Goal: Task Accomplishment & Management: Manage account settings

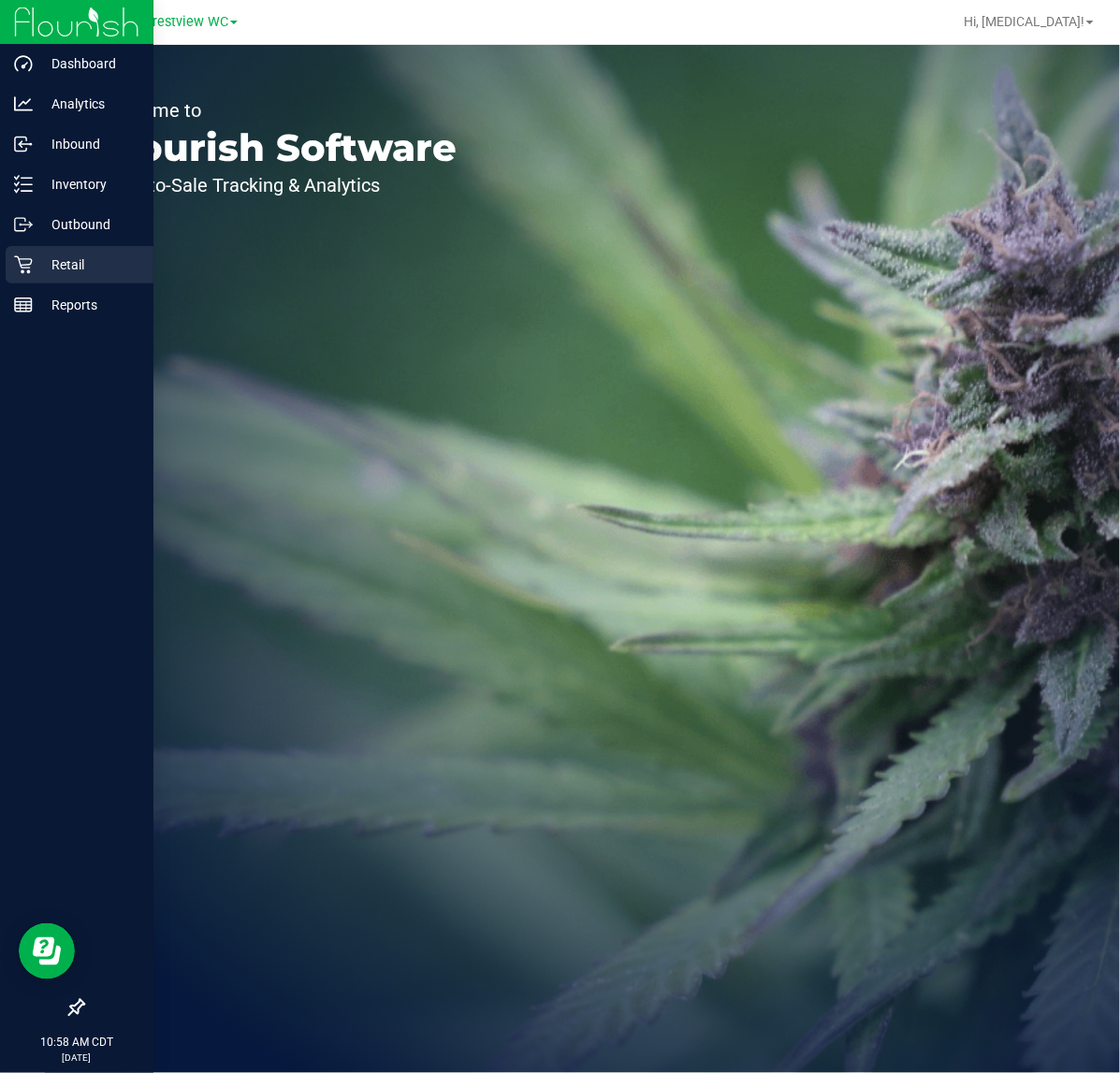
click at [28, 259] on icon at bounding box center [22, 266] width 18 height 18
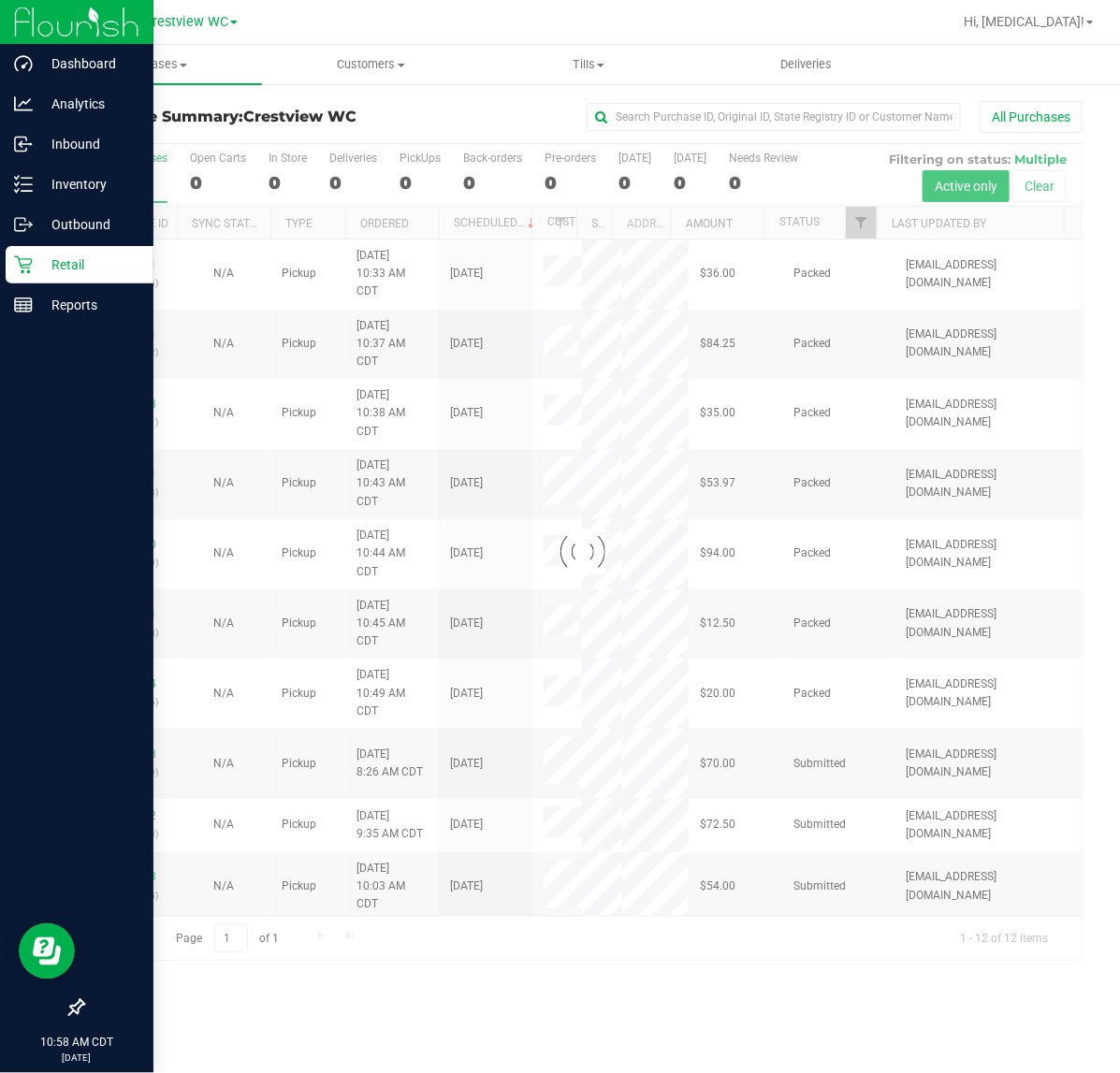
click at [78, 999] on icon at bounding box center [76, 1007] width 18 height 18
click at [67, 1010] on input "checkbox" at bounding box center [67, 1010] width 0 height 0
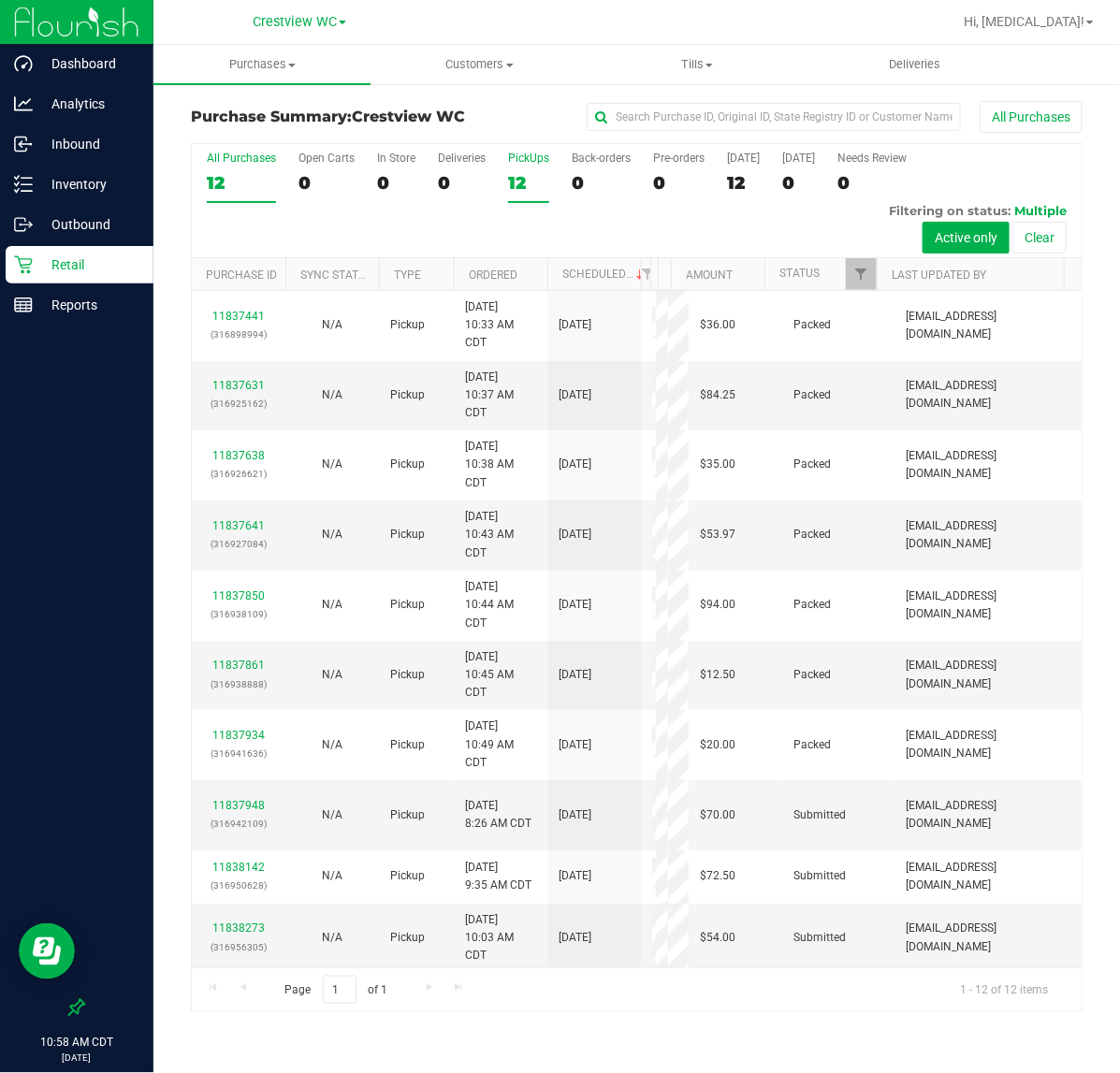
click at [526, 183] on div "12" at bounding box center [528, 183] width 41 height 21
click at [0, 0] on input "PickUps 12" at bounding box center [0, 0] width 0 height 0
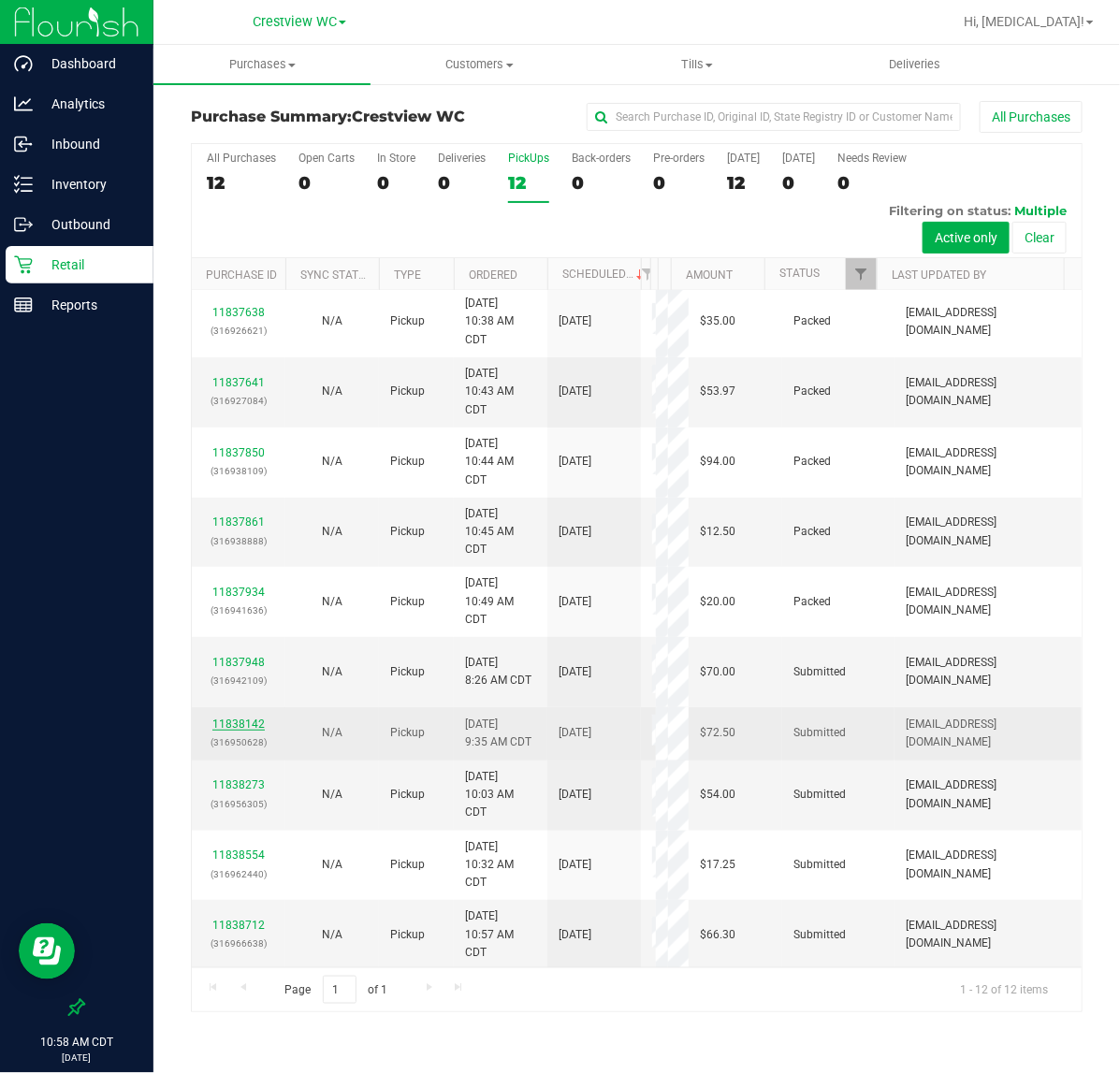
click at [235, 728] on link "11838142" at bounding box center [238, 724] width 53 height 13
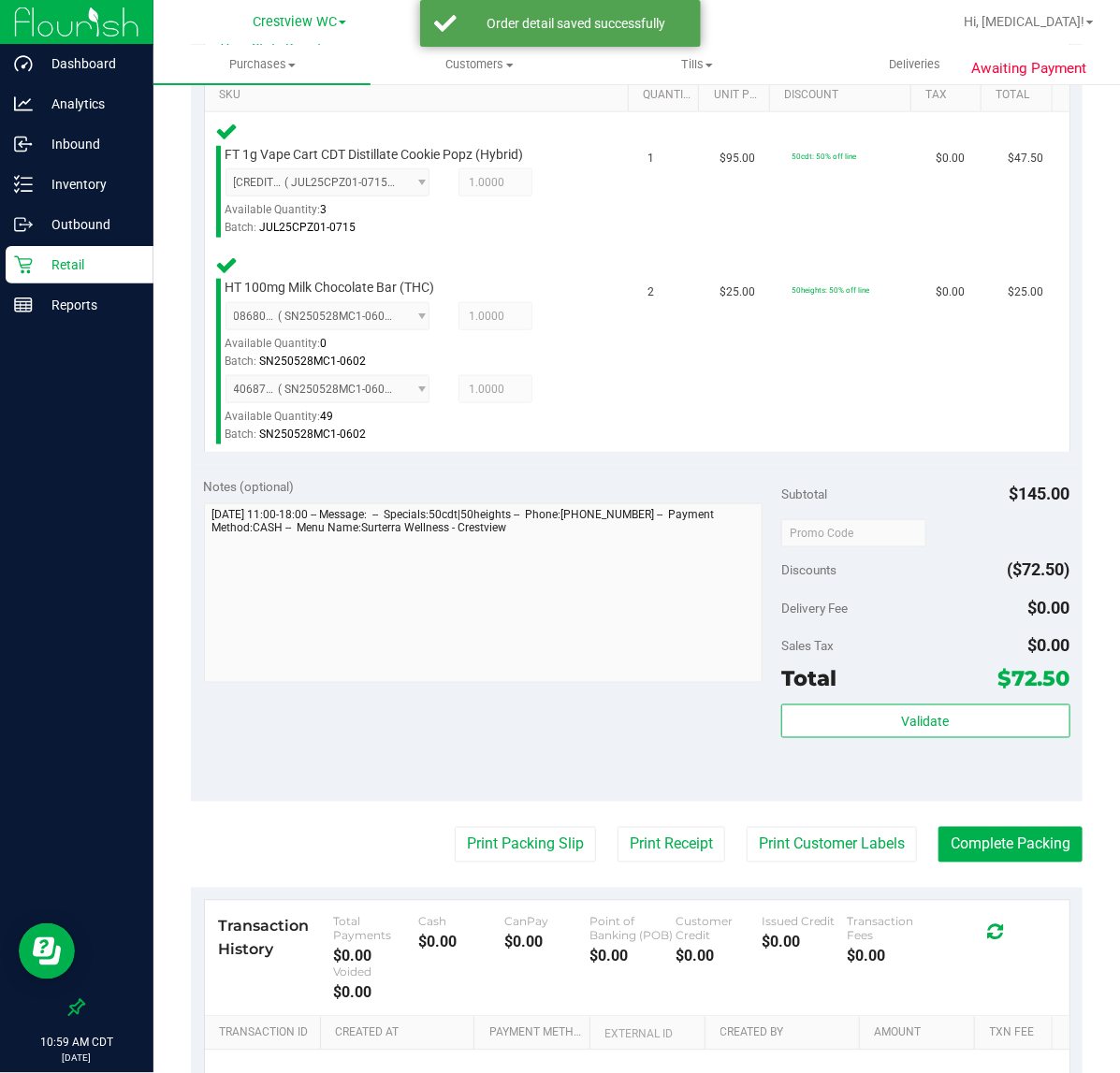
scroll to position [484, 0]
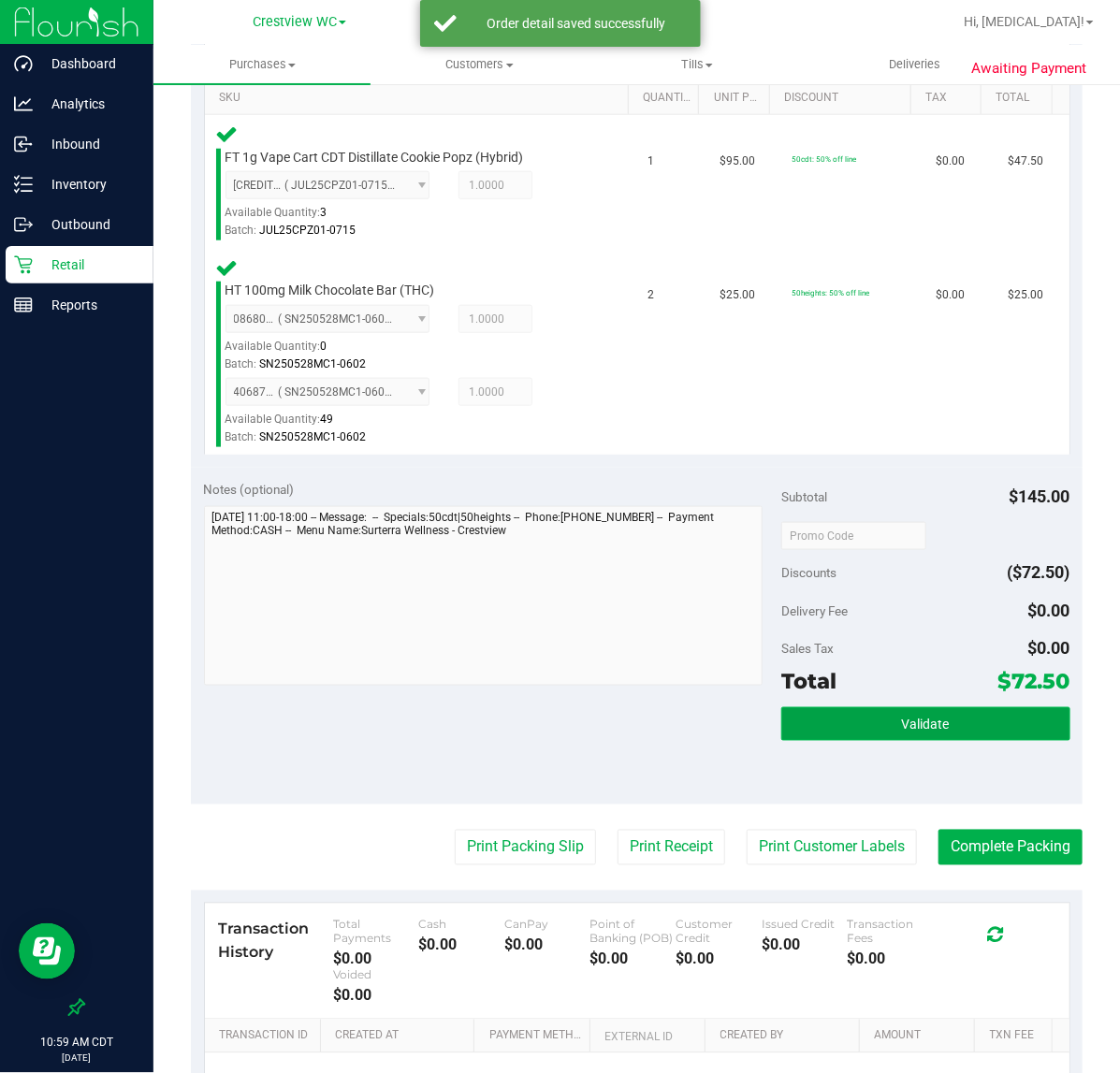
click at [941, 723] on button "Validate" at bounding box center [925, 724] width 289 height 34
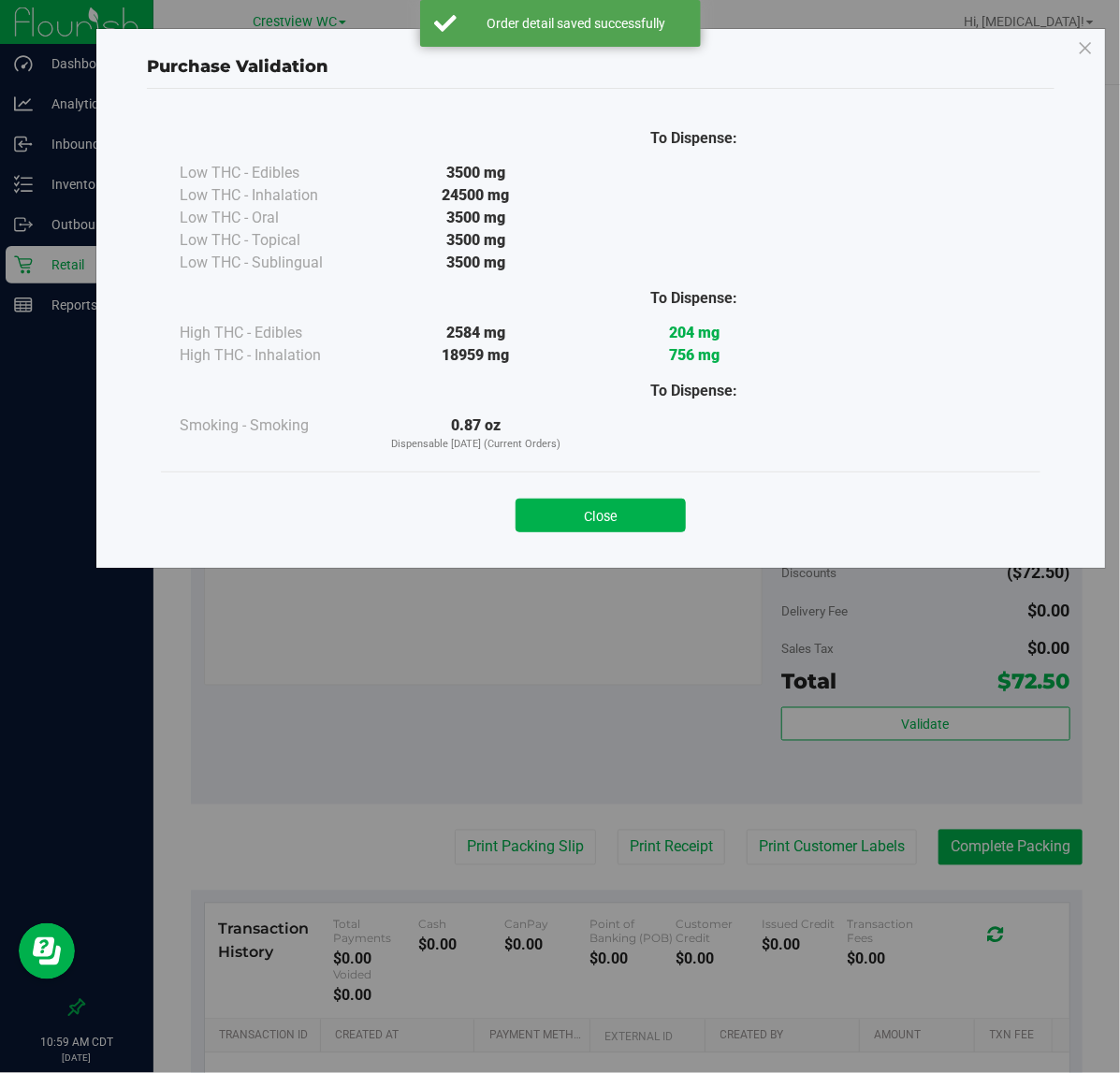
click at [643, 516] on button "Close" at bounding box center [600, 516] width 170 height 34
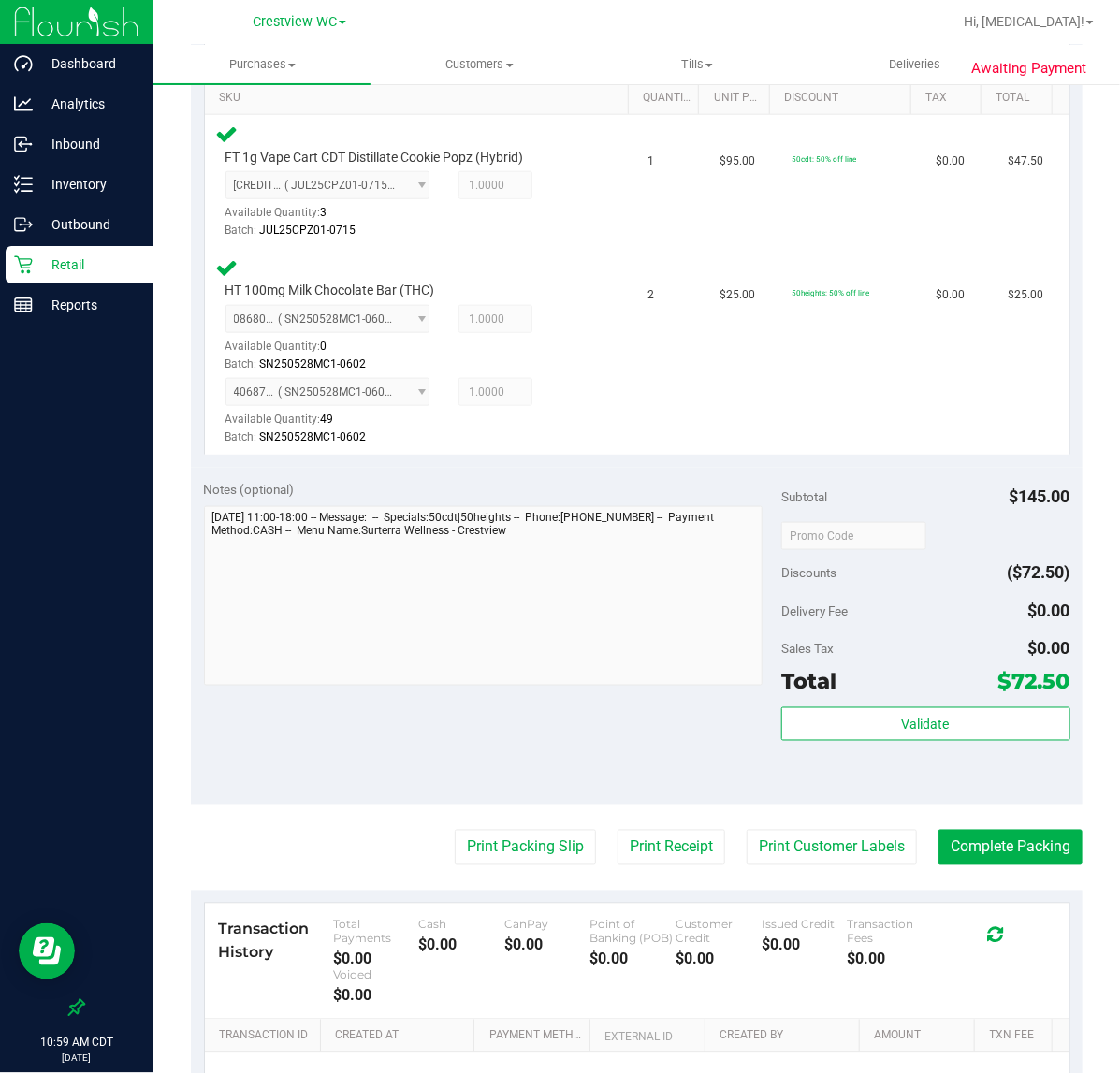
click at [966, 744] on div "Validate" at bounding box center [925, 749] width 289 height 85
click at [962, 731] on button "Validate" at bounding box center [925, 724] width 289 height 34
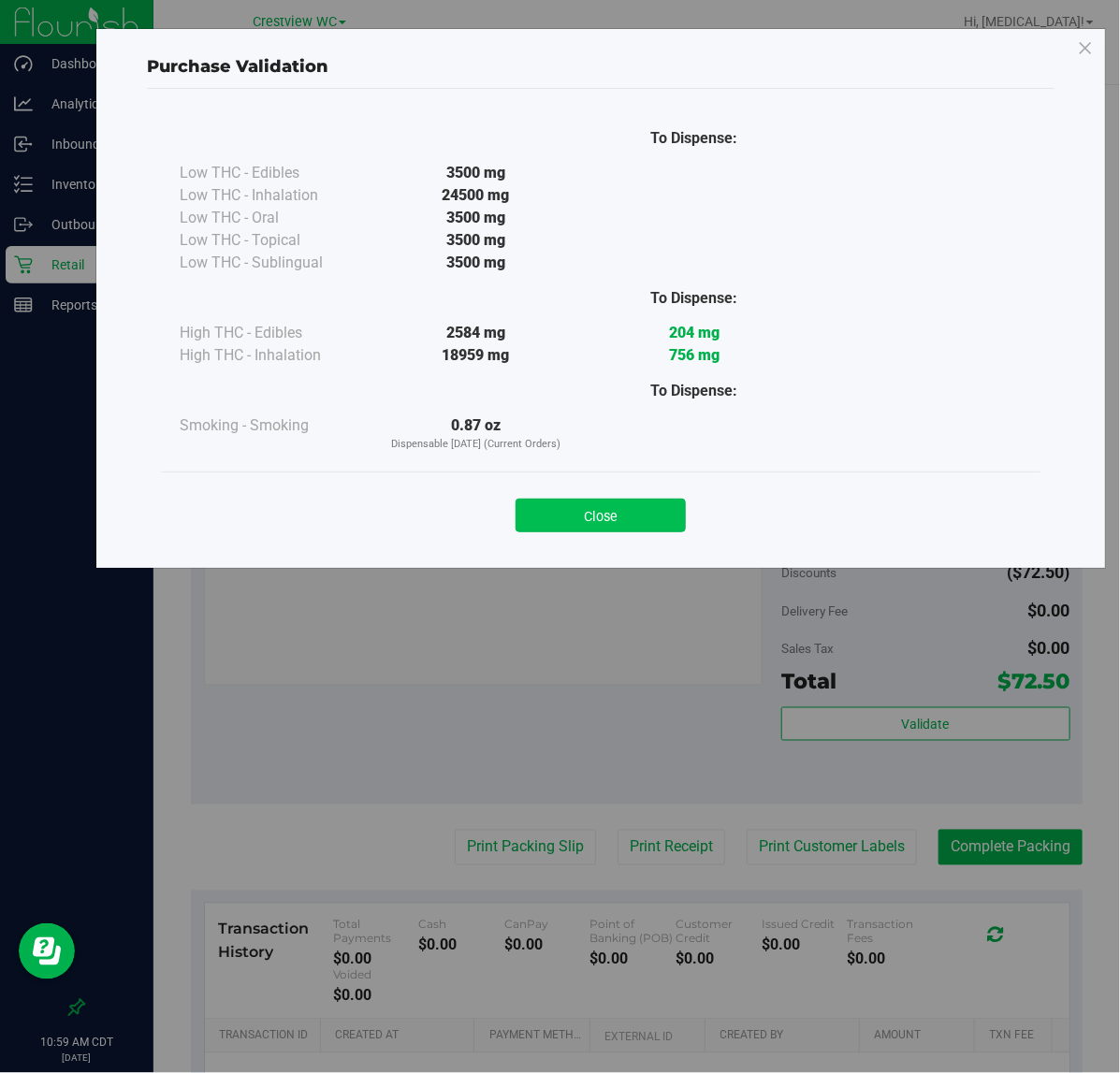
click at [642, 511] on button "Close" at bounding box center [600, 516] width 170 height 34
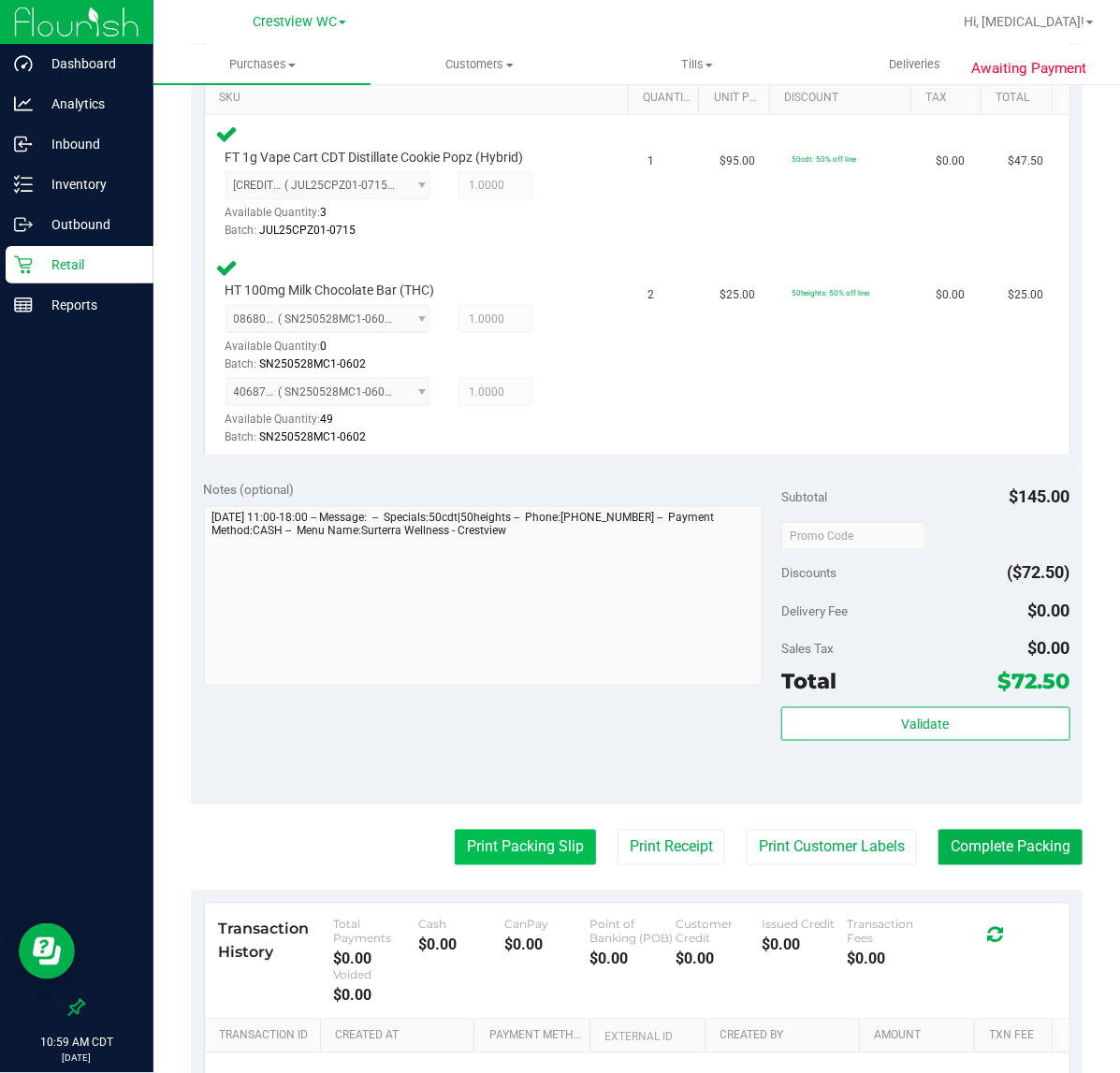
click at [496, 854] on button "Print Packing Slip" at bounding box center [524, 847] width 141 height 36
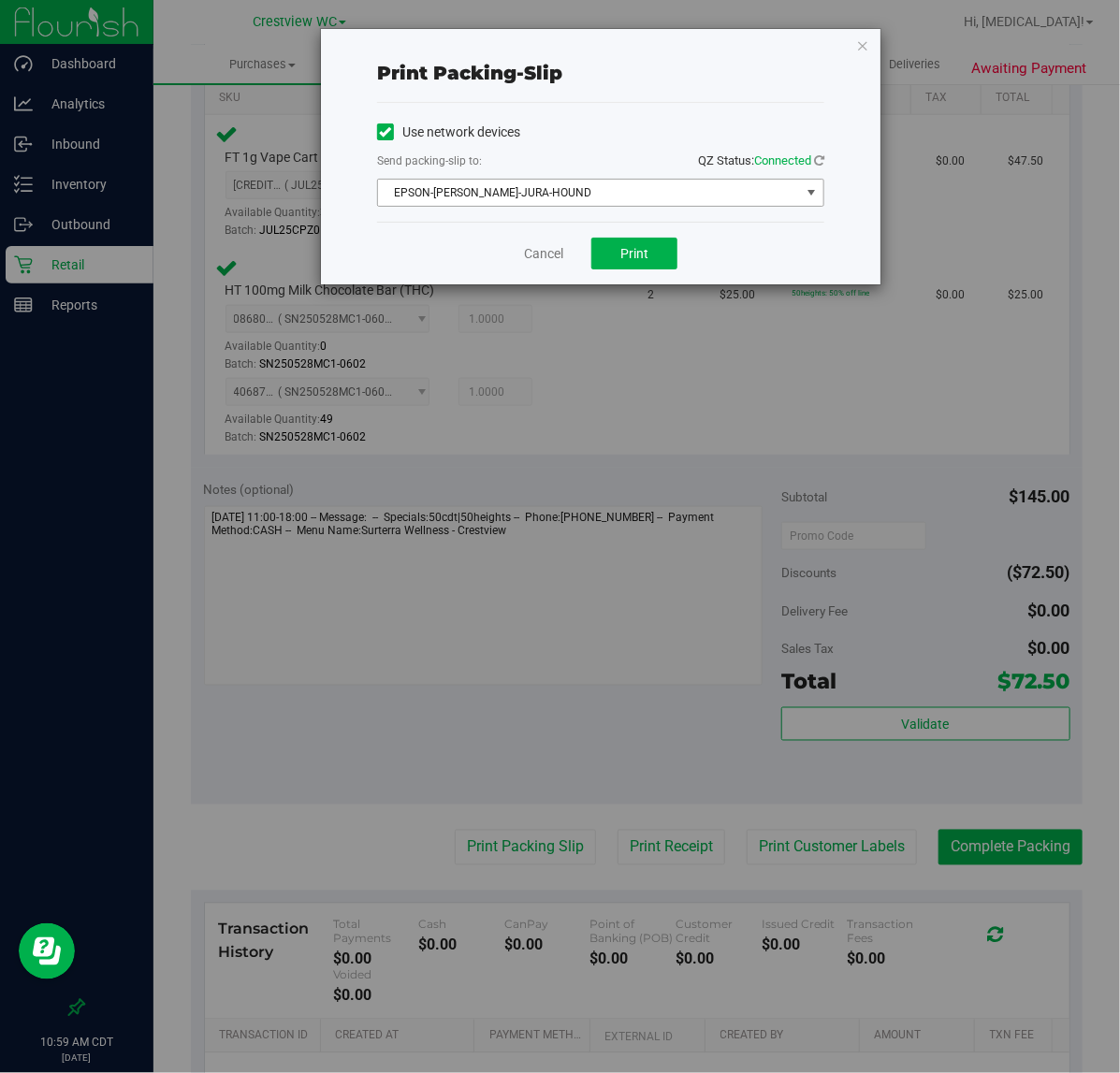
click at [608, 198] on span "EPSON-[PERSON_NAME]-JURA-HOUND" at bounding box center [590, 193] width 422 height 26
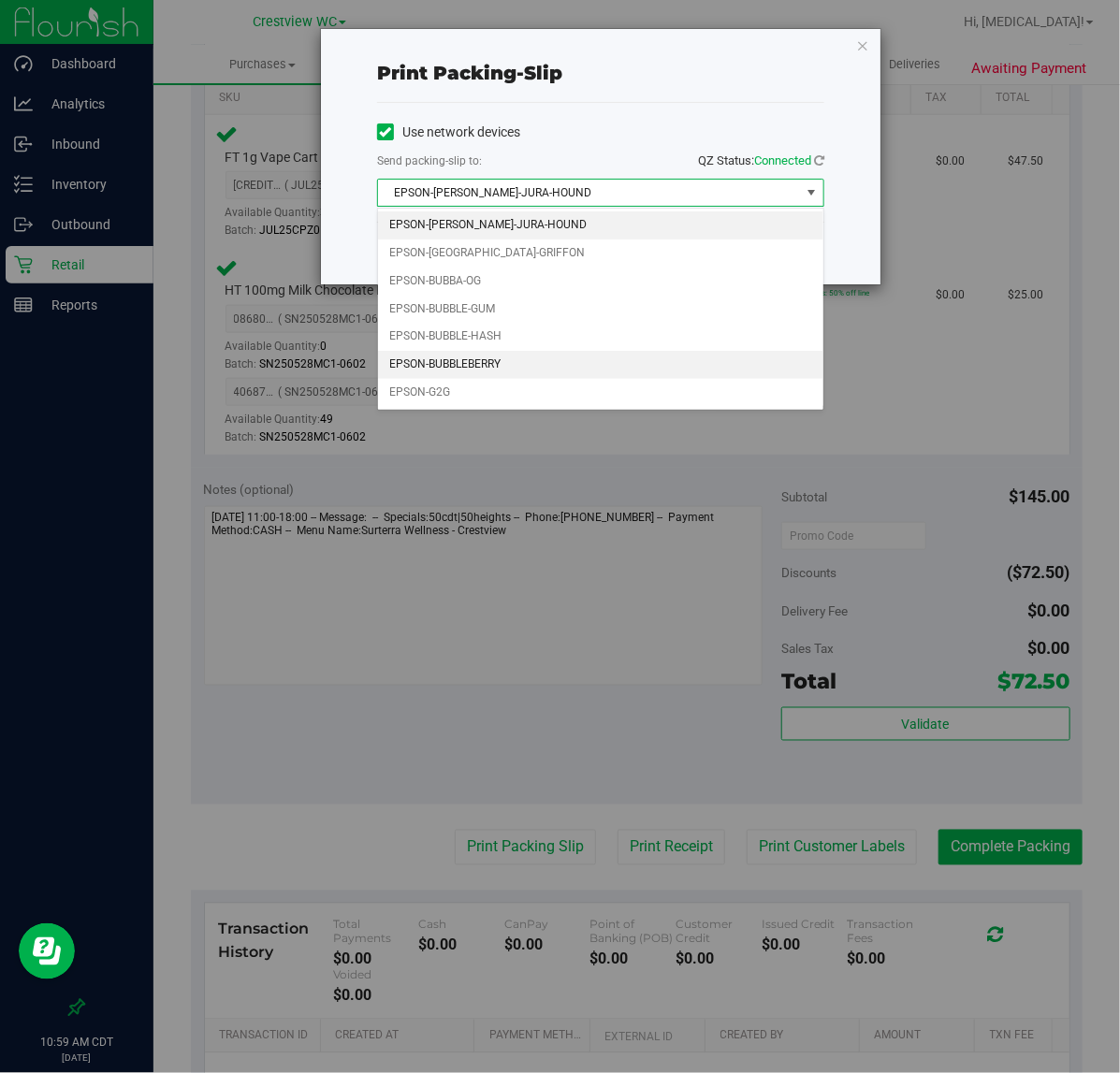
click at [524, 368] on li "EPSON-BUBBLEBERRY" at bounding box center [601, 365] width 446 height 28
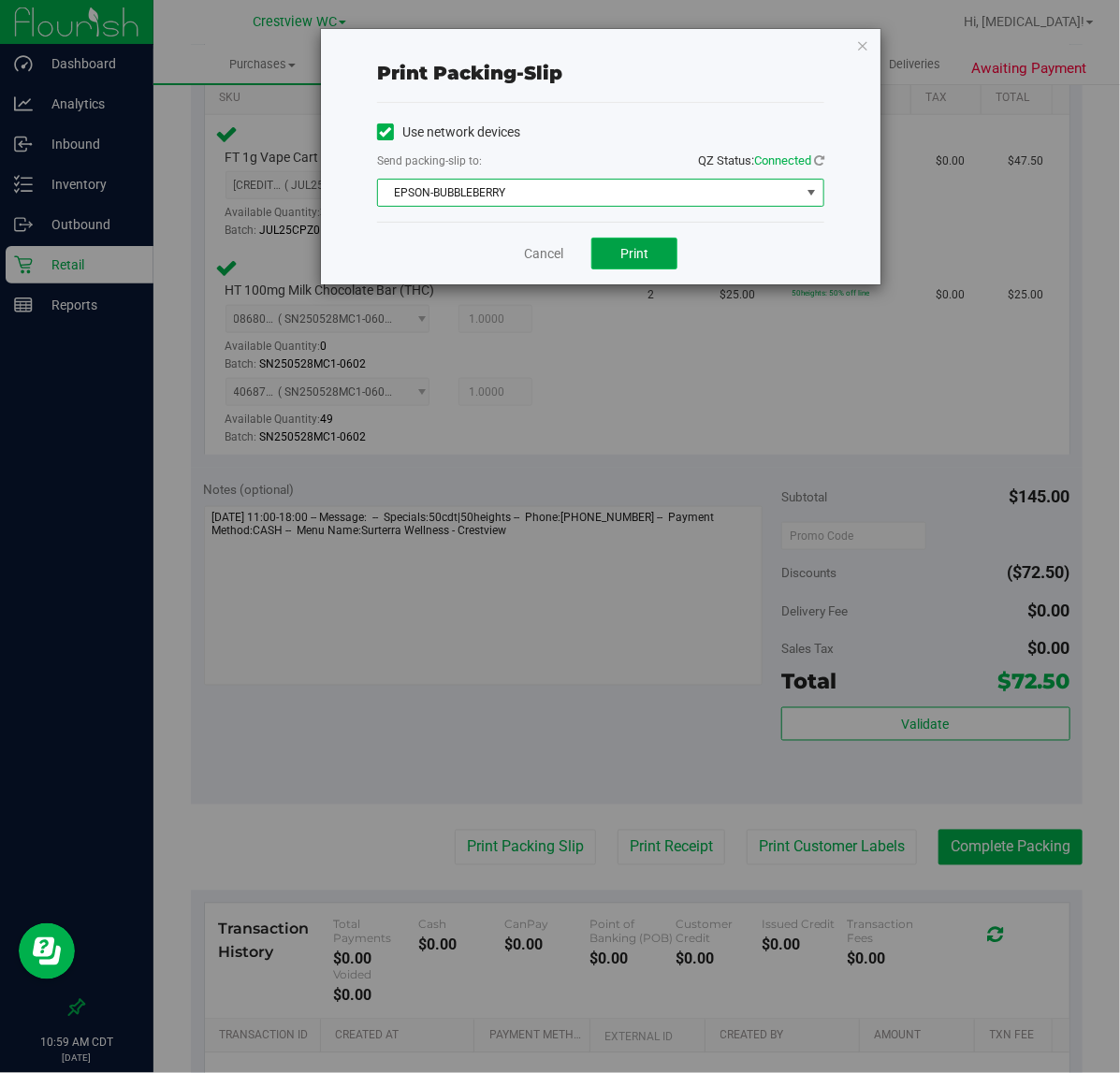
click at [656, 248] on button "Print" at bounding box center [634, 253] width 86 height 32
click at [553, 249] on link "Cancel" at bounding box center [544, 254] width 39 height 19
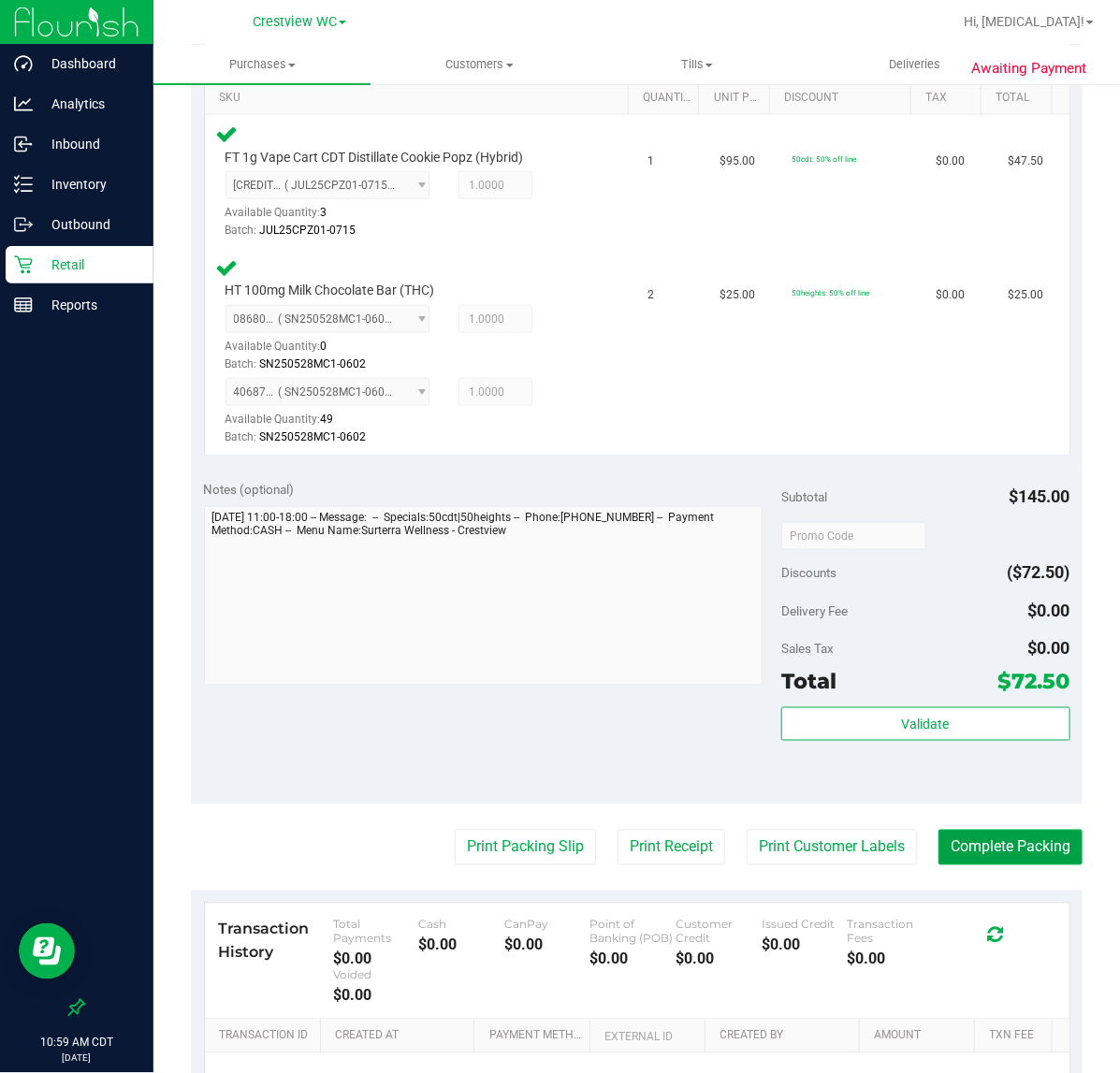
click at [965, 846] on button "Complete Packing" at bounding box center [1011, 847] width 144 height 36
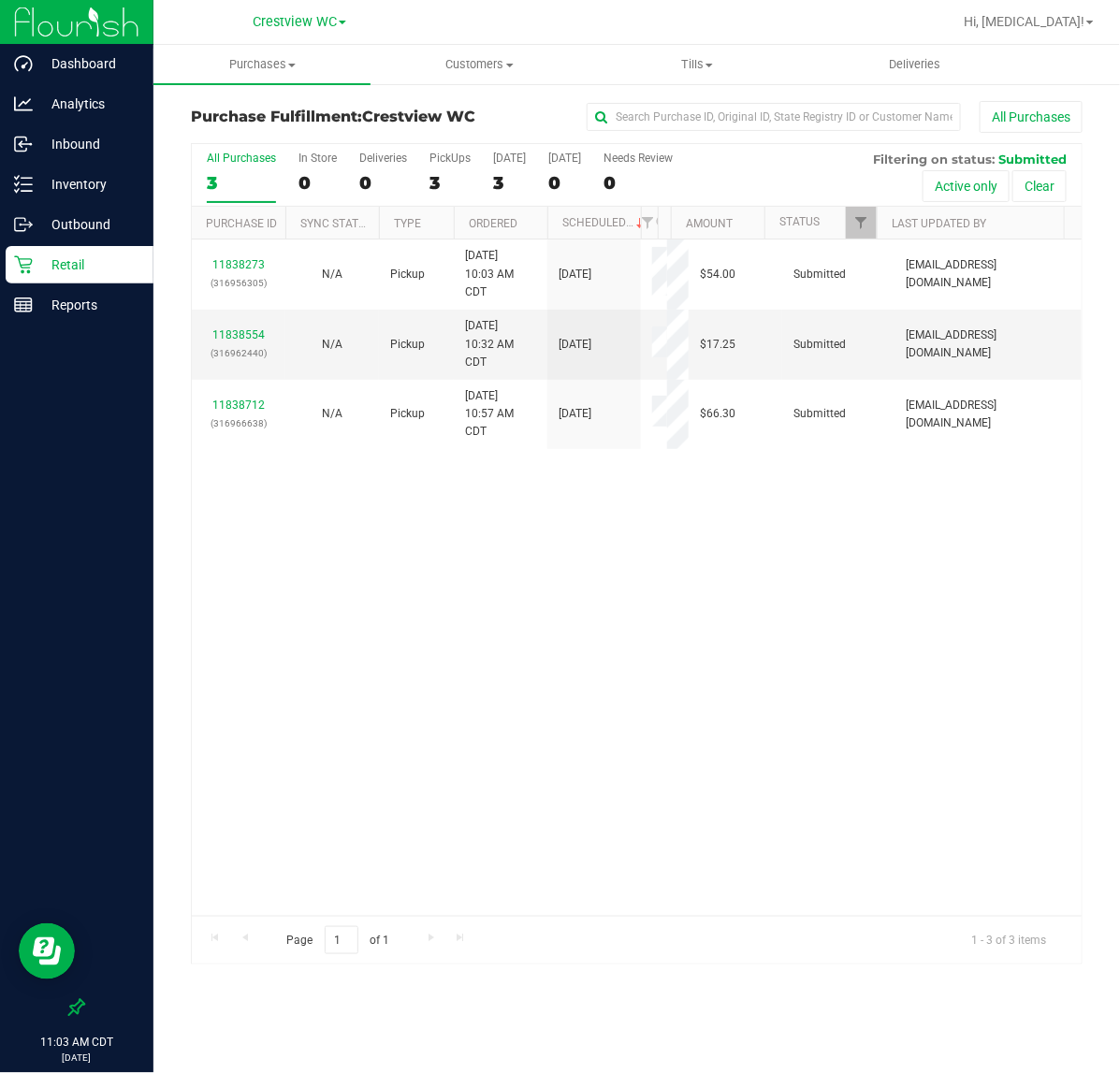
drag, startPoint x: 253, startPoint y: 595, endPoint x: 250, endPoint y: 454, distance: 141.0
click at [253, 595] on div "11838273 (316956305) N/A Pickup [DATE] 10:03 AM CDT 8/24/2025 $54.00 Submitted …" at bounding box center [636, 577] width 890 height 676
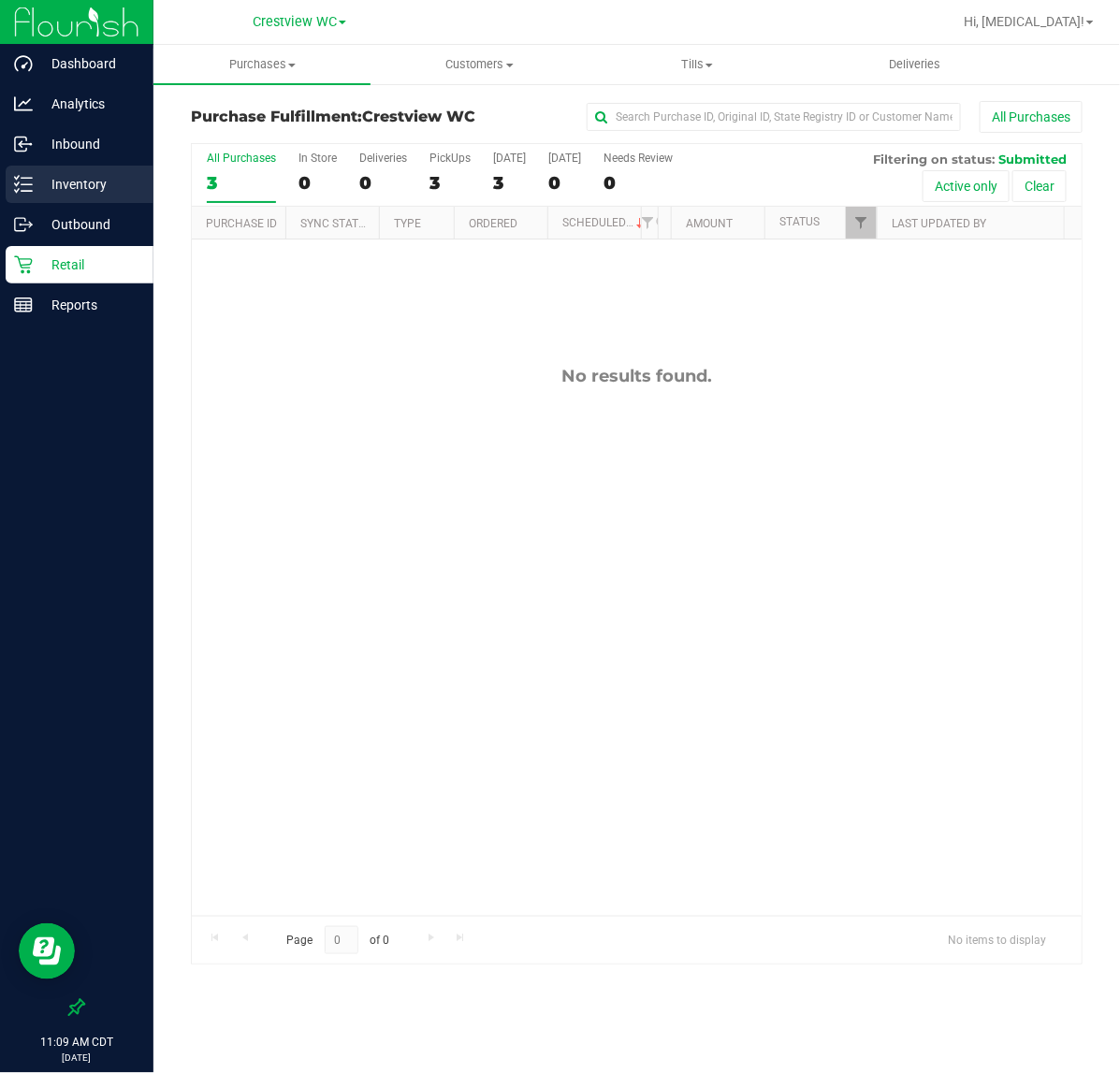
click at [85, 187] on p "Inventory" at bounding box center [89, 184] width 112 height 22
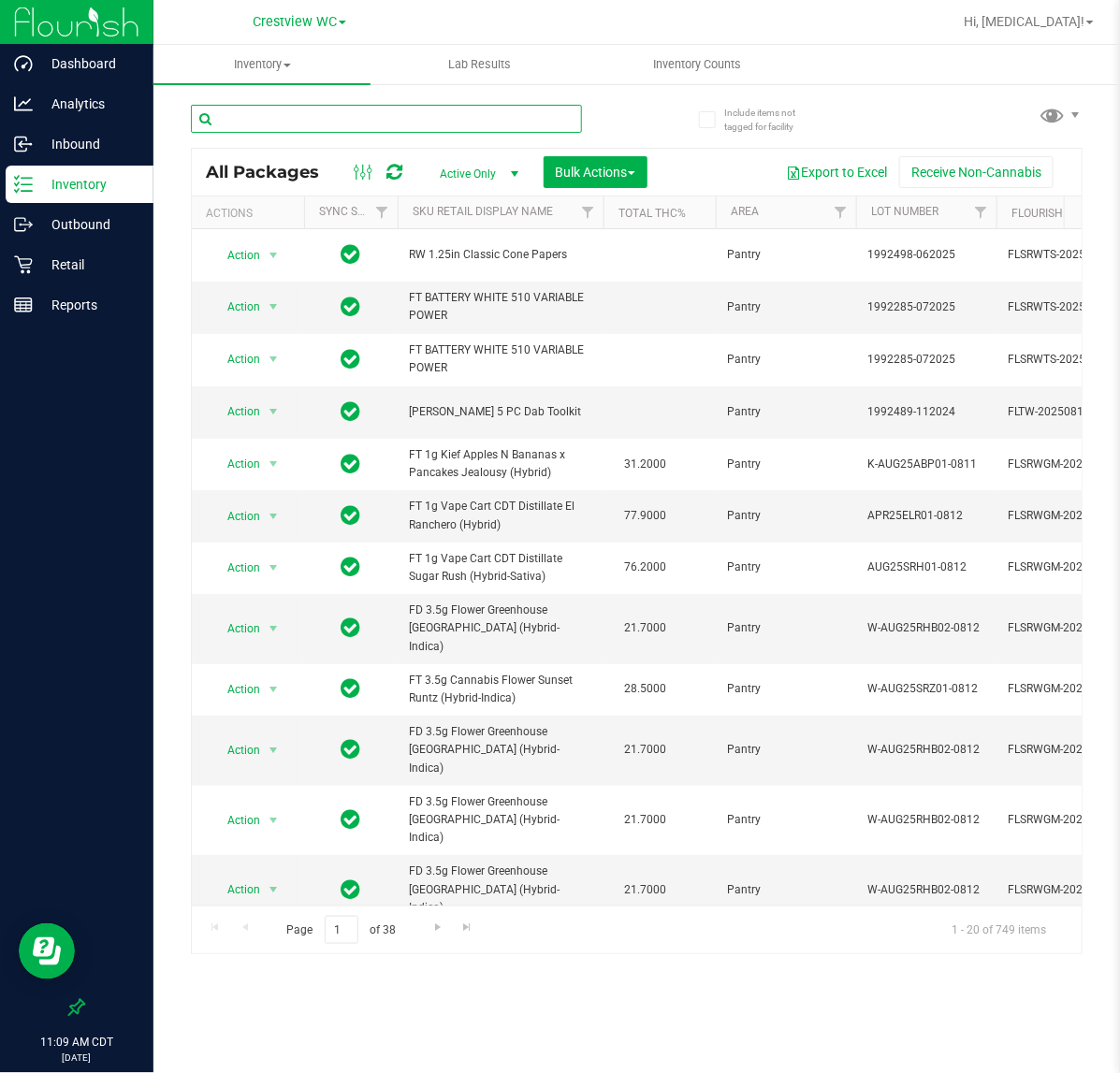
click at [241, 124] on input "text" at bounding box center [386, 119] width 391 height 28
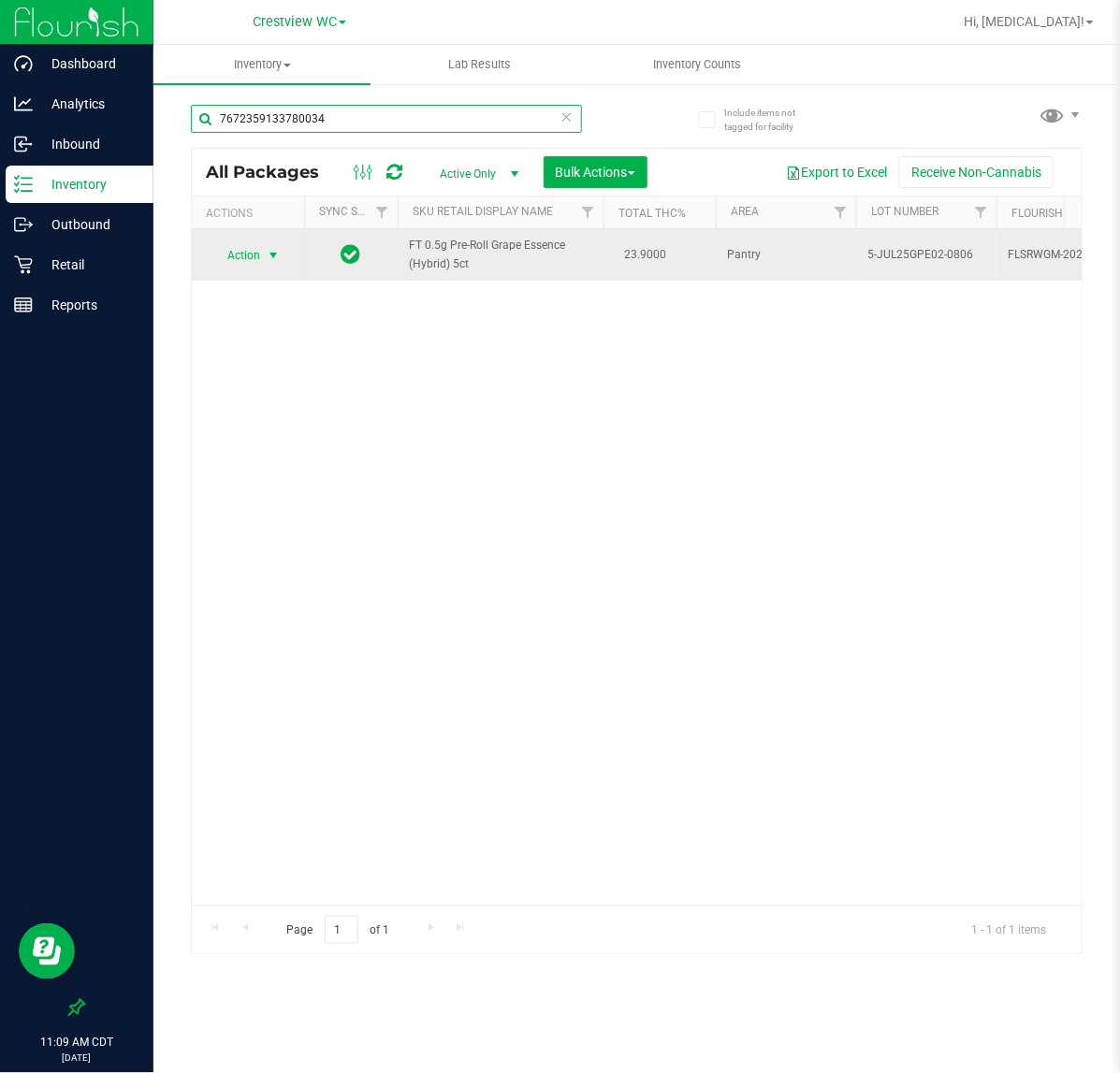
type input "7672359133780034"
click at [256, 251] on span "Action" at bounding box center [235, 255] width 51 height 26
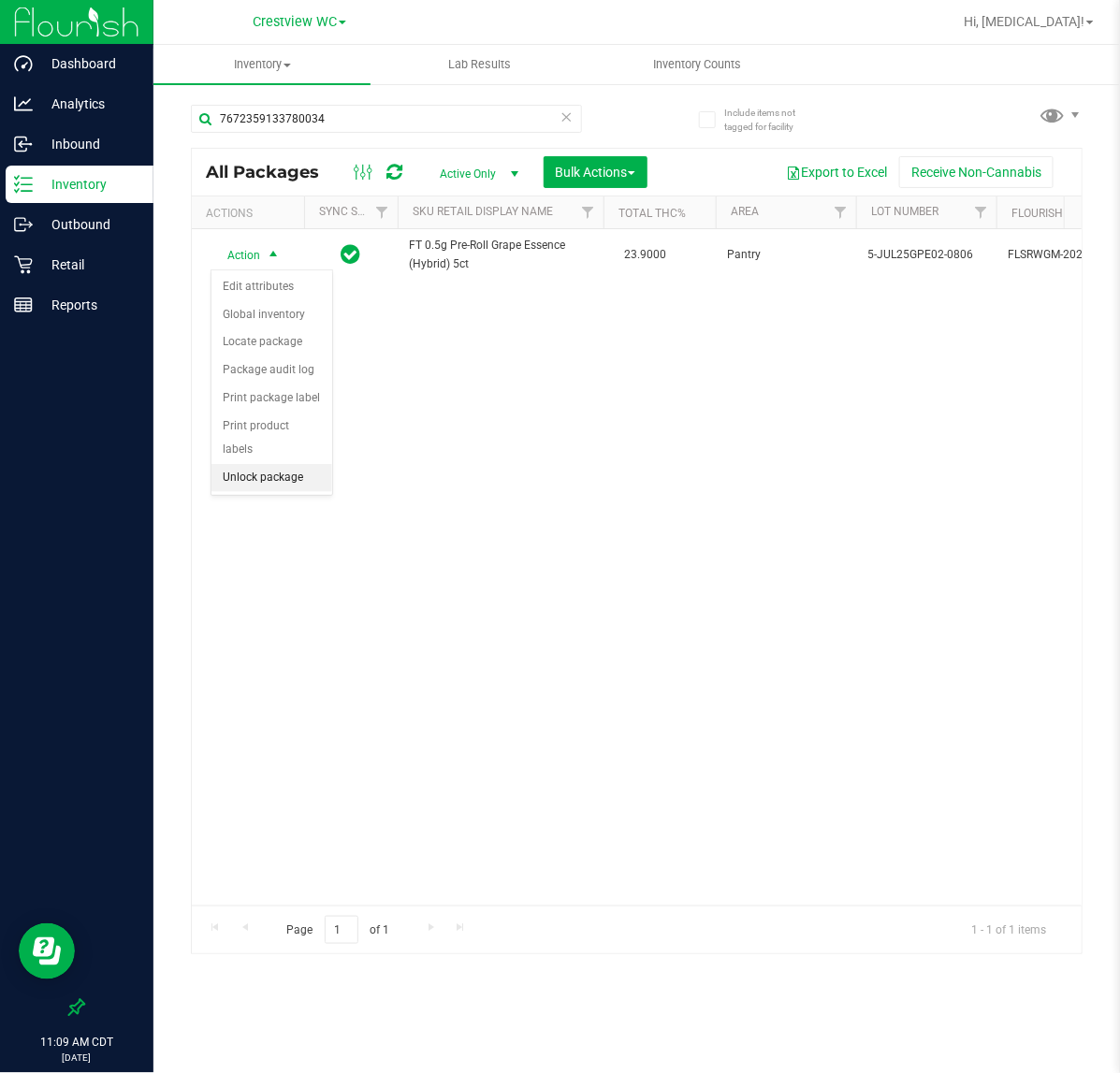
click at [264, 466] on li "Unlock package" at bounding box center [271, 478] width 121 height 28
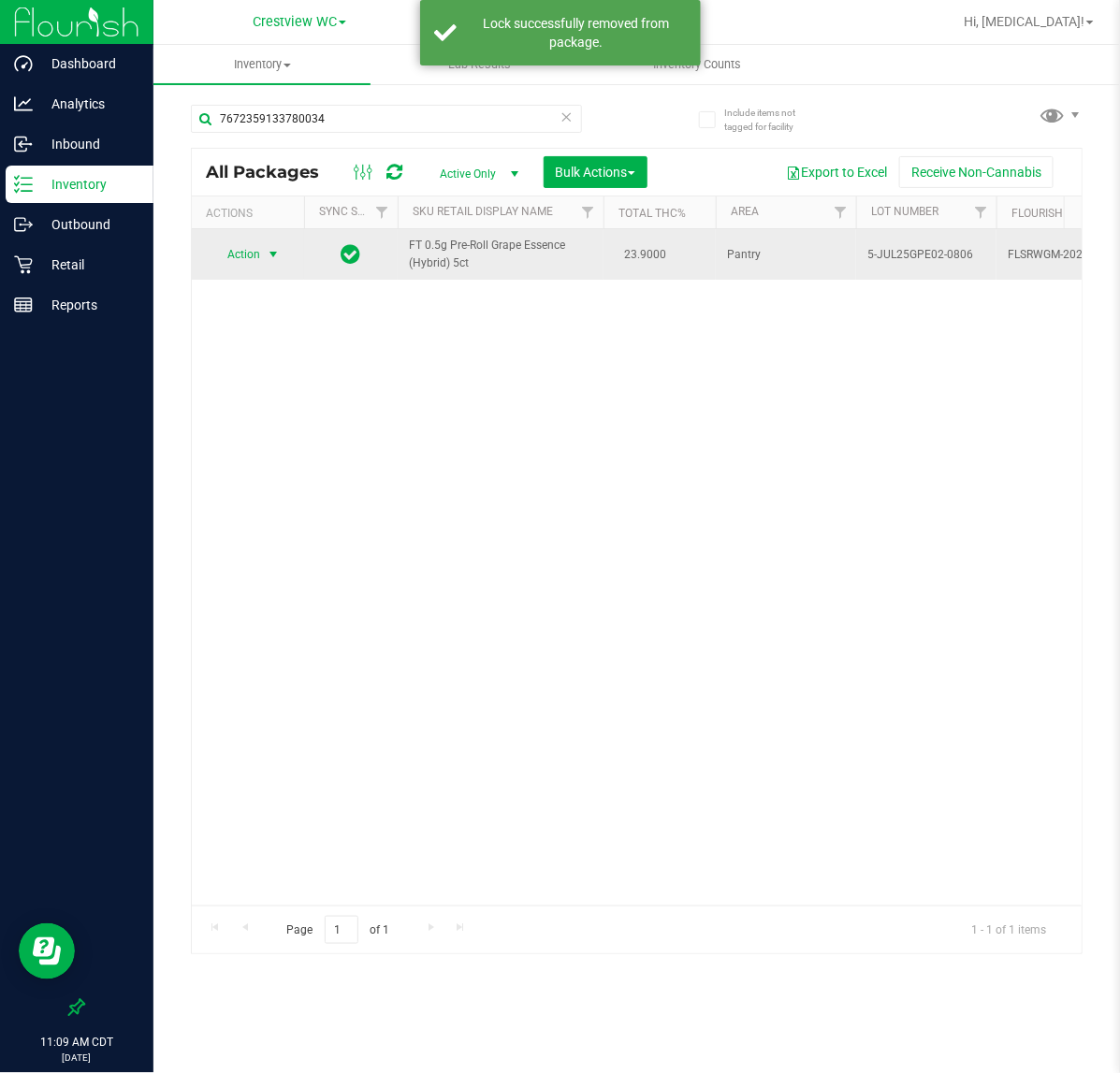
click at [258, 257] on span "Action" at bounding box center [235, 254] width 51 height 26
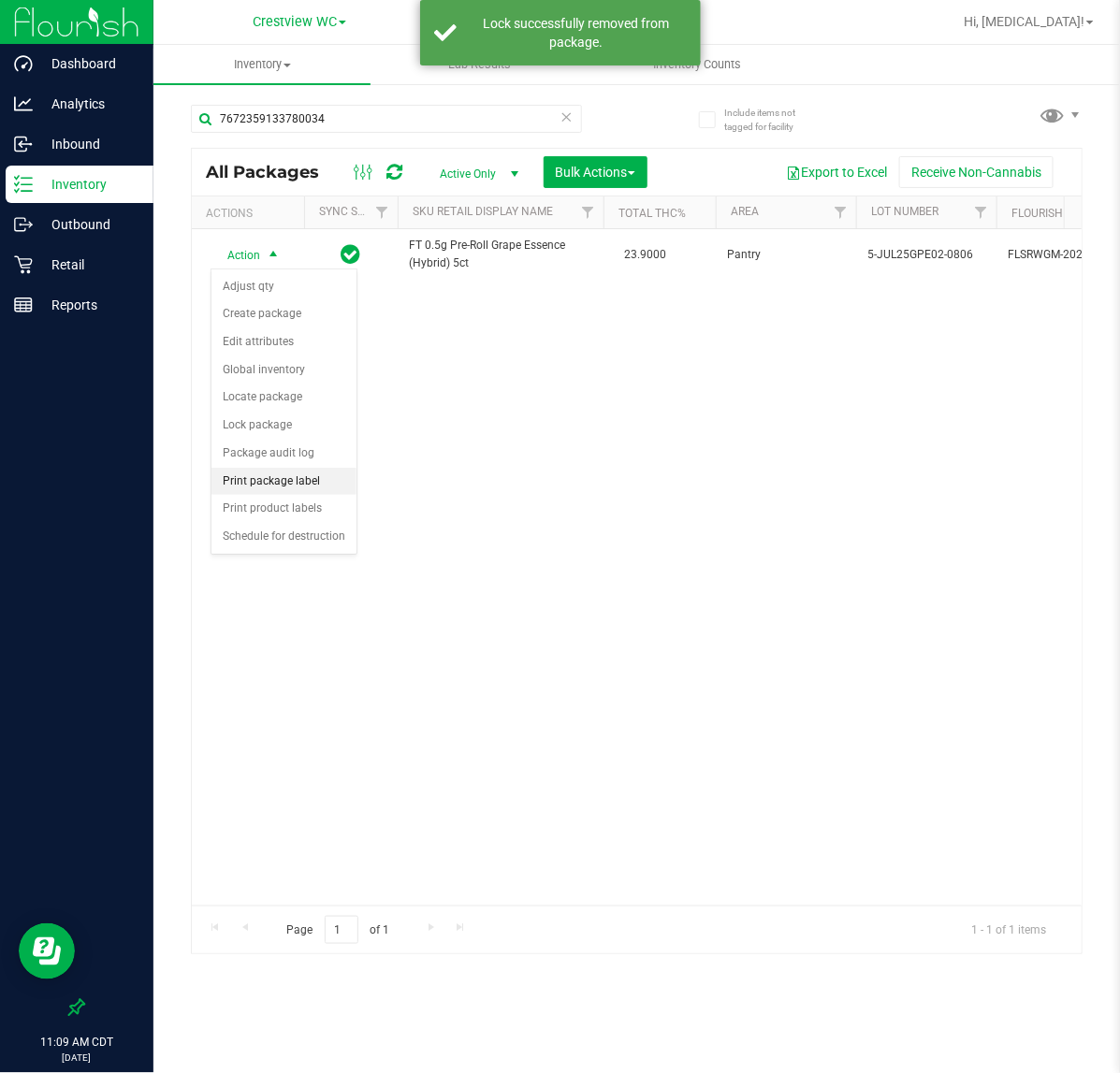
click at [303, 483] on li "Print package label" at bounding box center [283, 482] width 145 height 28
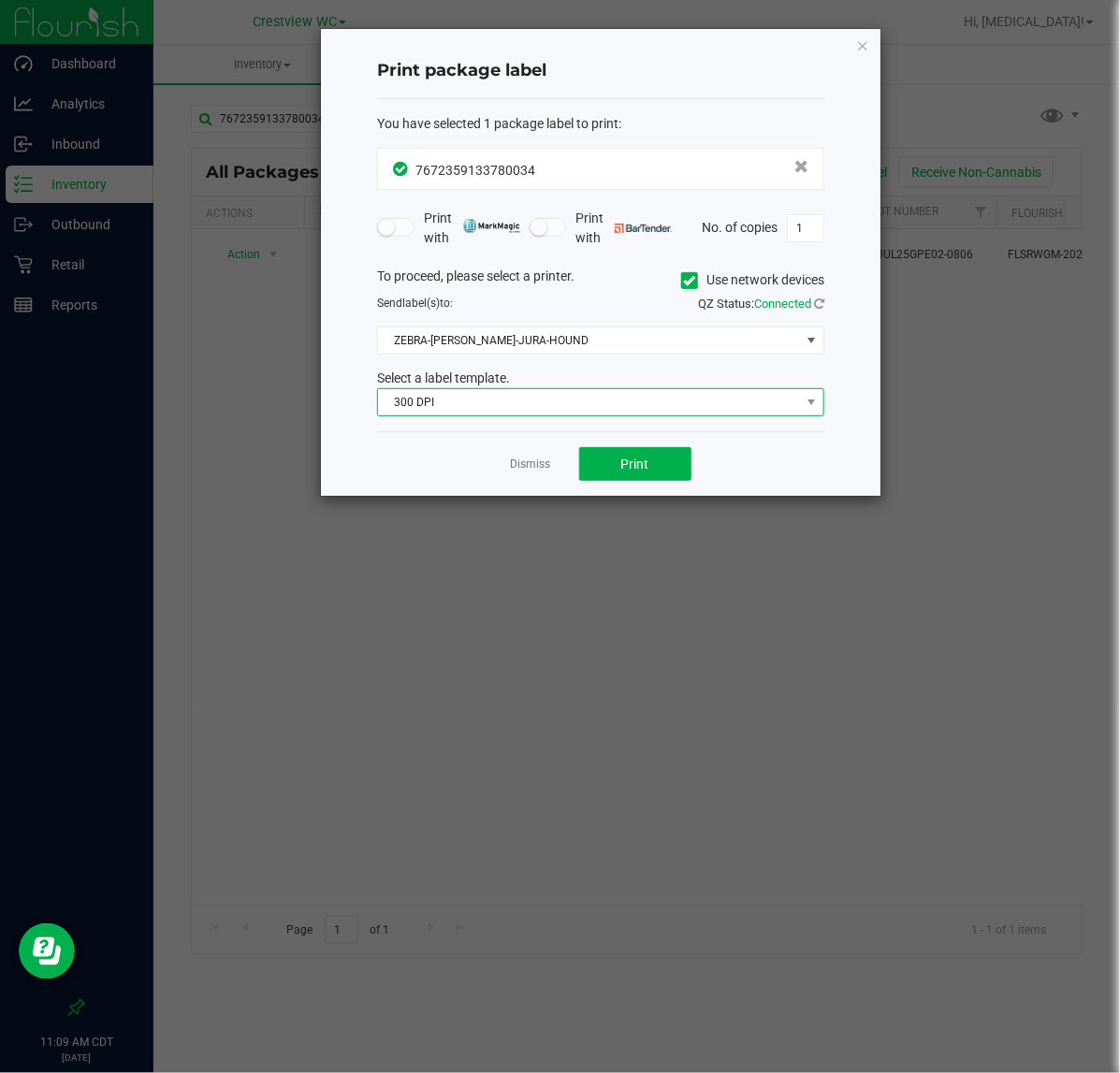
click at [592, 396] on span "300 DPI" at bounding box center [590, 402] width 422 height 26
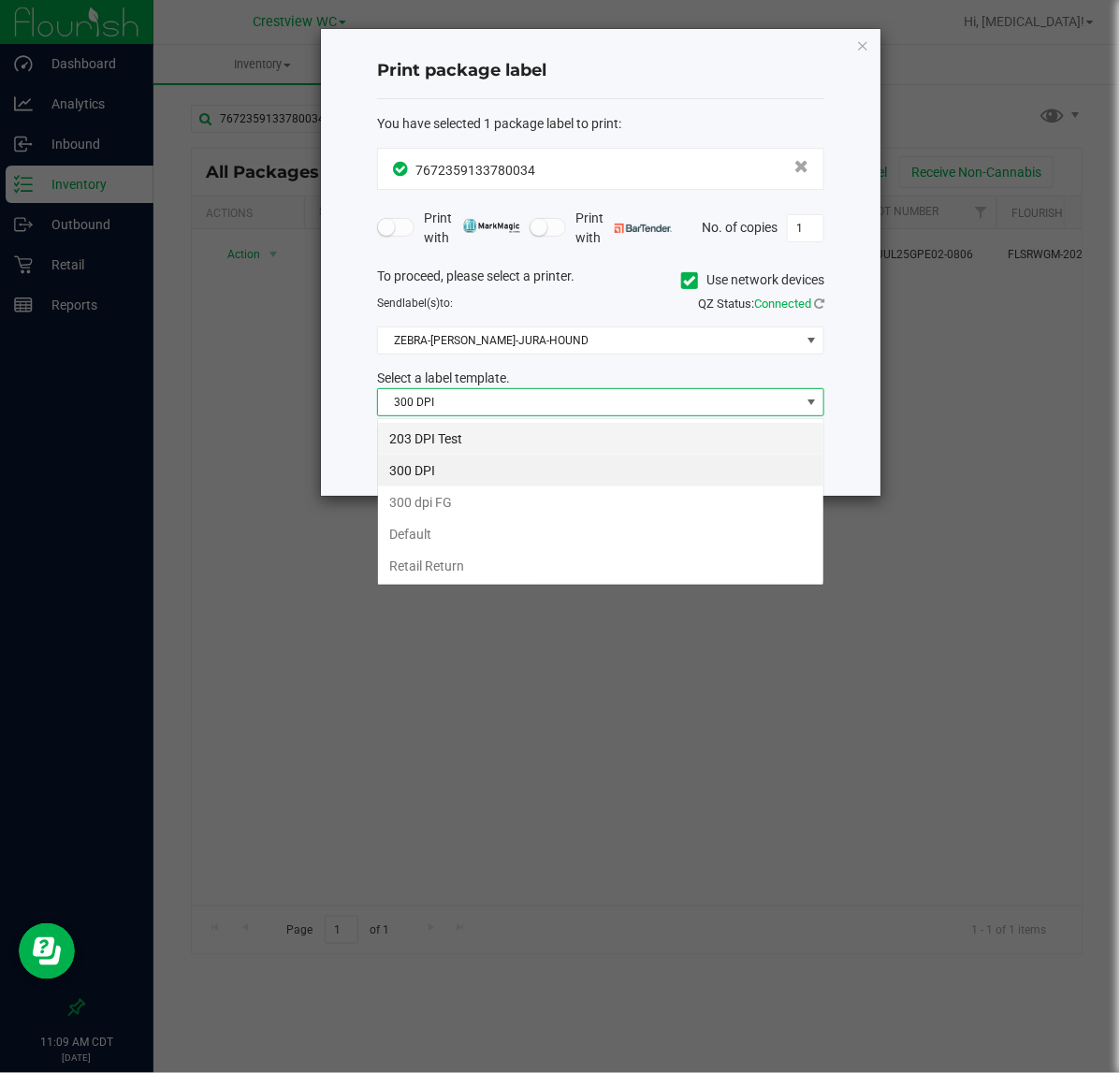
scroll to position [29, 447]
click at [452, 427] on li "203 DPI Test" at bounding box center [601, 439] width 446 height 32
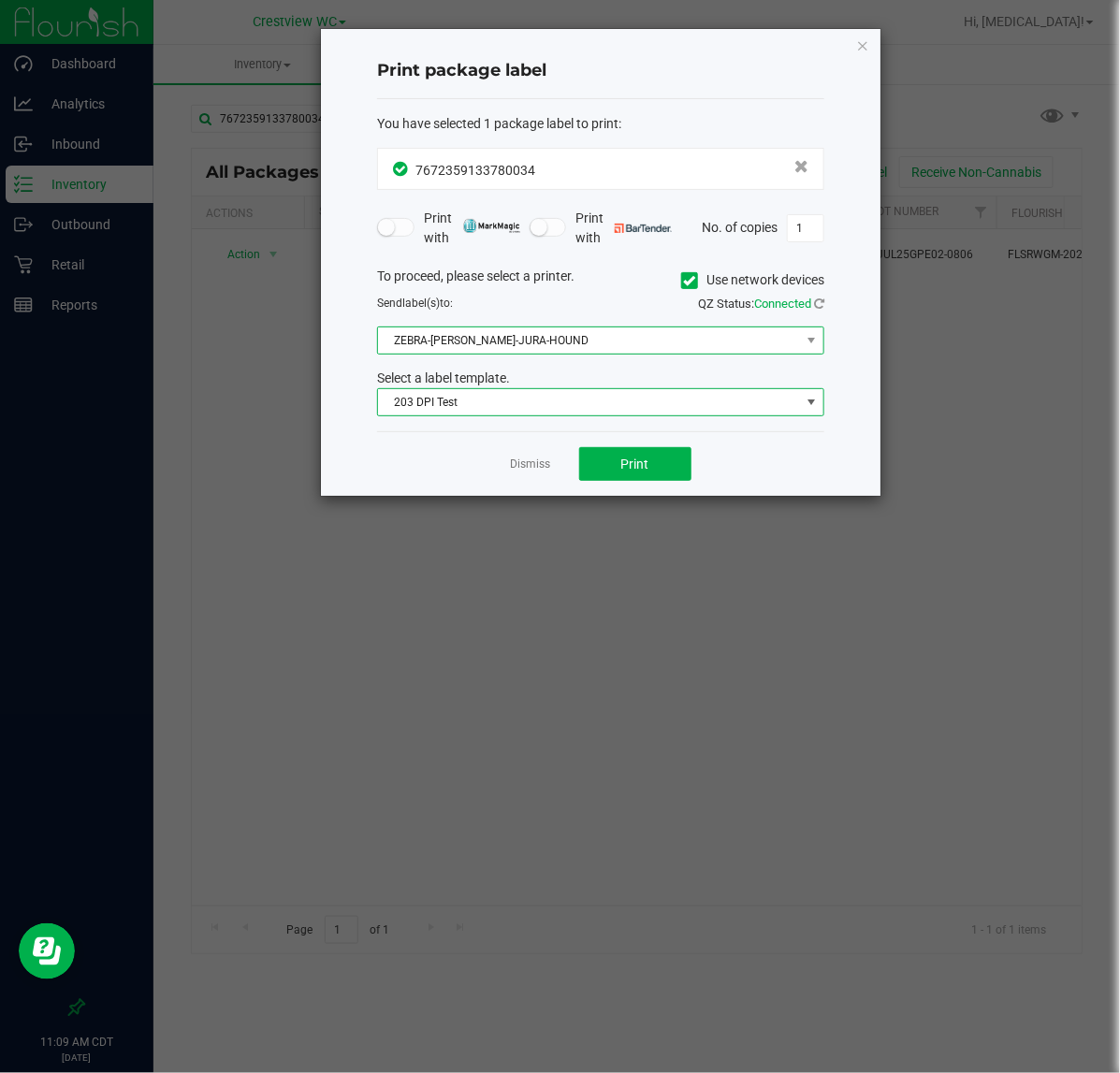
click at [492, 346] on span "ZEBRA-[PERSON_NAME]-JURA-HOUND" at bounding box center [590, 340] width 422 height 26
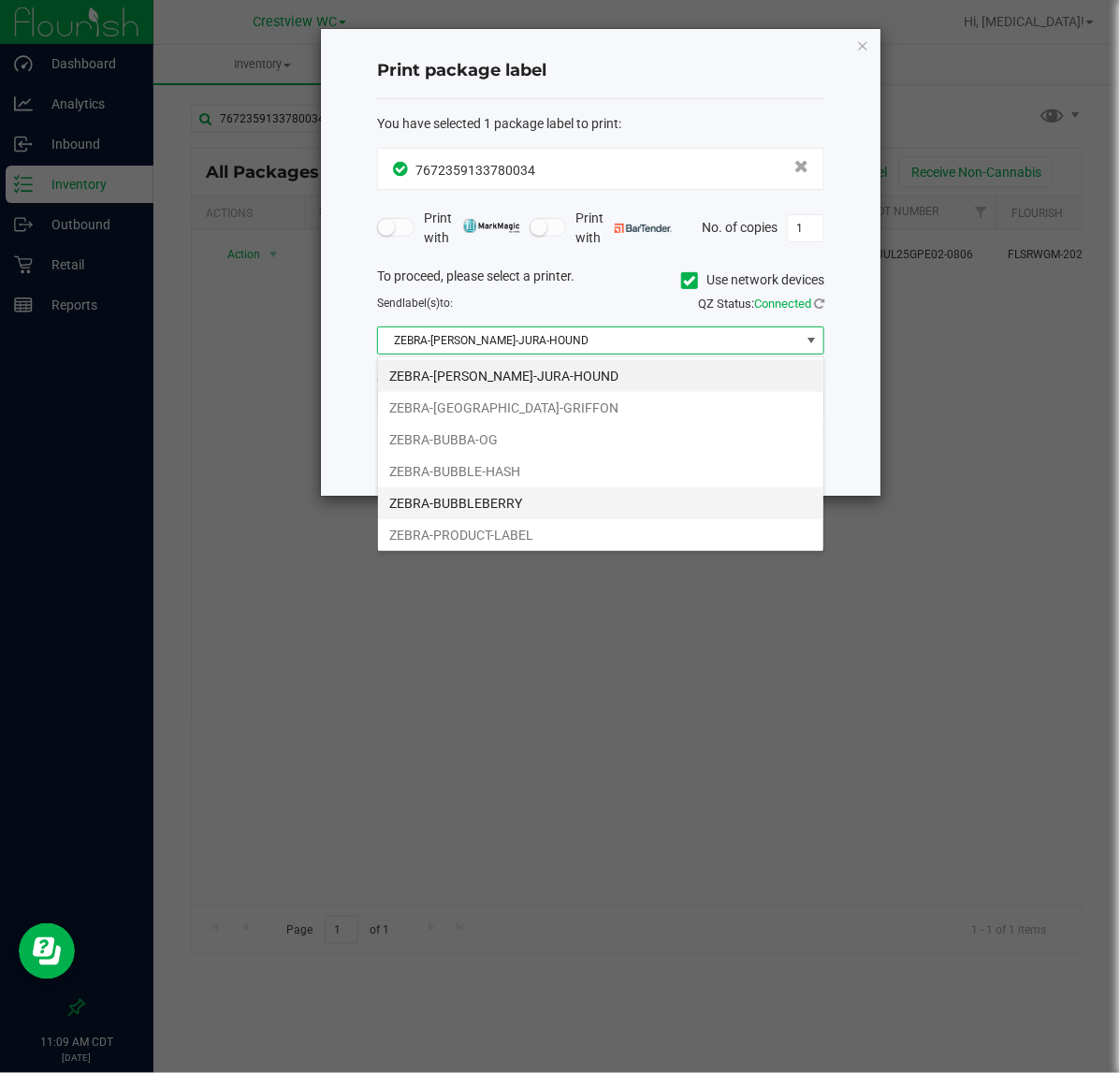
click at [501, 502] on li "ZEBRA-BUBBLEBERRY" at bounding box center [601, 503] width 446 height 32
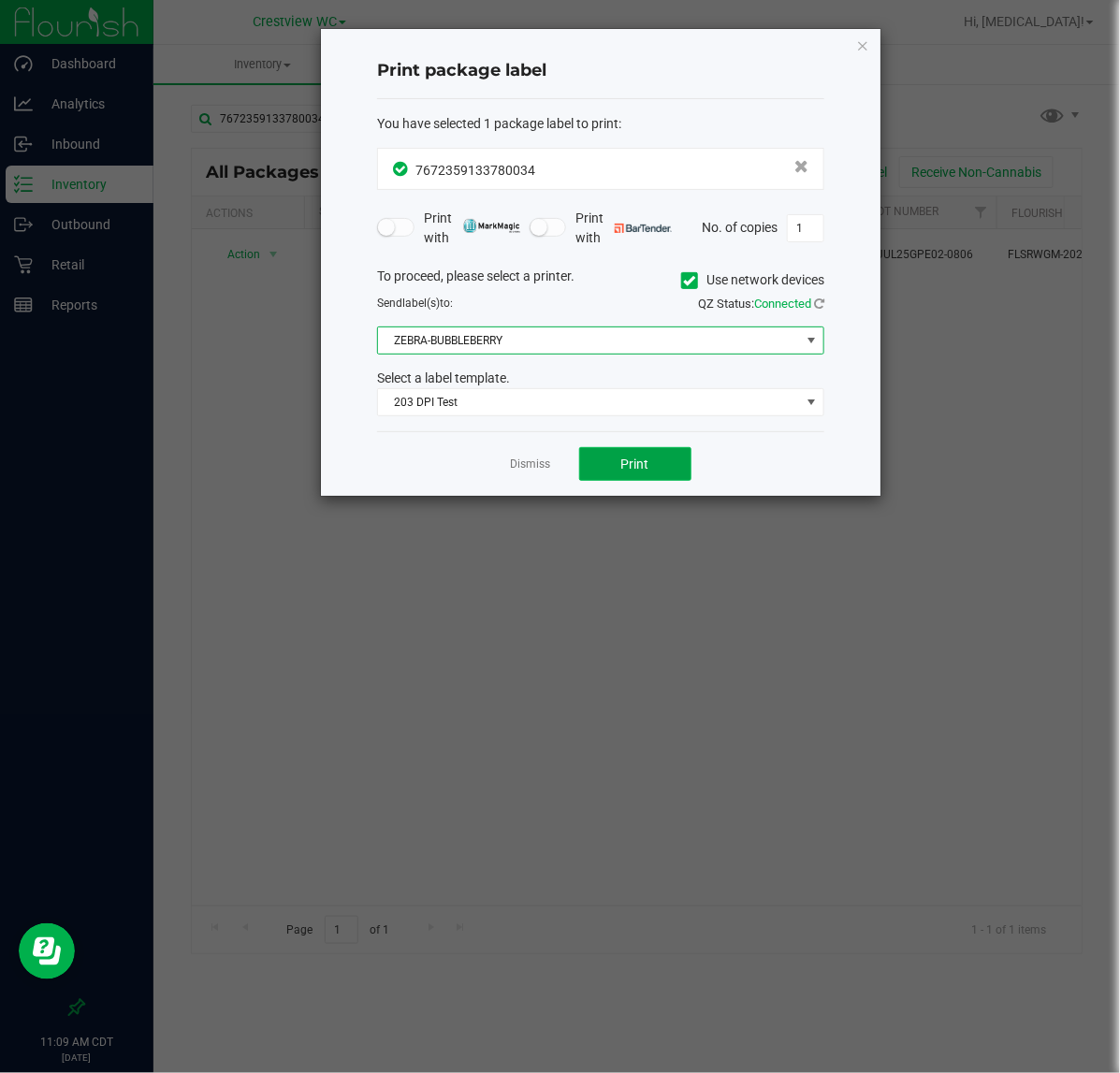
click at [596, 453] on button "Print" at bounding box center [634, 464] width 112 height 34
click at [528, 465] on link "Dismiss" at bounding box center [530, 464] width 40 height 16
click at [475, 653] on div "Action Action Adjust qty Create package Edit attributes Global inventory Locate…" at bounding box center [636, 567] width 890 height 676
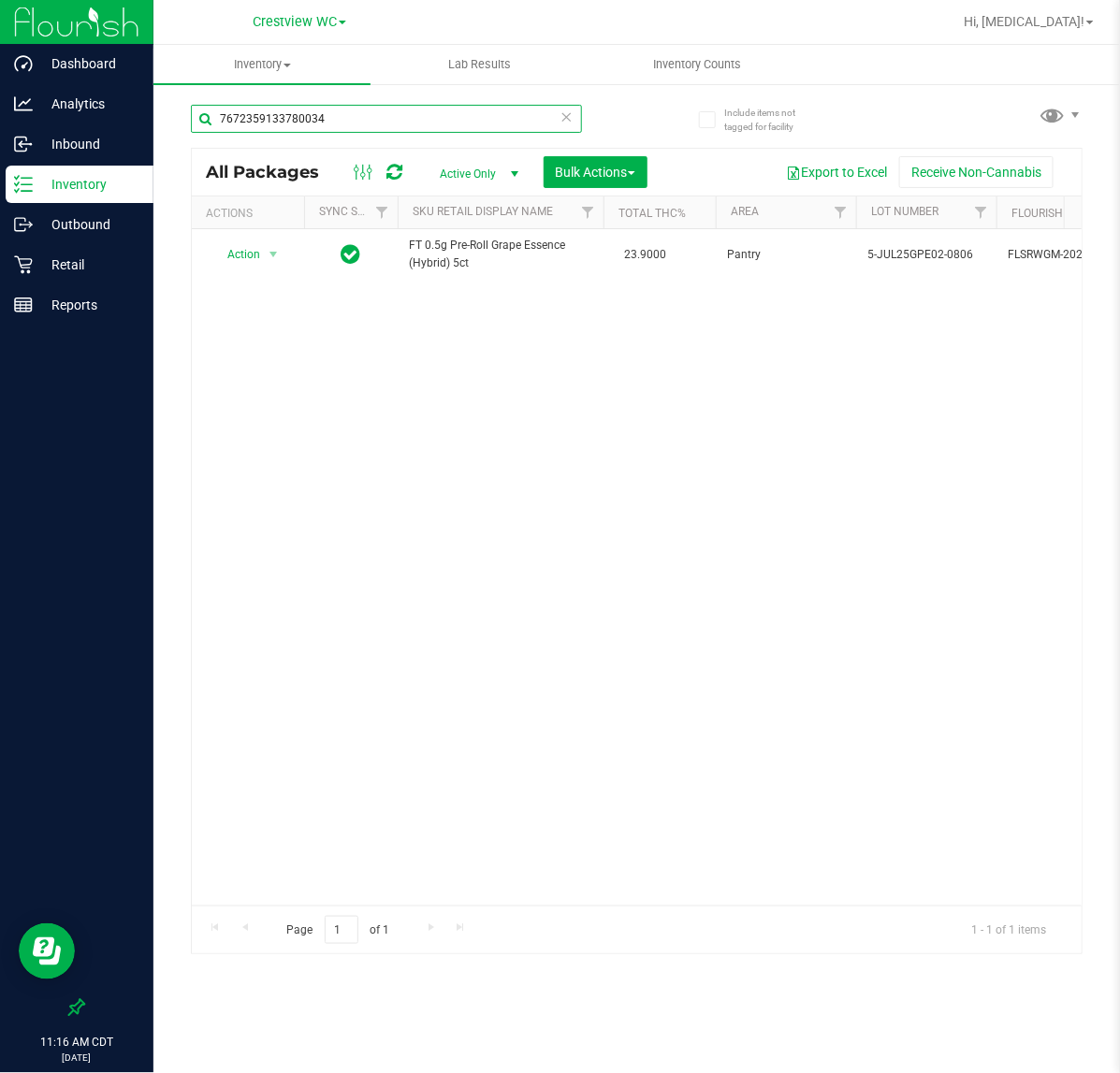
click at [371, 123] on input "7672359133780034" at bounding box center [386, 119] width 391 height 28
click at [379, 118] on input "7672359133780034" at bounding box center [386, 119] width 391 height 28
click at [389, 118] on input "7672359133780034" at bounding box center [386, 119] width 391 height 28
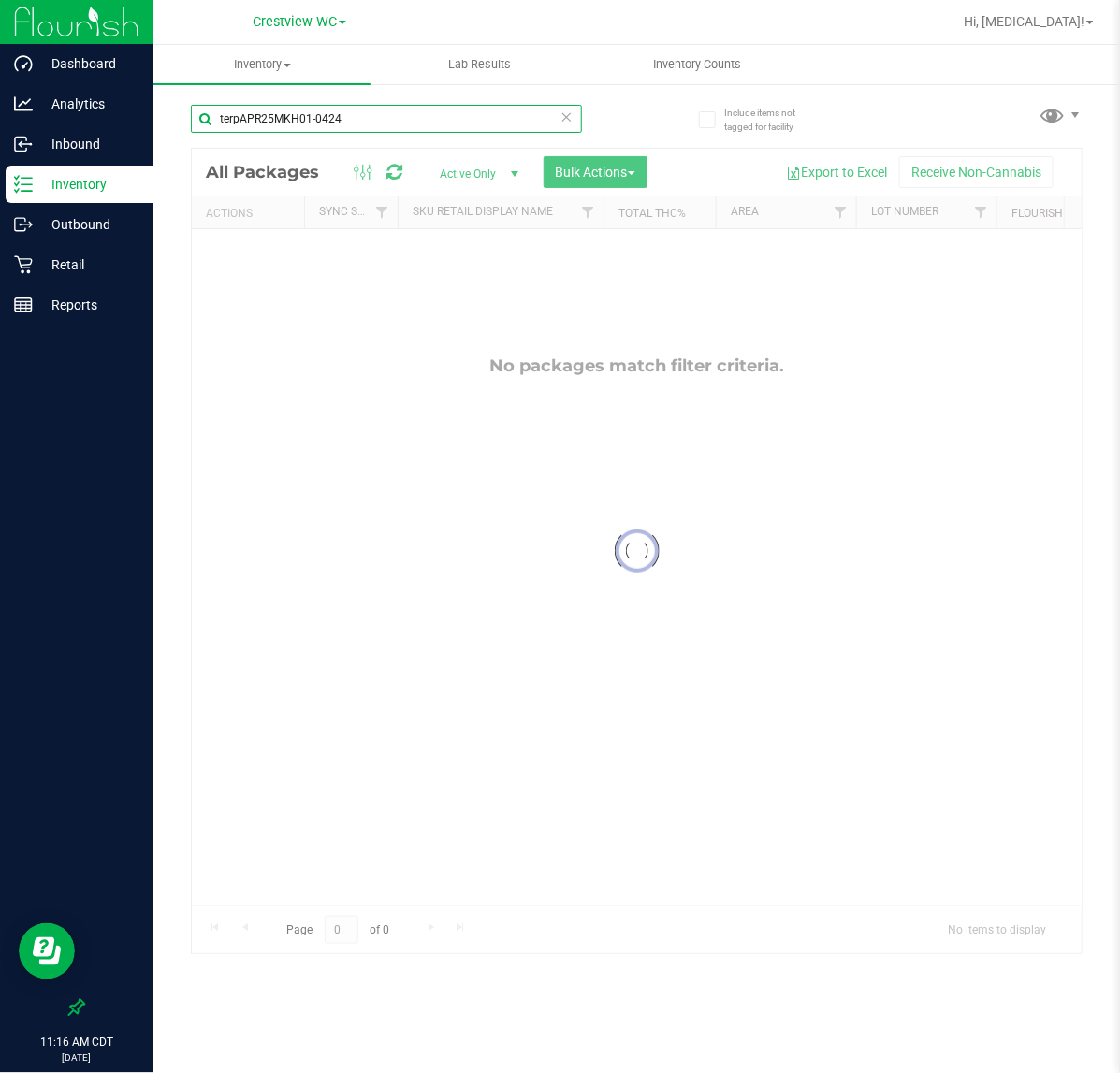
type input "terpAPR25MKH01-0424"
click at [549, 120] on input "terpAPR25MKH01-0424" at bounding box center [386, 119] width 391 height 28
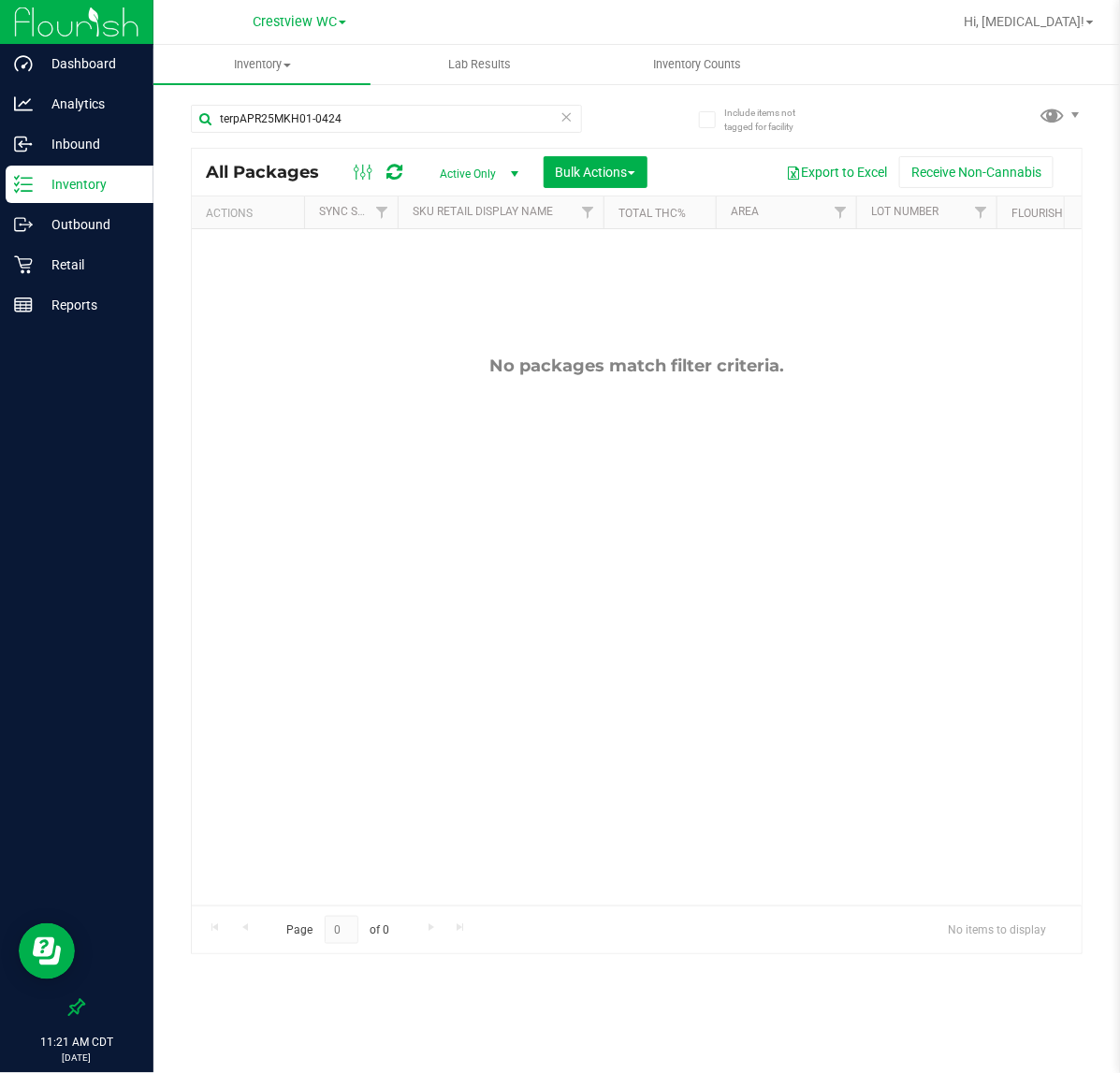
click at [567, 114] on icon at bounding box center [566, 116] width 13 height 22
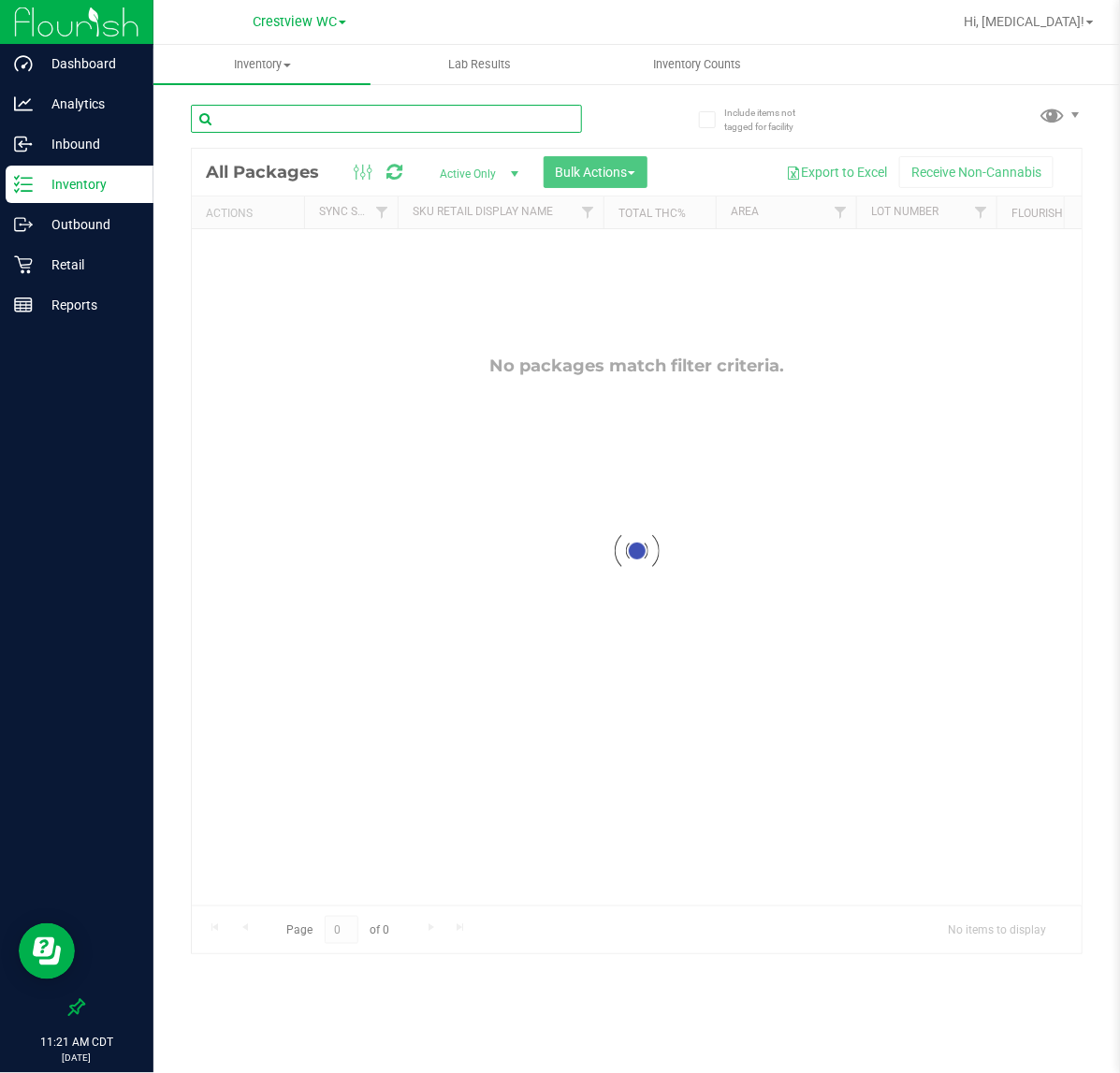
click at [277, 118] on input "text" at bounding box center [386, 119] width 391 height 28
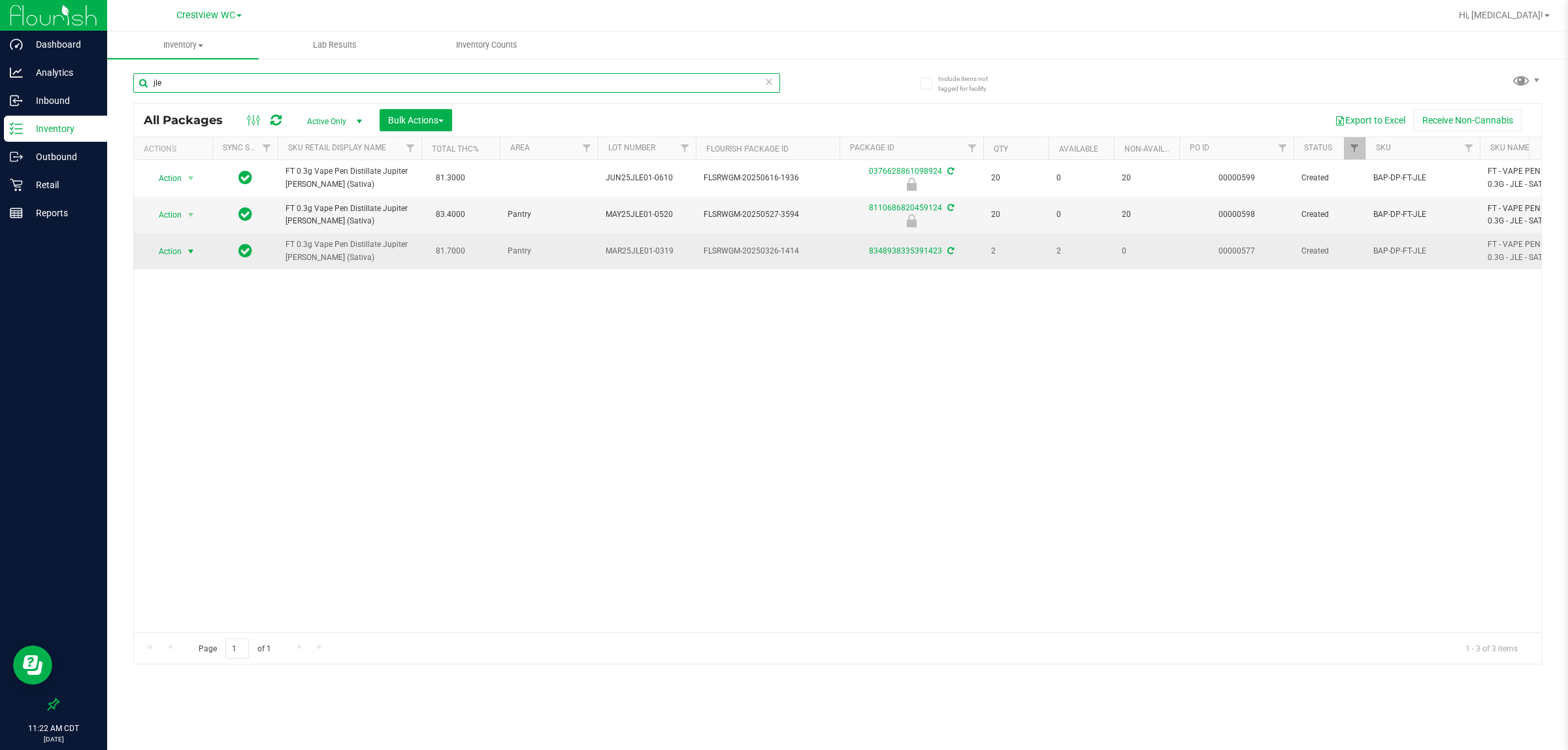
type input "jle"
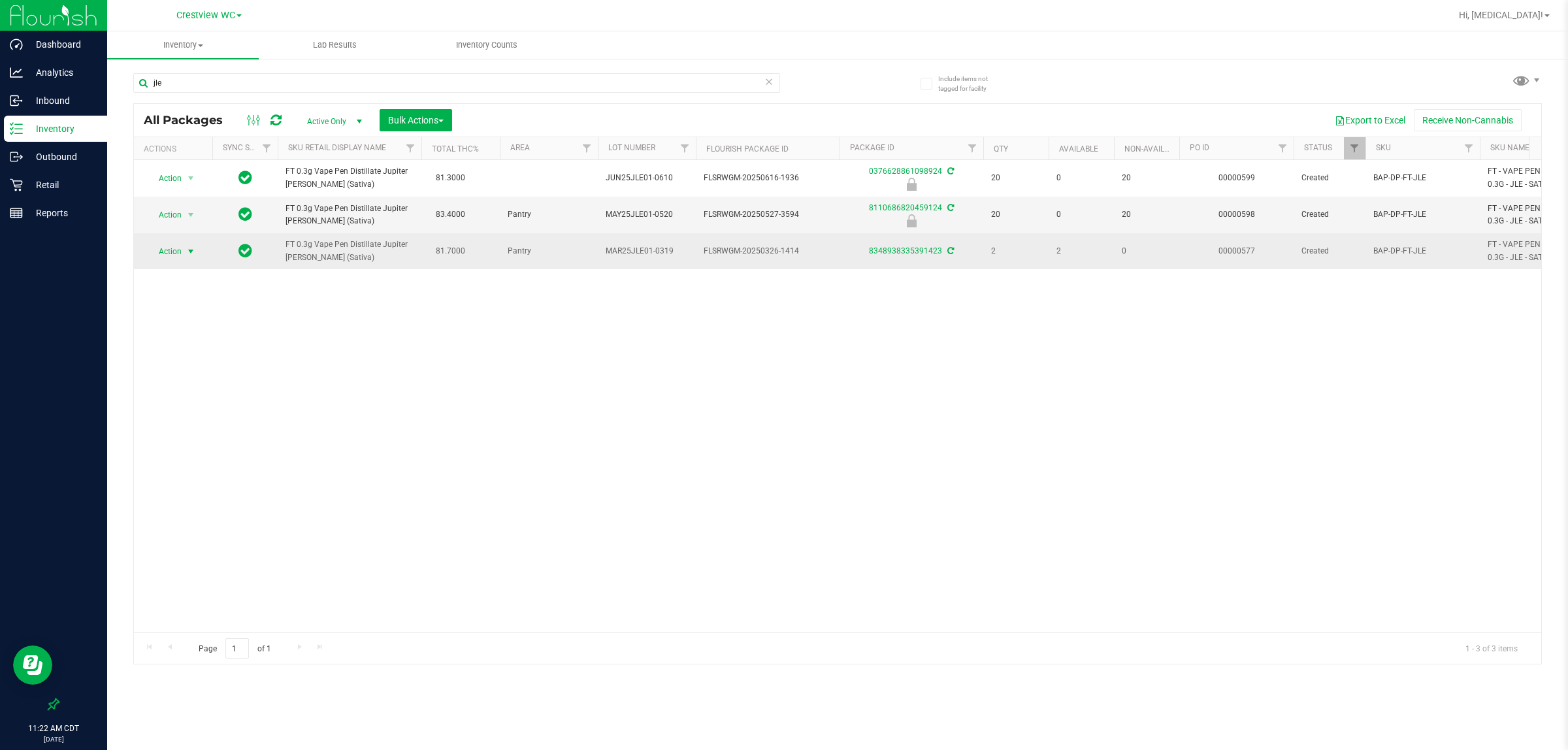
click at [177, 247] on span "Action" at bounding box center [164, 251] width 35 height 18
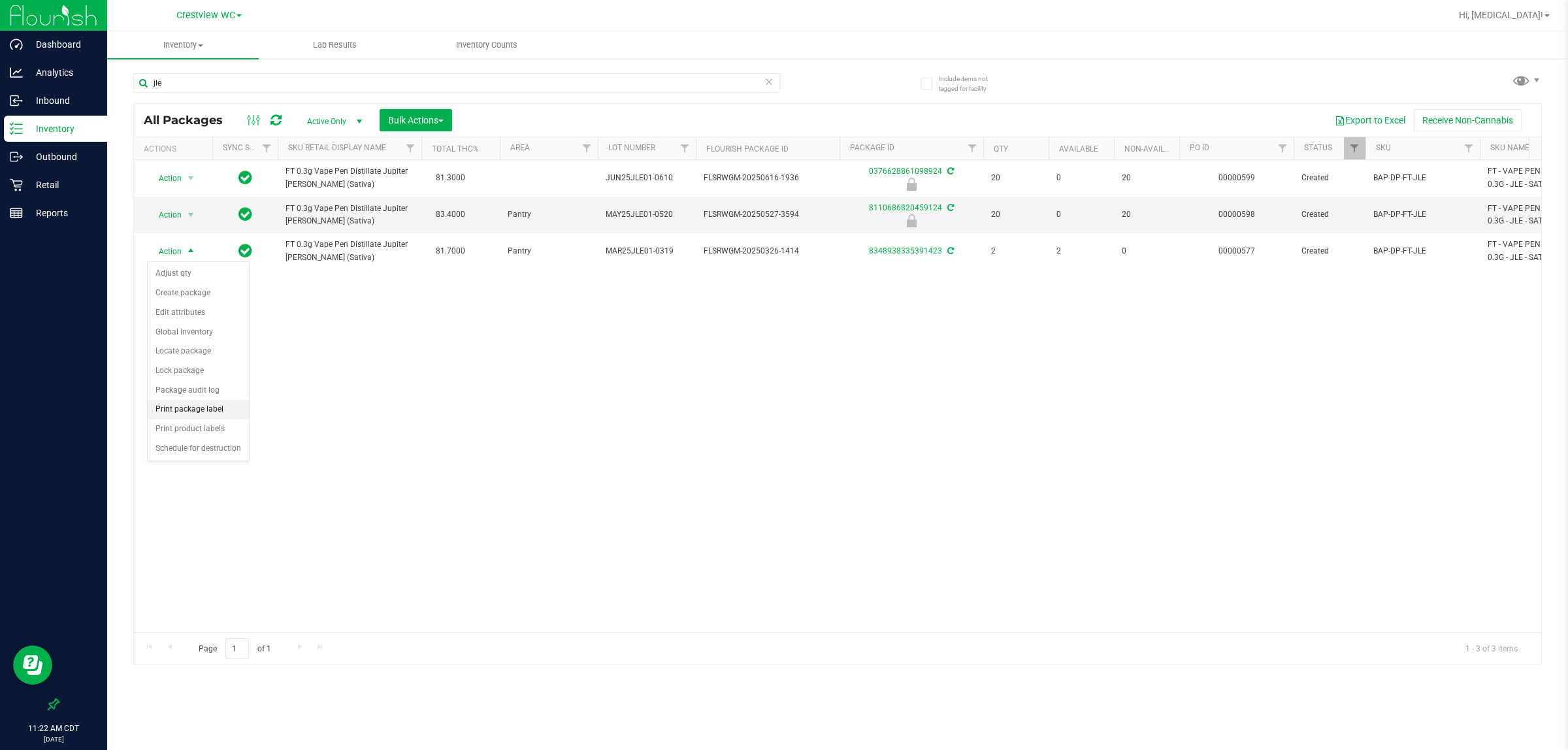
click at [194, 407] on li "Print package label" at bounding box center [198, 410] width 101 height 20
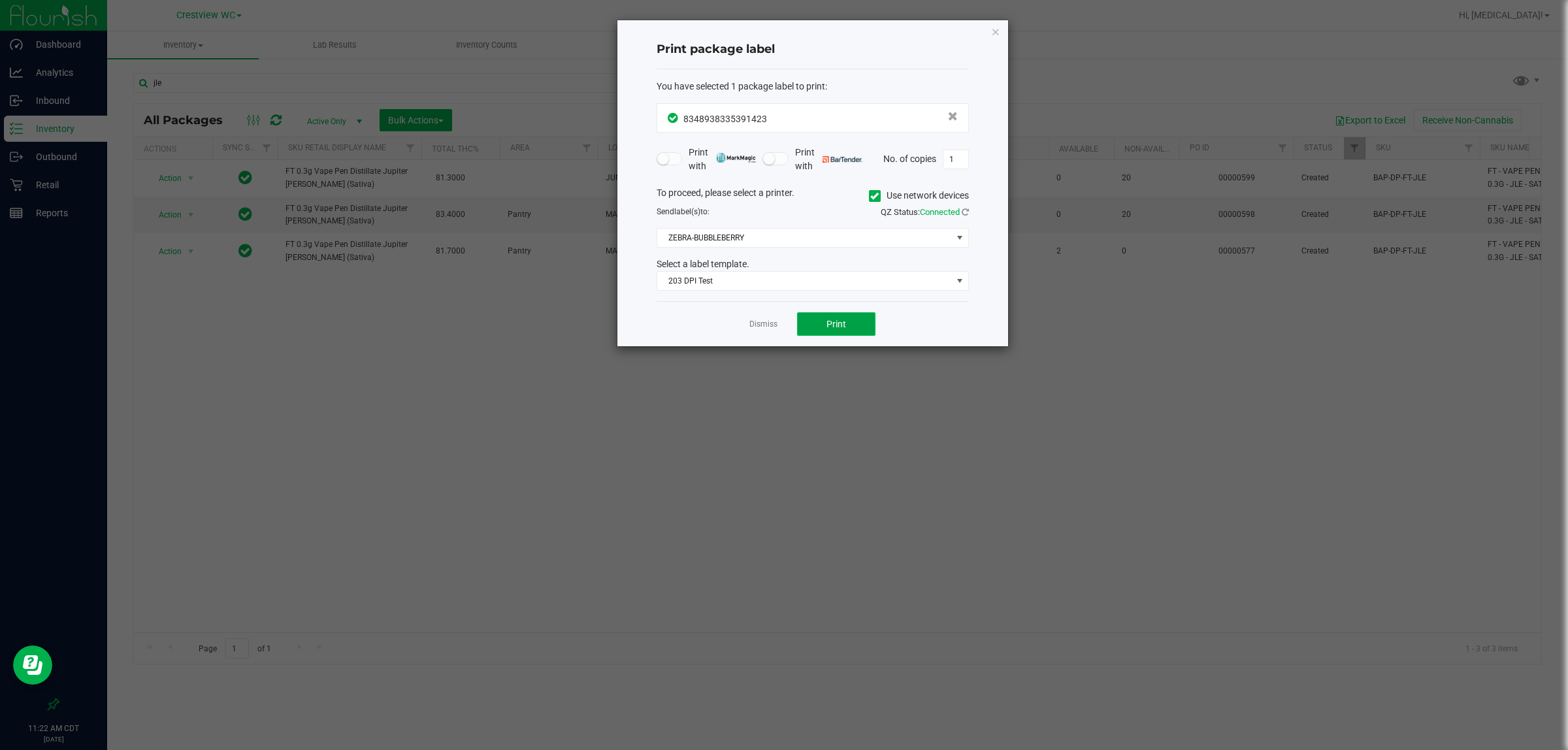
click at [781, 329] on span "Print" at bounding box center [836, 323] width 20 height 10
click at [781, 328] on span "Print" at bounding box center [836, 323] width 20 height 10
click at [757, 324] on link "Dismiss" at bounding box center [763, 324] width 28 height 11
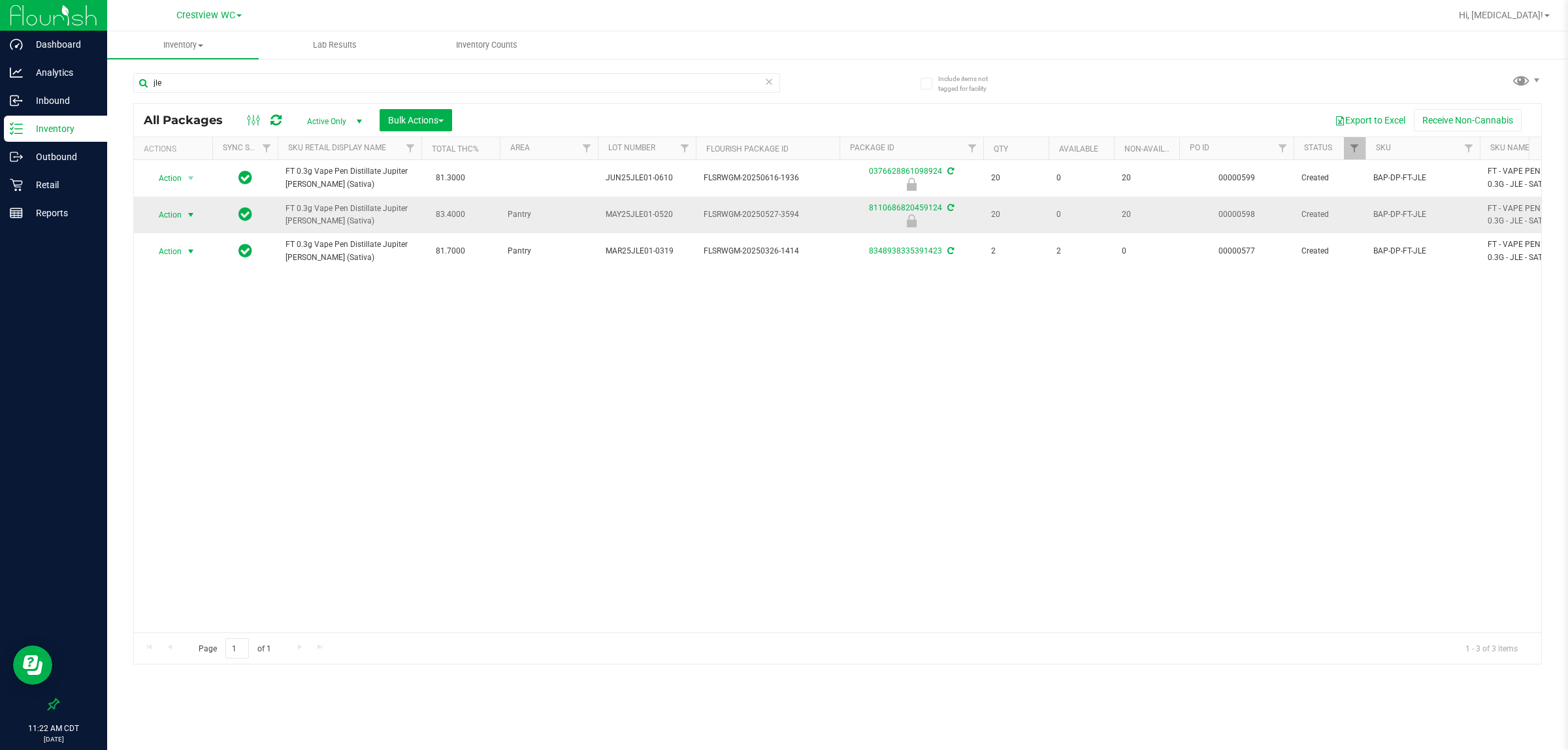
click at [174, 214] on span "Action" at bounding box center [164, 215] width 35 height 18
click at [164, 361] on li "Unlock package" at bounding box center [190, 370] width 84 height 20
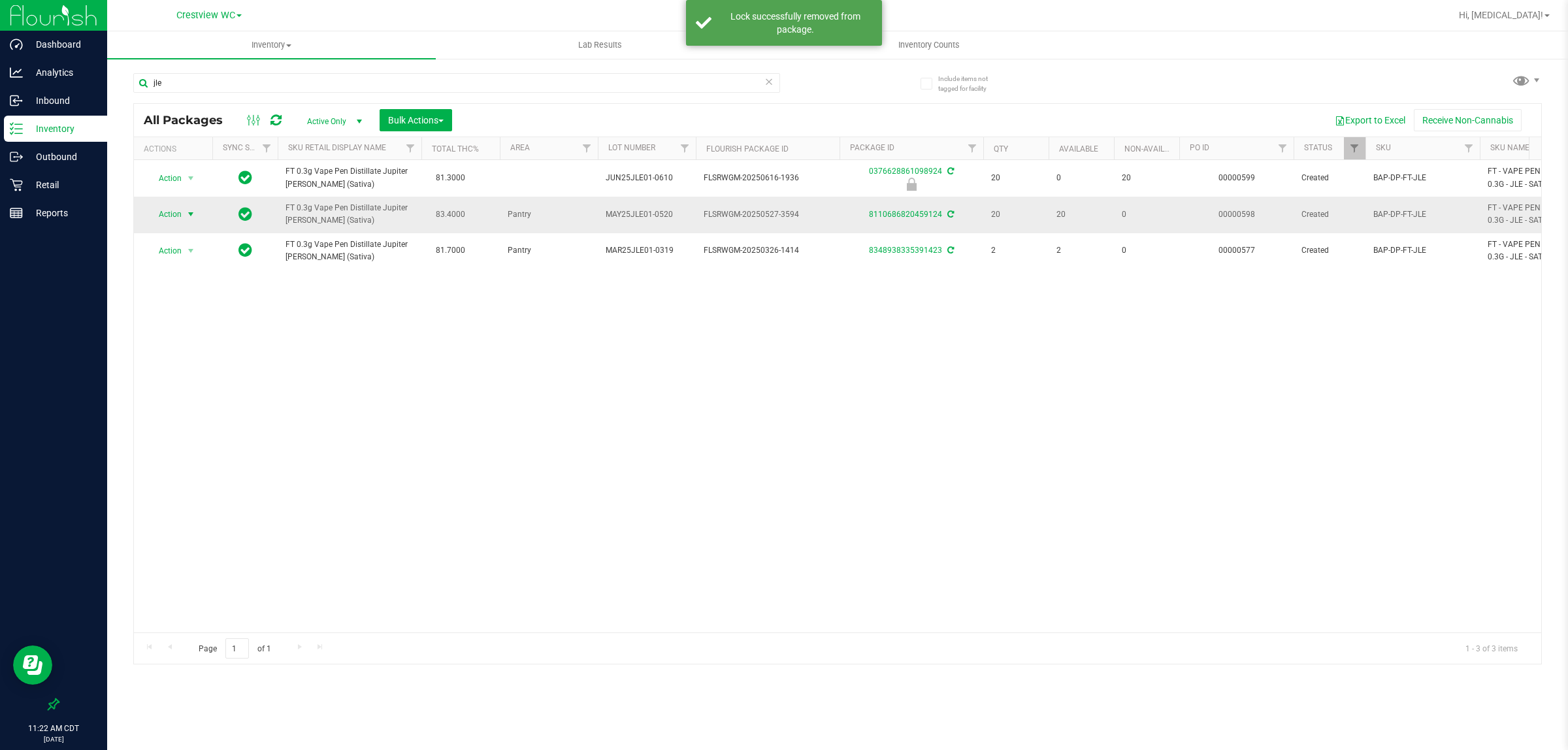
click at [168, 217] on span "Action" at bounding box center [164, 214] width 35 height 18
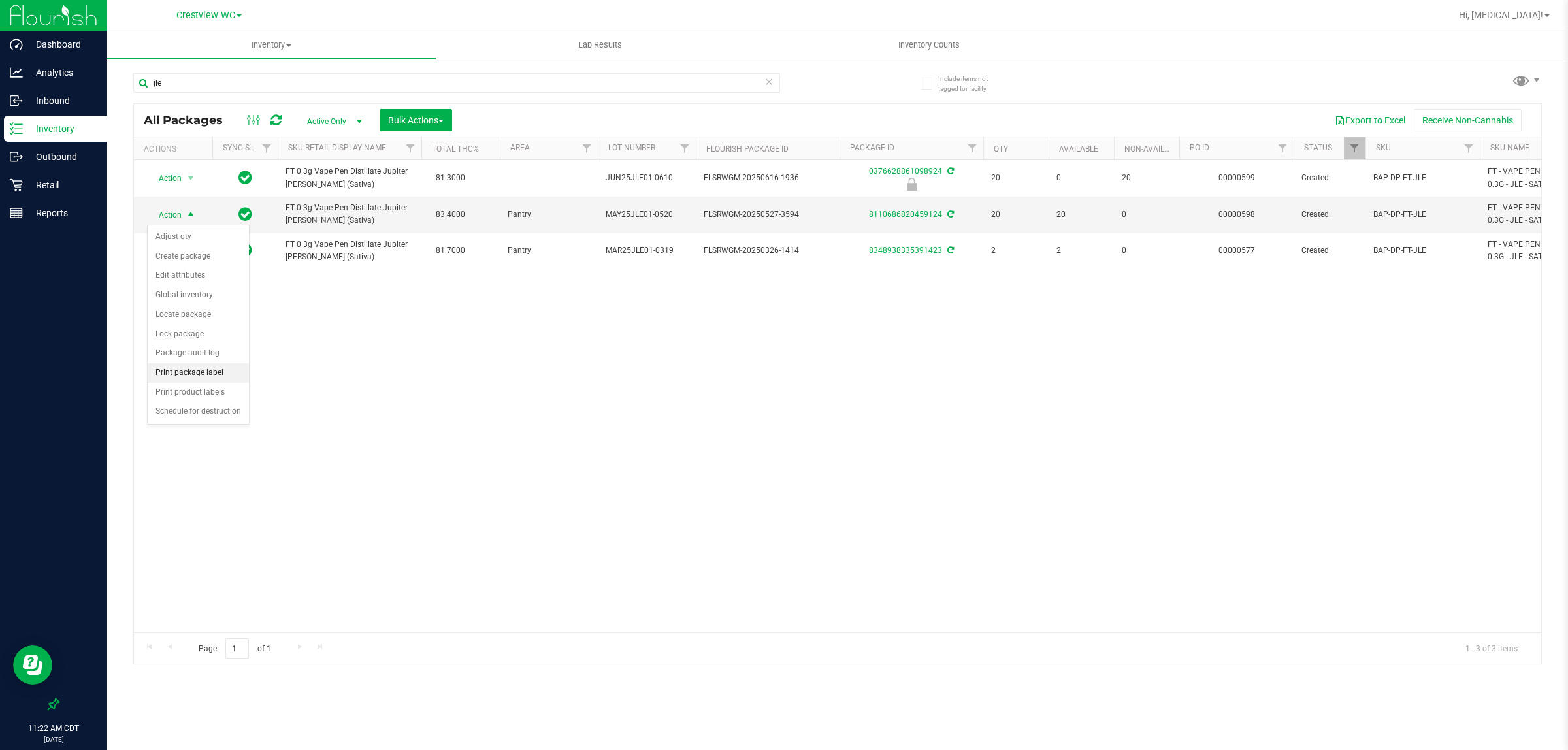
click at [201, 378] on li "Print package label" at bounding box center [198, 373] width 101 height 20
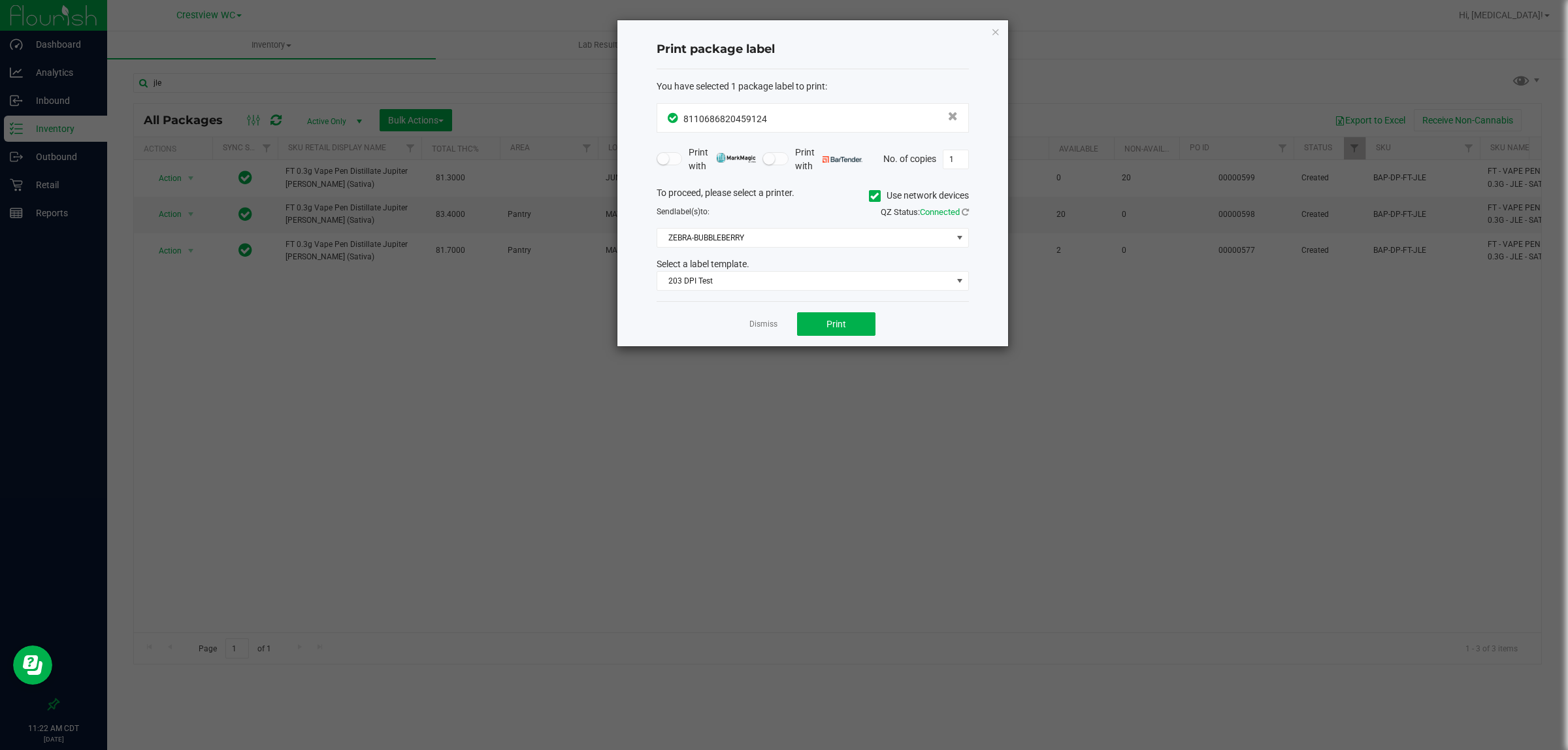
click at [781, 338] on div "Dismiss Print" at bounding box center [813, 323] width 313 height 45
click at [781, 327] on button "Print" at bounding box center [836, 324] width 78 height 24
click at [762, 325] on link "Dismiss" at bounding box center [763, 324] width 28 height 11
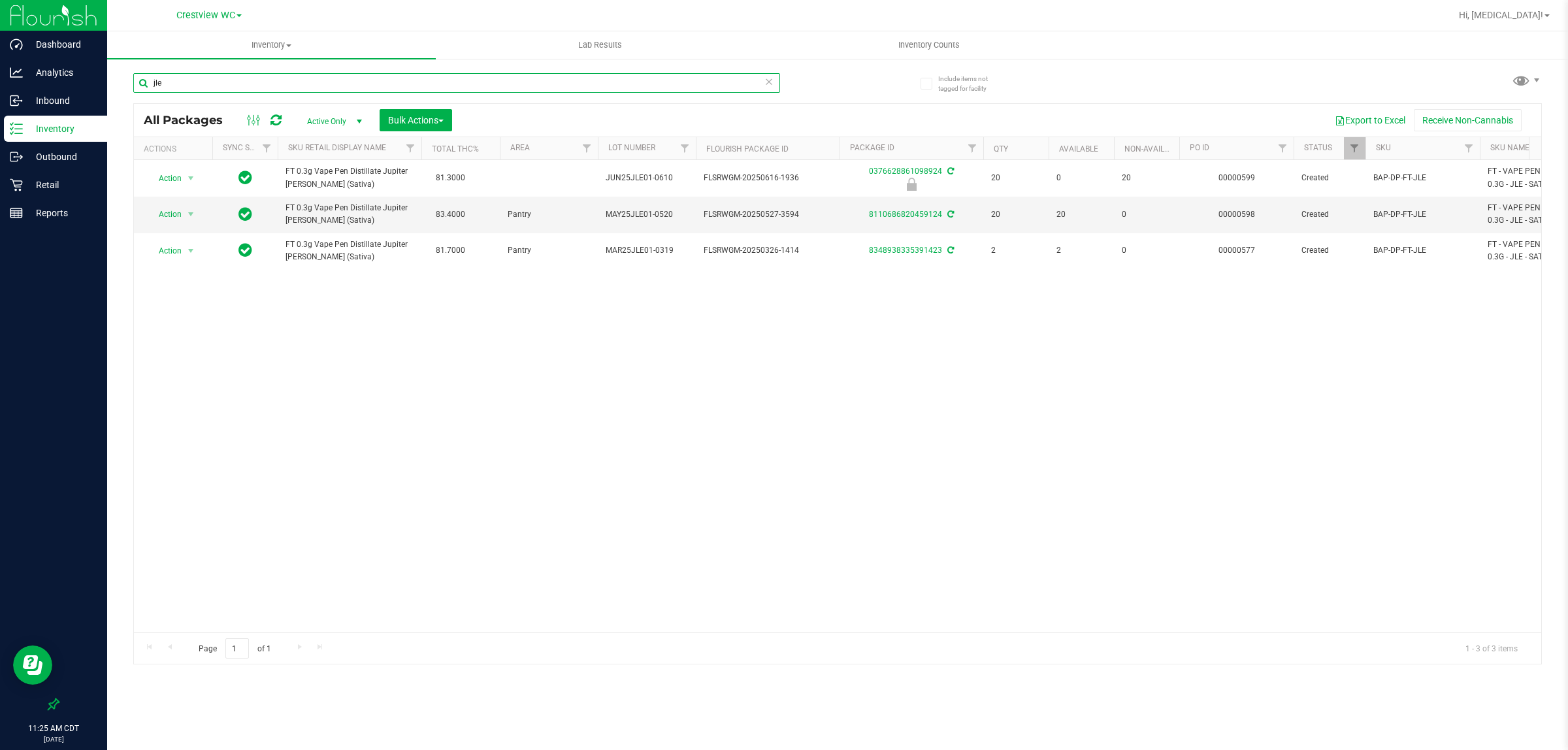
click at [215, 82] on input "jle" at bounding box center [457, 83] width 647 height 20
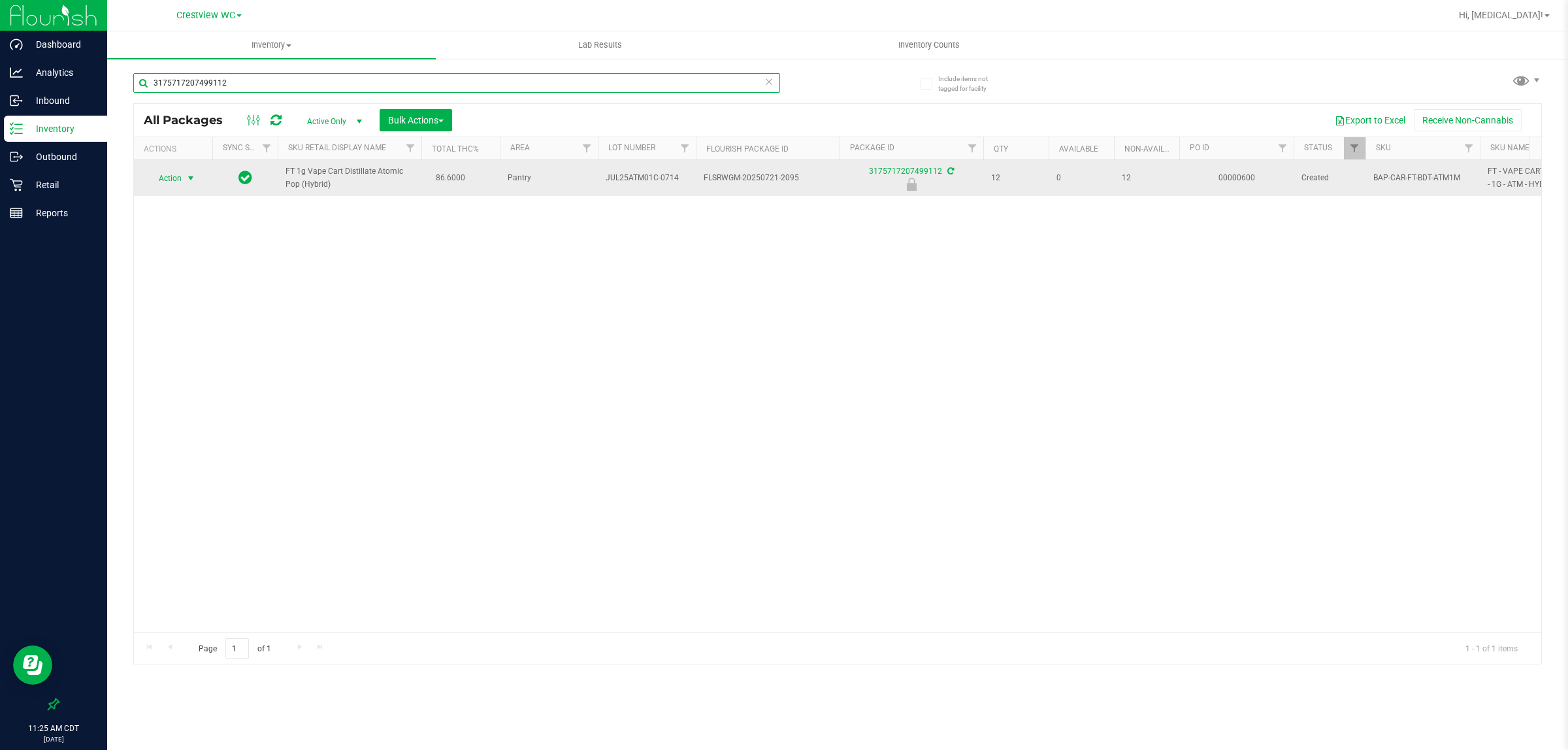
type input "3175717207499112"
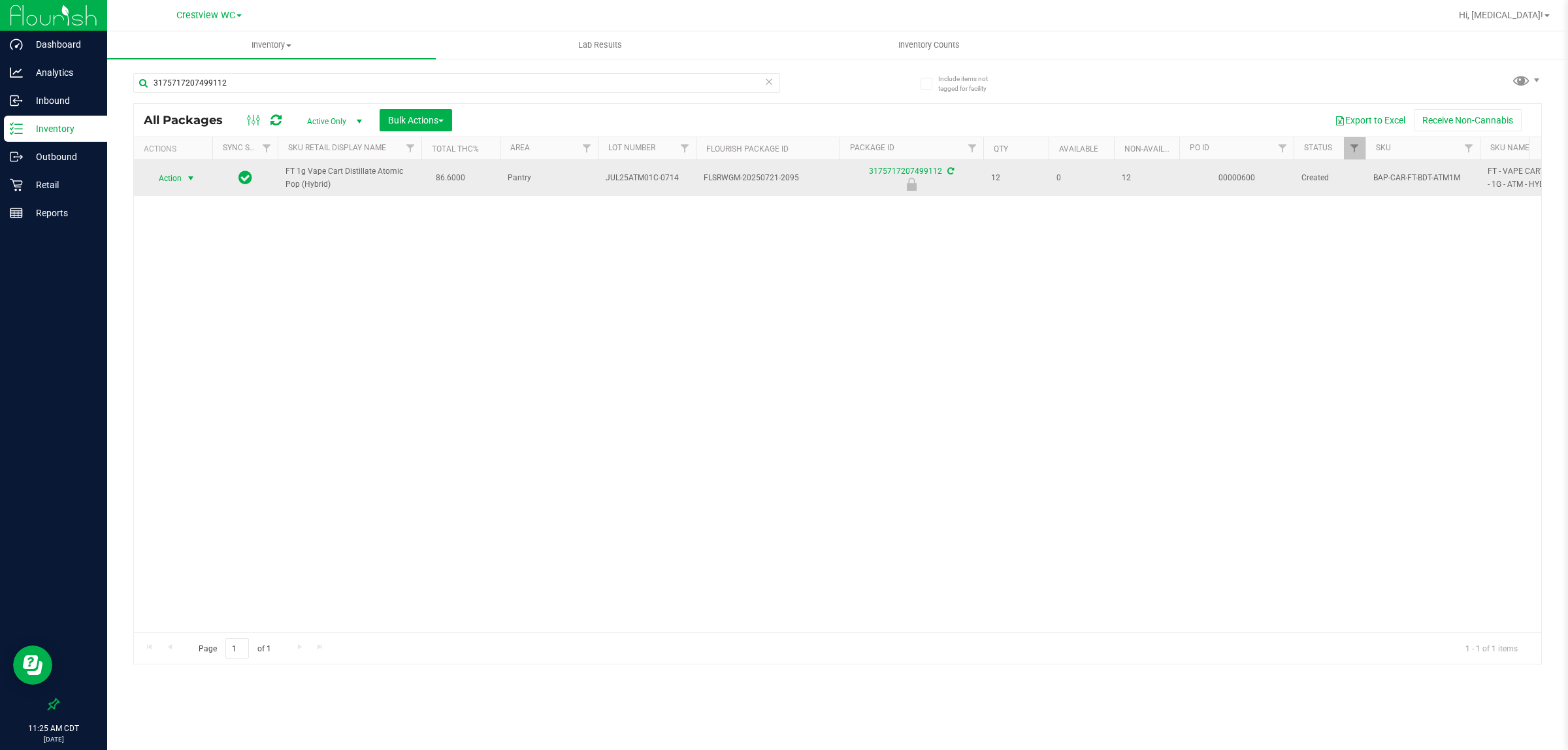
click at [171, 177] on span "Action" at bounding box center [164, 178] width 35 height 18
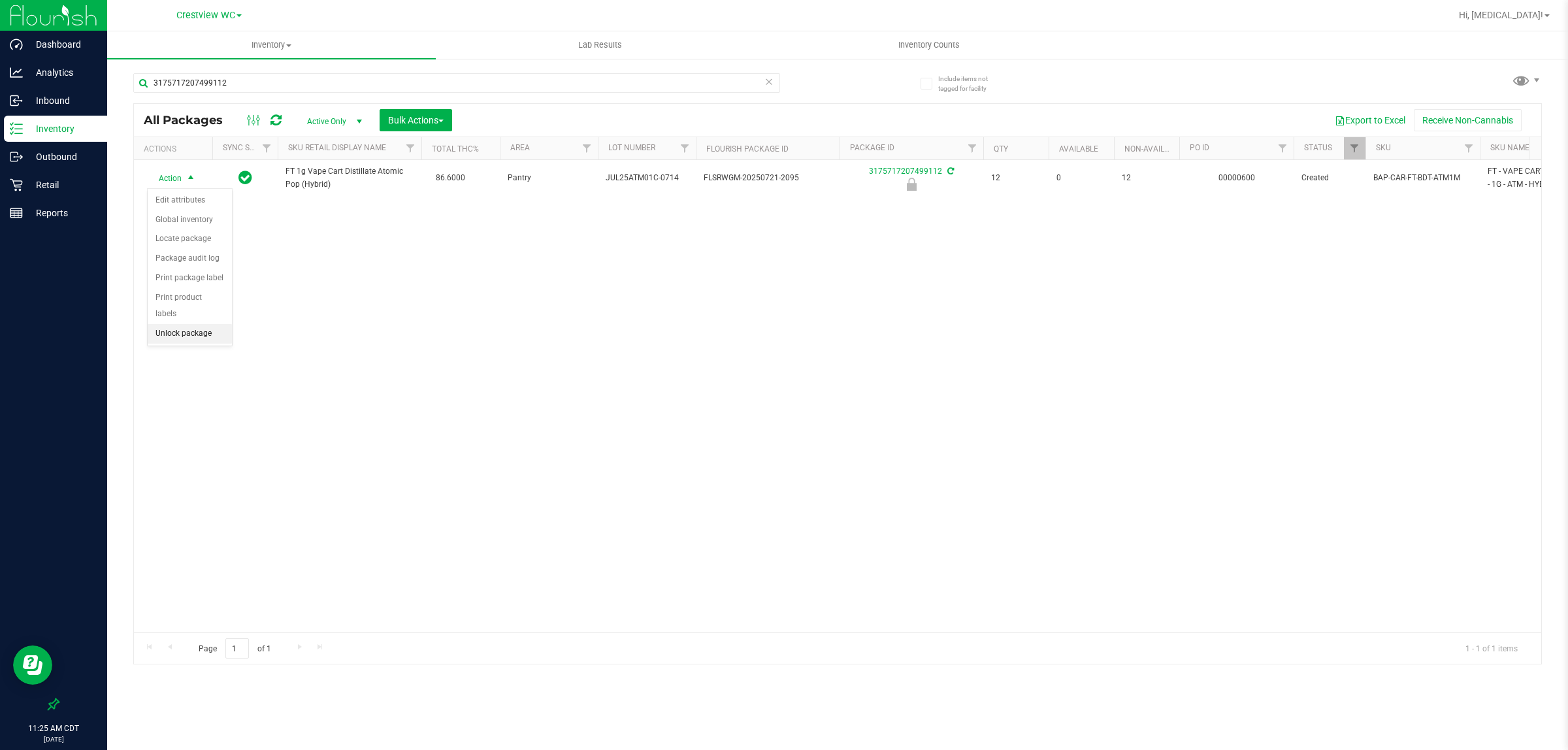
click at [202, 324] on li "Unlock package" at bounding box center [190, 334] width 84 height 20
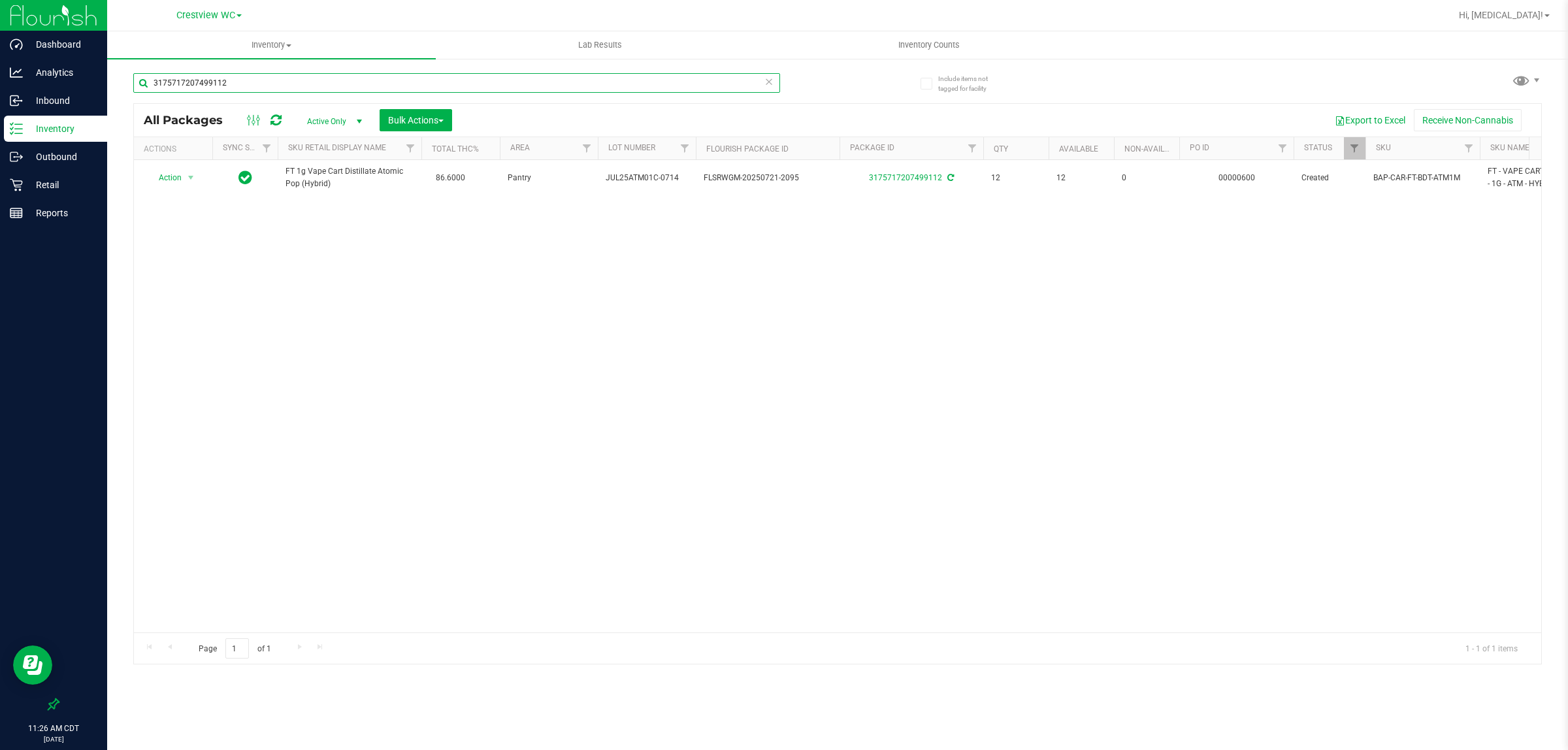
click at [393, 82] on input "3175717207499112" at bounding box center [457, 83] width 647 height 20
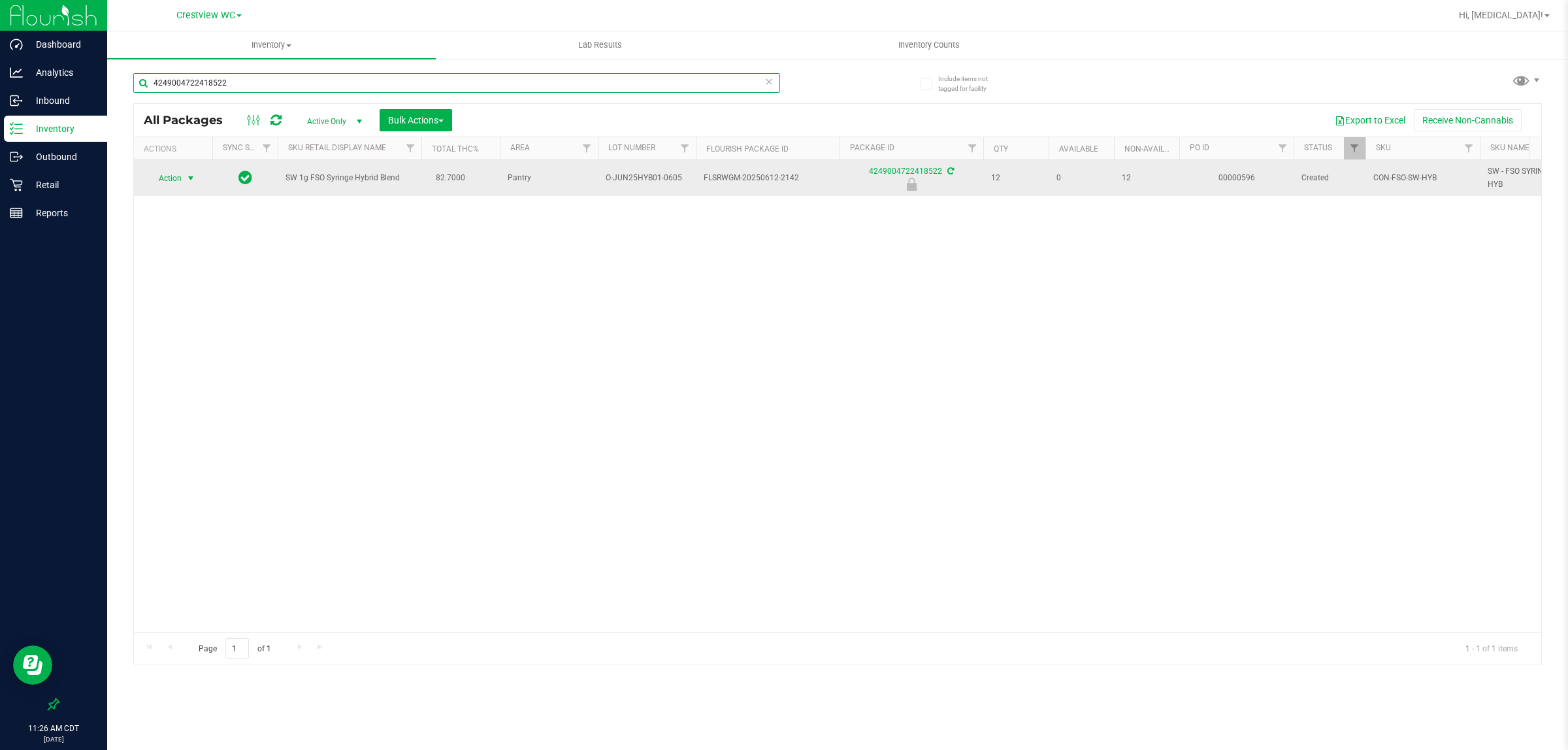
type input "4249004722418522"
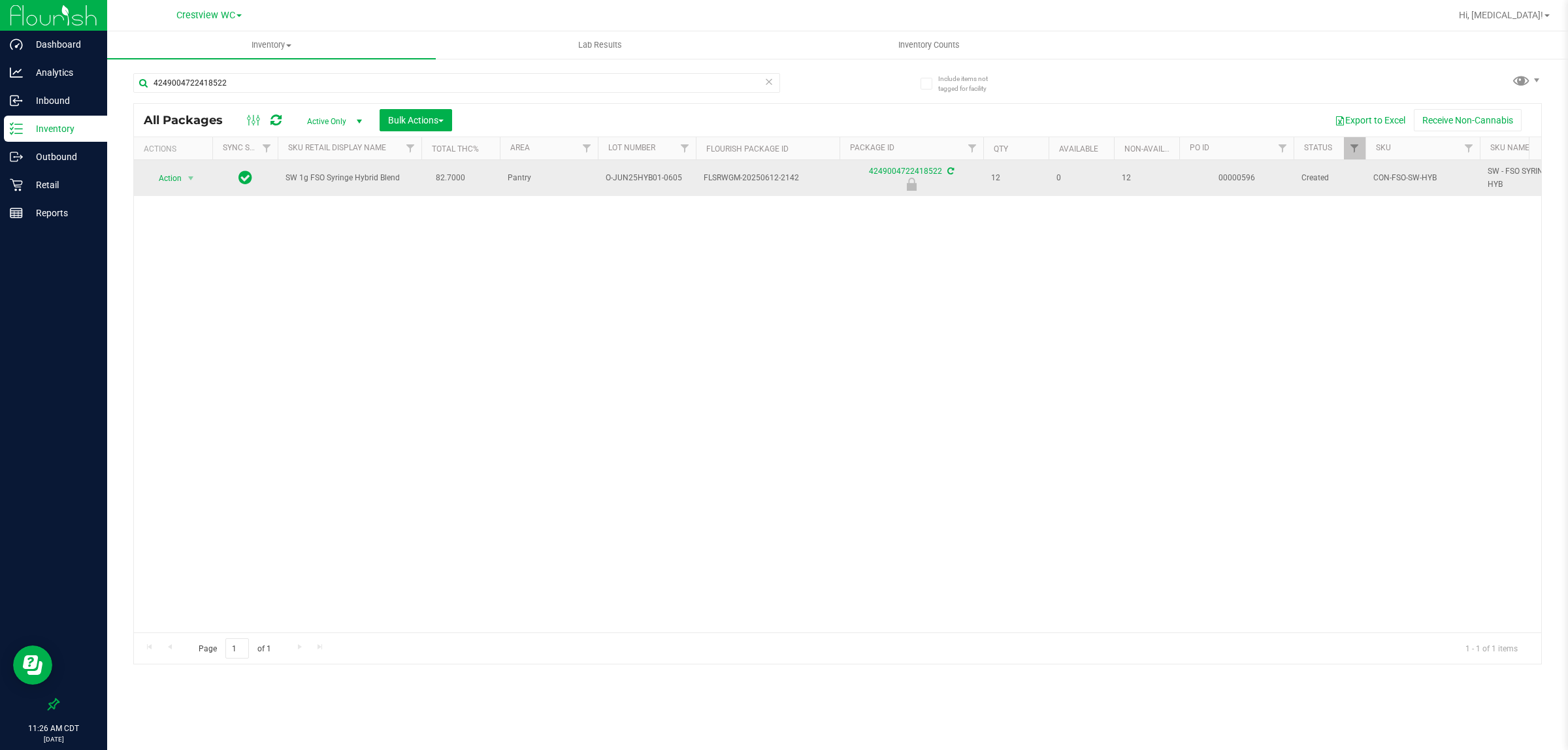
click at [194, 166] on td "Action Action Edit attributes Global inventory Locate package Package audit log…" at bounding box center [173, 178] width 78 height 36
click at [168, 180] on span "Action" at bounding box center [164, 178] width 35 height 18
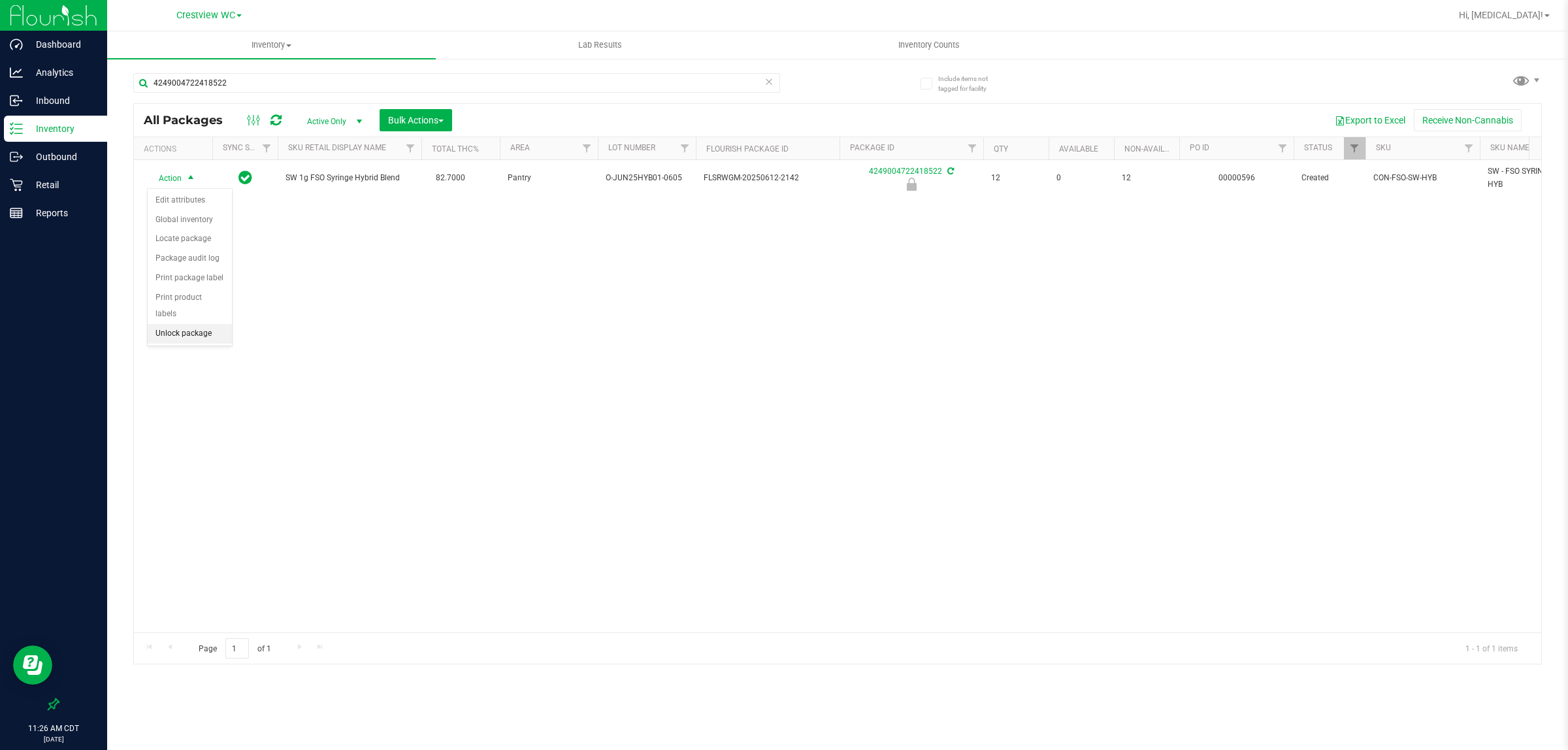
click at [194, 324] on li "Unlock package" at bounding box center [190, 334] width 84 height 20
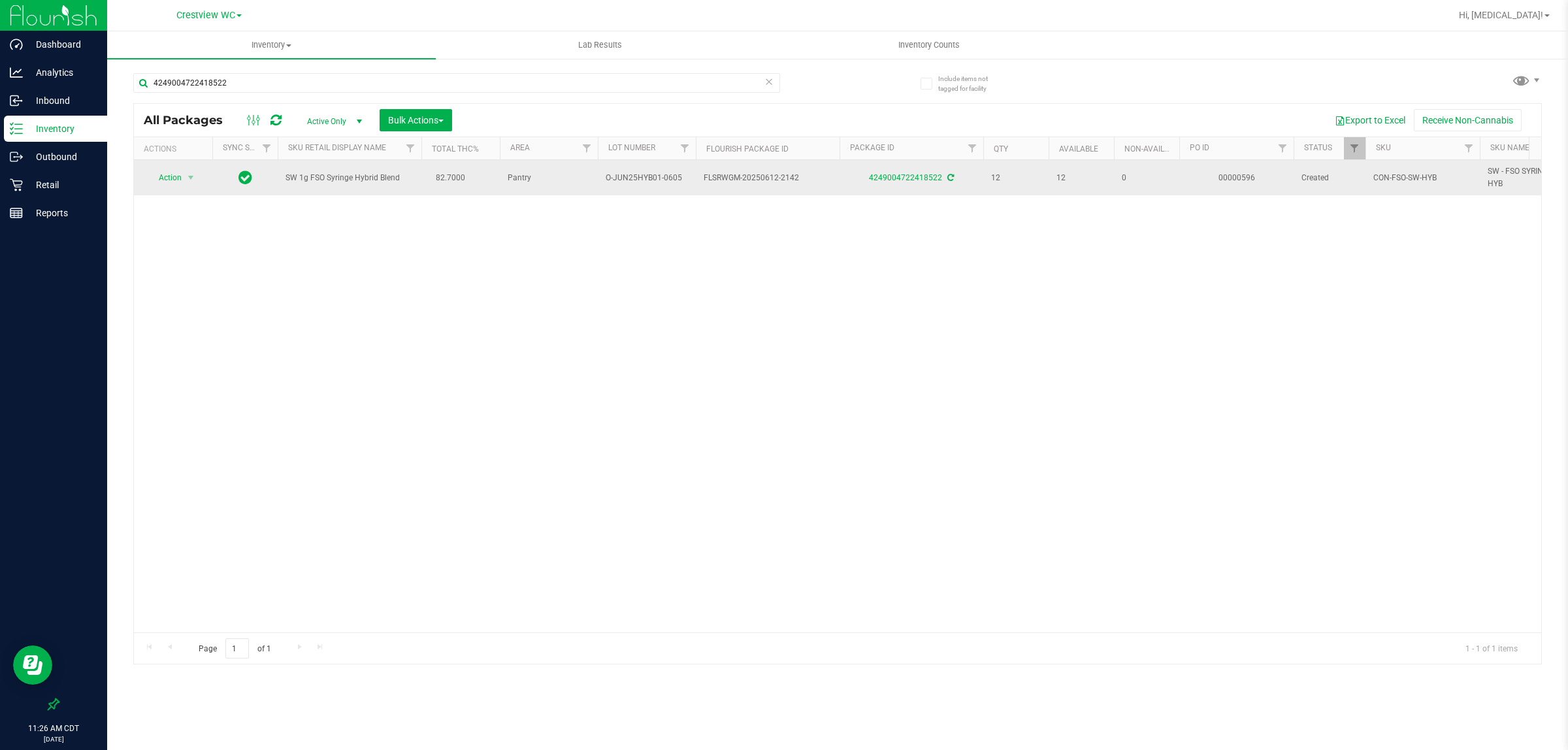
click at [163, 164] on td "Action Action Adjust qty Create package Edit attributes Global inventory Locate…" at bounding box center [173, 178] width 78 height 35
click at [164, 175] on span "Action" at bounding box center [164, 177] width 35 height 18
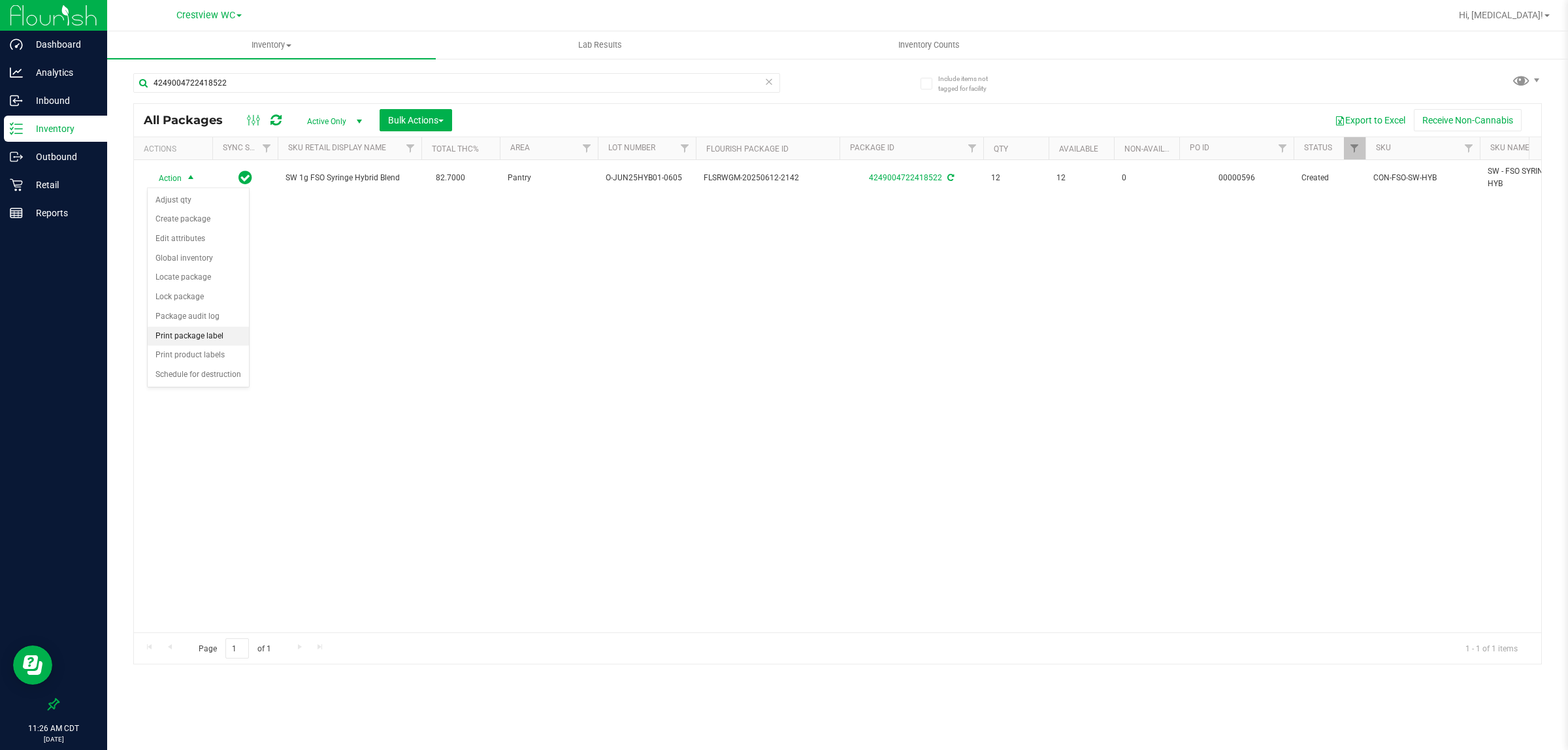
click at [211, 336] on li "Print package label" at bounding box center [198, 336] width 101 height 20
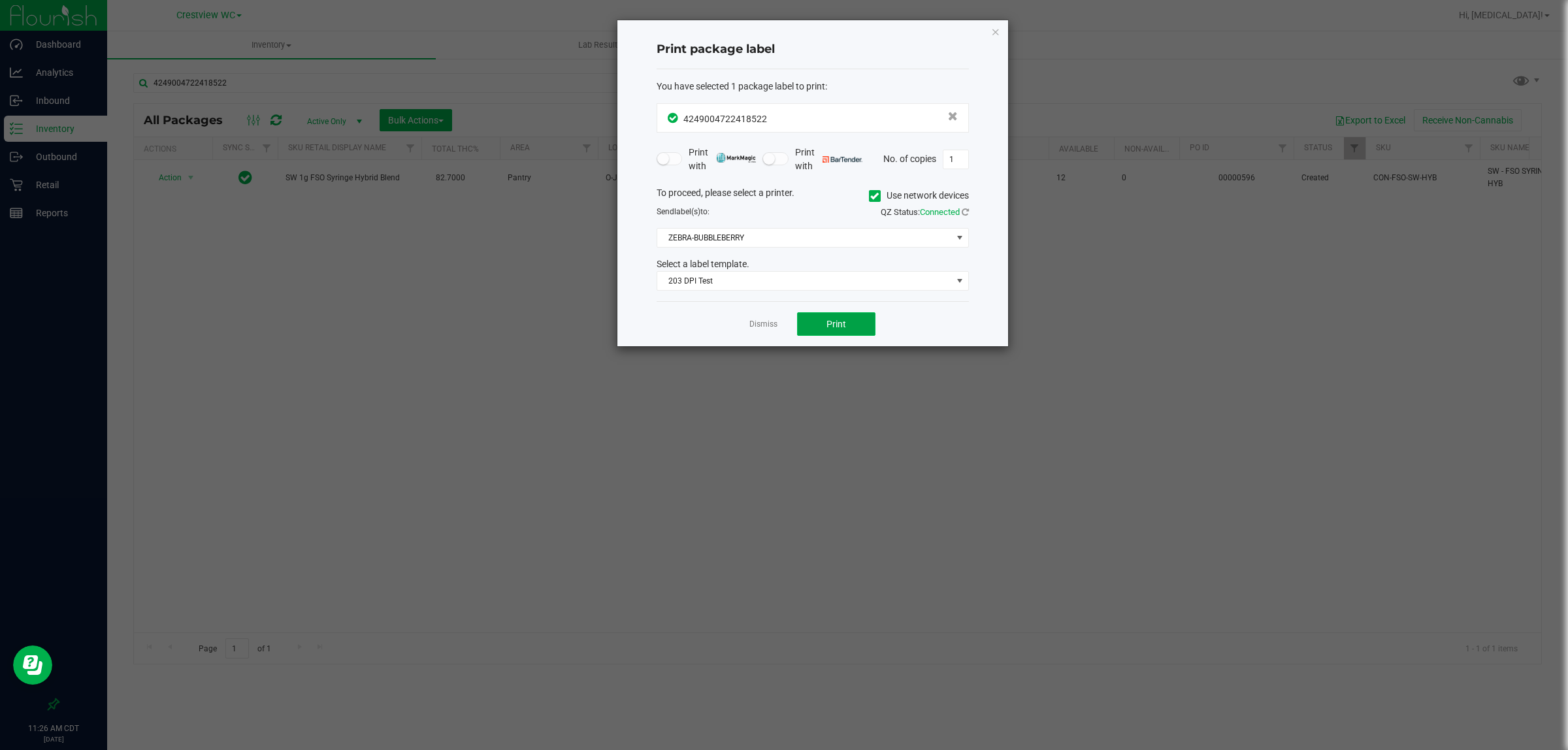
click at [781, 324] on span "Print" at bounding box center [836, 323] width 20 height 10
click at [771, 323] on link "Dismiss" at bounding box center [763, 324] width 28 height 11
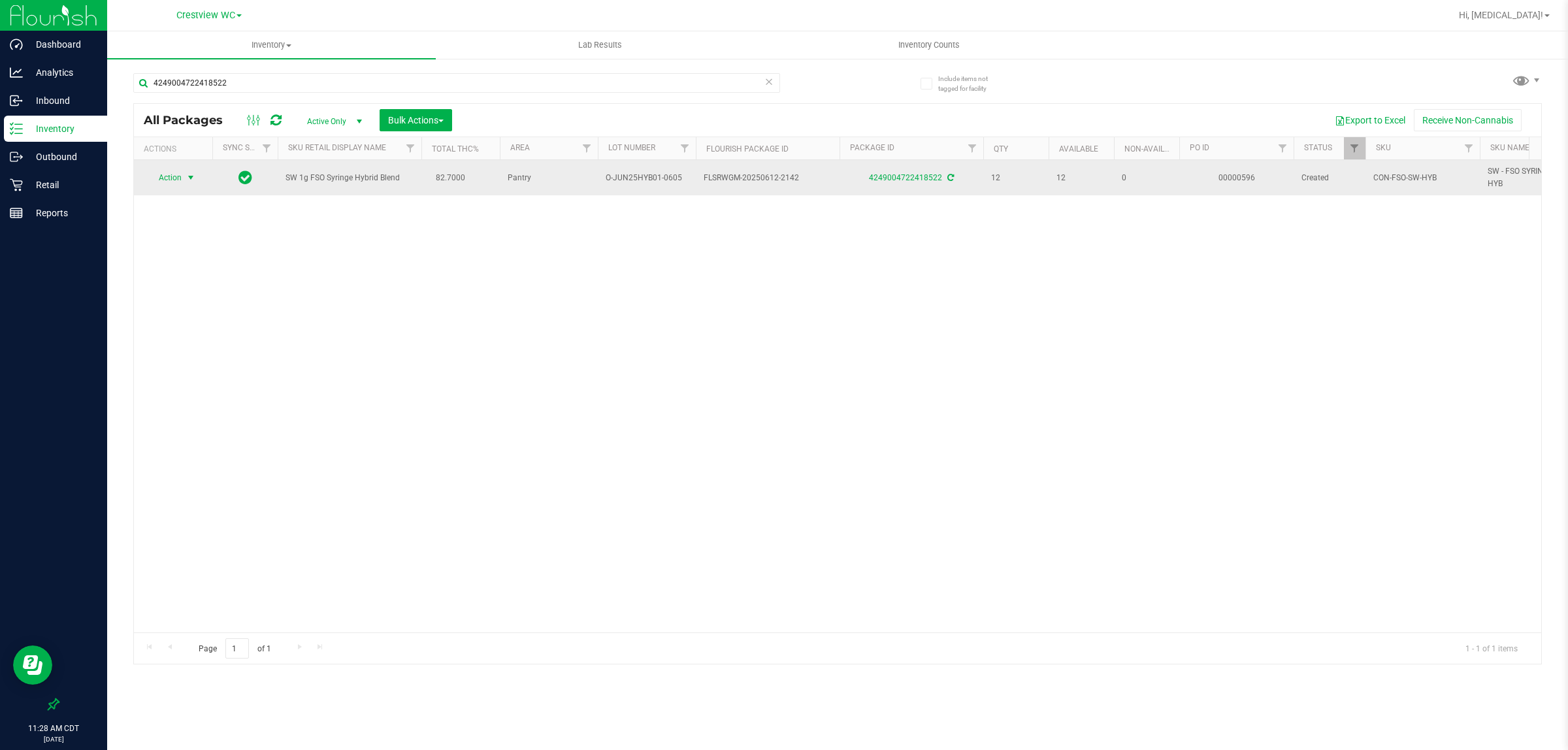
click at [188, 178] on span "select" at bounding box center [190, 177] width 10 height 10
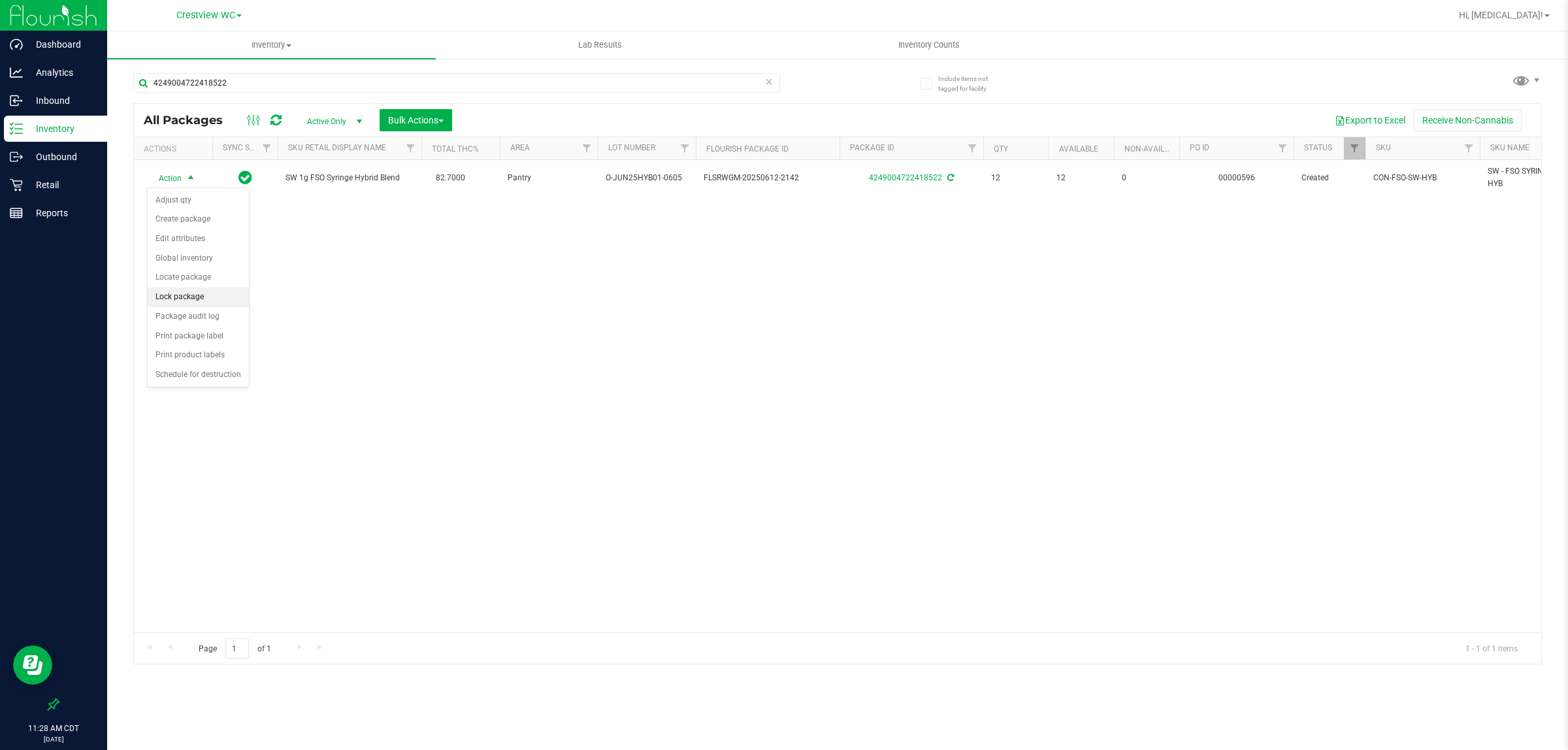
click at [200, 304] on li "Lock package" at bounding box center [198, 297] width 101 height 20
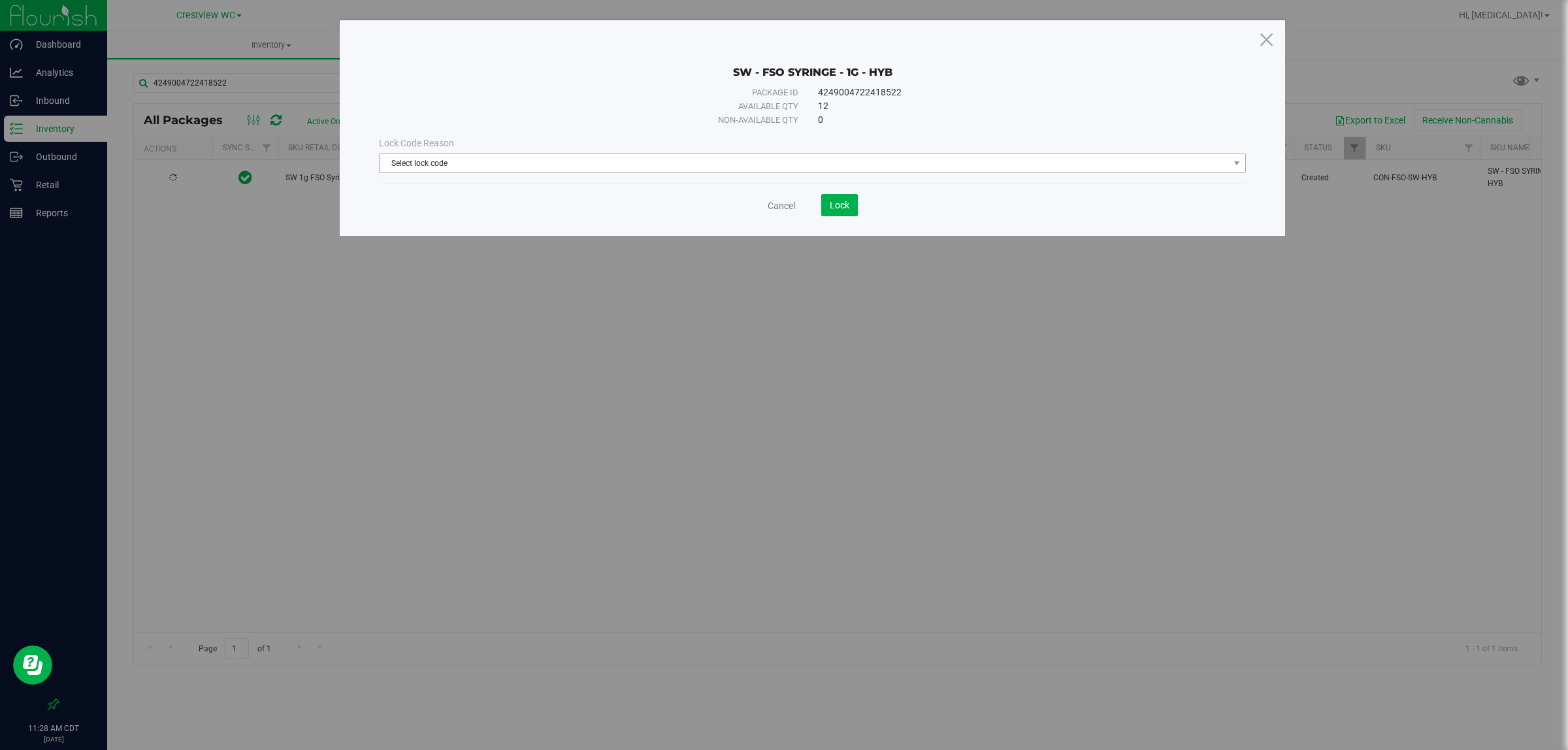
click at [497, 162] on span "Select lock code" at bounding box center [804, 163] width 849 height 18
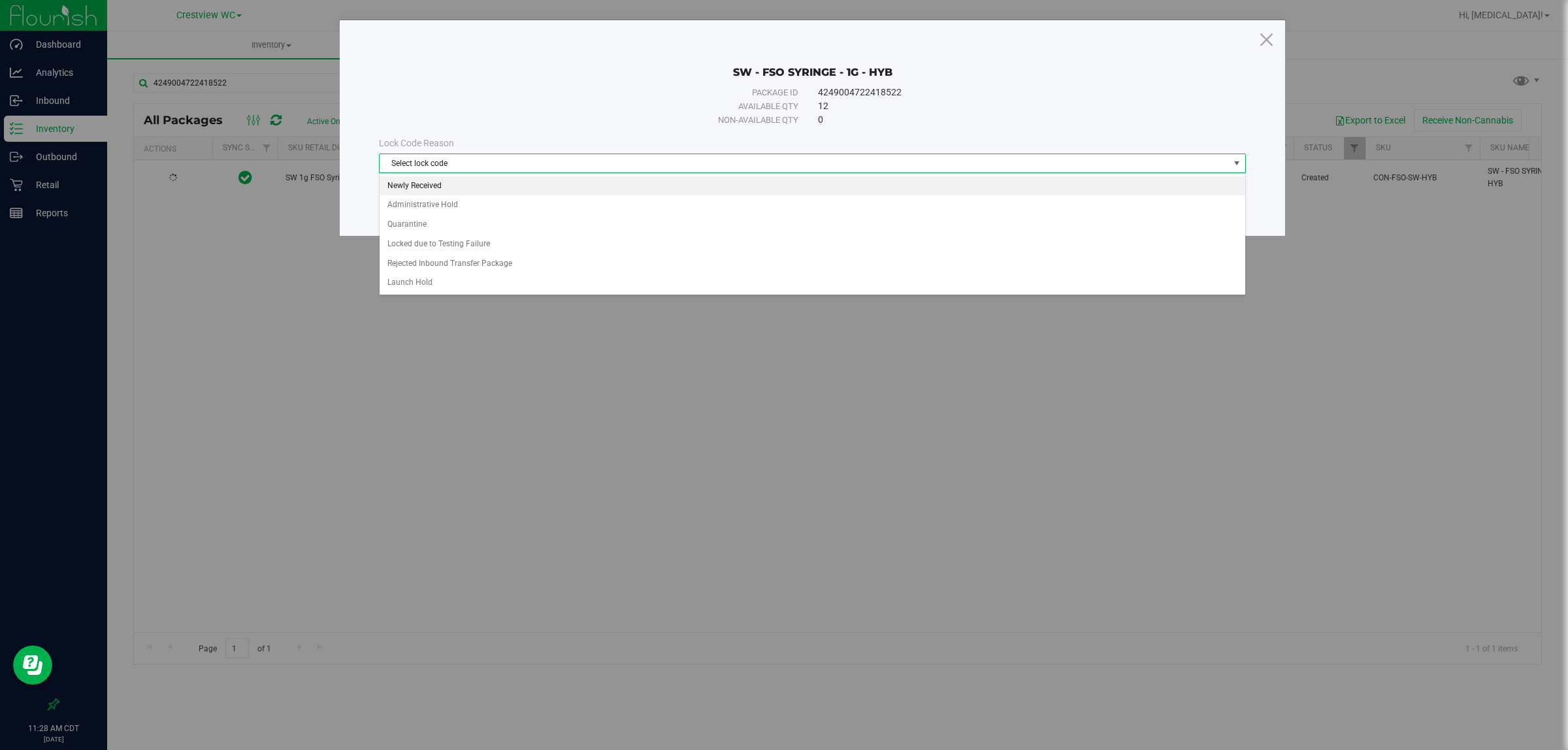
click at [455, 190] on li "Newly Received" at bounding box center [812, 186] width 865 height 20
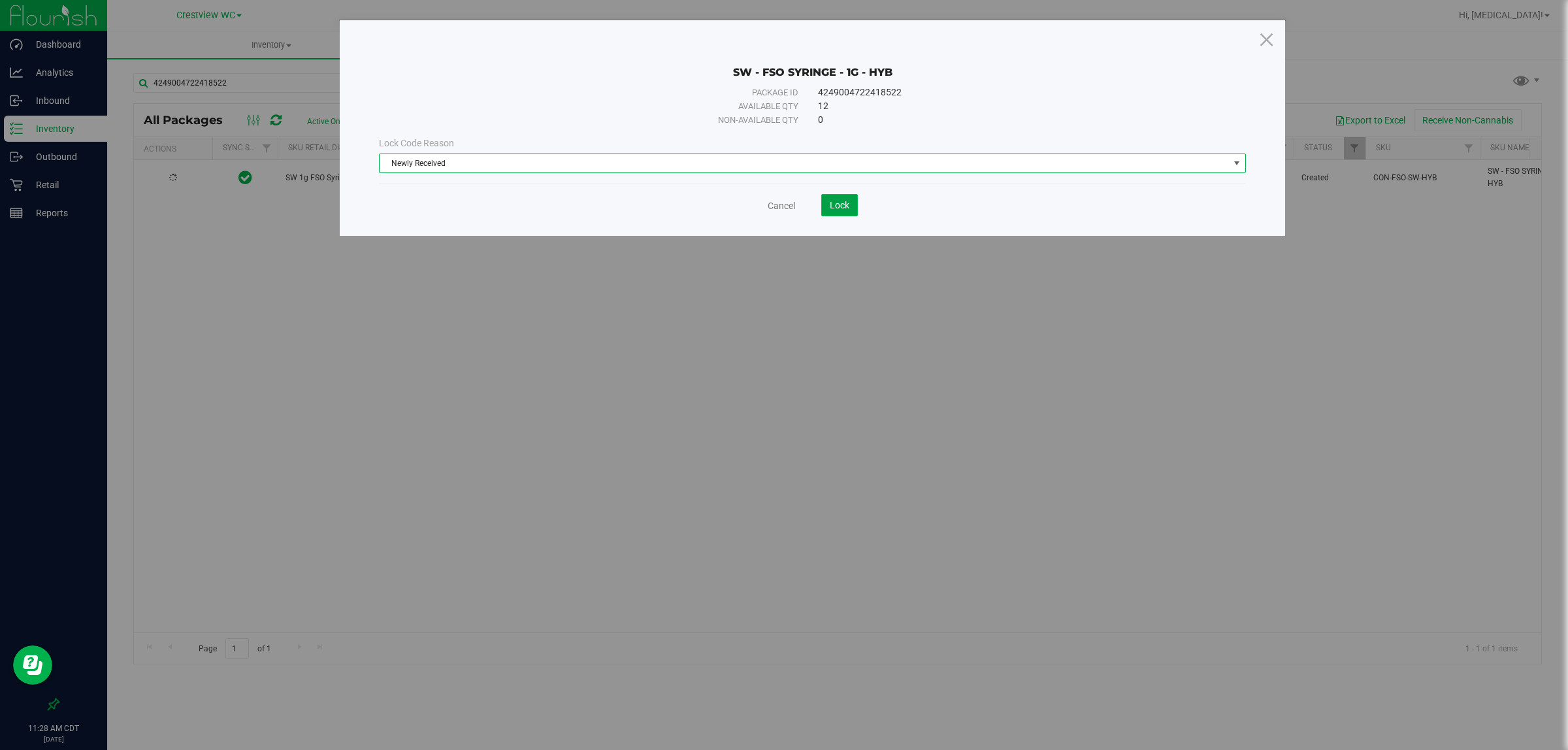
click at [781, 201] on span "Lock" at bounding box center [839, 204] width 20 height 10
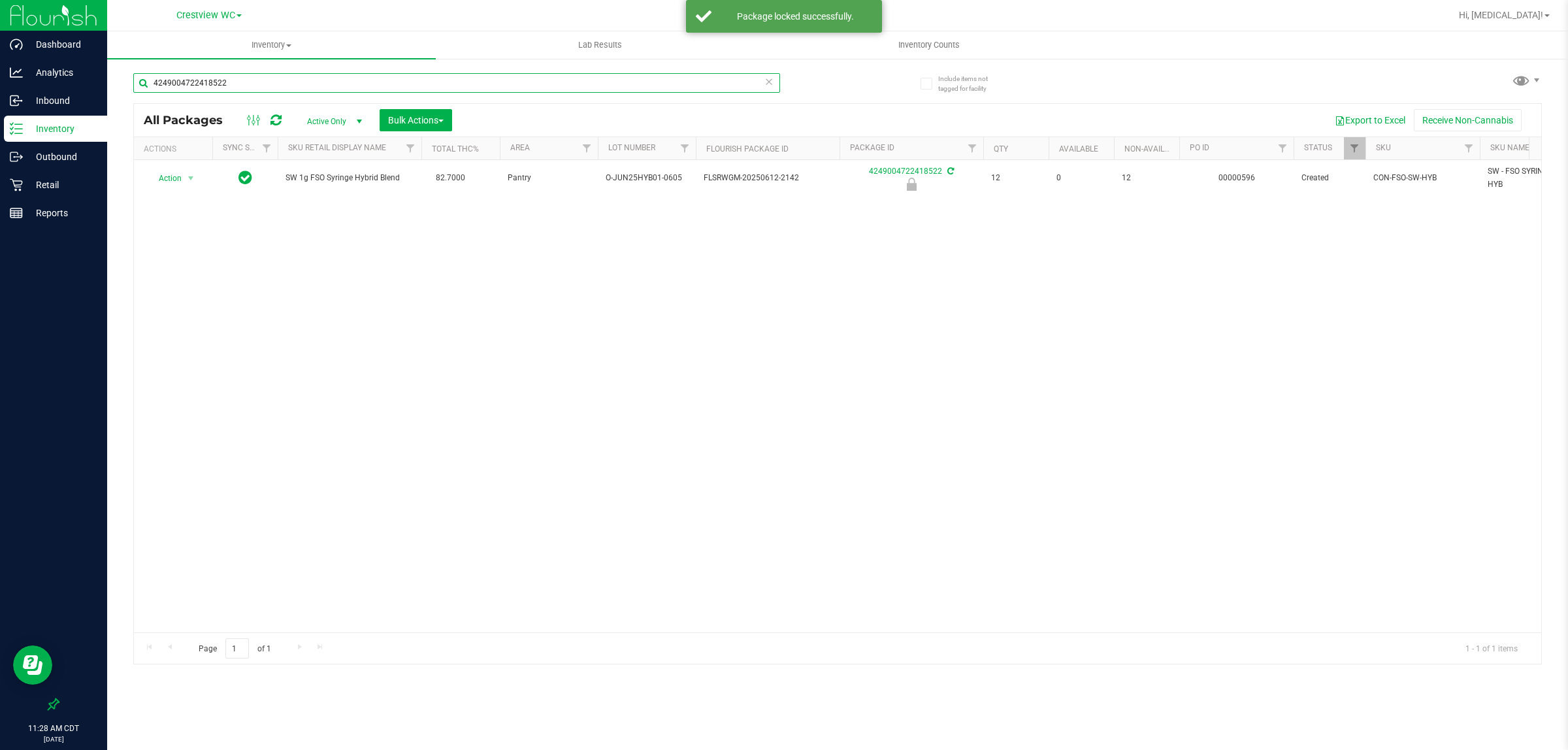
click at [752, 80] on input "4249004722418522" at bounding box center [457, 83] width 647 height 20
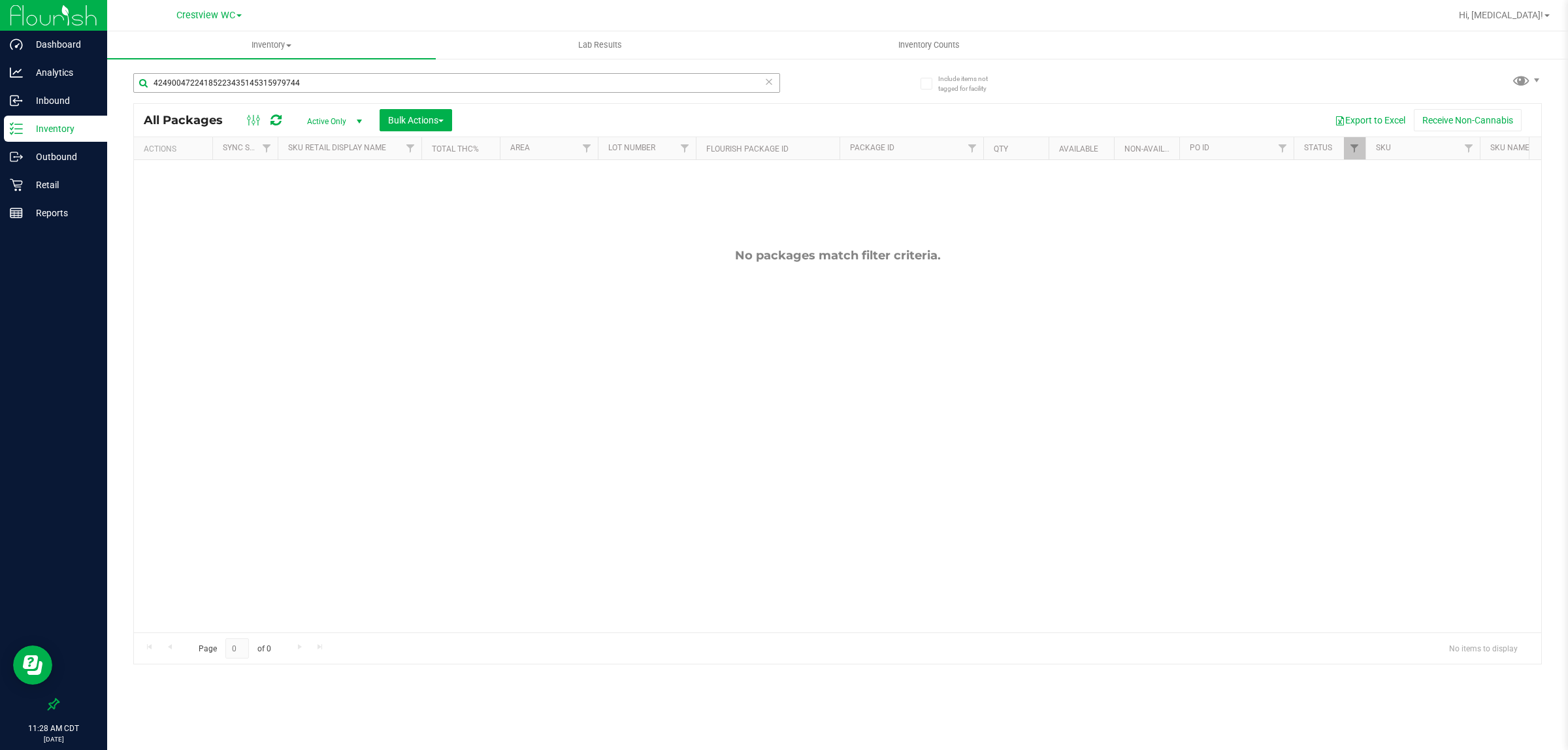
click at [340, 94] on div "42490047224185223435145315979744" at bounding box center [457, 88] width 647 height 30
click at [347, 86] on input "42490047224185223435145315979744" at bounding box center [457, 83] width 647 height 20
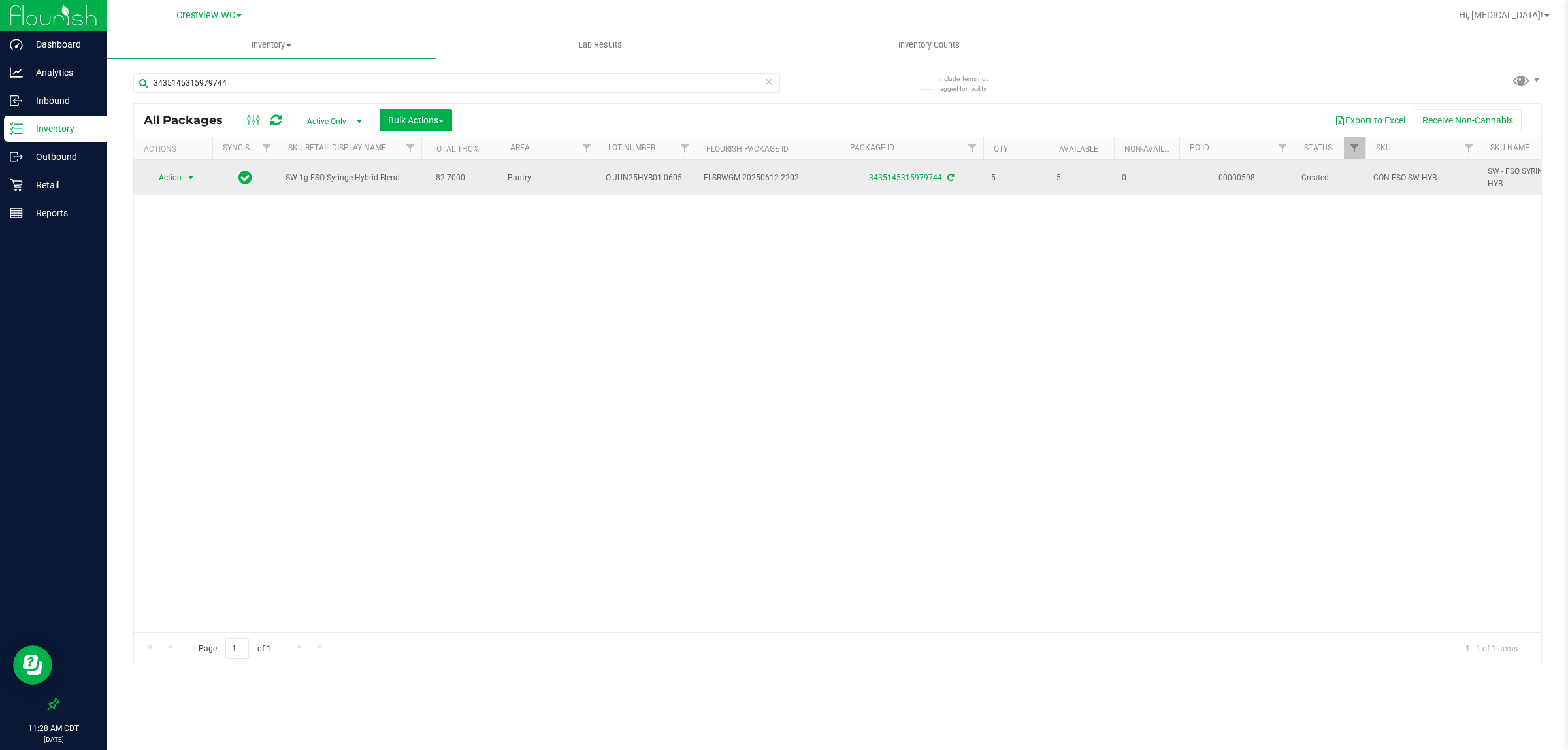
click at [183, 179] on span "select" at bounding box center [191, 177] width 16 height 18
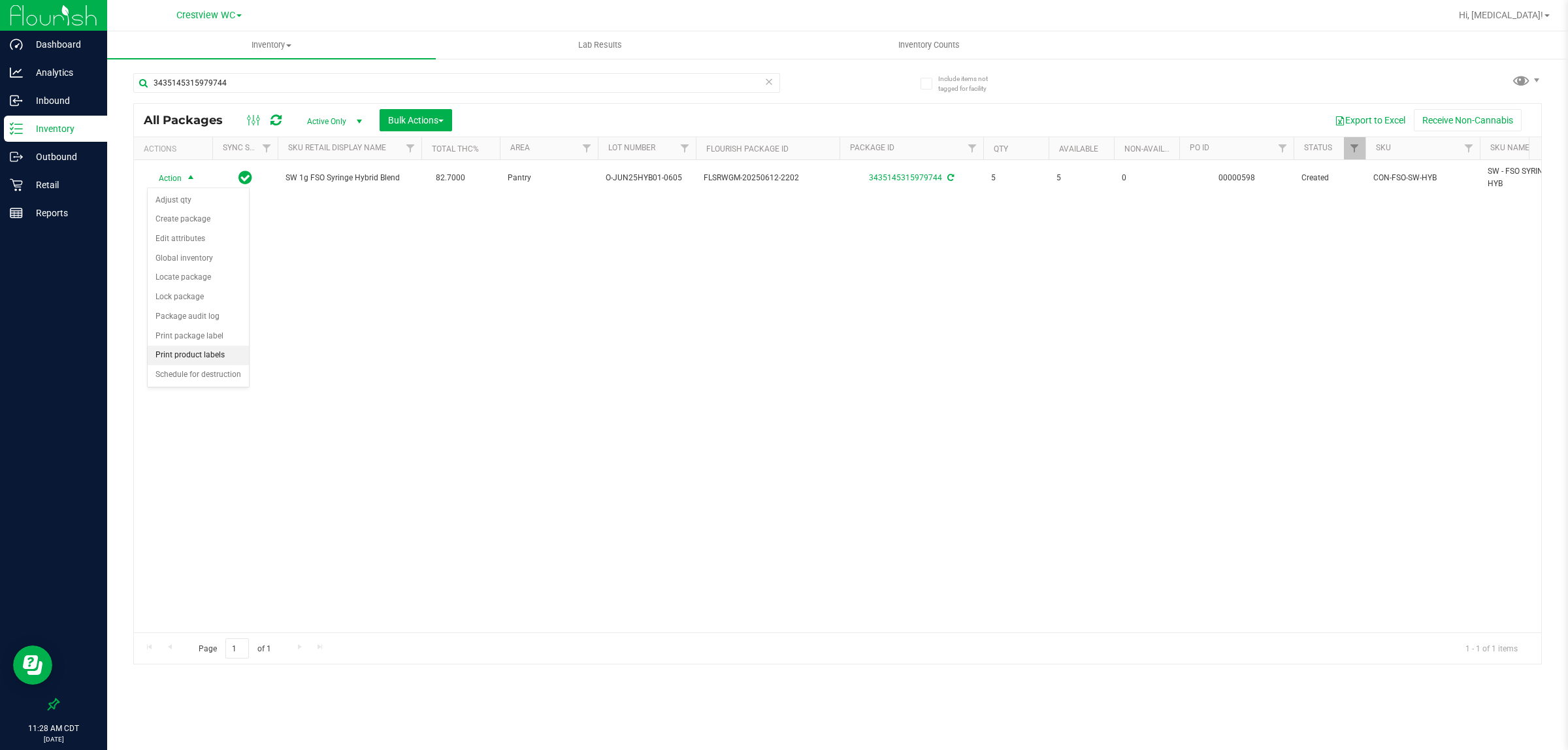
click at [194, 365] on li "Print product labels" at bounding box center [198, 355] width 101 height 20
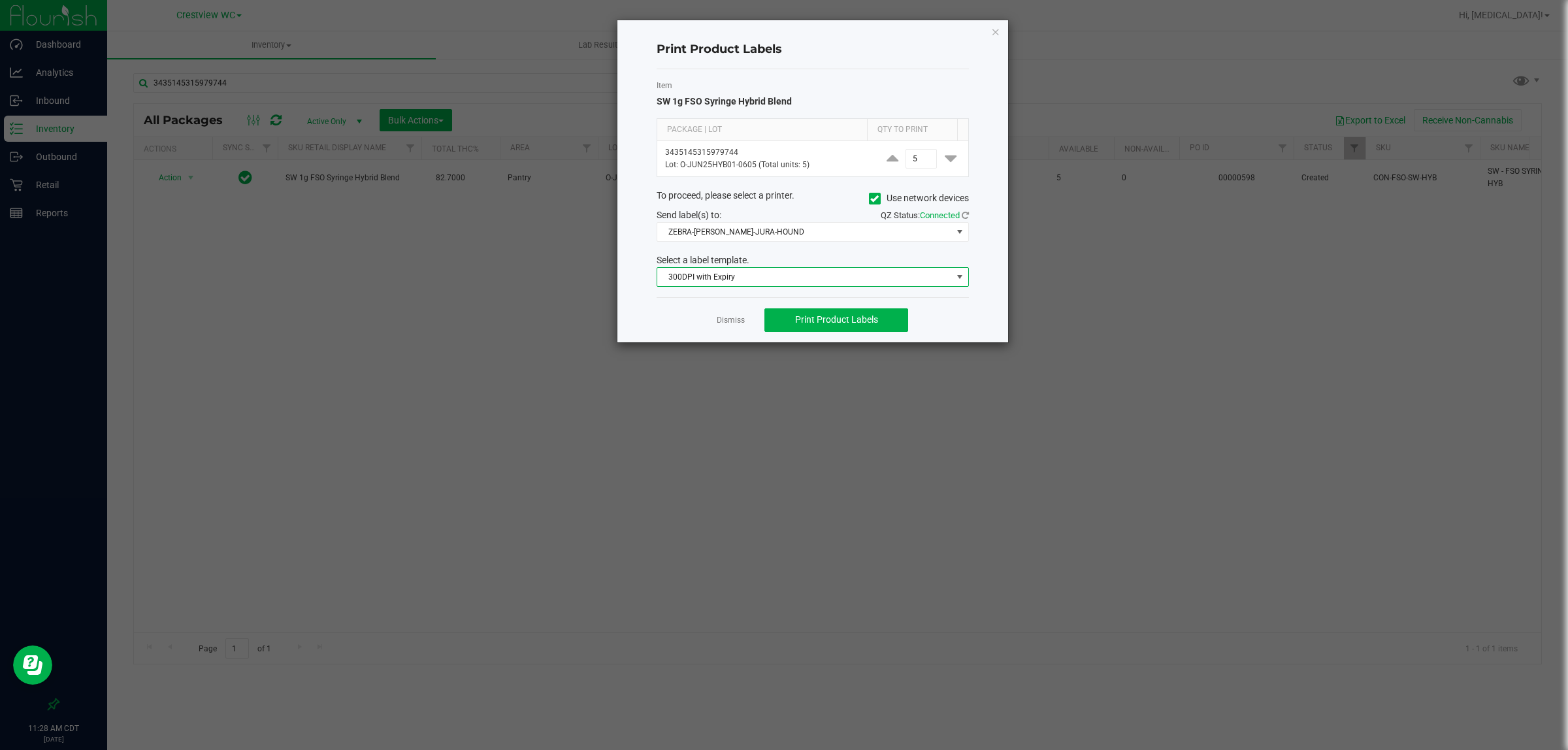
click at [748, 278] on span "300DPI with Expiry" at bounding box center [805, 276] width 295 height 18
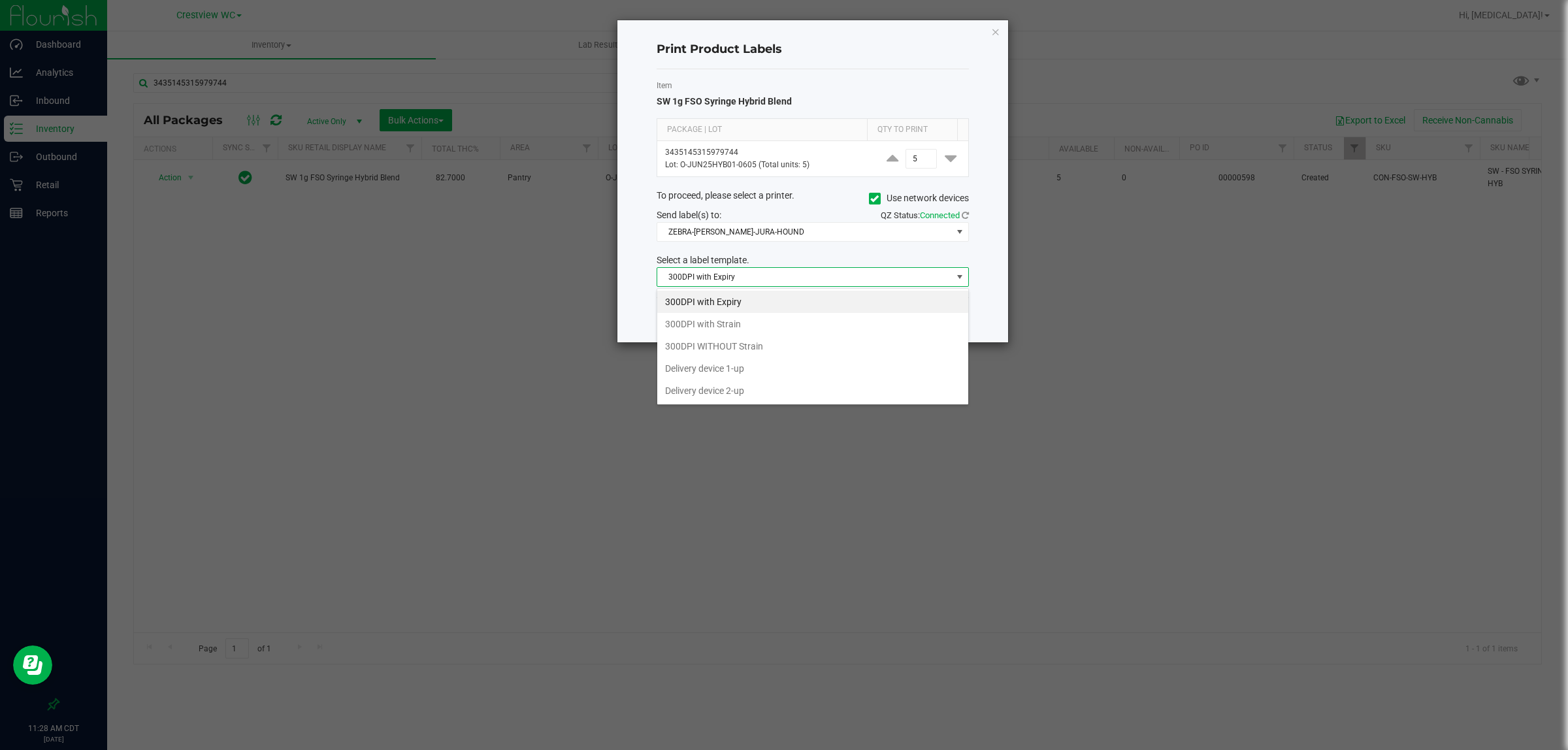
scroll to position [20, 312]
click at [713, 306] on li "300DPI with Expiry" at bounding box center [813, 302] width 311 height 22
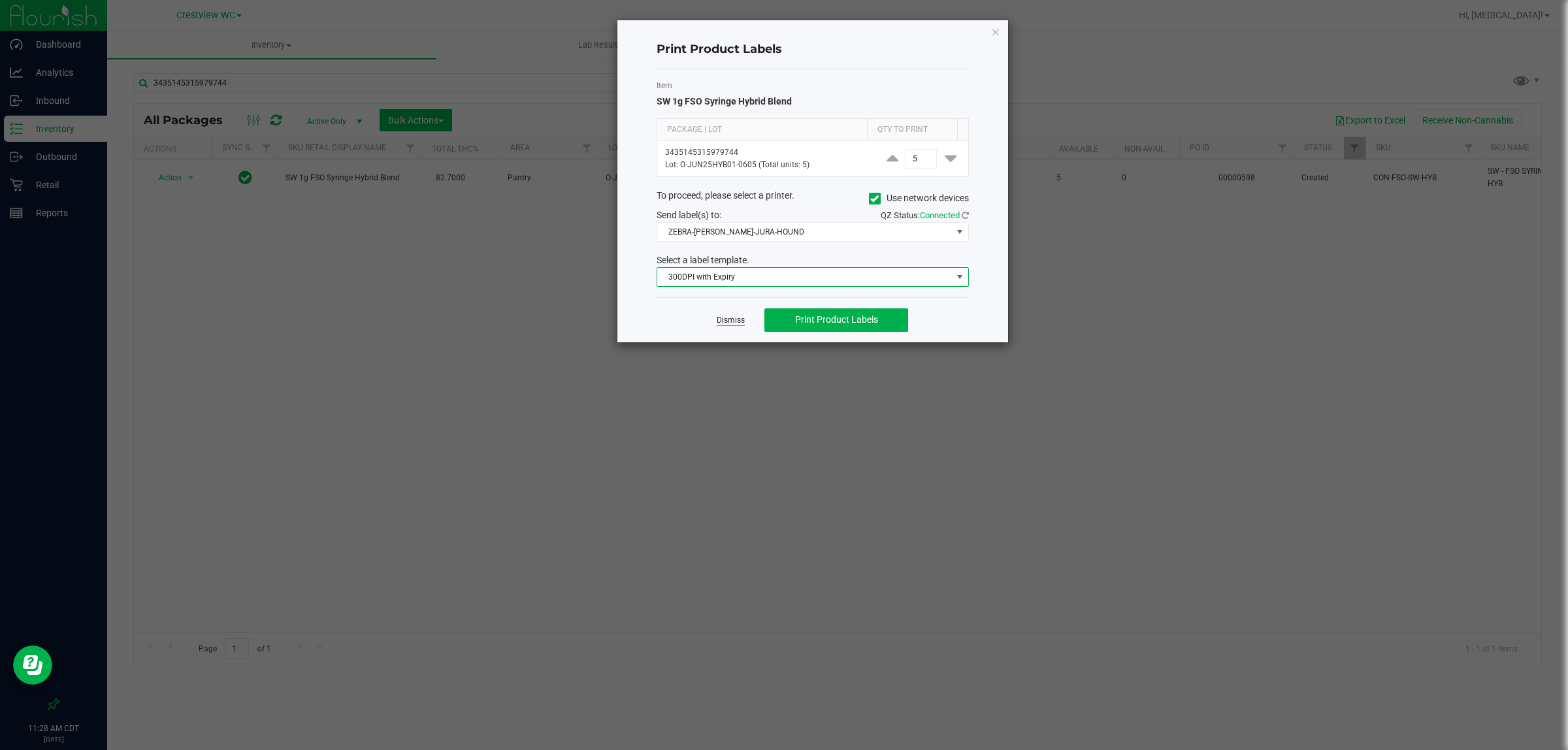
click at [744, 323] on link "Dismiss" at bounding box center [730, 321] width 28 height 11
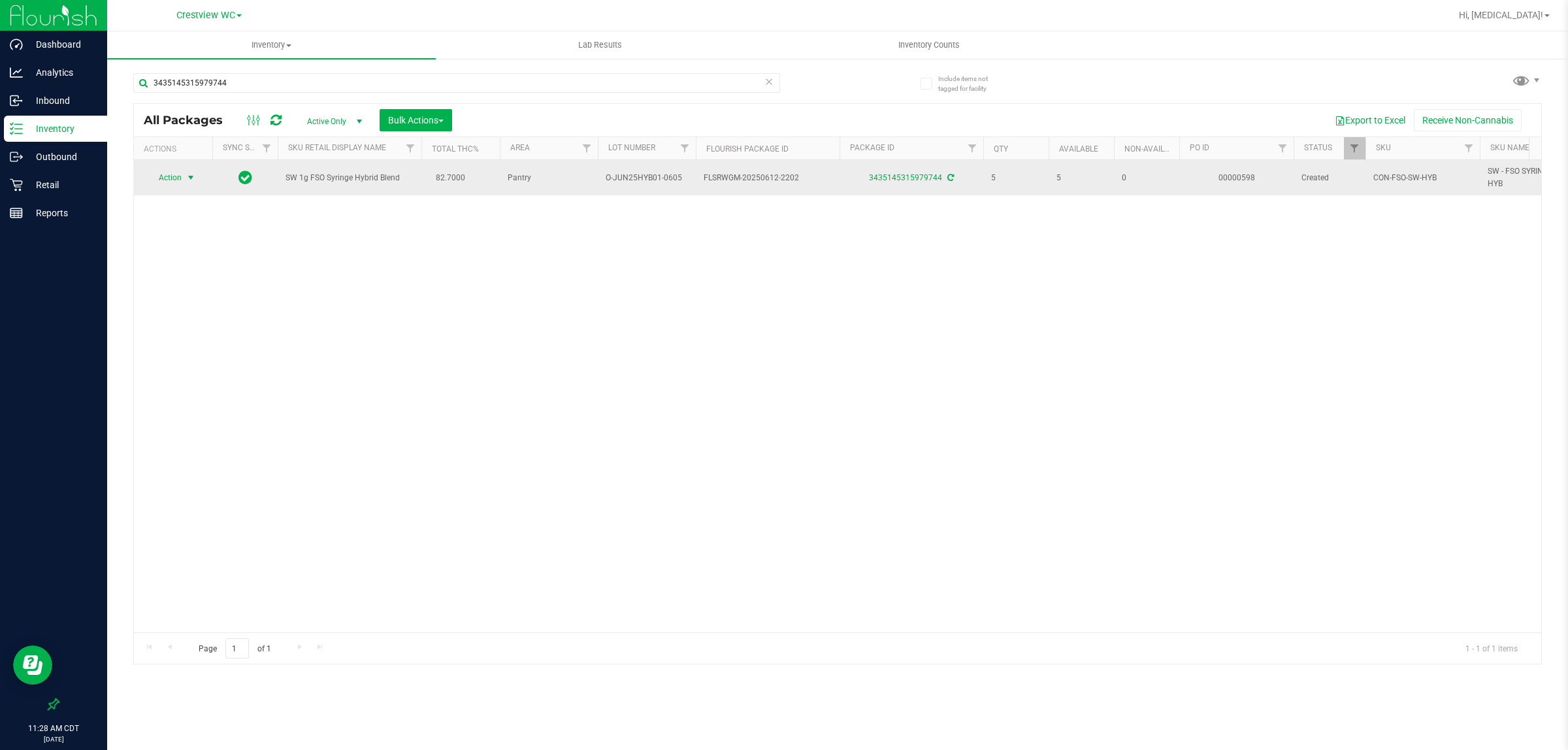
click at [181, 180] on span "Action" at bounding box center [164, 177] width 35 height 18
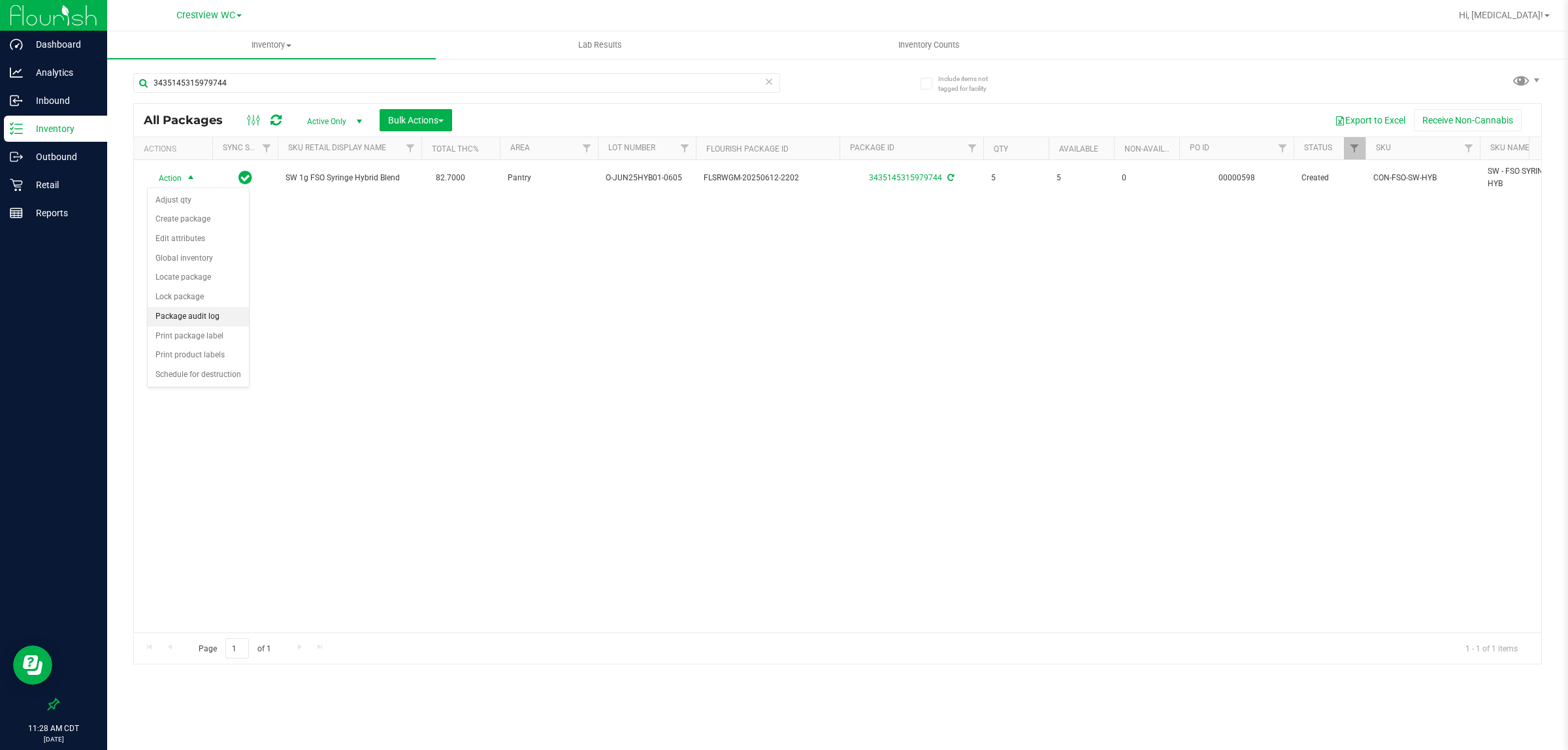
click at [191, 317] on li "Package audit log" at bounding box center [198, 317] width 101 height 20
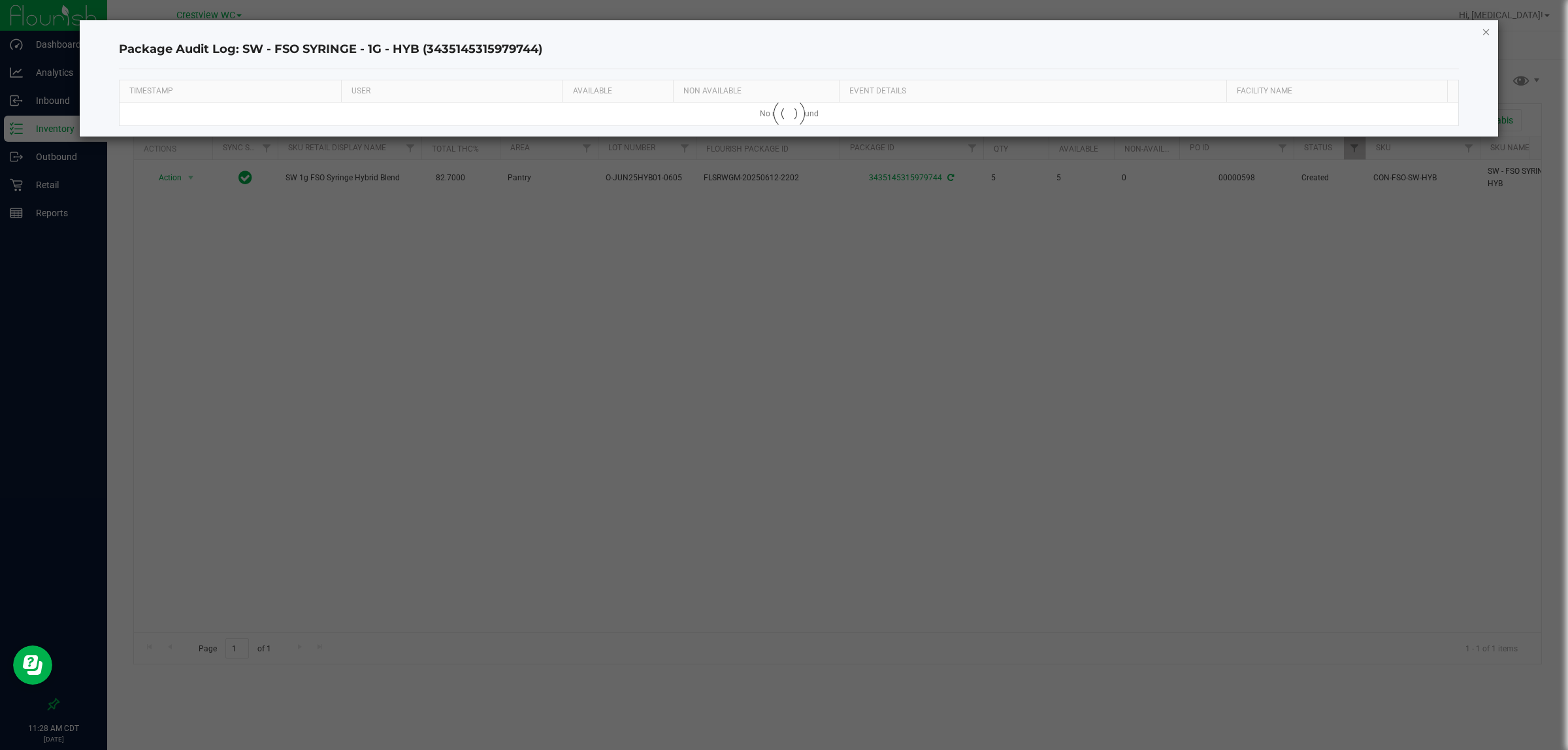
click at [781, 37] on icon "button" at bounding box center [1486, 31] width 9 height 16
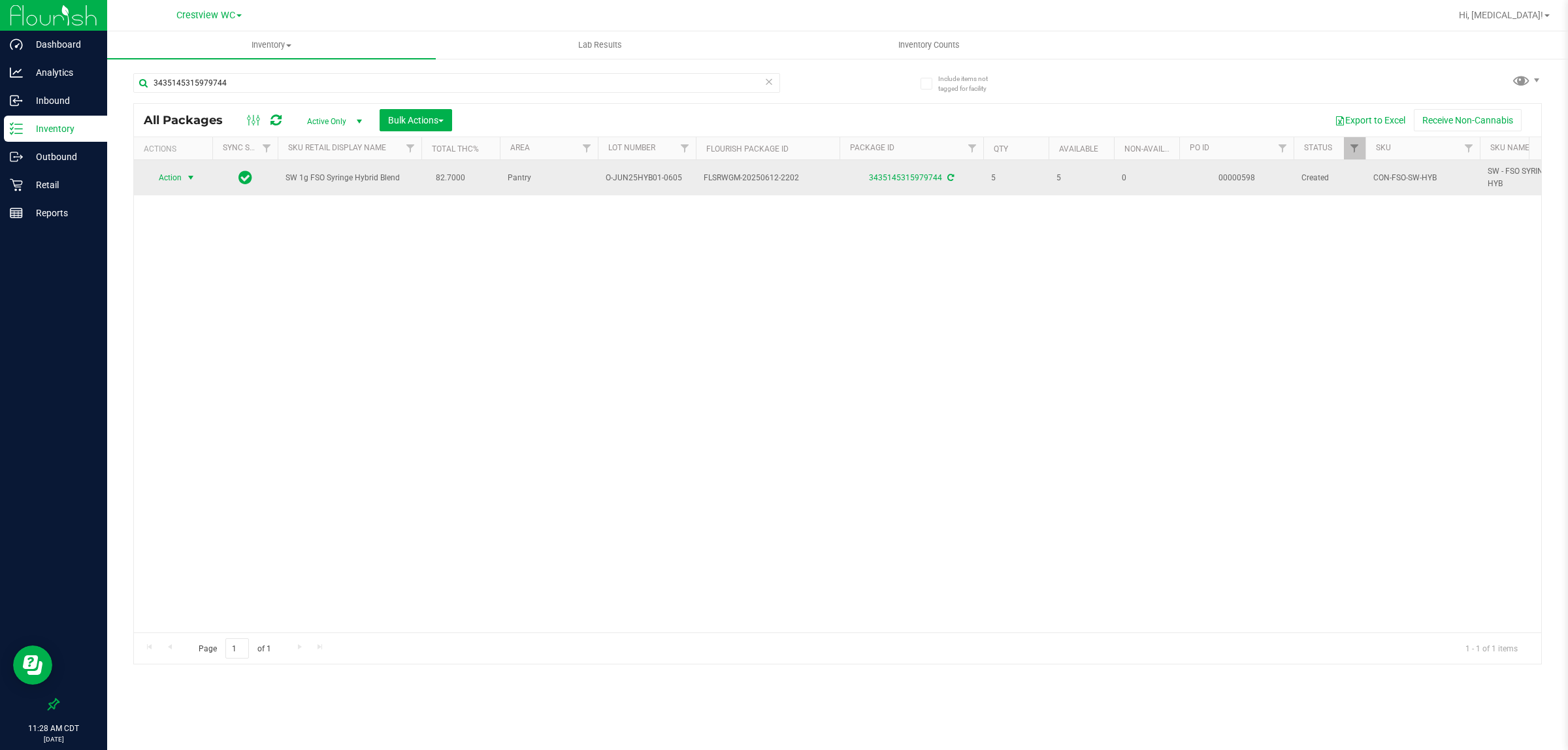
click at [183, 177] on span "select" at bounding box center [191, 177] width 16 height 18
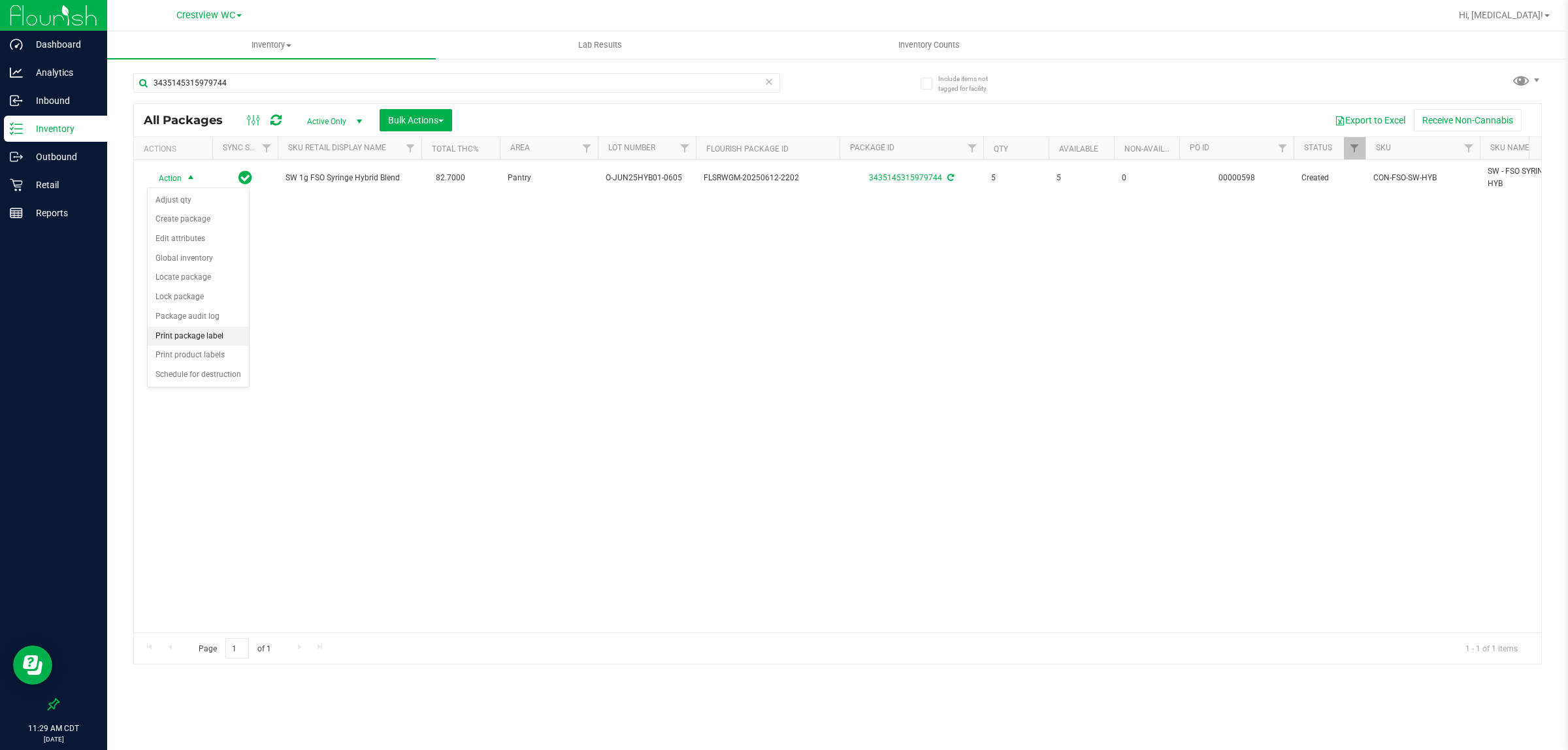
click at [221, 336] on li "Print package label" at bounding box center [198, 336] width 101 height 20
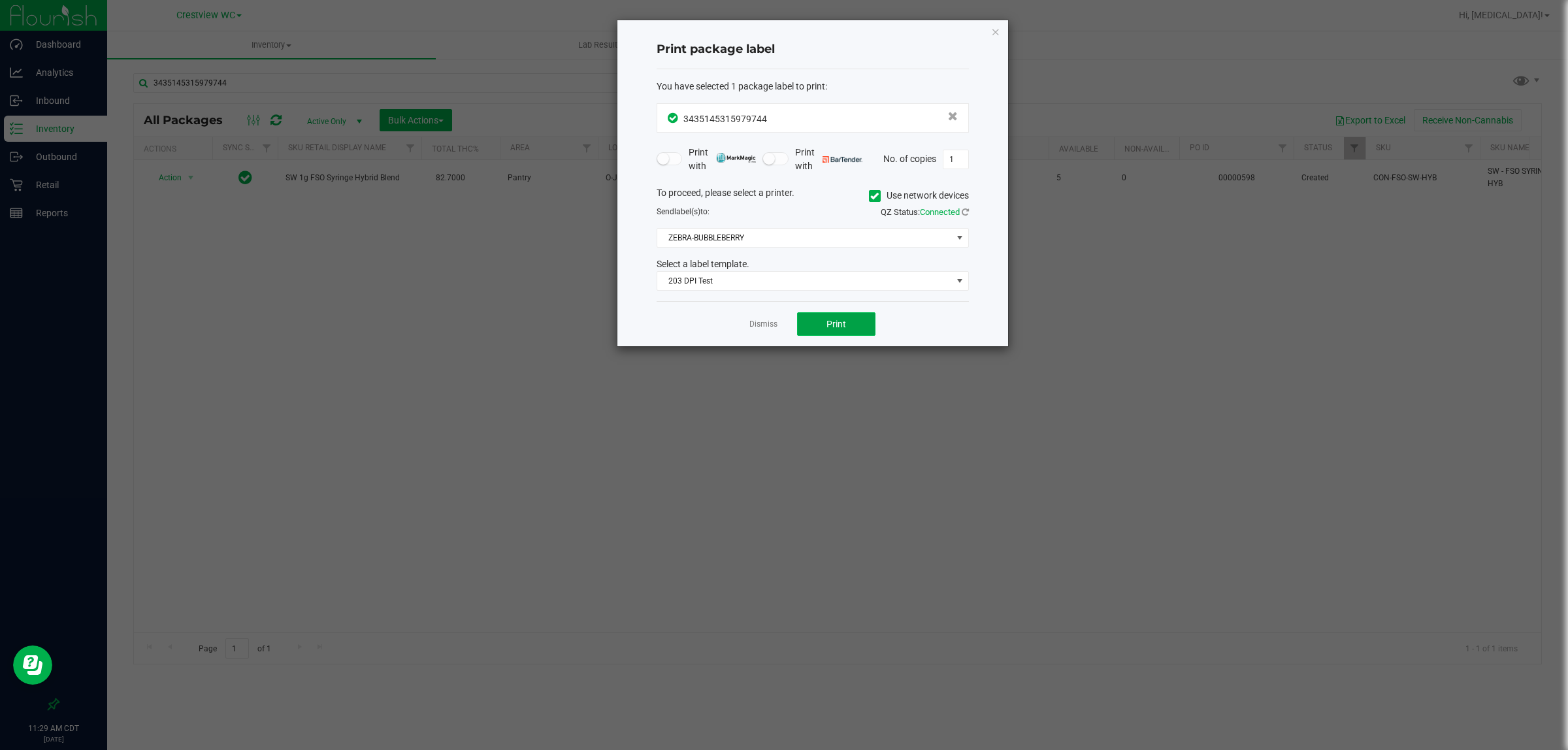
click at [781, 327] on button "Print" at bounding box center [836, 324] width 78 height 24
click at [758, 325] on link "Dismiss" at bounding box center [763, 324] width 28 height 11
click at [579, 448] on div "Action Action Adjust qty Create package Edit attributes Global inventory Locate…" at bounding box center [838, 396] width 1408 height 472
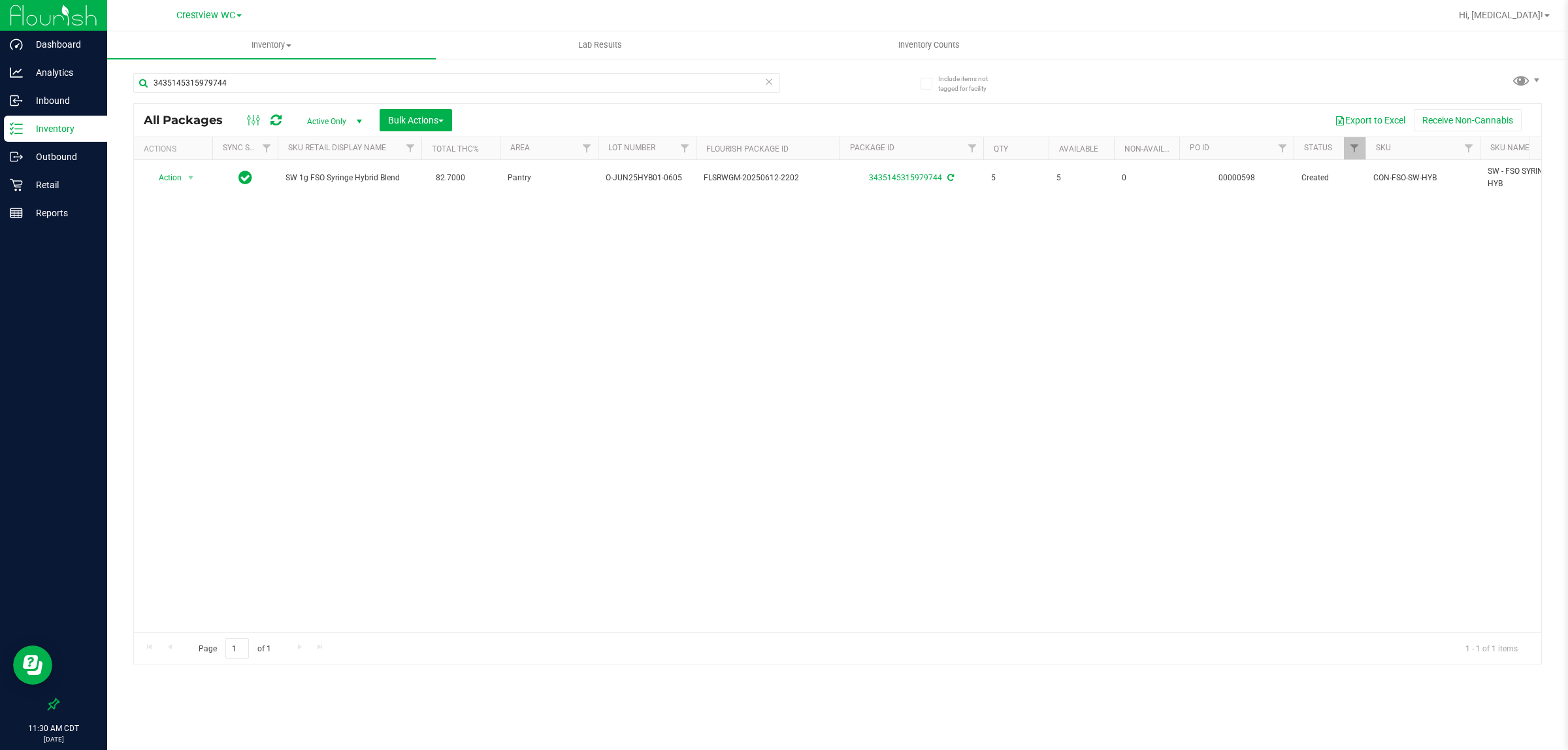
click at [567, 474] on div "Action Action Adjust qty Create package Edit attributes Global inventory Locate…" at bounding box center [838, 396] width 1408 height 472
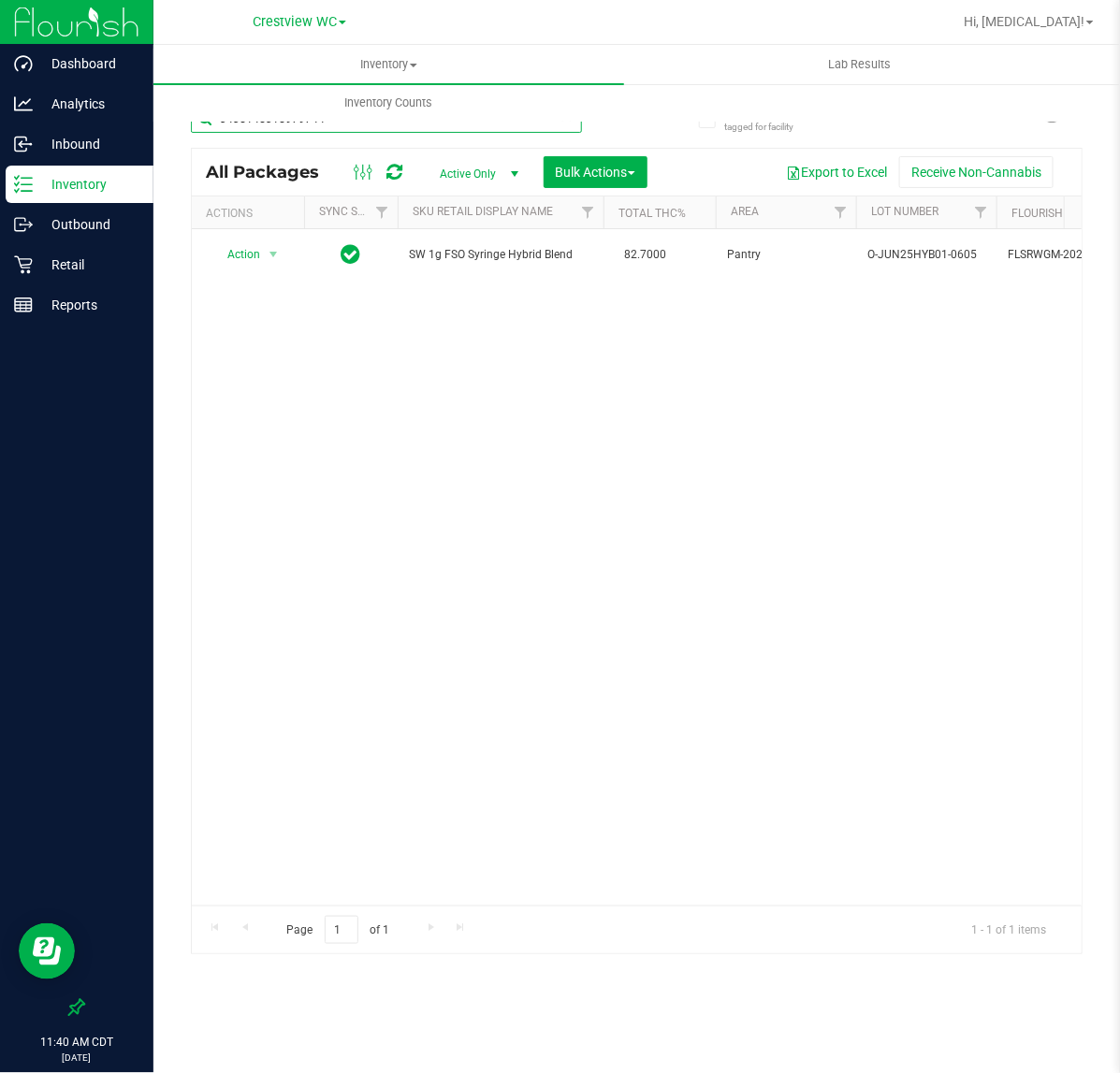
click at [332, 127] on input "3435145315979744" at bounding box center [386, 119] width 391 height 28
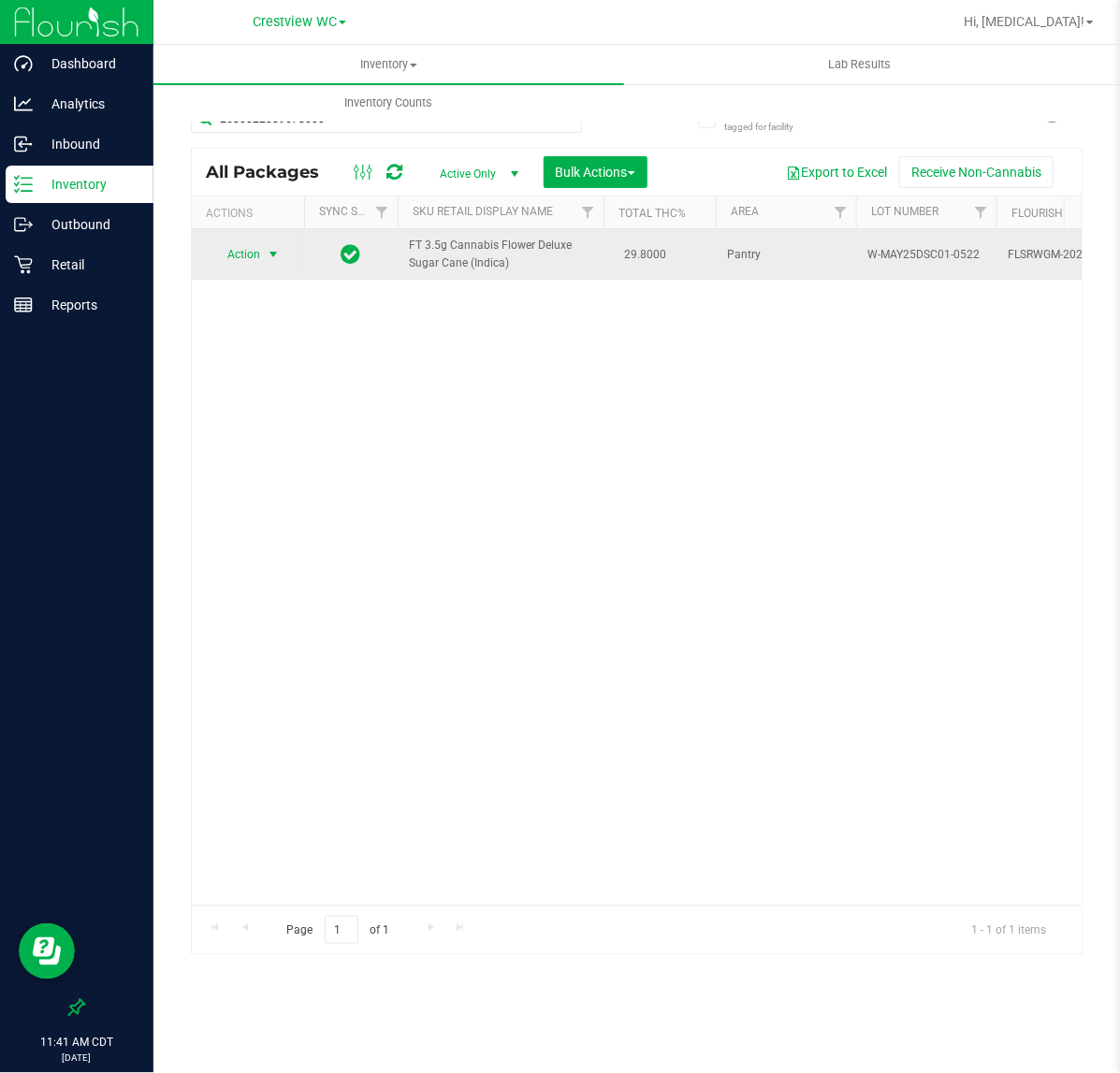
click at [235, 249] on span "Action" at bounding box center [235, 254] width 51 height 26
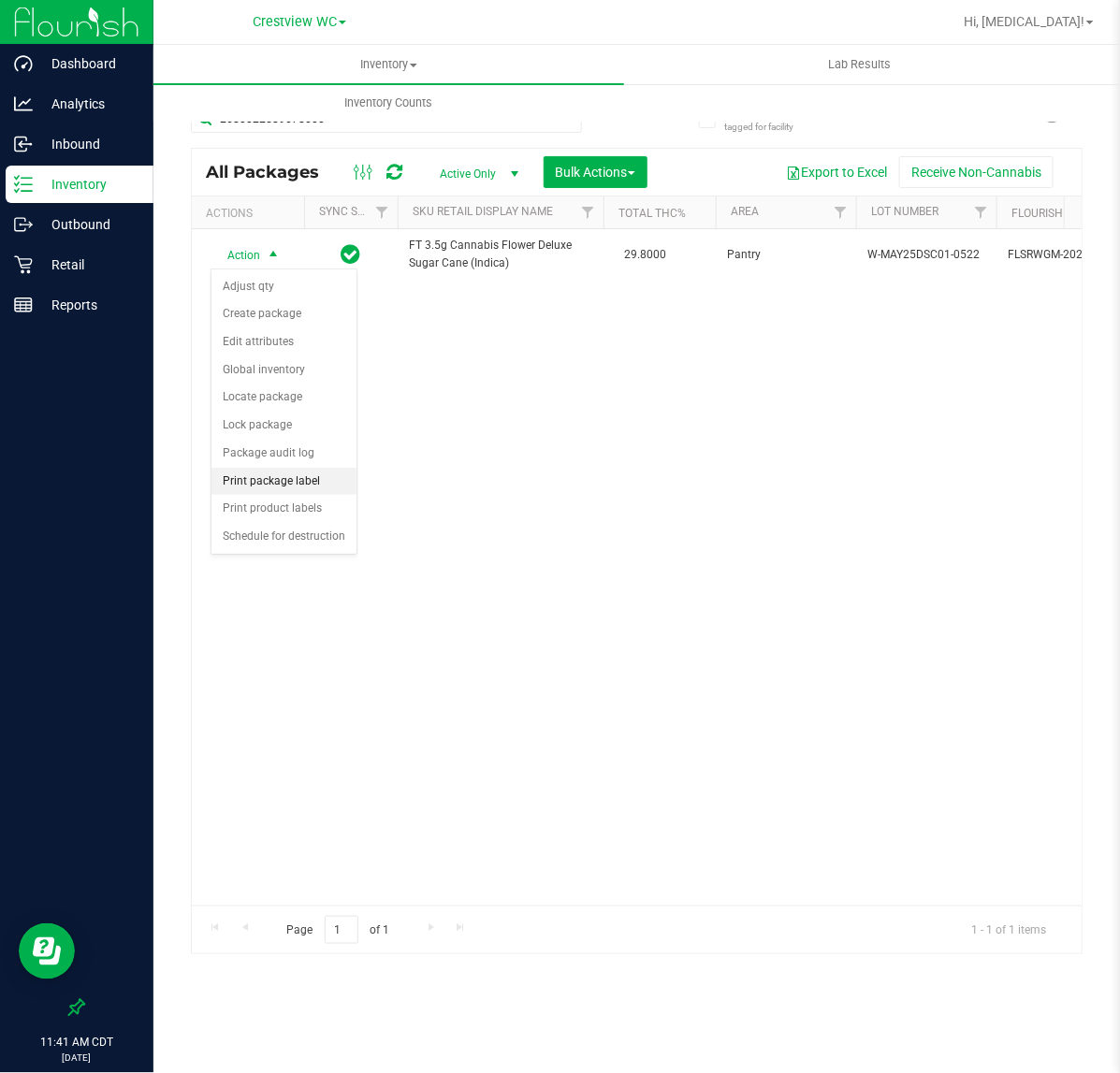
click at [245, 480] on li "Print package label" at bounding box center [283, 482] width 145 height 28
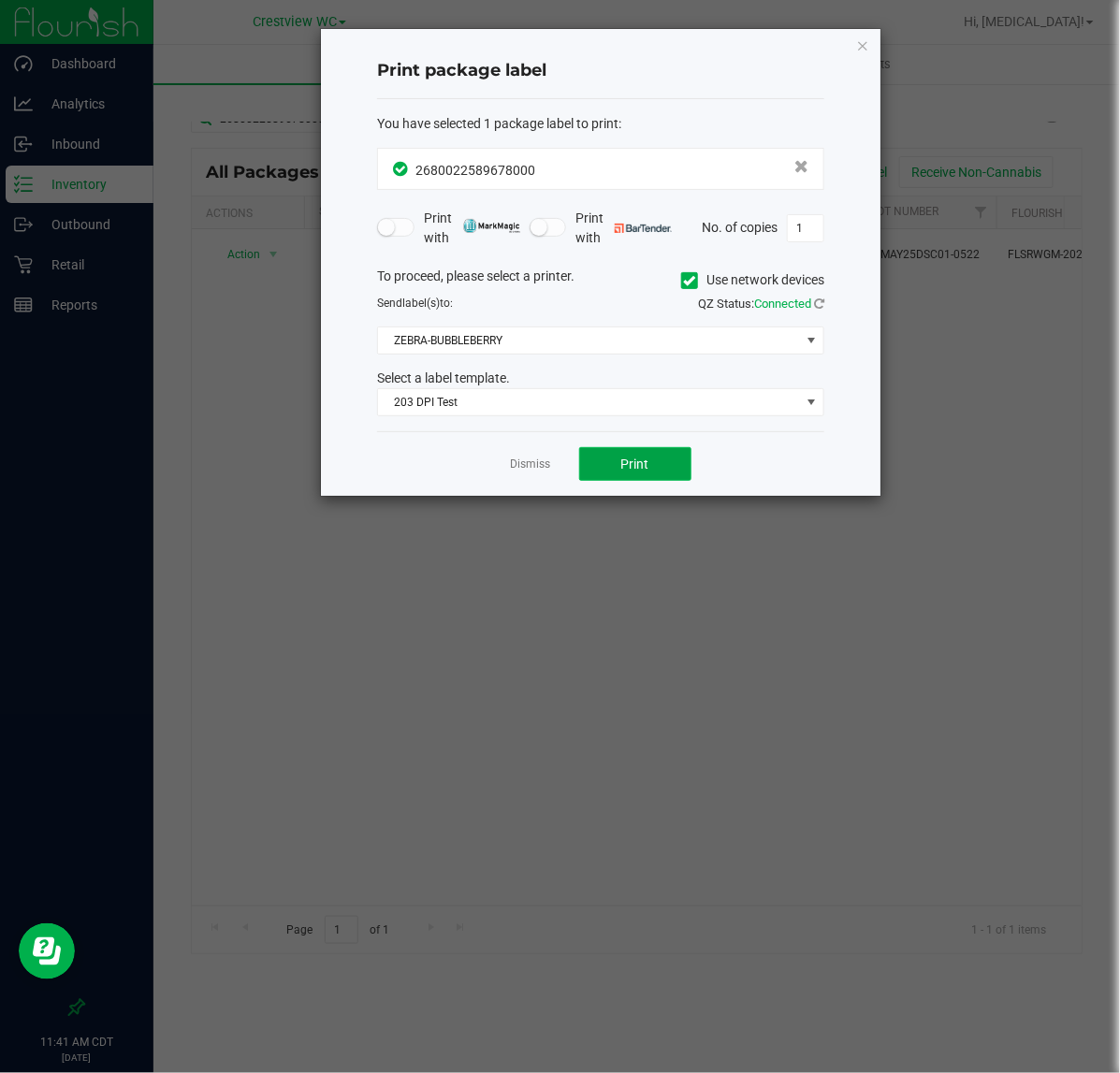
click at [597, 474] on button "Print" at bounding box center [634, 464] width 112 height 34
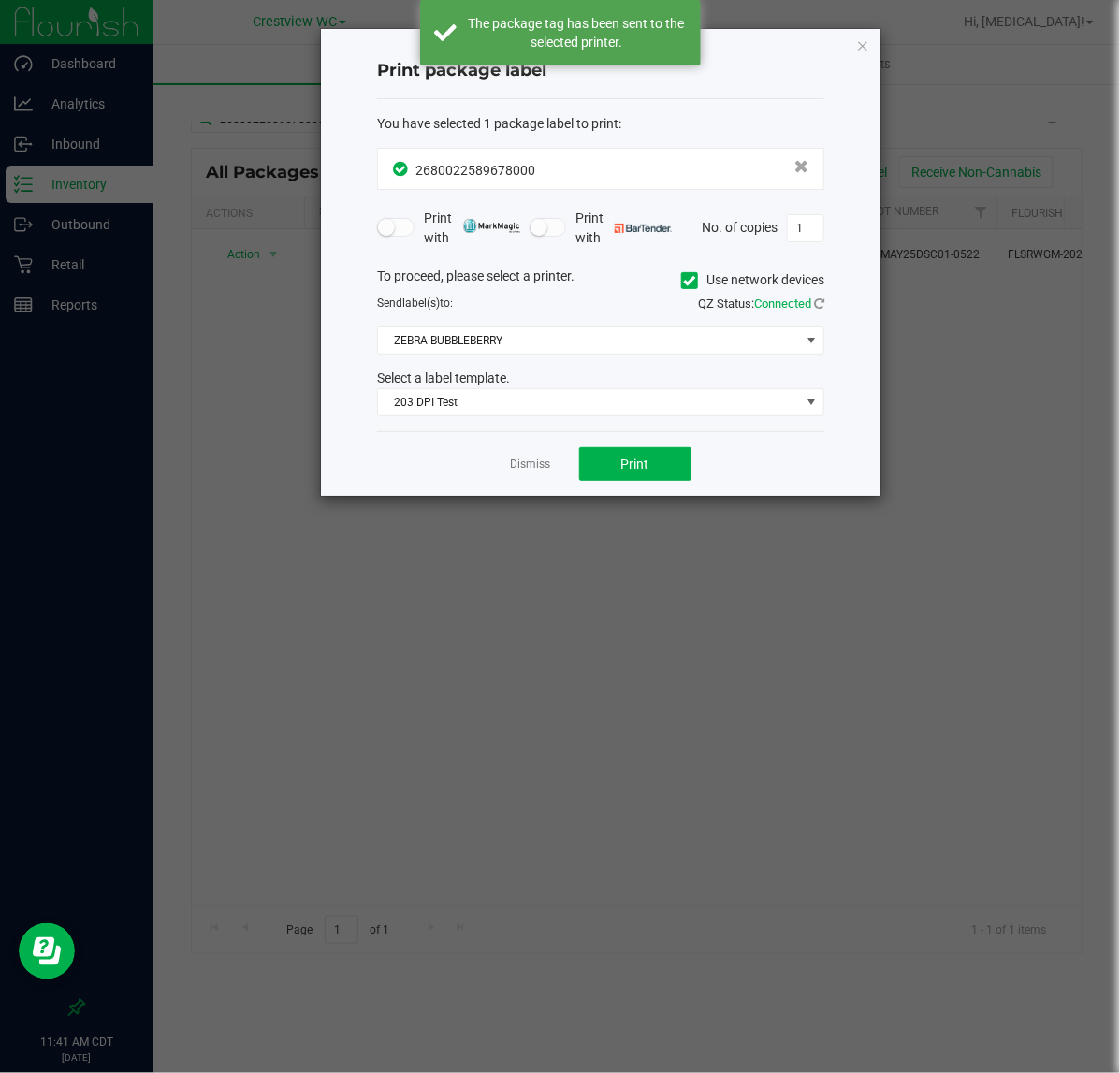
click at [523, 468] on link "Dismiss" at bounding box center [530, 464] width 40 height 16
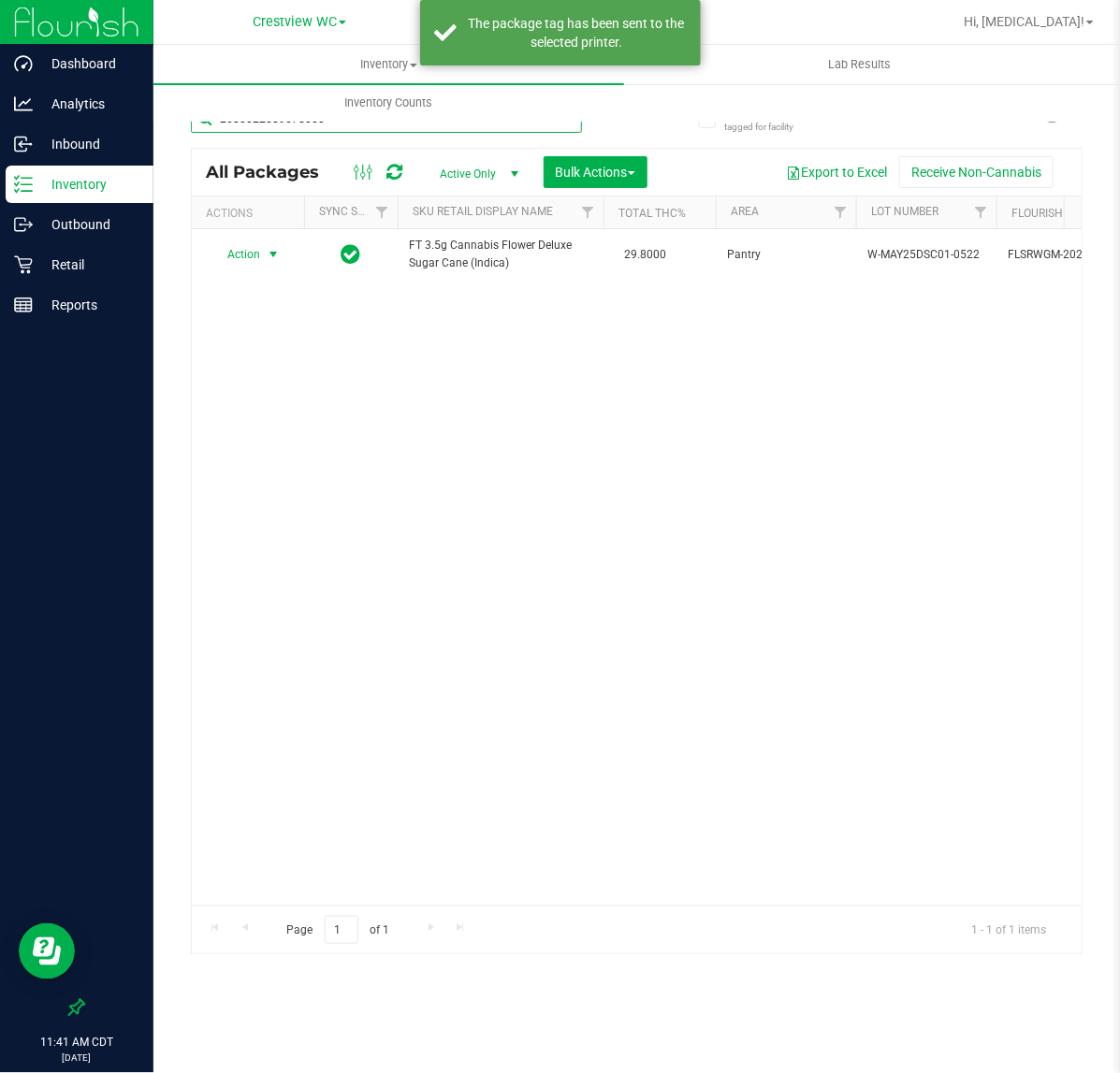
click at [371, 128] on input "2680022589678000" at bounding box center [386, 119] width 391 height 28
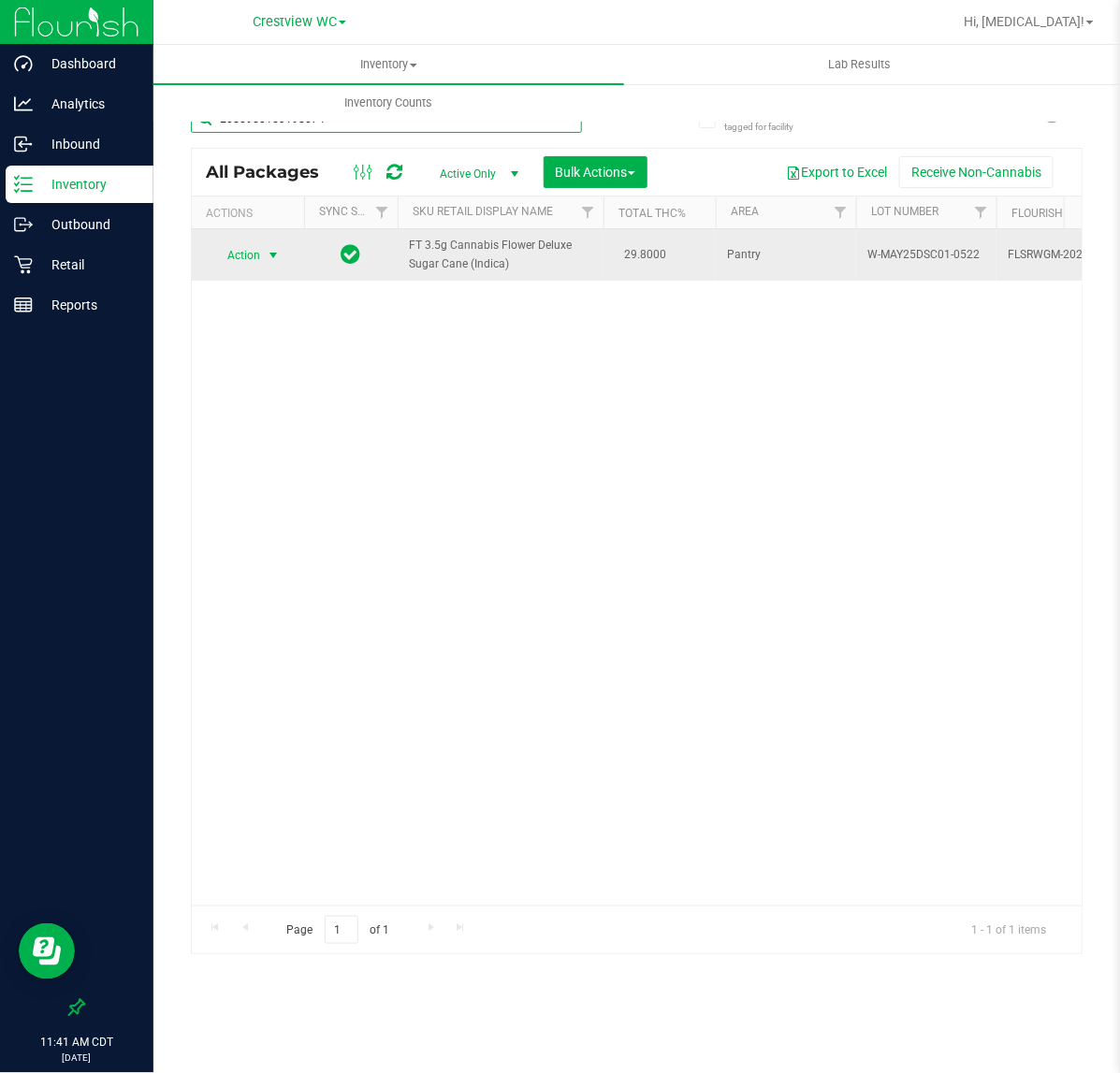
type input "2080950153198074"
click at [248, 250] on span "Action" at bounding box center [235, 255] width 51 height 26
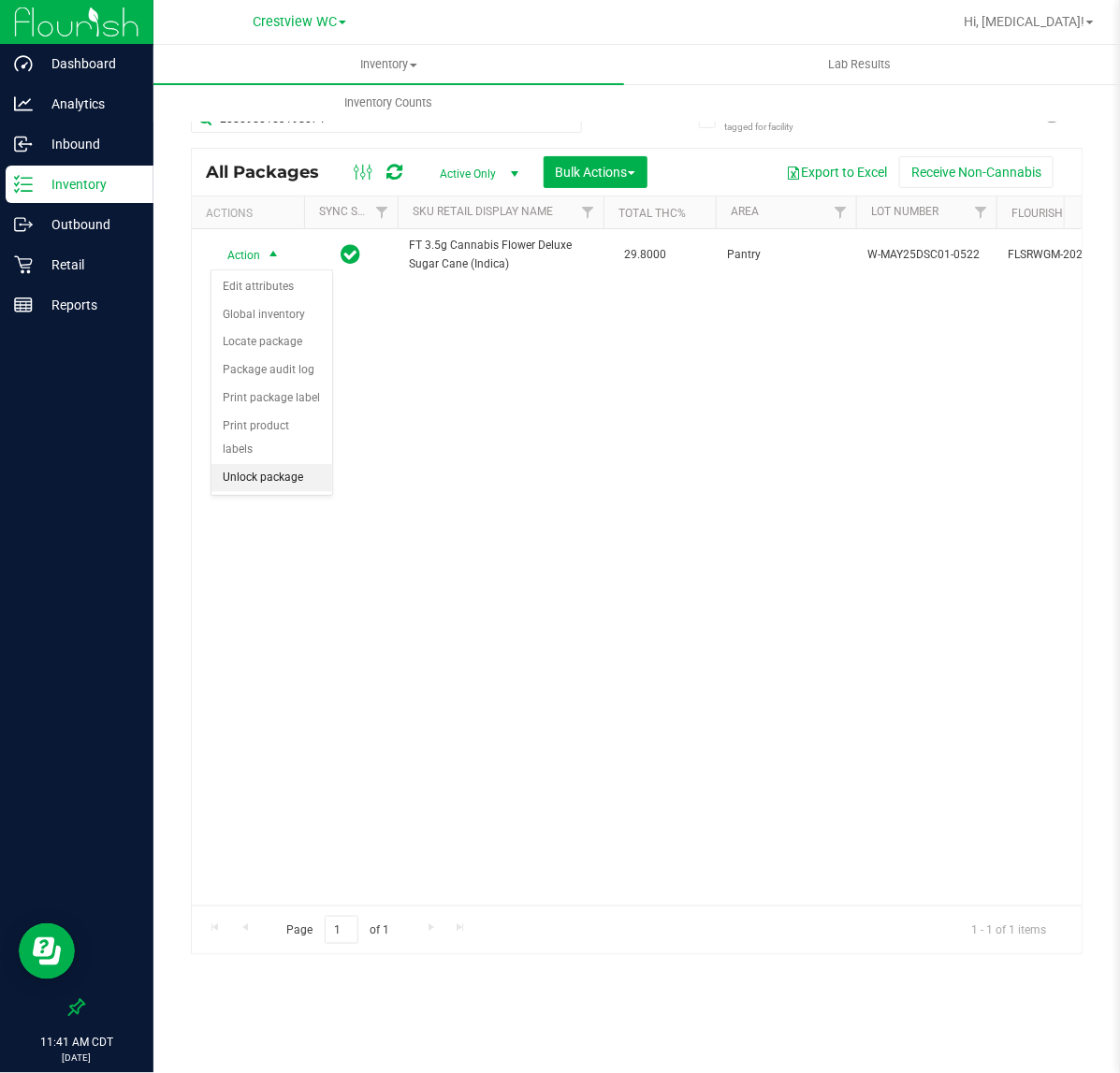
click at [235, 464] on li "Unlock package" at bounding box center [271, 478] width 121 height 28
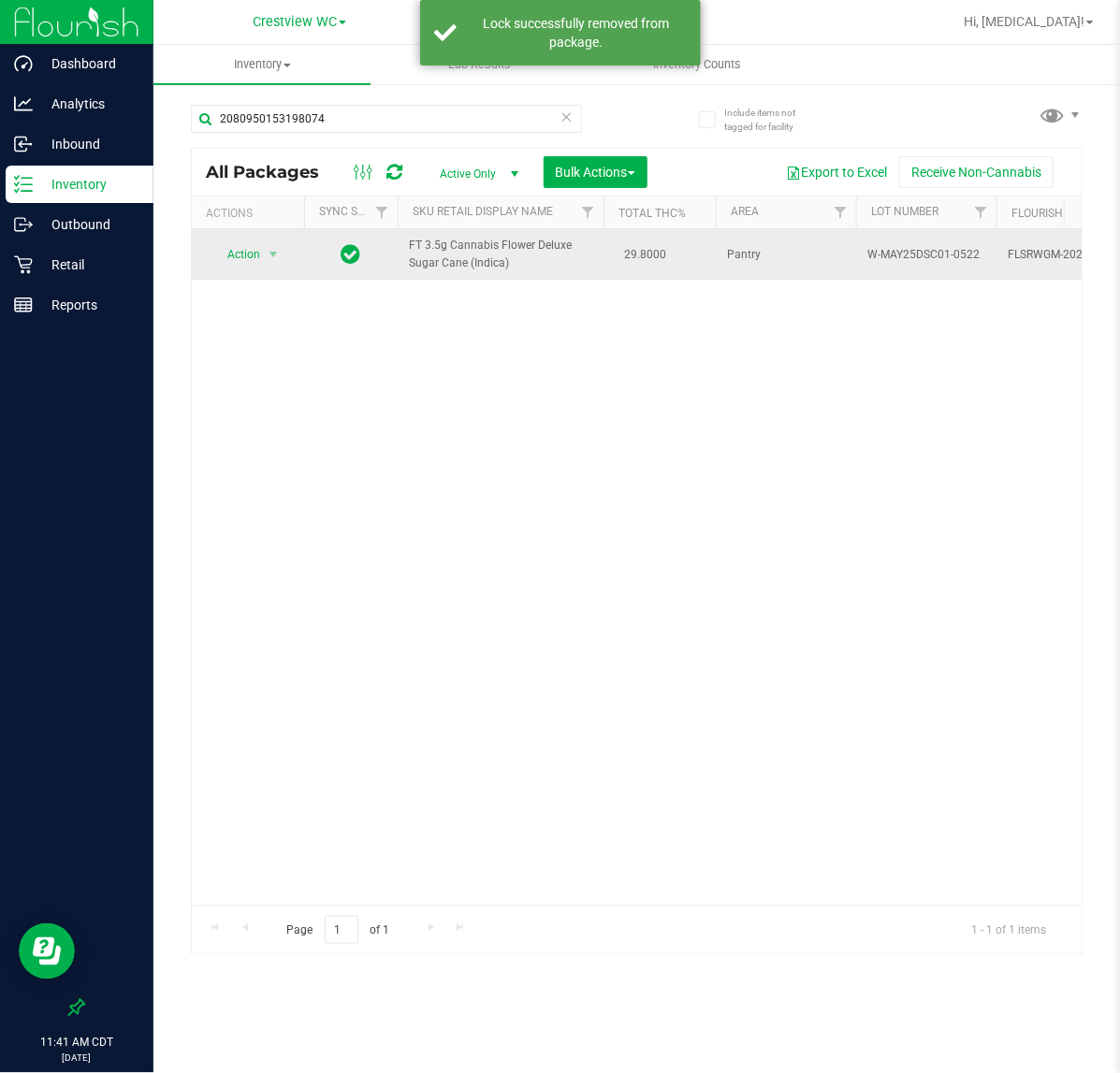
click at [260, 268] on span "Action" at bounding box center [235, 254] width 51 height 26
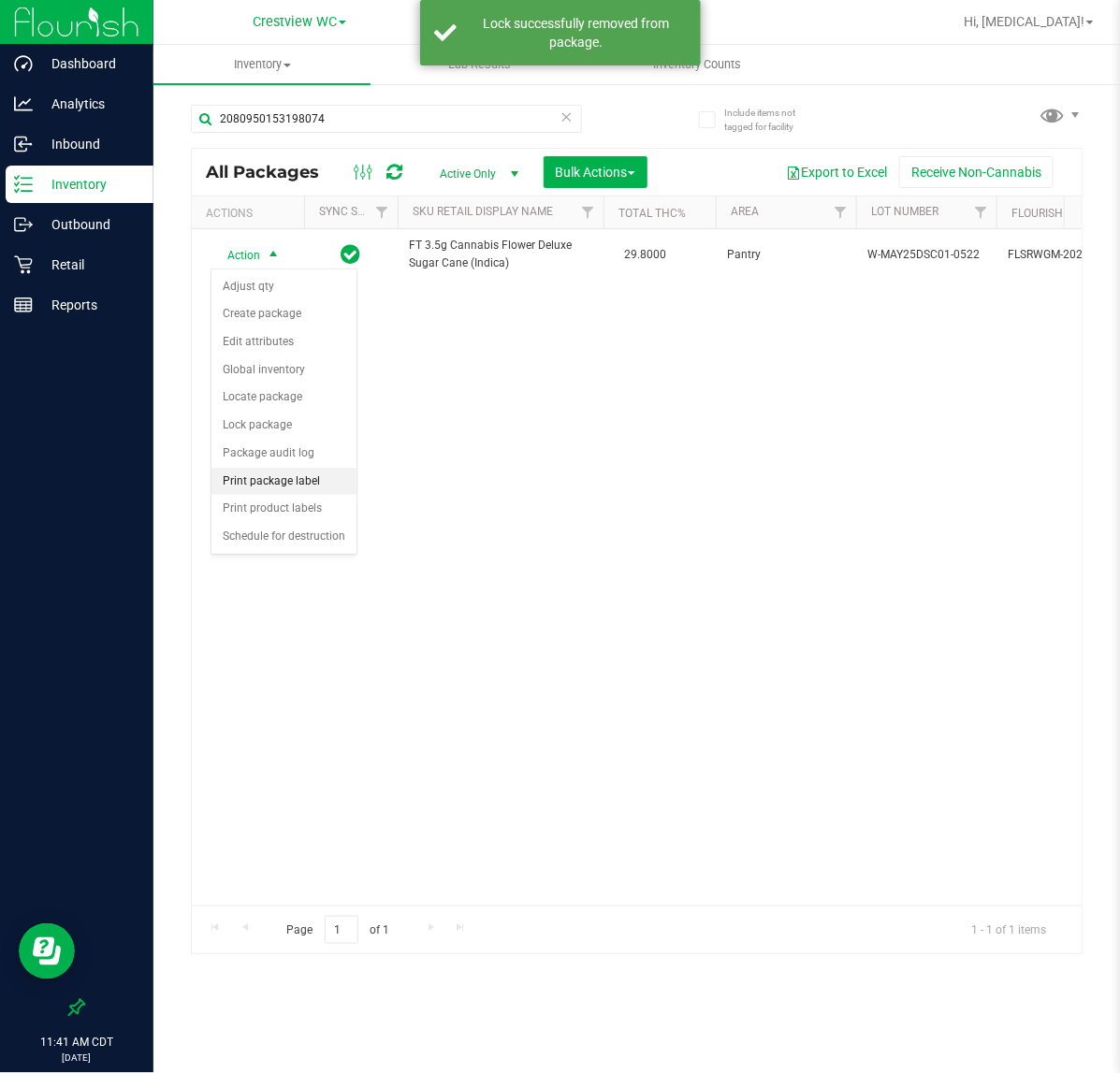
click at [274, 478] on li "Print package label" at bounding box center [283, 482] width 145 height 28
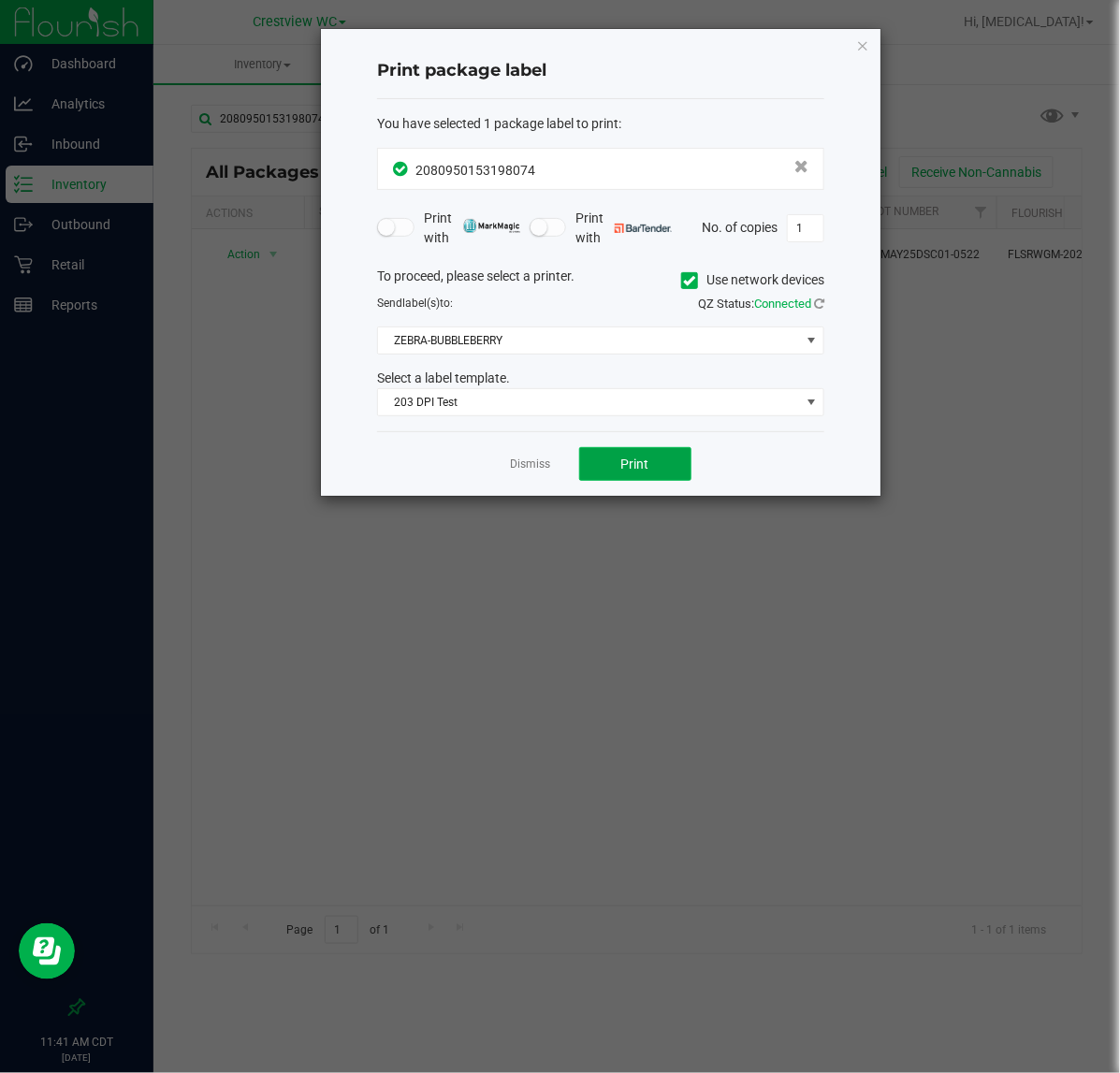
click at [629, 459] on span "Print" at bounding box center [635, 463] width 28 height 15
click at [521, 470] on link "Dismiss" at bounding box center [530, 464] width 40 height 16
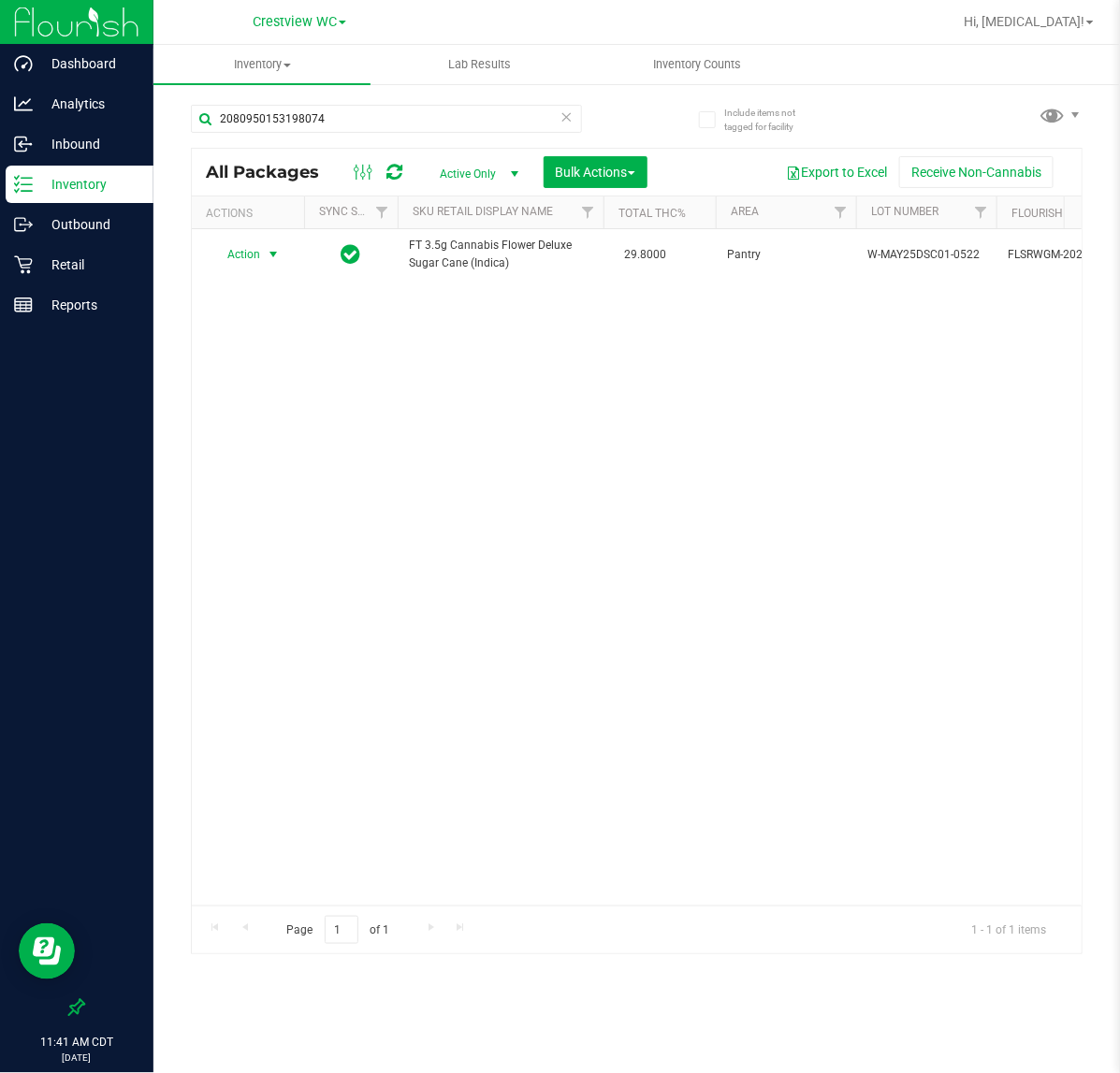
click at [520, 636] on div "Action Action Adjust qty Create package Edit attributes Global inventory Locate…" at bounding box center [636, 567] width 890 height 676
click at [340, 110] on input "2080950153198074" at bounding box center [386, 119] width 391 height 28
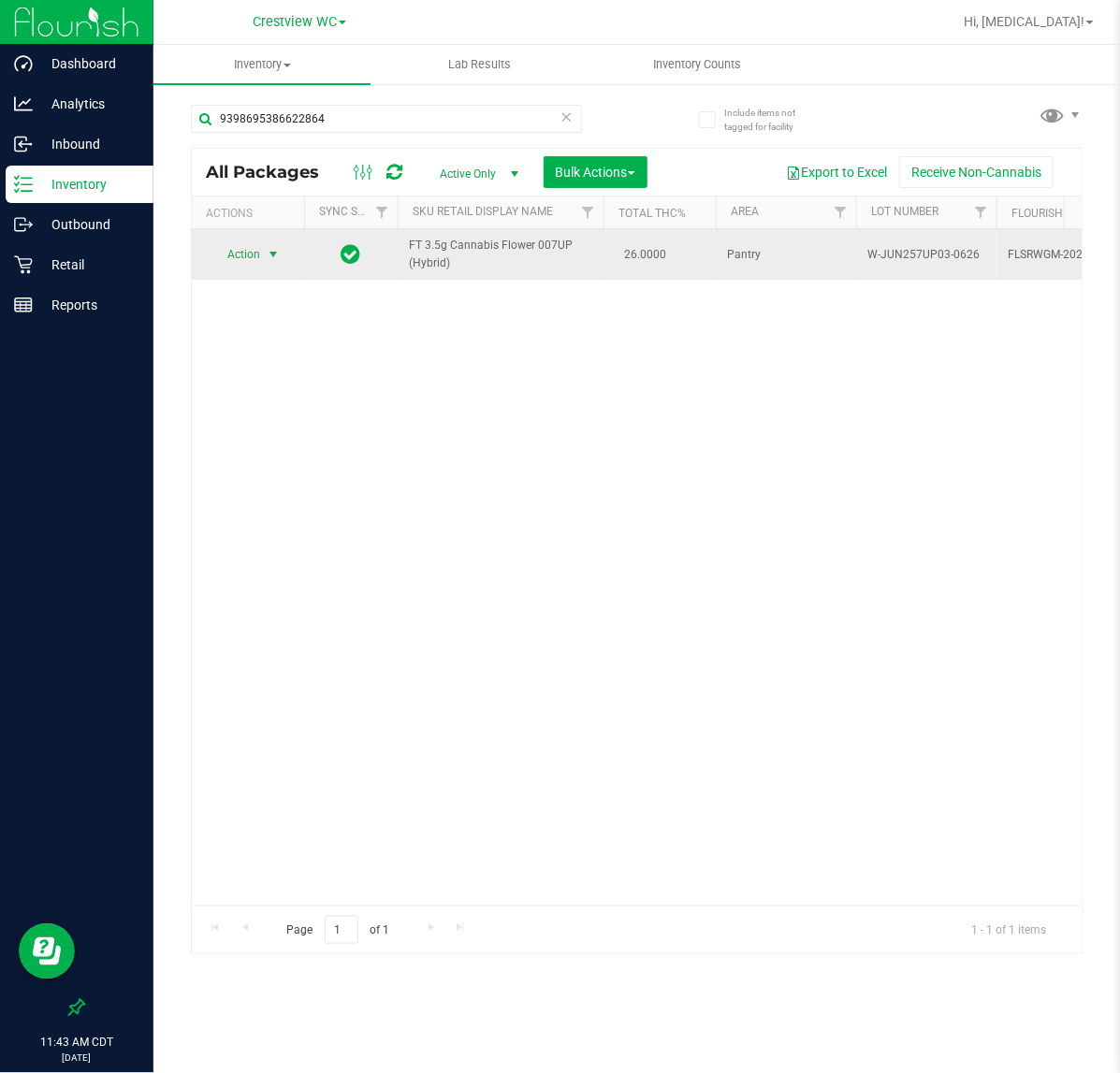
click at [264, 256] on span "select" at bounding box center [273, 254] width 23 height 26
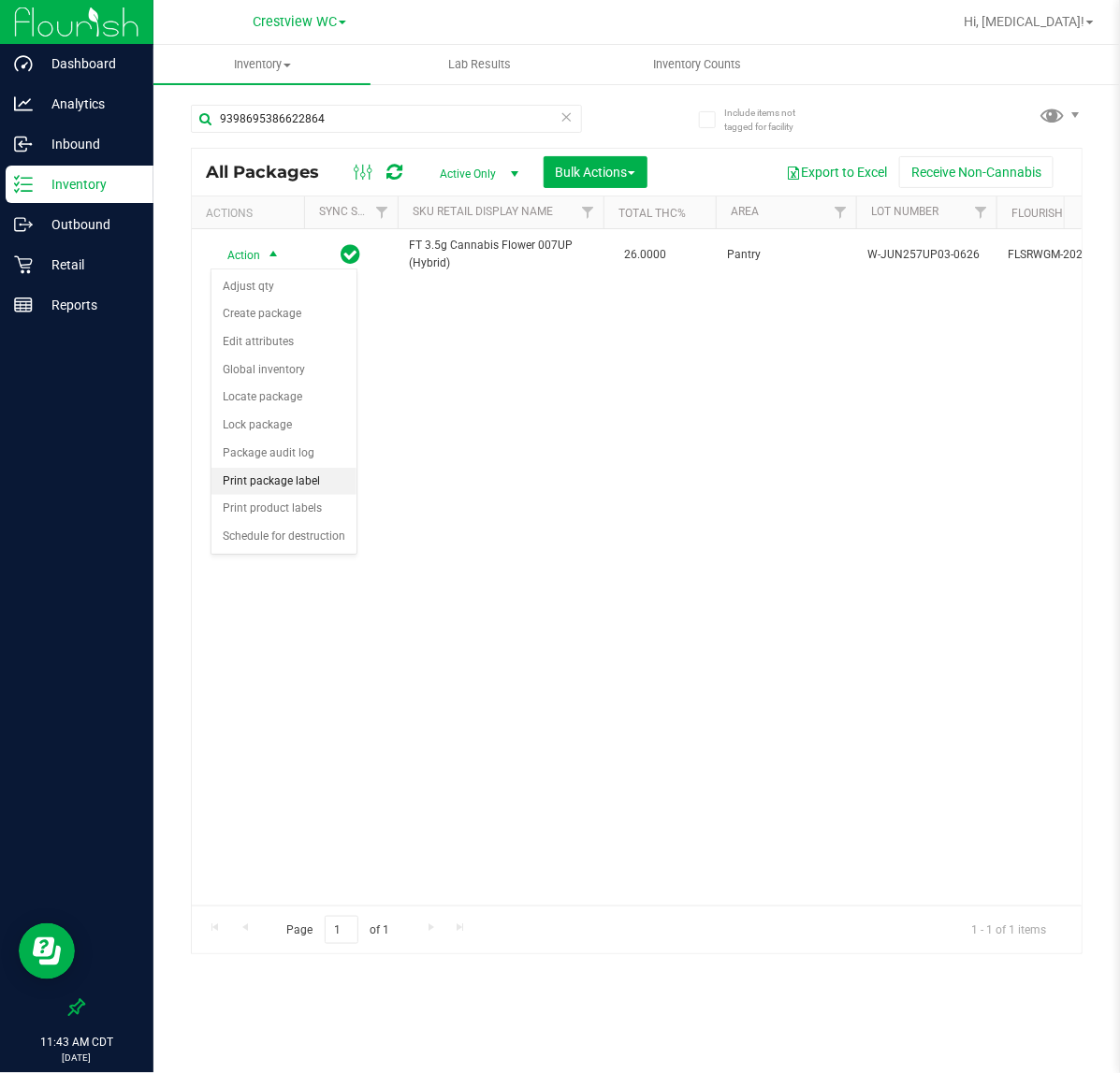
click at [288, 482] on li "Print package label" at bounding box center [283, 482] width 145 height 28
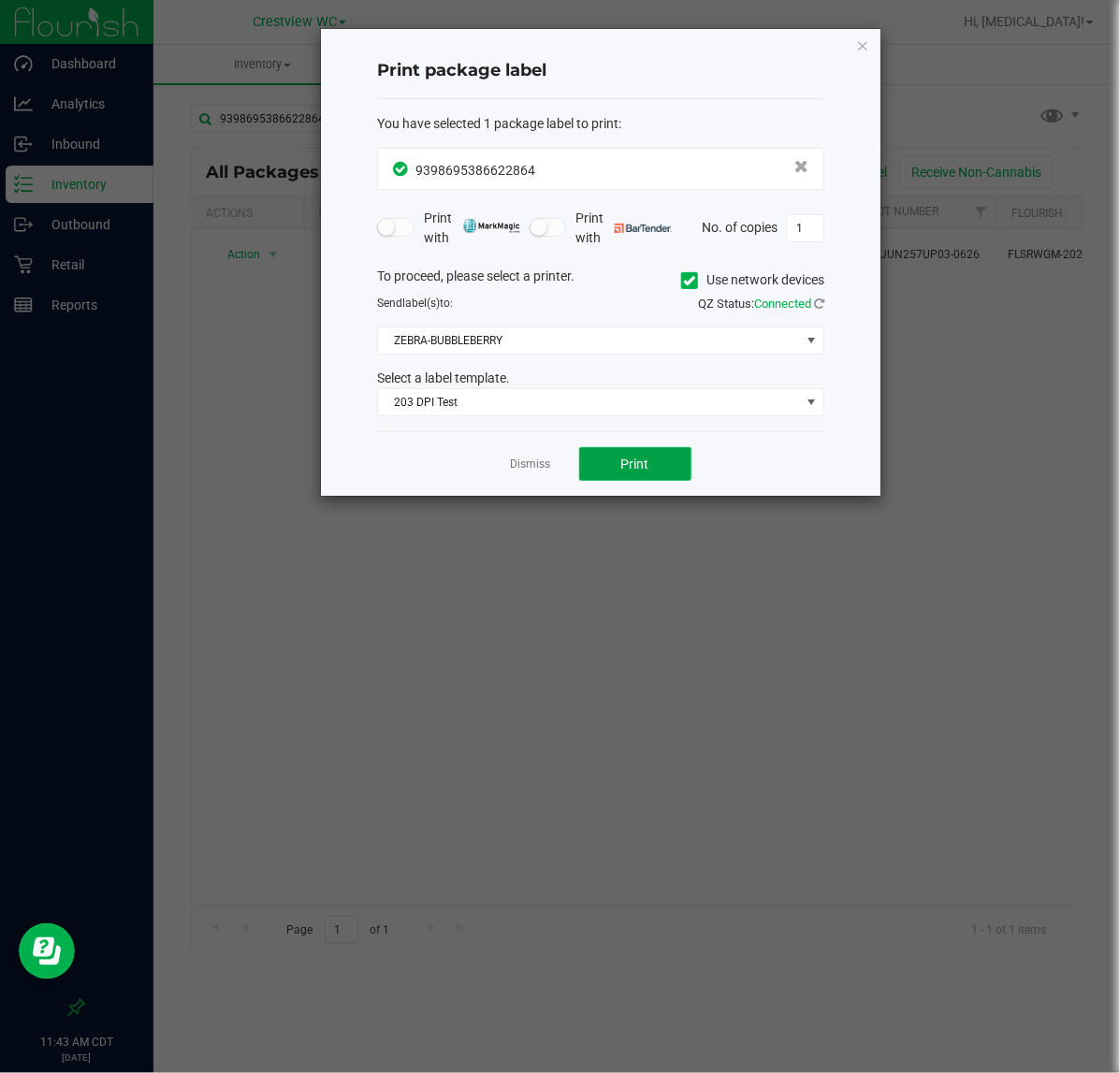
click at [638, 463] on span "Print" at bounding box center [635, 463] width 28 height 15
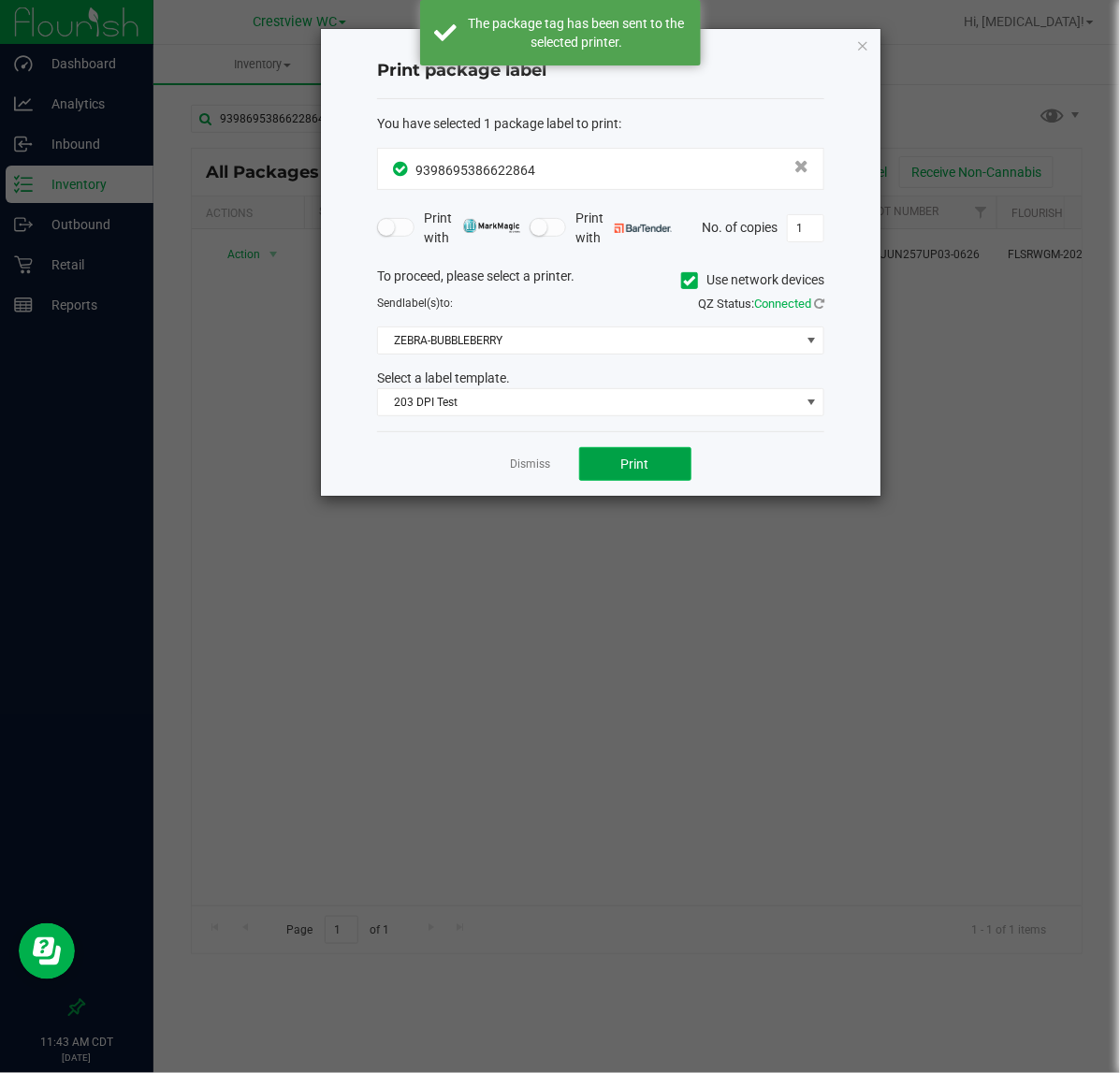
click at [638, 465] on span "Print" at bounding box center [635, 463] width 28 height 15
click at [524, 471] on link "Dismiss" at bounding box center [530, 464] width 40 height 16
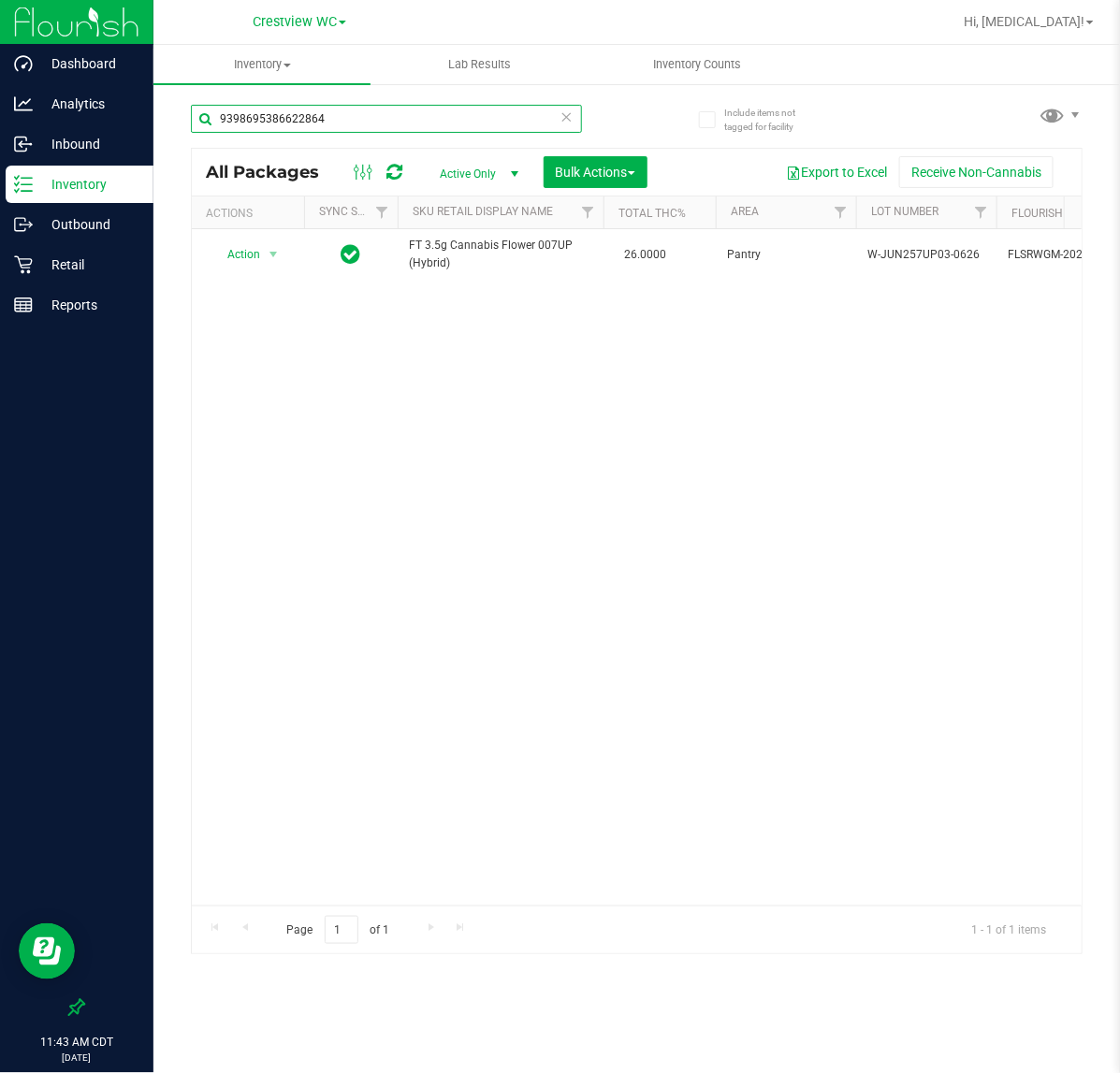
click at [376, 123] on input "9398695386622864" at bounding box center [386, 119] width 391 height 28
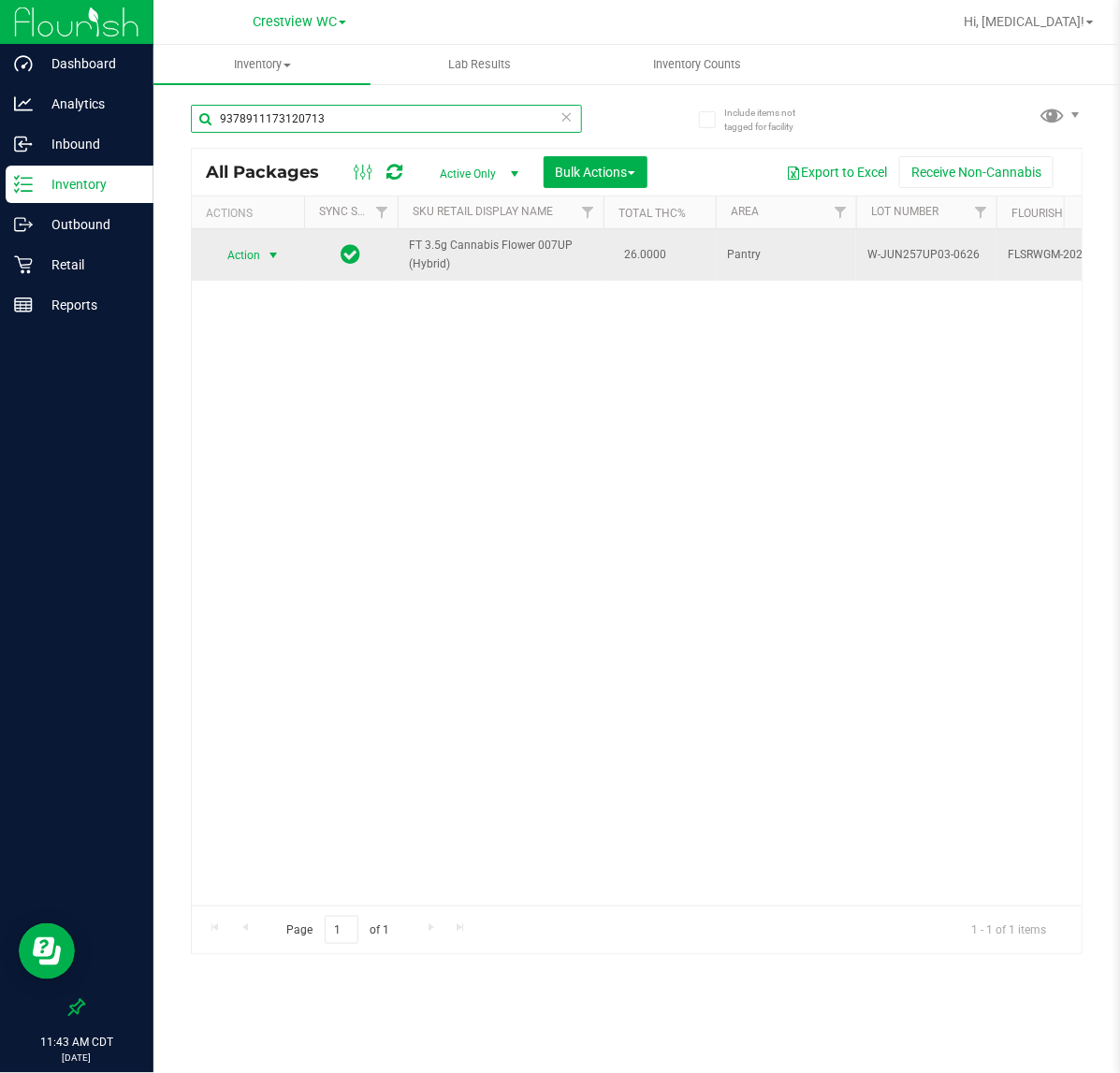
type input "9378911173120713"
click at [263, 258] on span "select" at bounding box center [273, 255] width 23 height 26
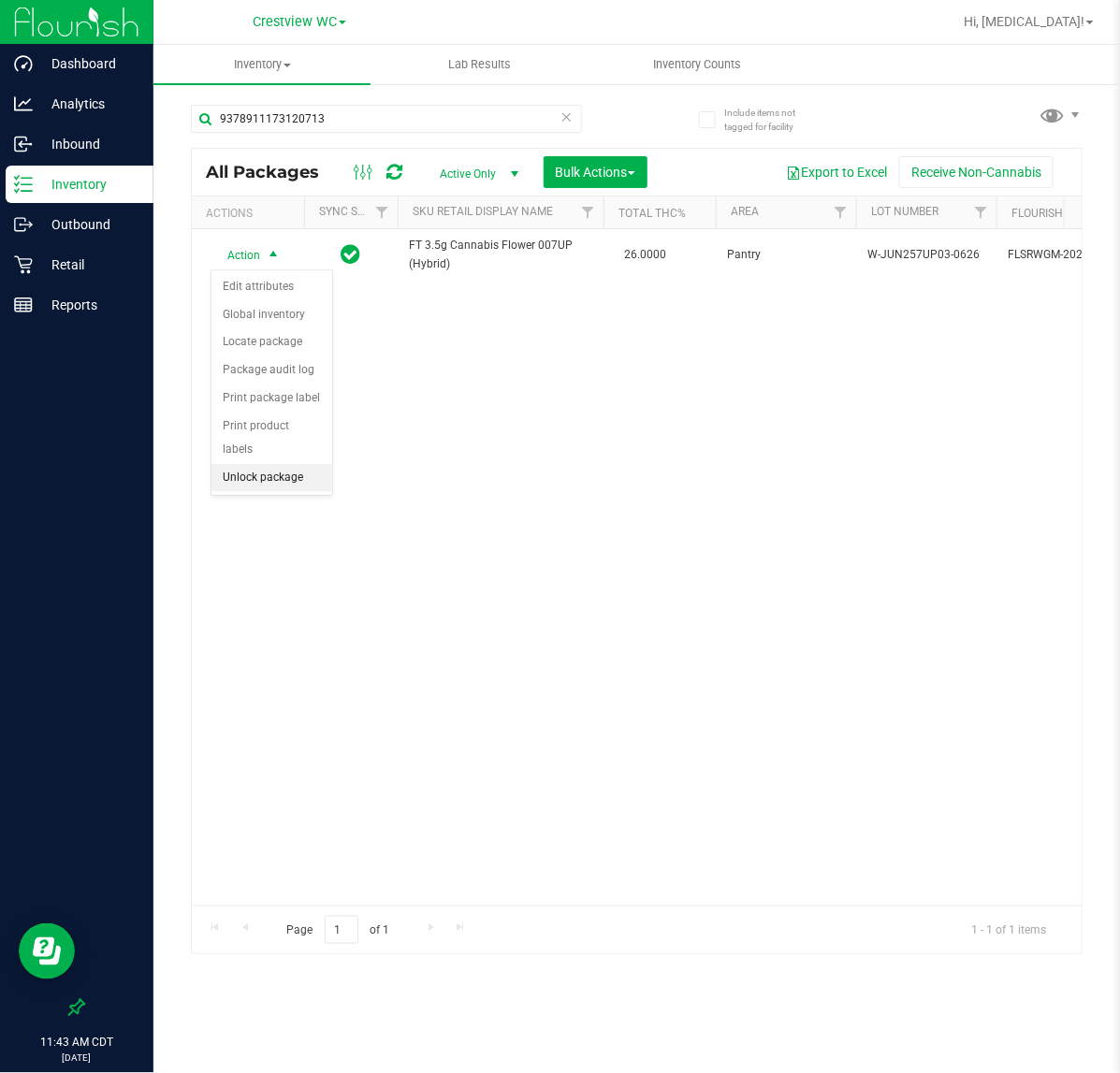
click at [282, 465] on li "Unlock package" at bounding box center [271, 478] width 121 height 28
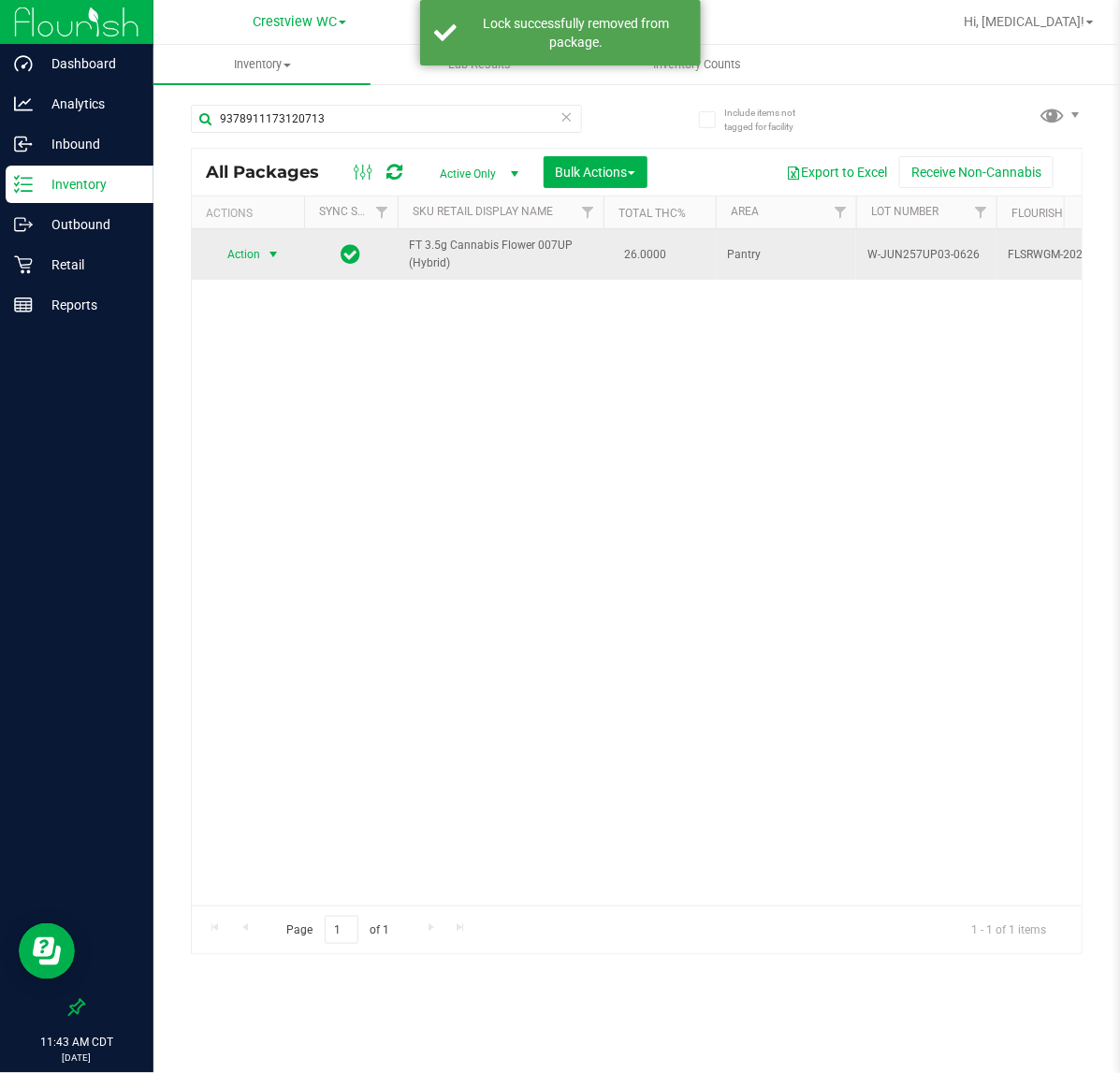
click at [257, 254] on span "Action" at bounding box center [235, 254] width 51 height 26
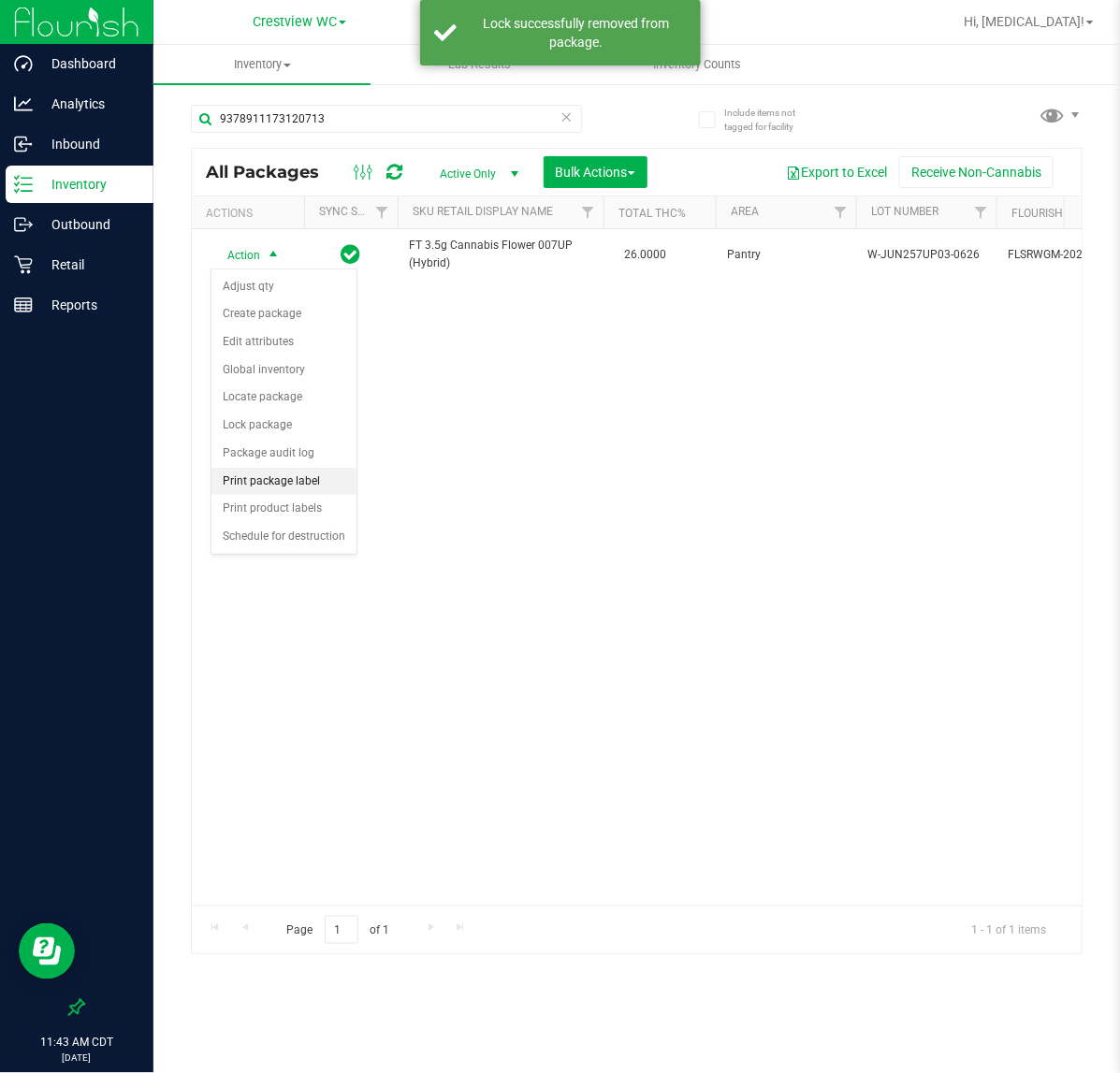
click at [297, 484] on li "Print package label" at bounding box center [283, 482] width 145 height 28
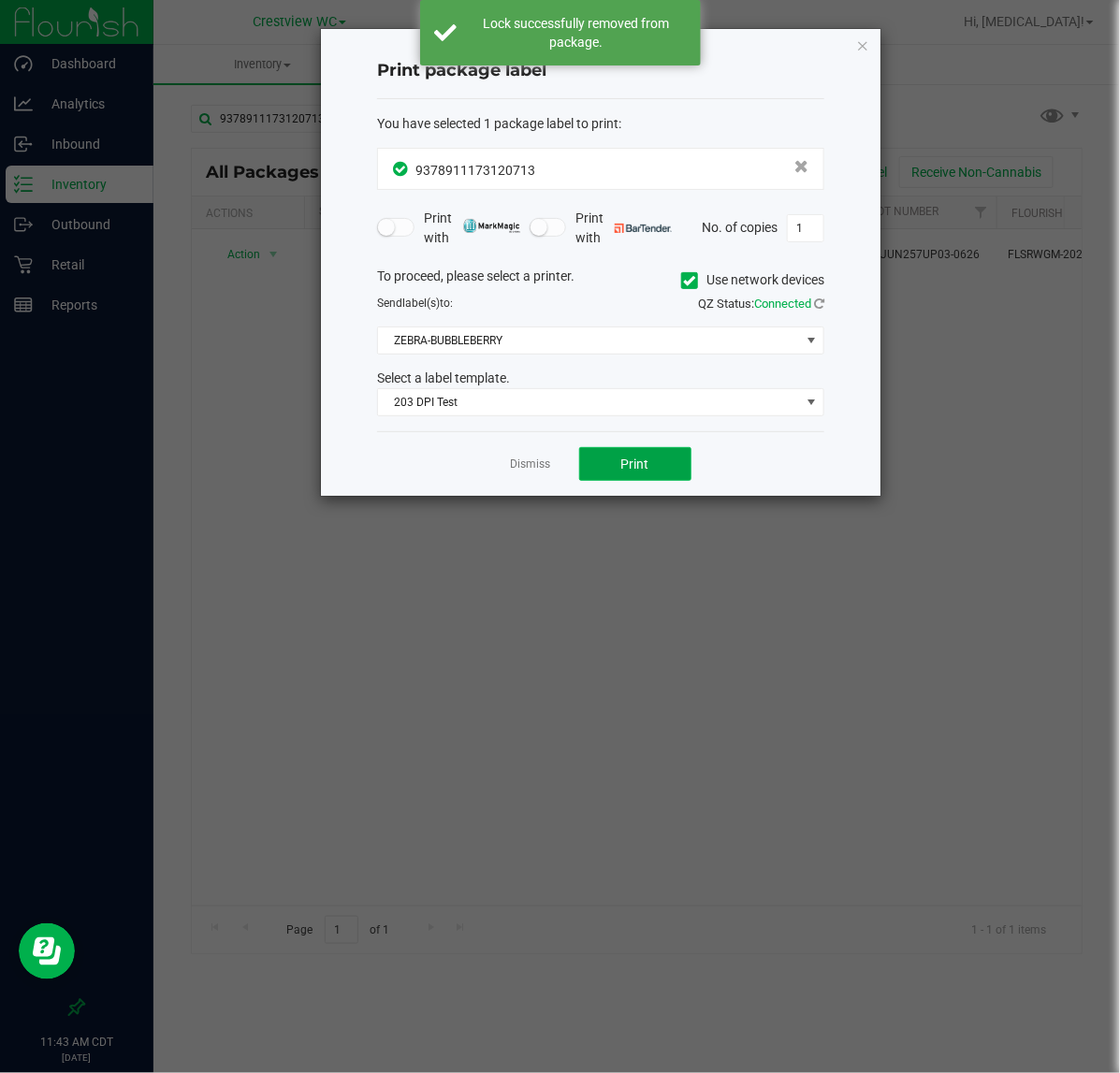
click at [662, 460] on button "Print" at bounding box center [634, 464] width 112 height 34
click at [544, 468] on link "Dismiss" at bounding box center [530, 464] width 40 height 16
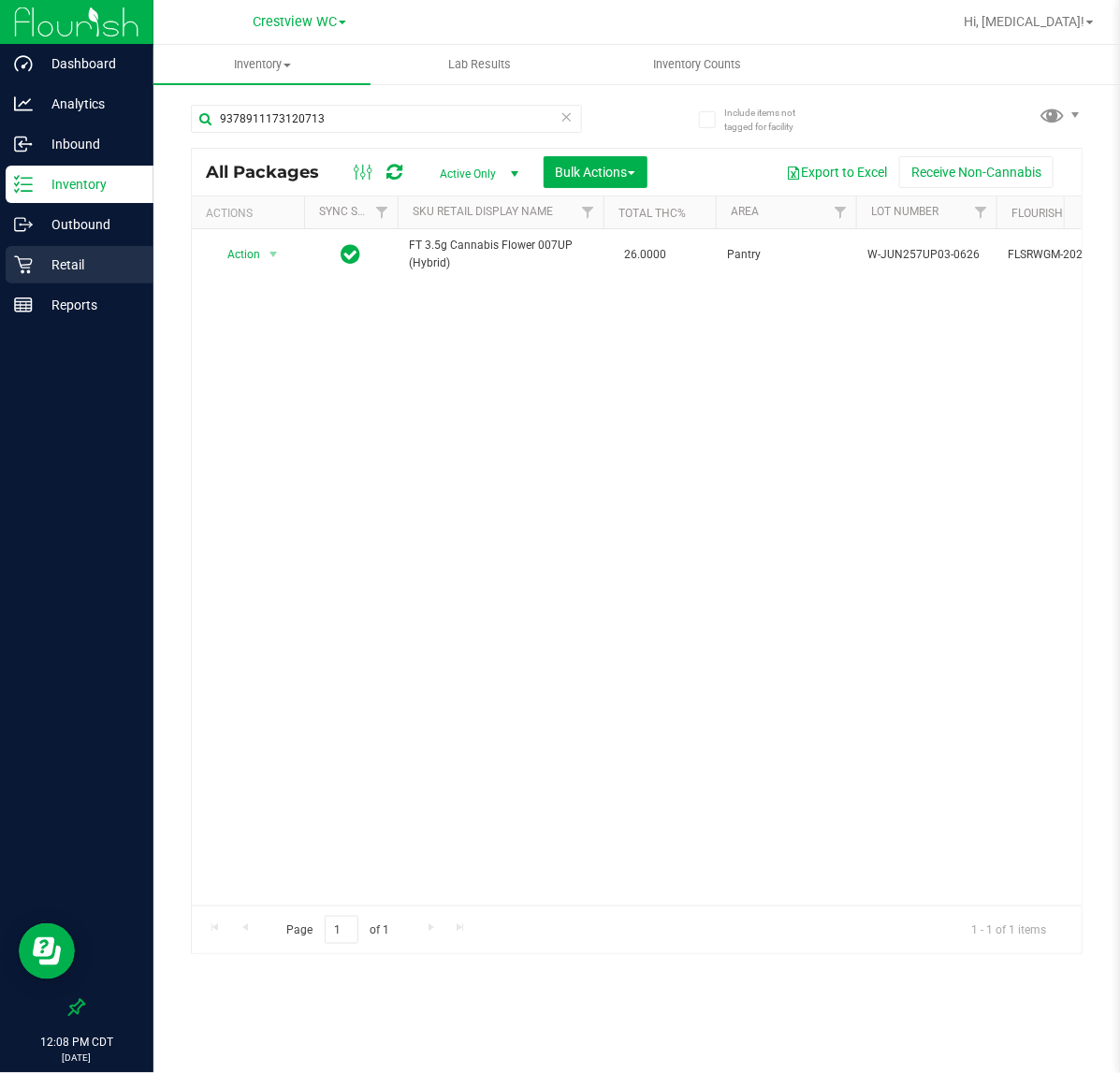
click at [104, 255] on p "Retail" at bounding box center [89, 265] width 112 height 22
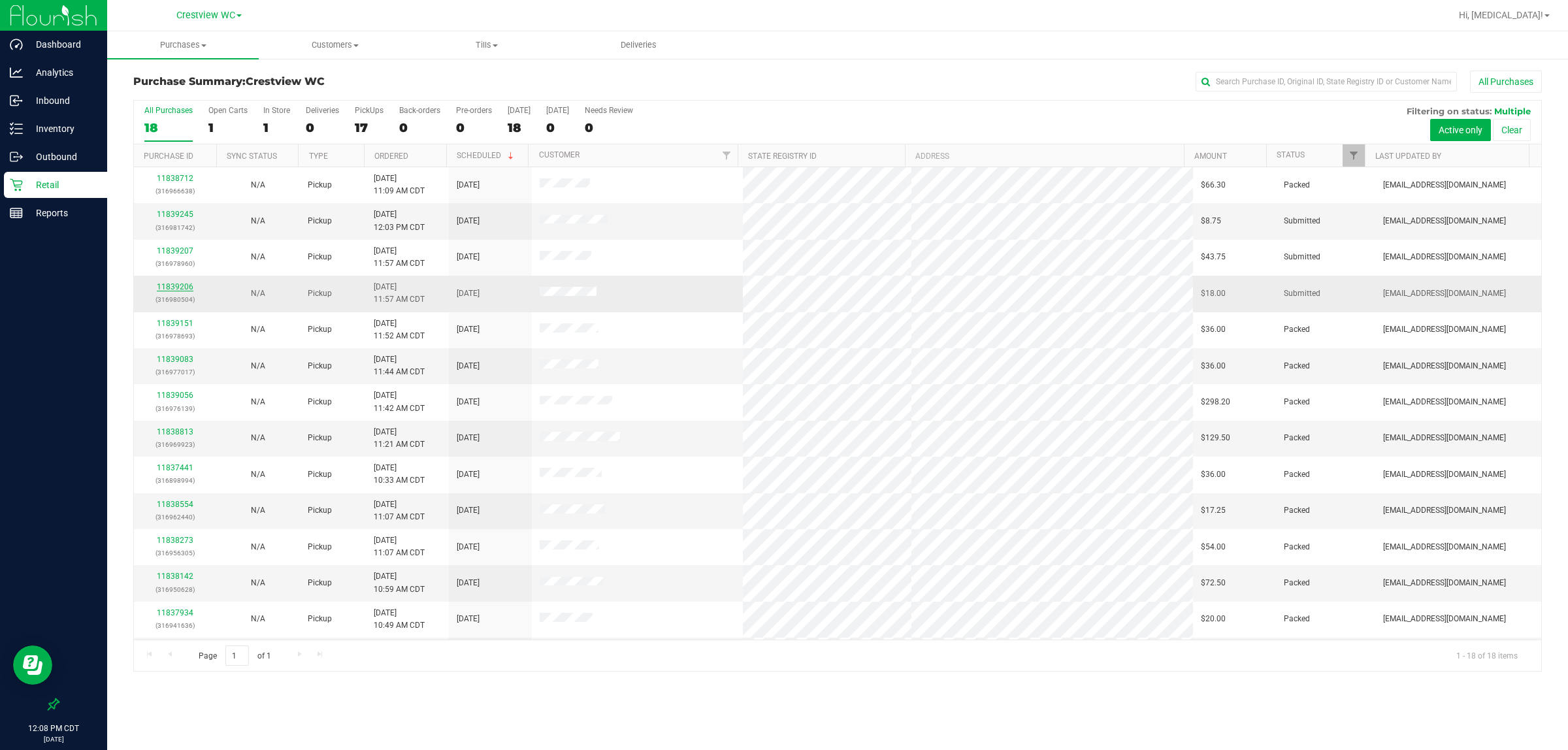
click at [171, 286] on link "11839206" at bounding box center [175, 287] width 37 height 9
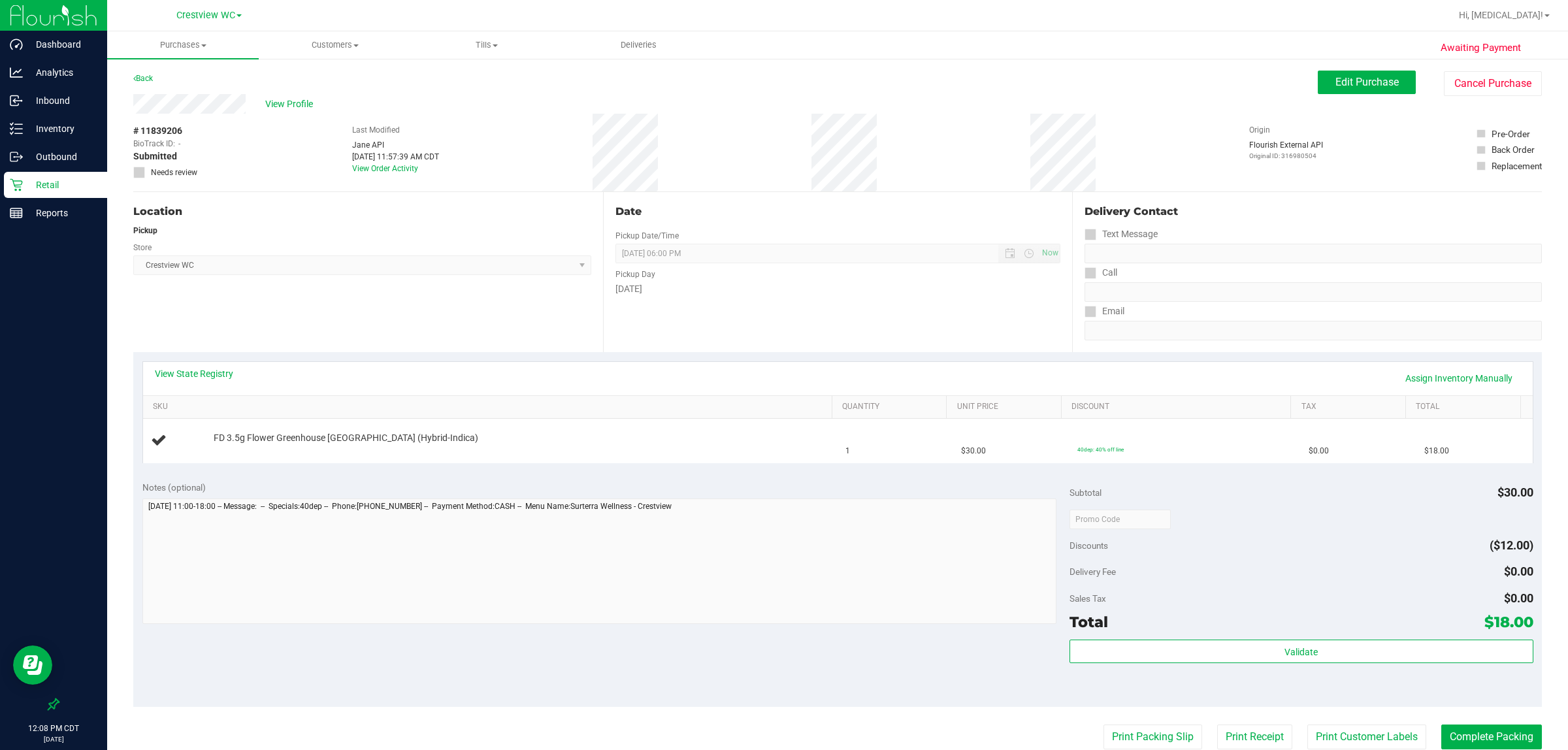
click at [184, 360] on div "View State Registry Assign Inventory Manually SKU Quantity Unit Price Discount …" at bounding box center [838, 412] width 1409 height 120
click at [180, 370] on link "View State Registry" at bounding box center [194, 374] width 78 height 13
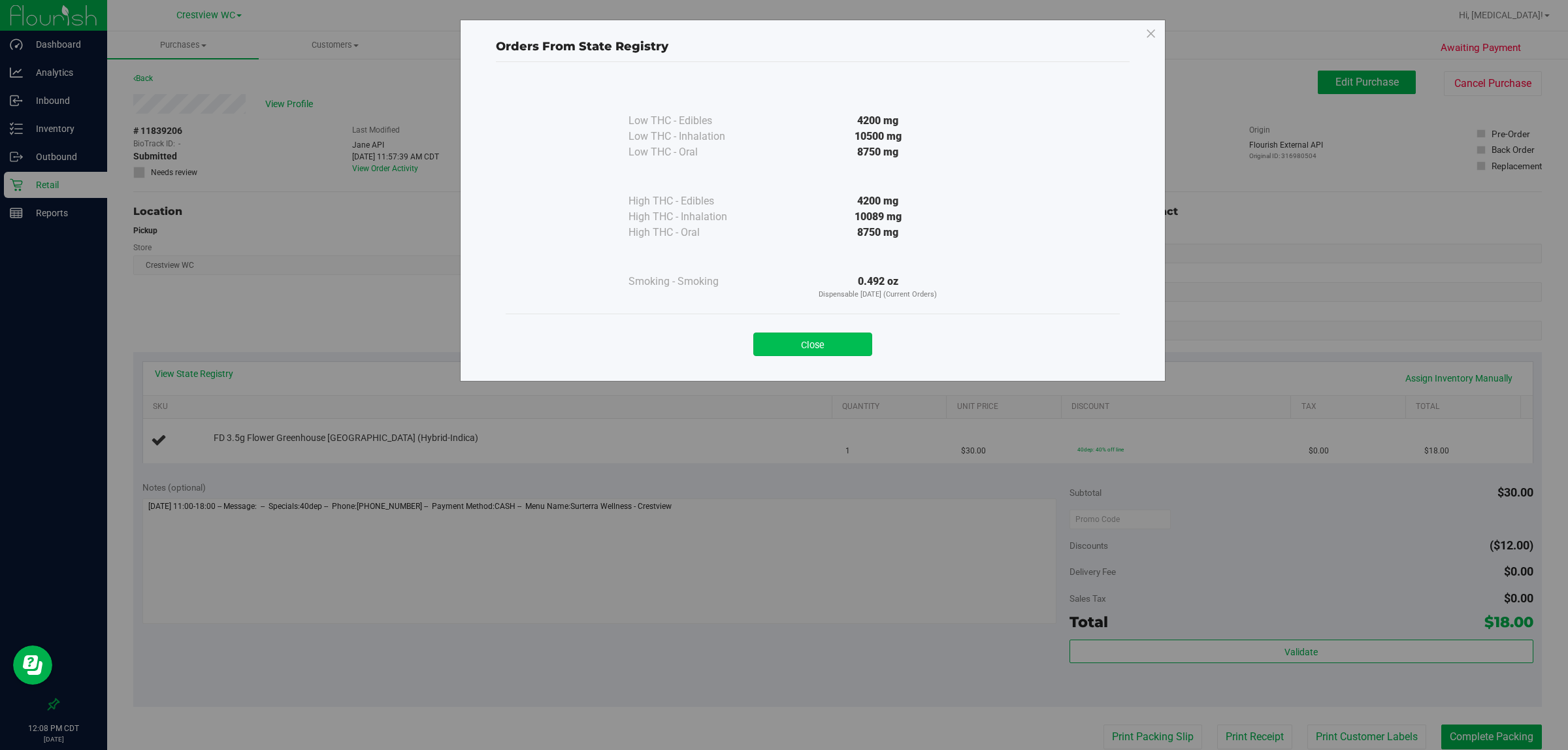
click at [781, 347] on button "Close" at bounding box center [813, 344] width 119 height 24
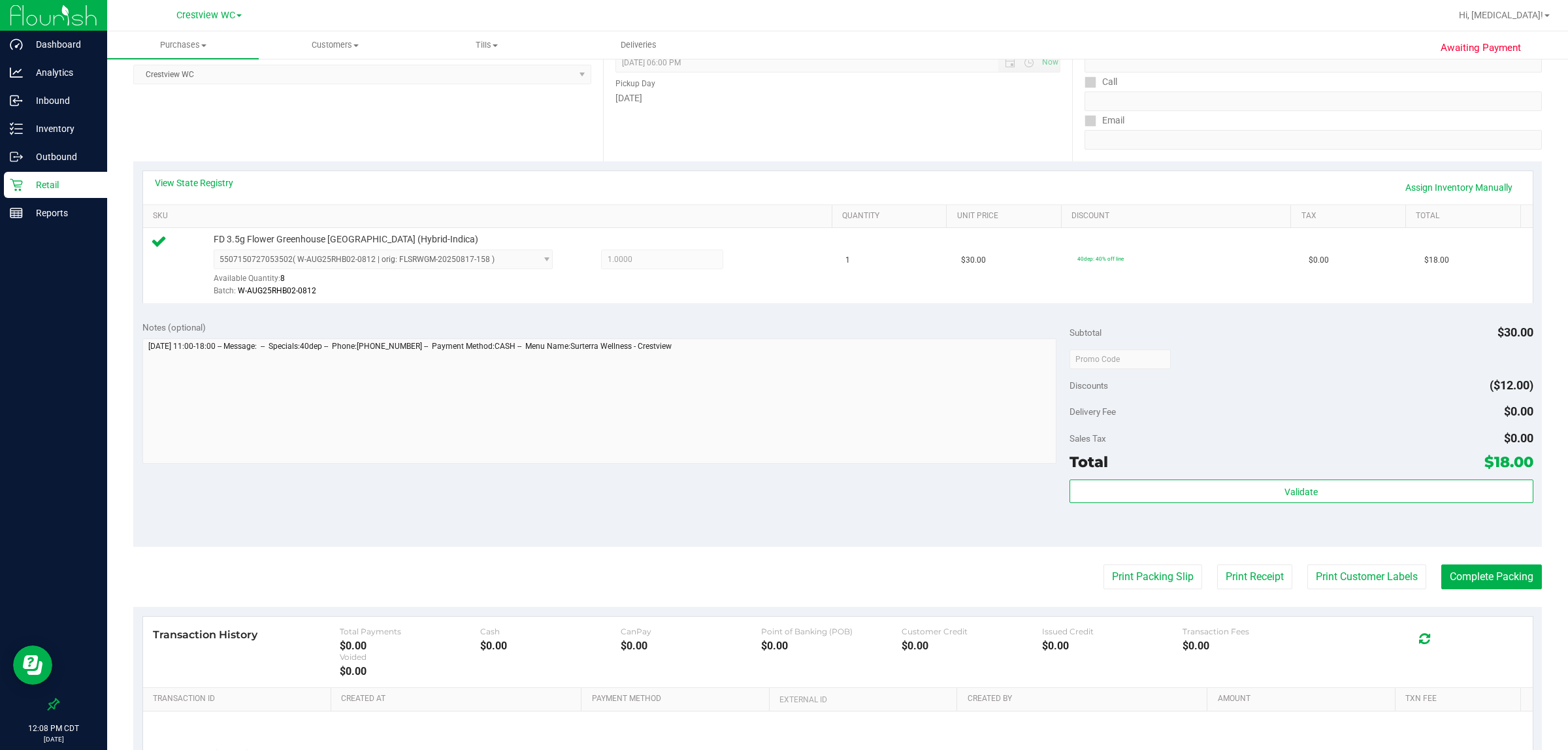
scroll to position [317, 0]
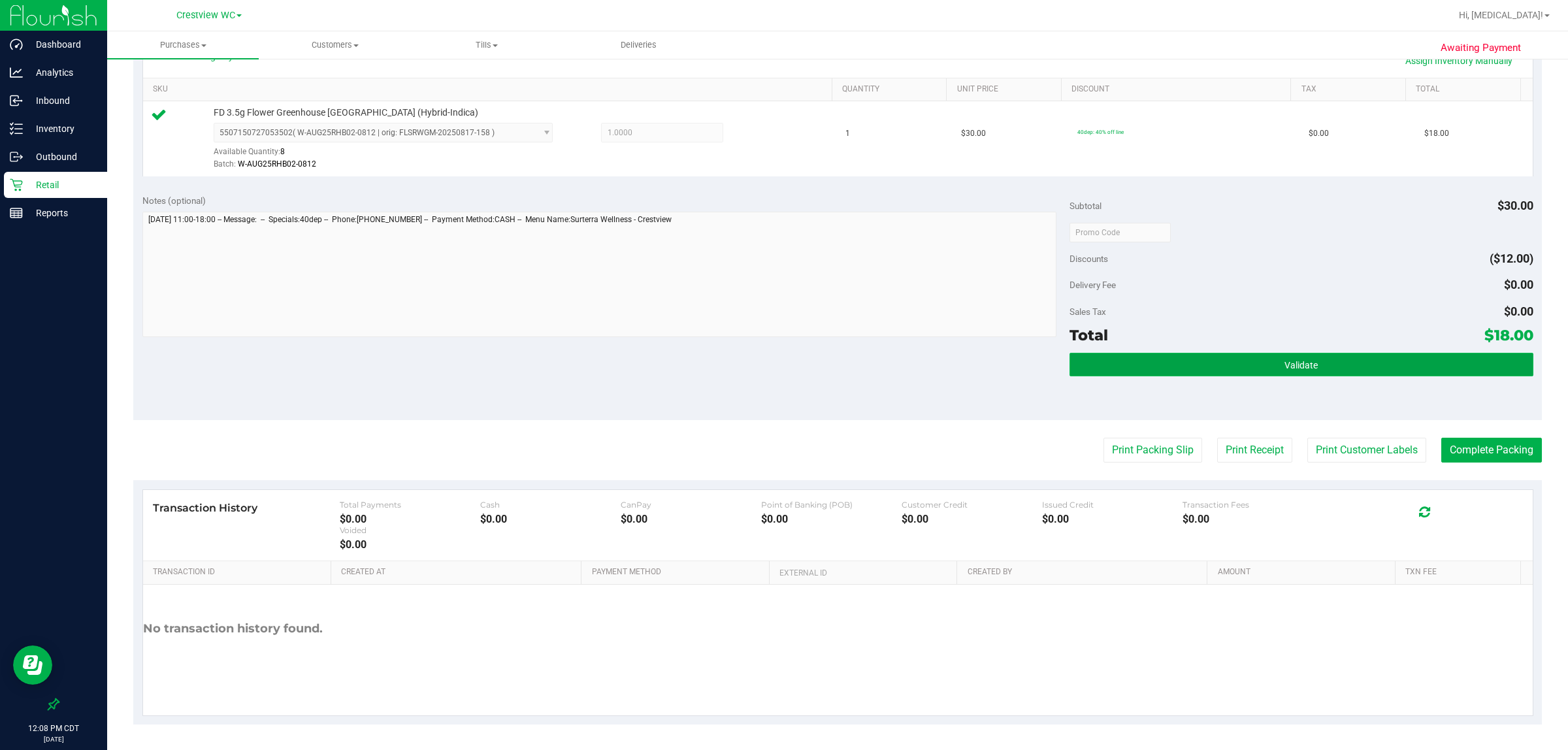
click at [781, 374] on button "Validate" at bounding box center [1301, 364] width 464 height 24
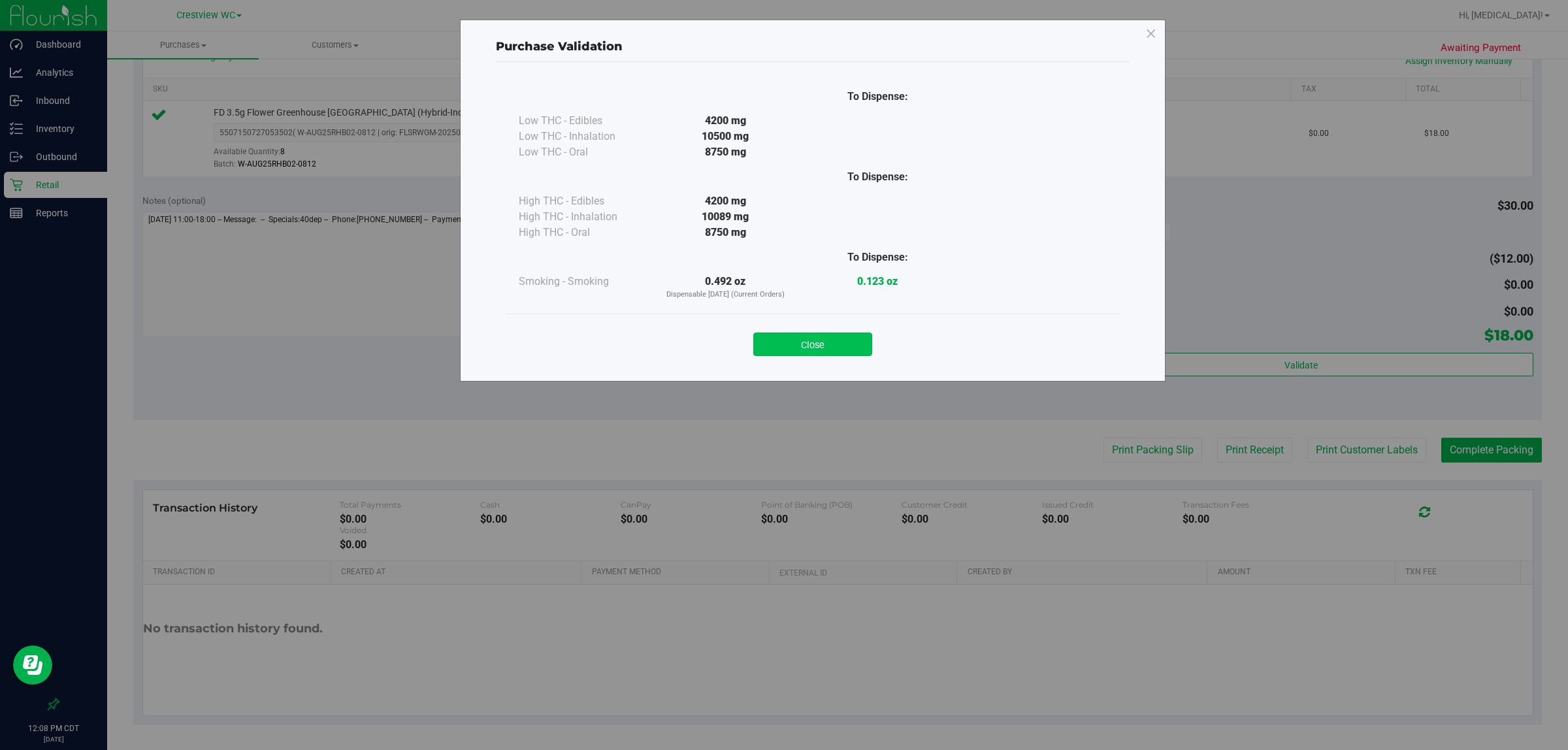
click at [781, 340] on button "Close" at bounding box center [813, 344] width 119 height 24
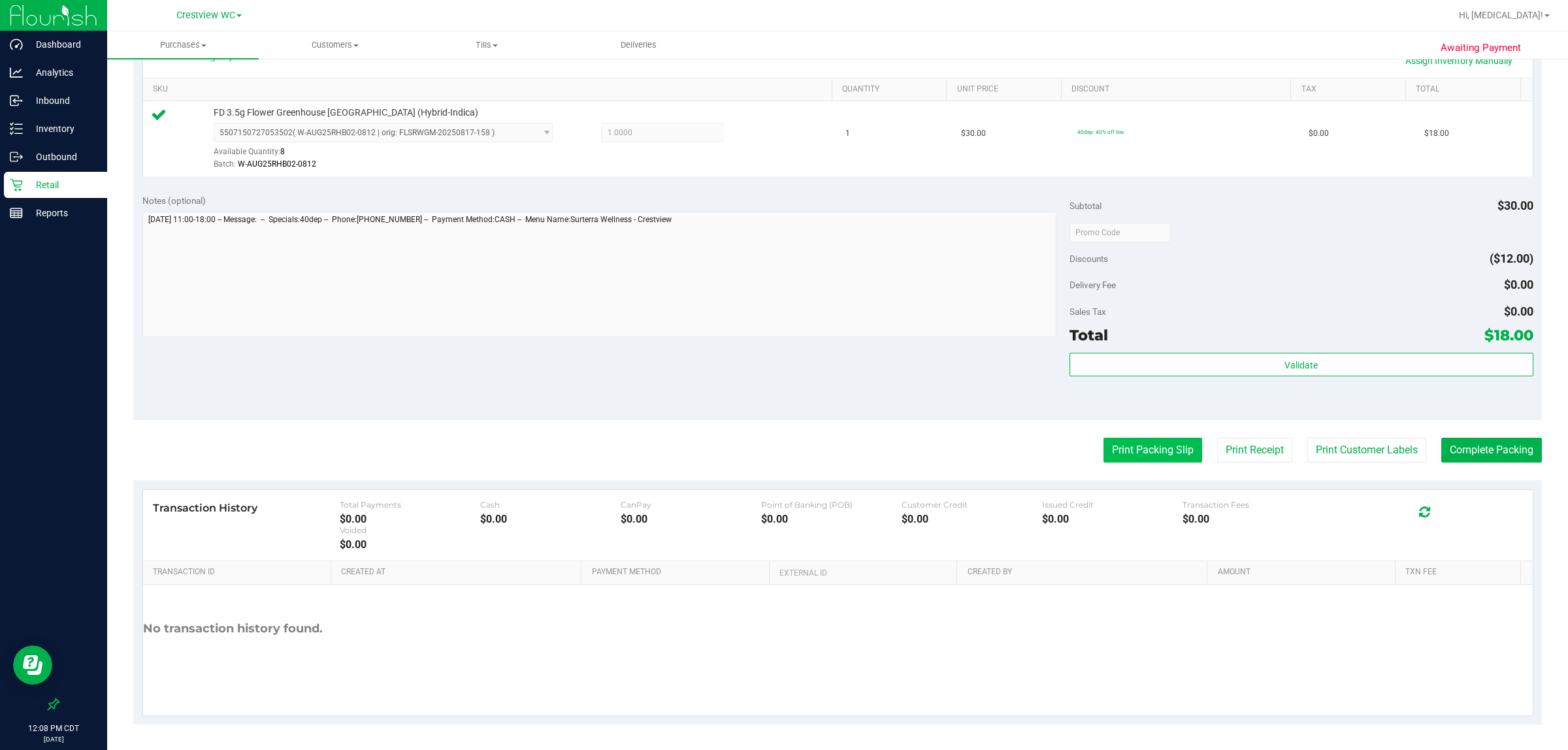
click at [781, 440] on button "Print Packing Slip" at bounding box center [1152, 450] width 99 height 25
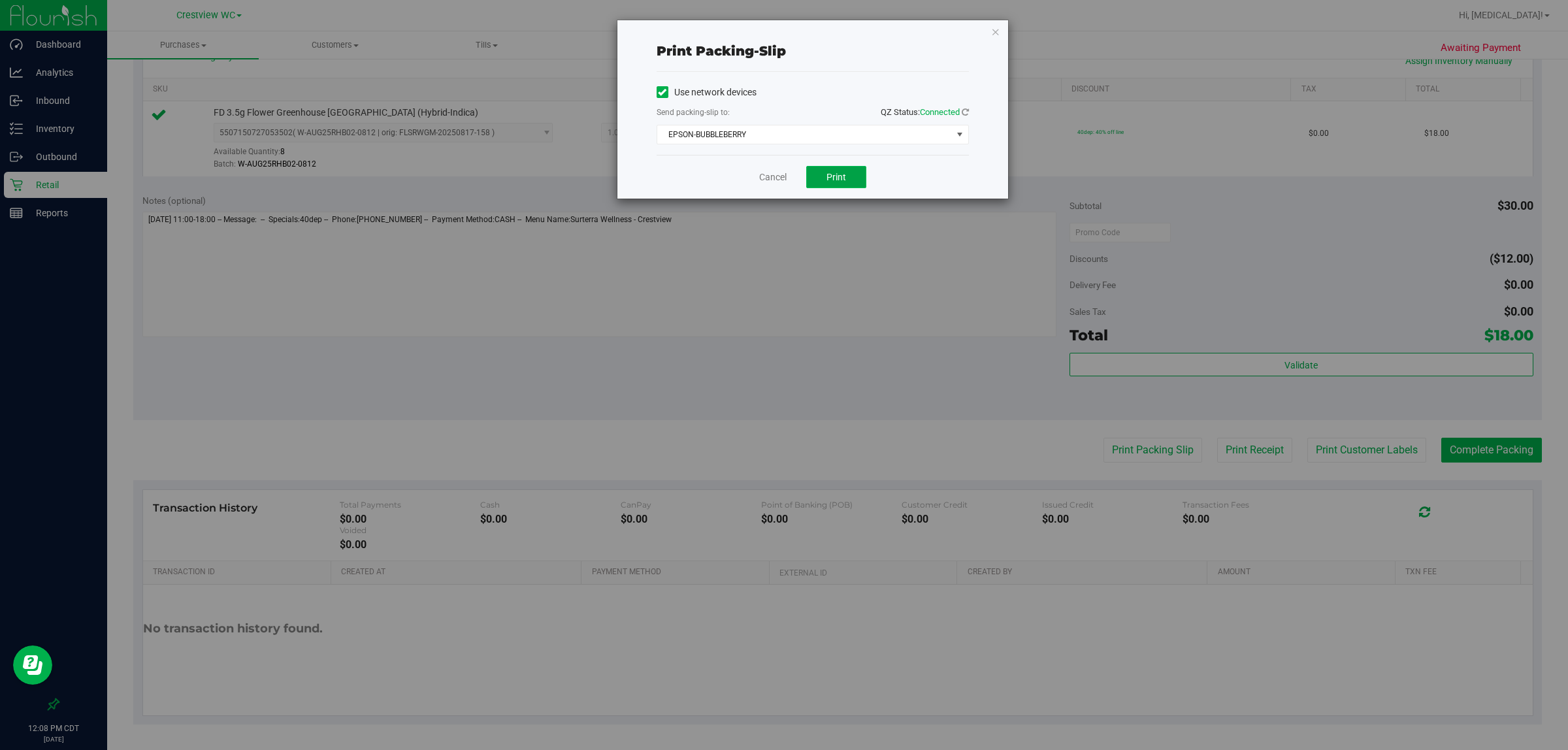
click at [781, 177] on span "Print" at bounding box center [836, 177] width 20 height 10
click at [771, 177] on link "Cancel" at bounding box center [773, 177] width 27 height 14
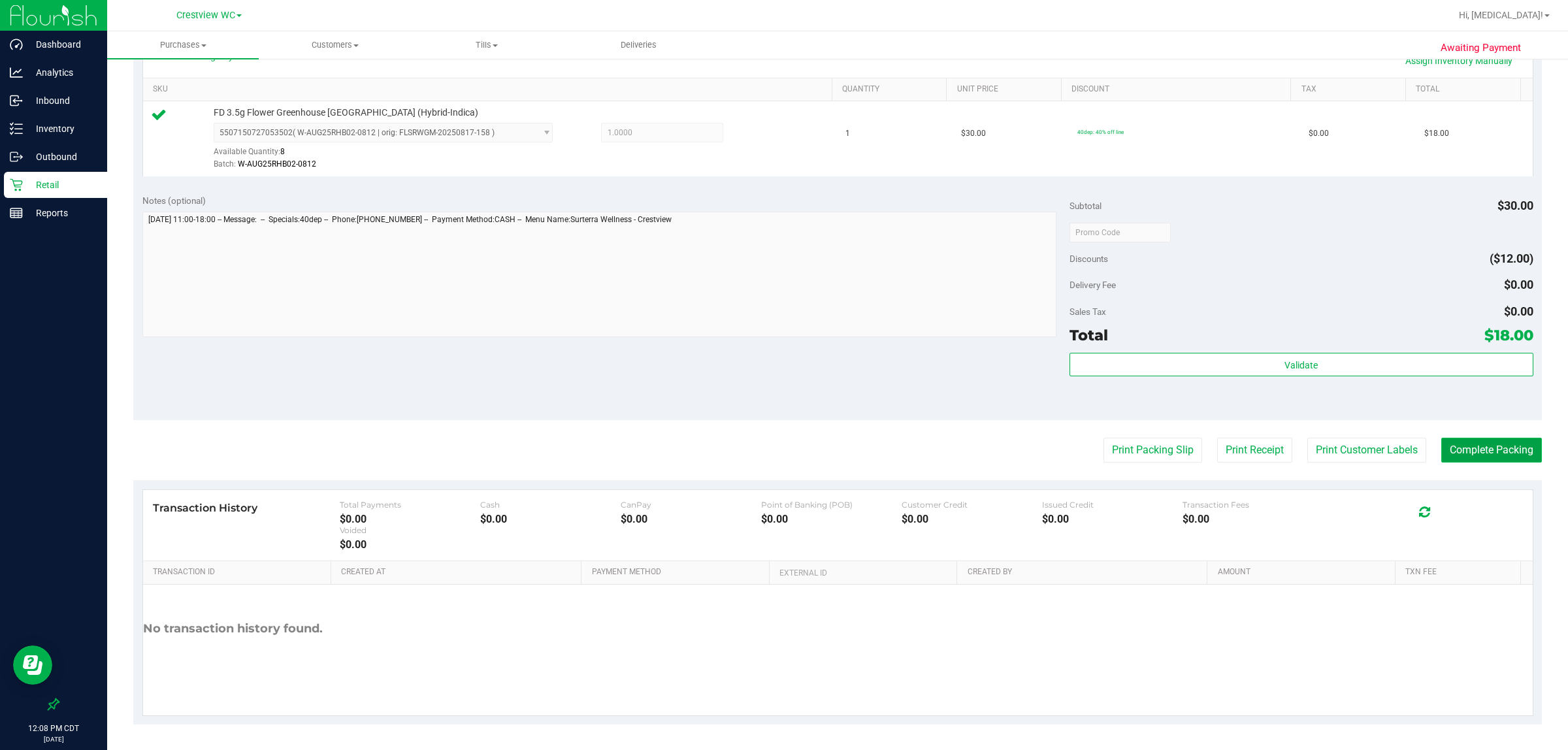
click at [781, 463] on button "Complete Packing" at bounding box center [1492, 450] width 101 height 25
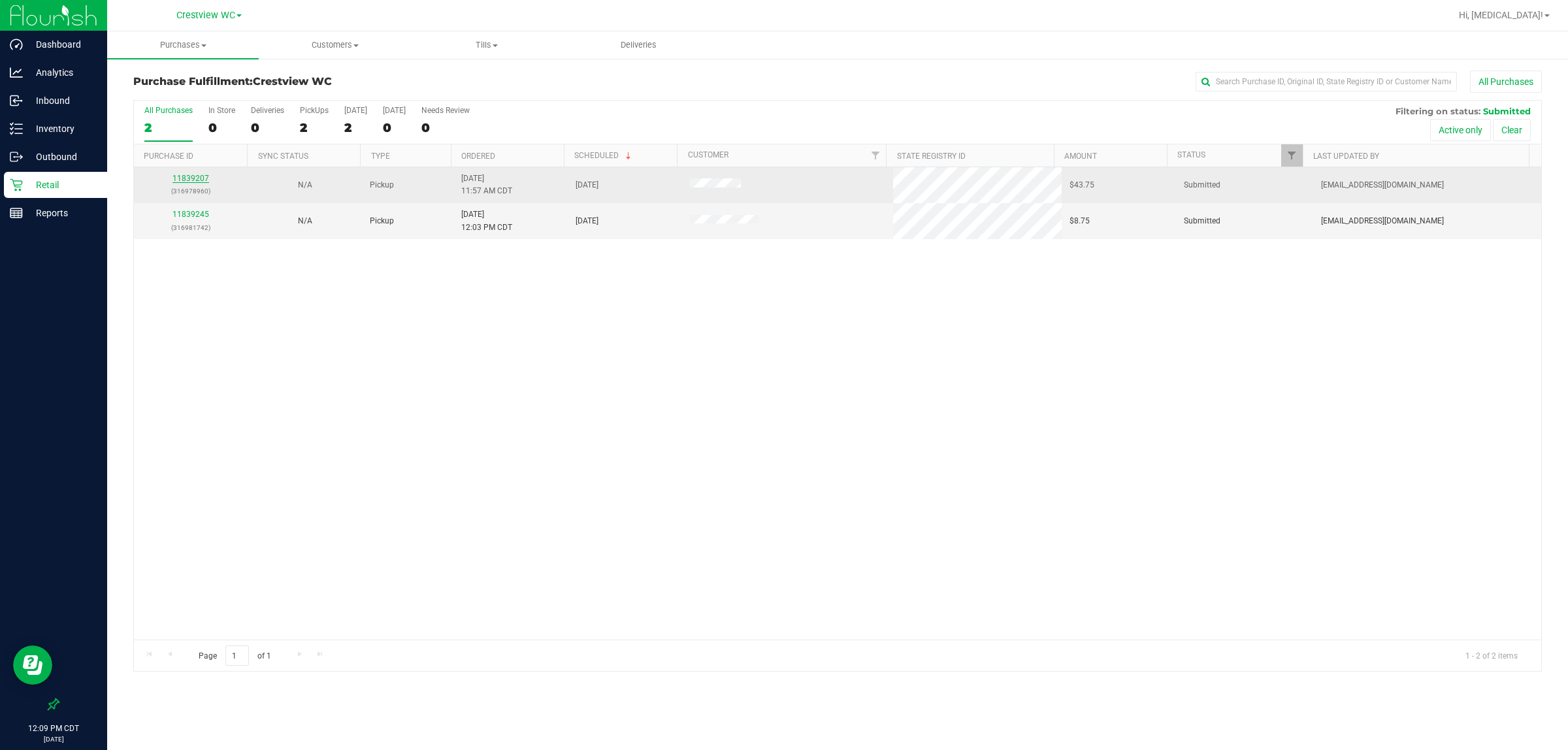
click at [202, 181] on link "11839207" at bounding box center [191, 178] width 37 height 9
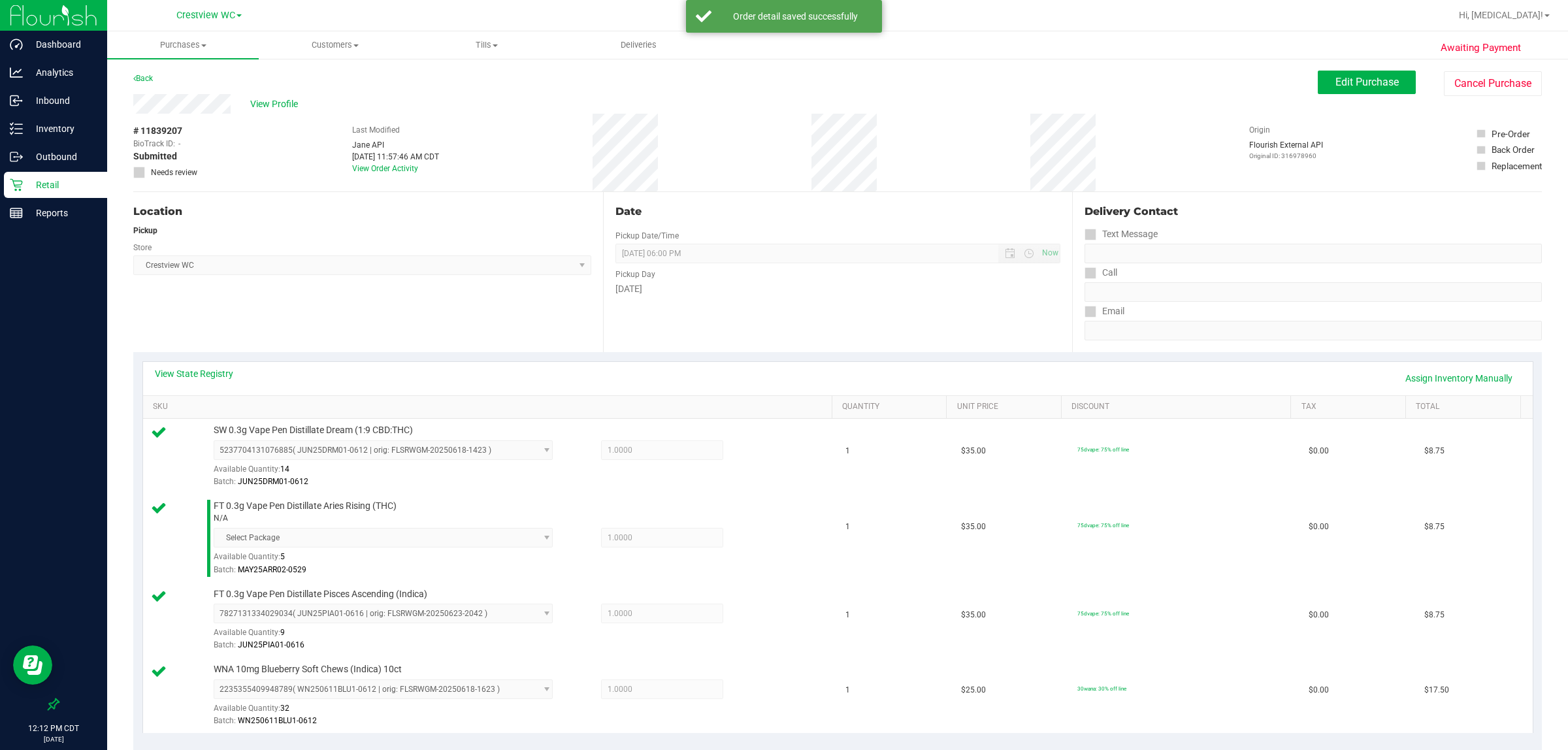
scroll to position [335, 0]
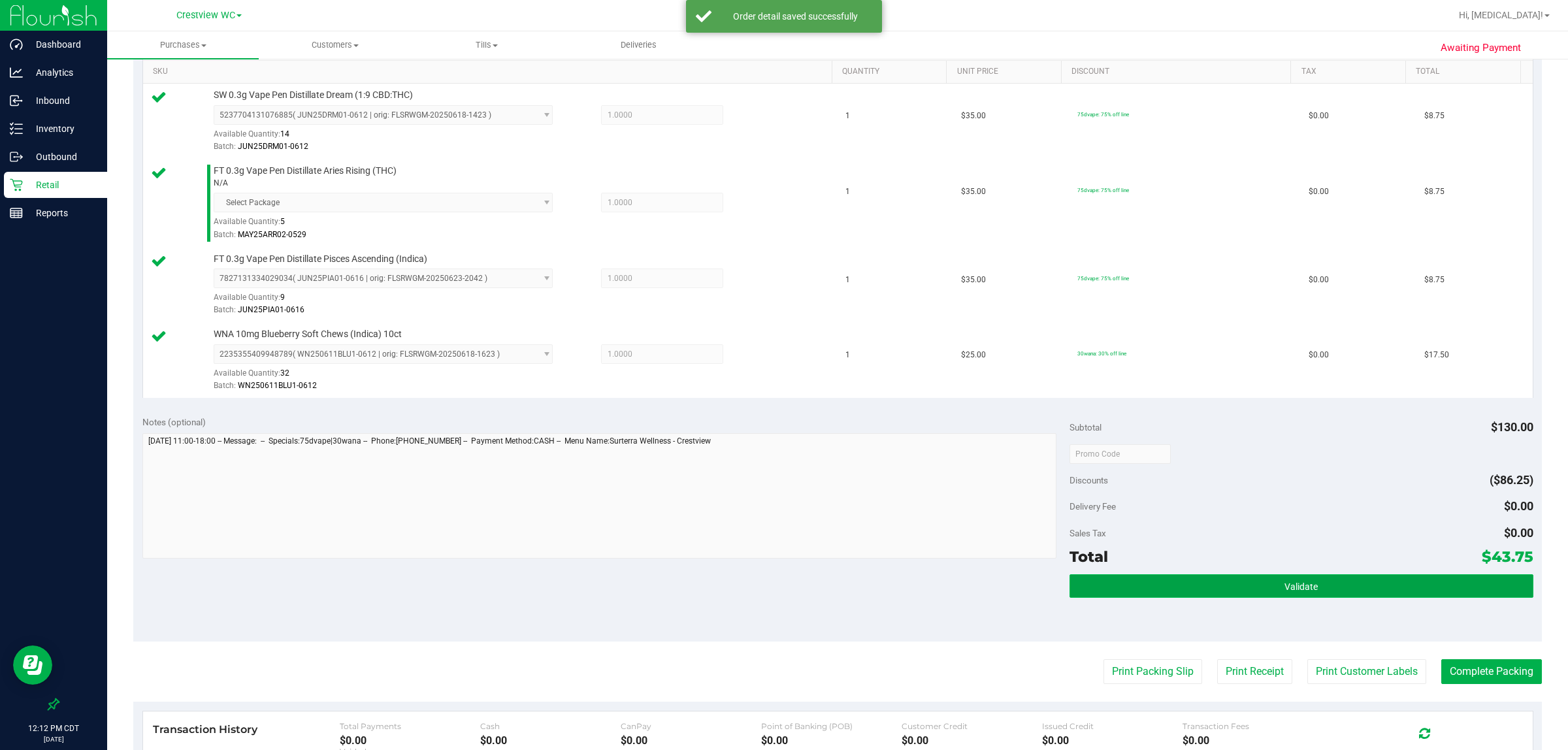
click at [781, 582] on button "Validate" at bounding box center [1301, 586] width 464 height 24
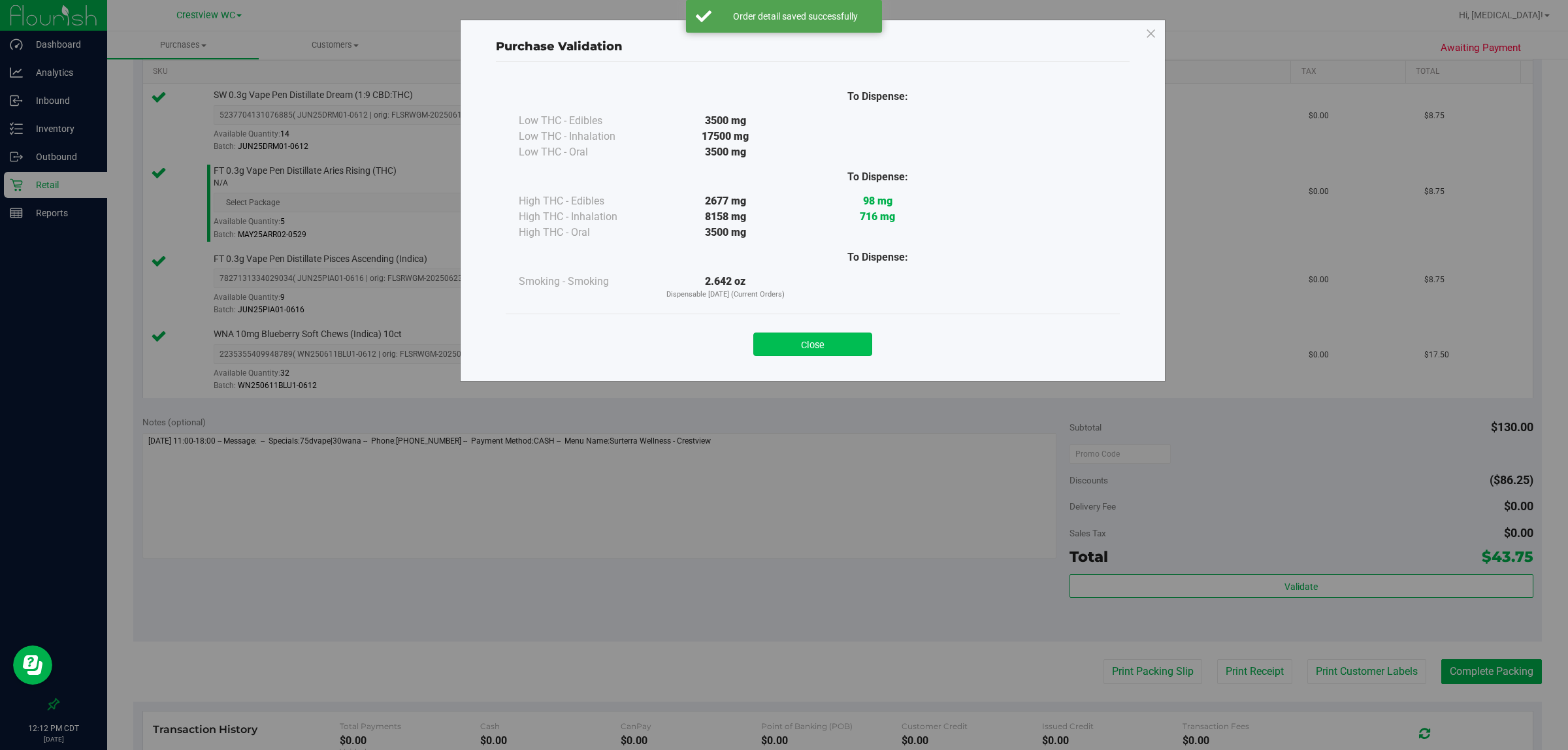
click at [781, 335] on button "Close" at bounding box center [813, 344] width 119 height 24
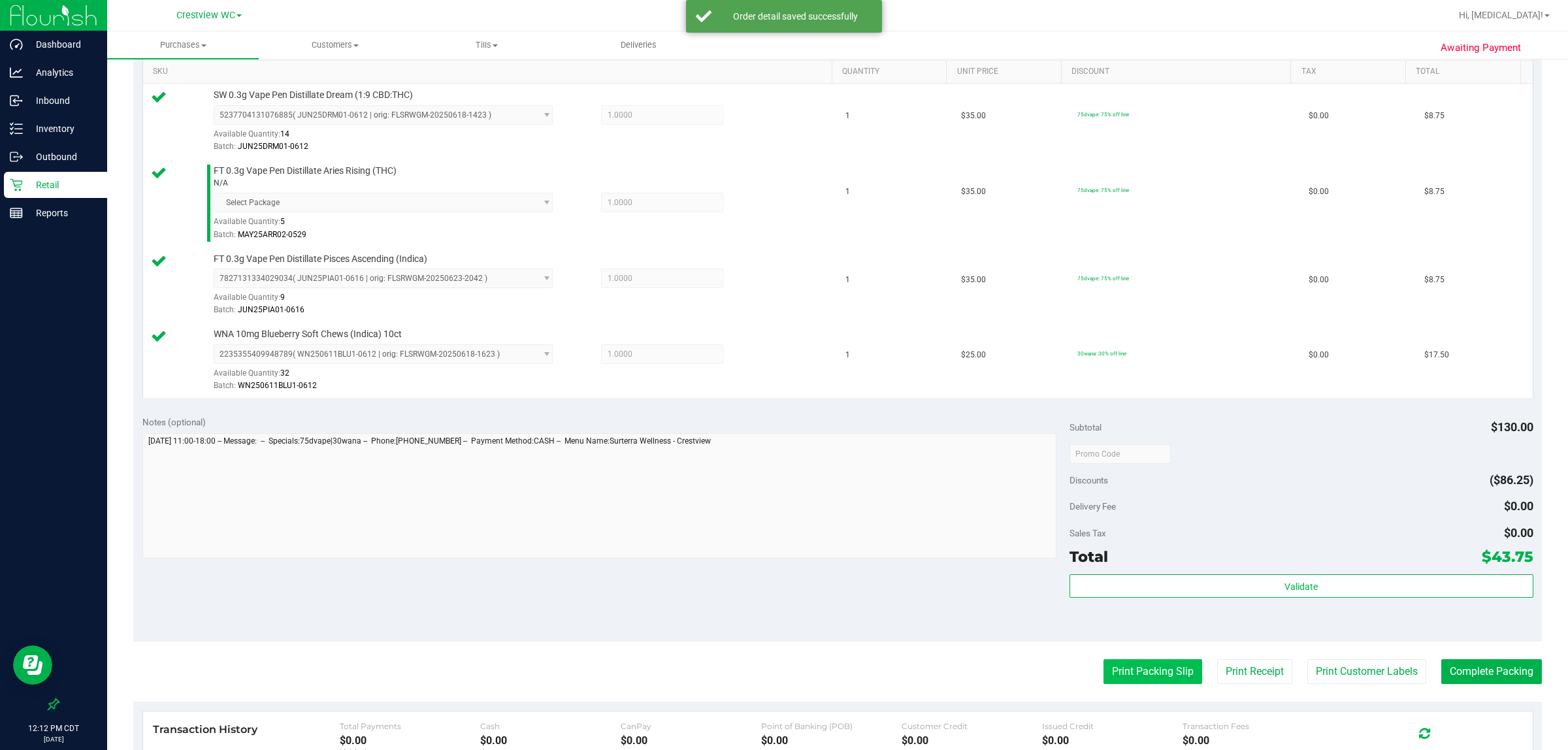
click at [781, 661] on button "Print Packing Slip" at bounding box center [1152, 671] width 99 height 25
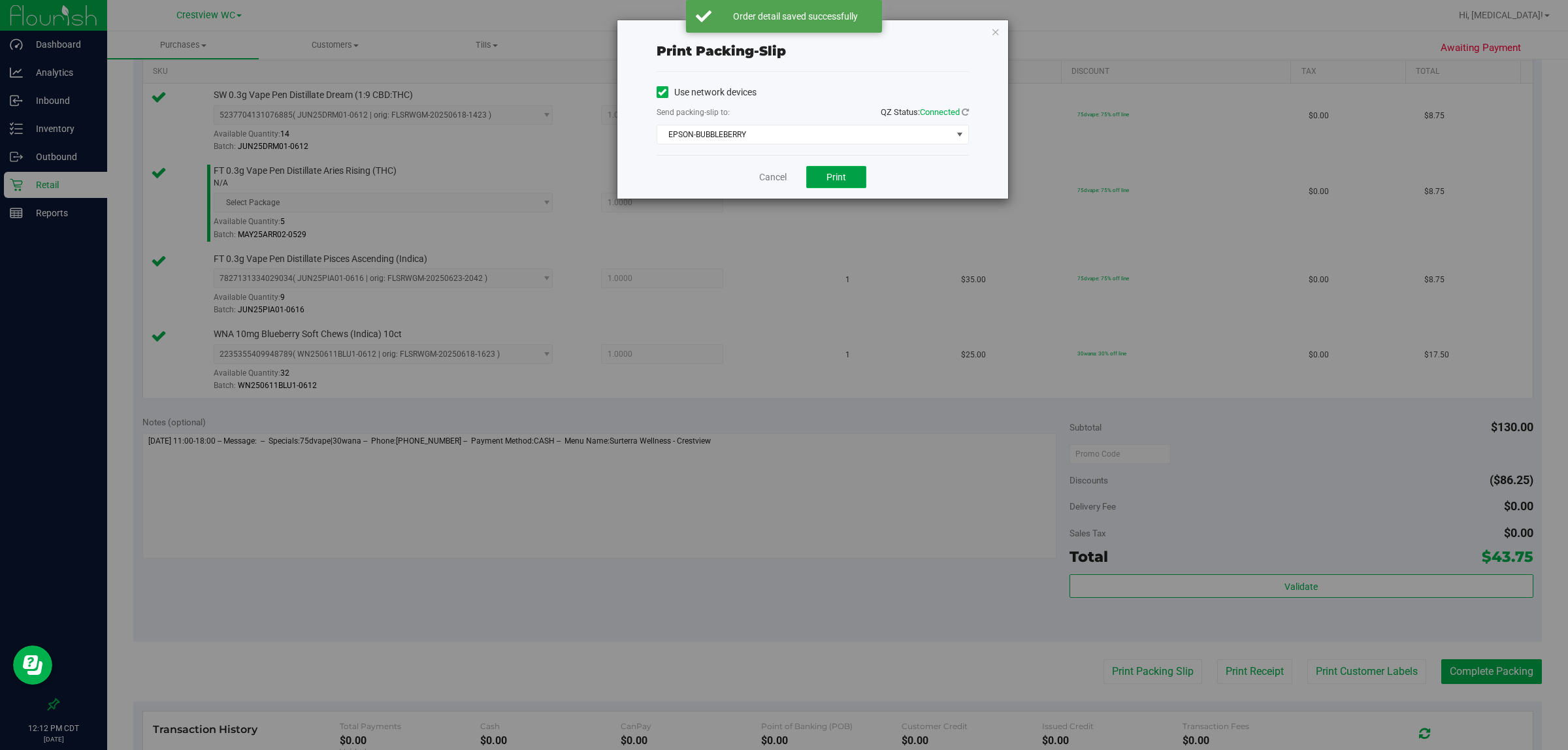
click at [781, 181] on span "Print" at bounding box center [836, 177] width 20 height 10
click at [766, 177] on link "Cancel" at bounding box center [773, 177] width 27 height 14
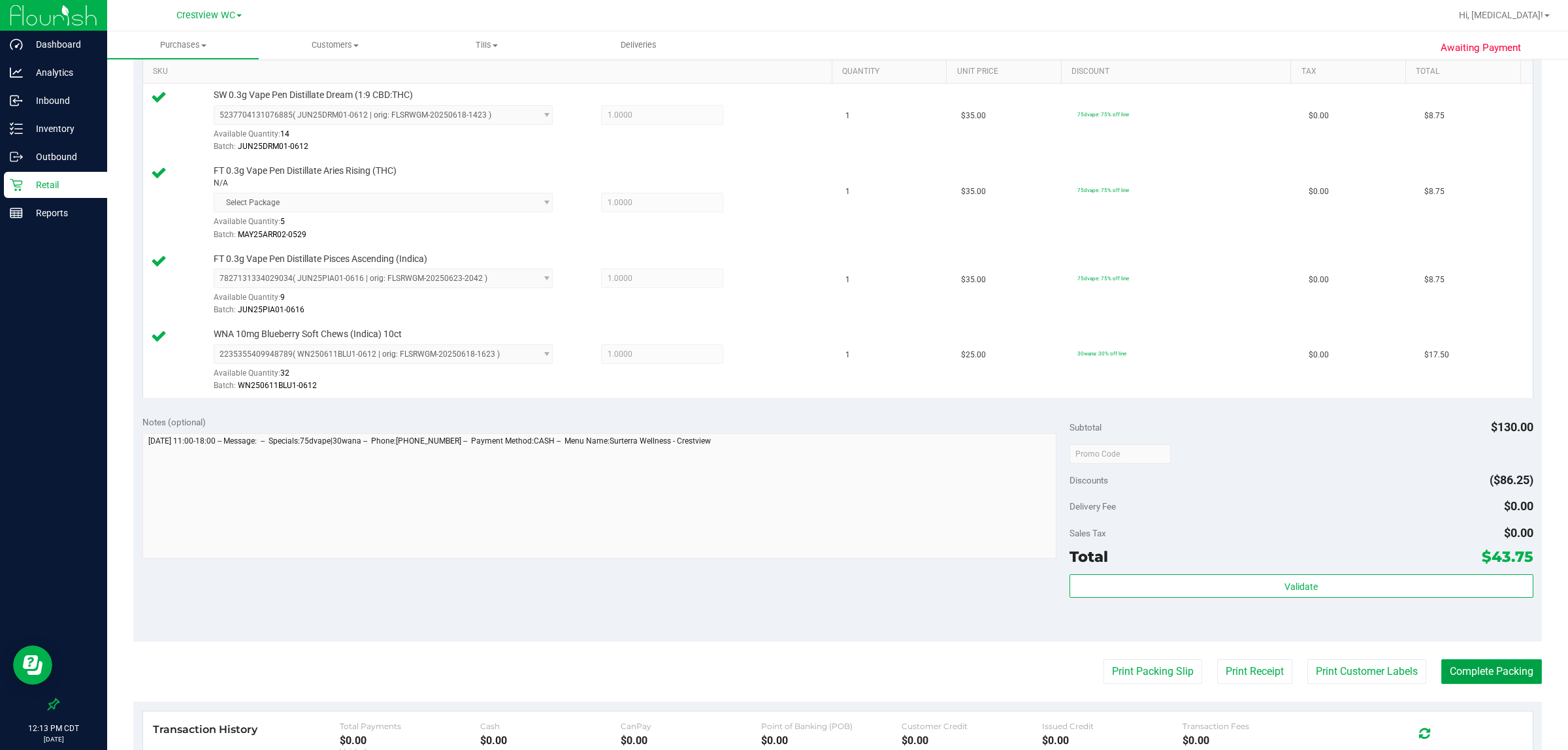
click at [781, 675] on button "Complete Packing" at bounding box center [1492, 671] width 101 height 25
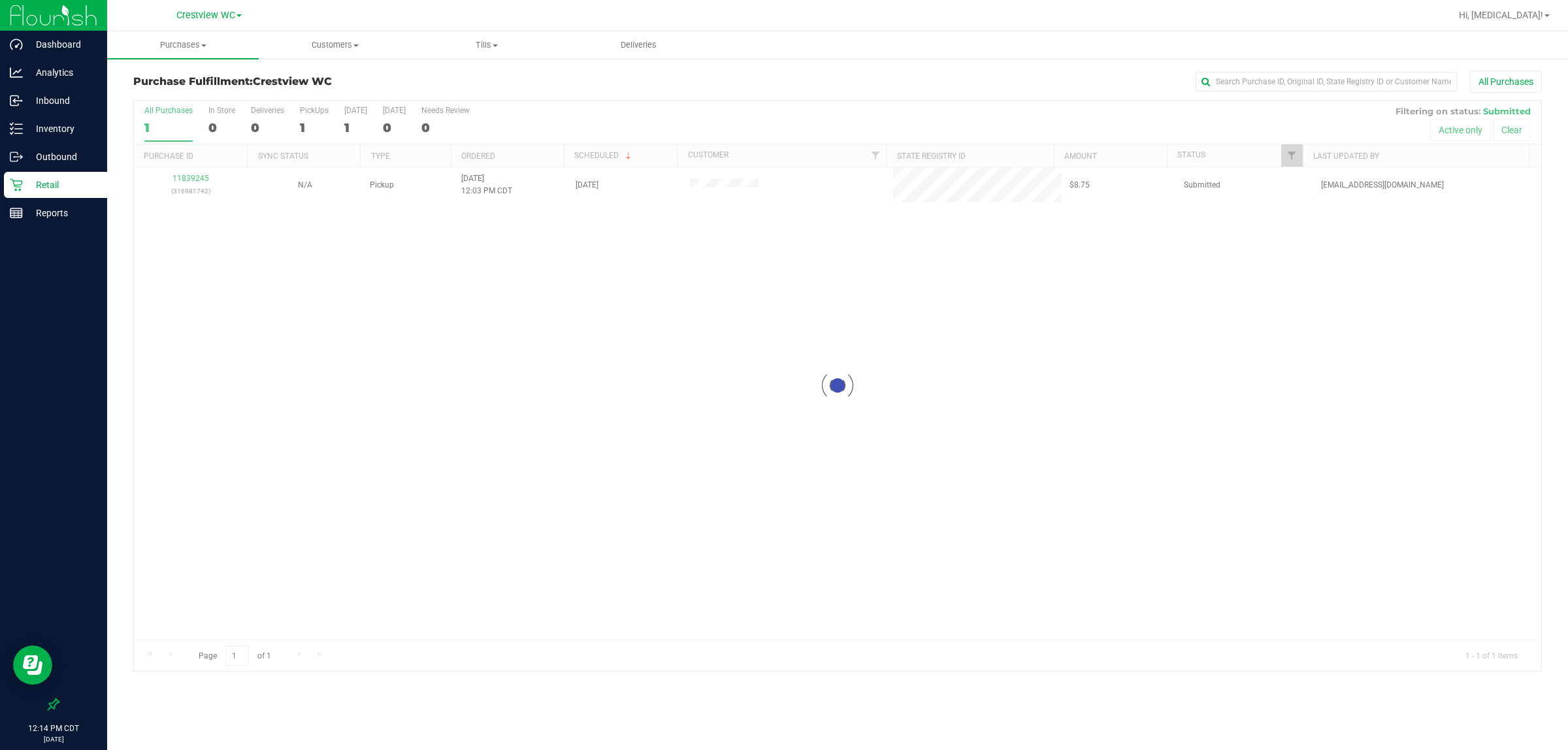
click at [192, 180] on div at bounding box center [838, 386] width 1408 height 571
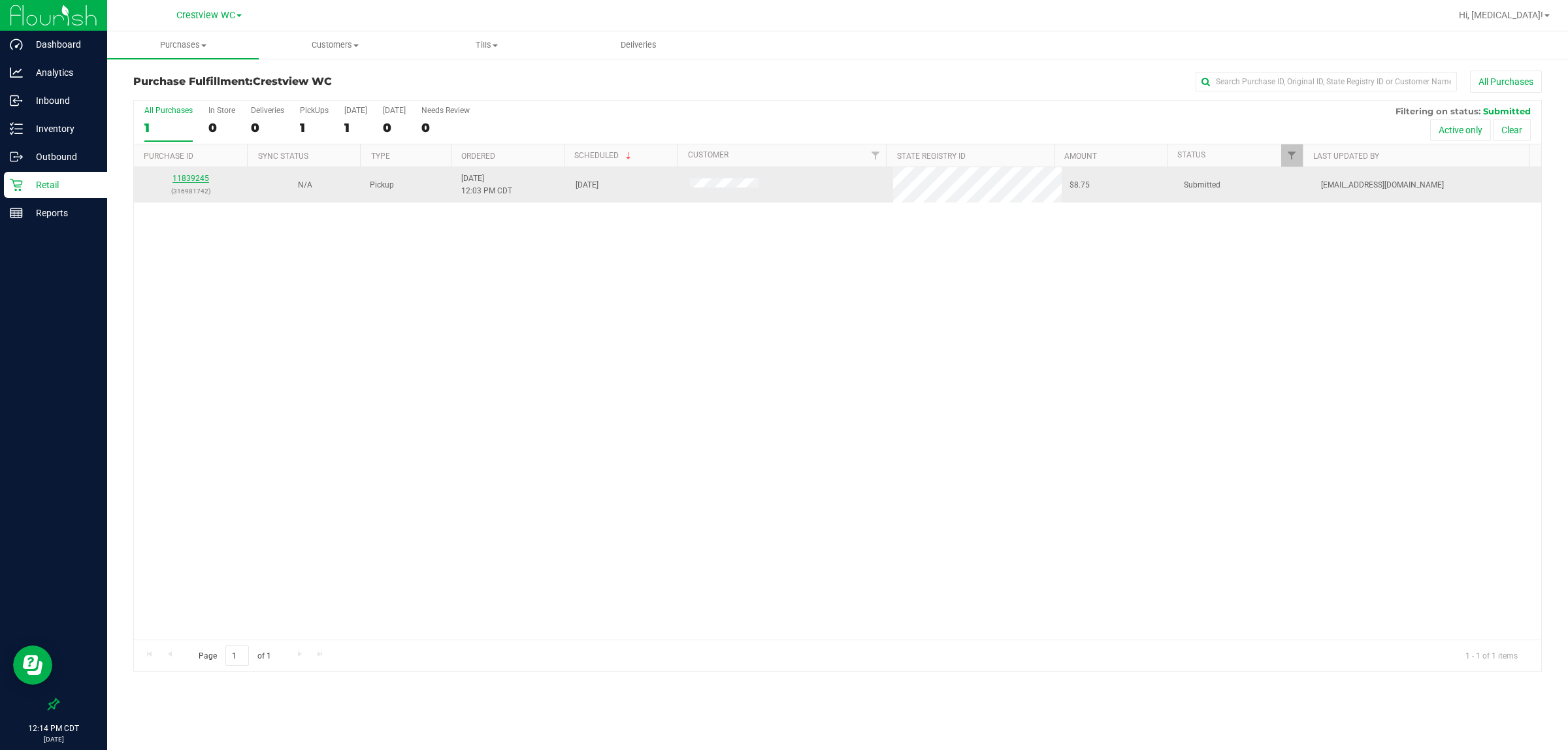
click at [192, 179] on link "11839245" at bounding box center [191, 178] width 37 height 9
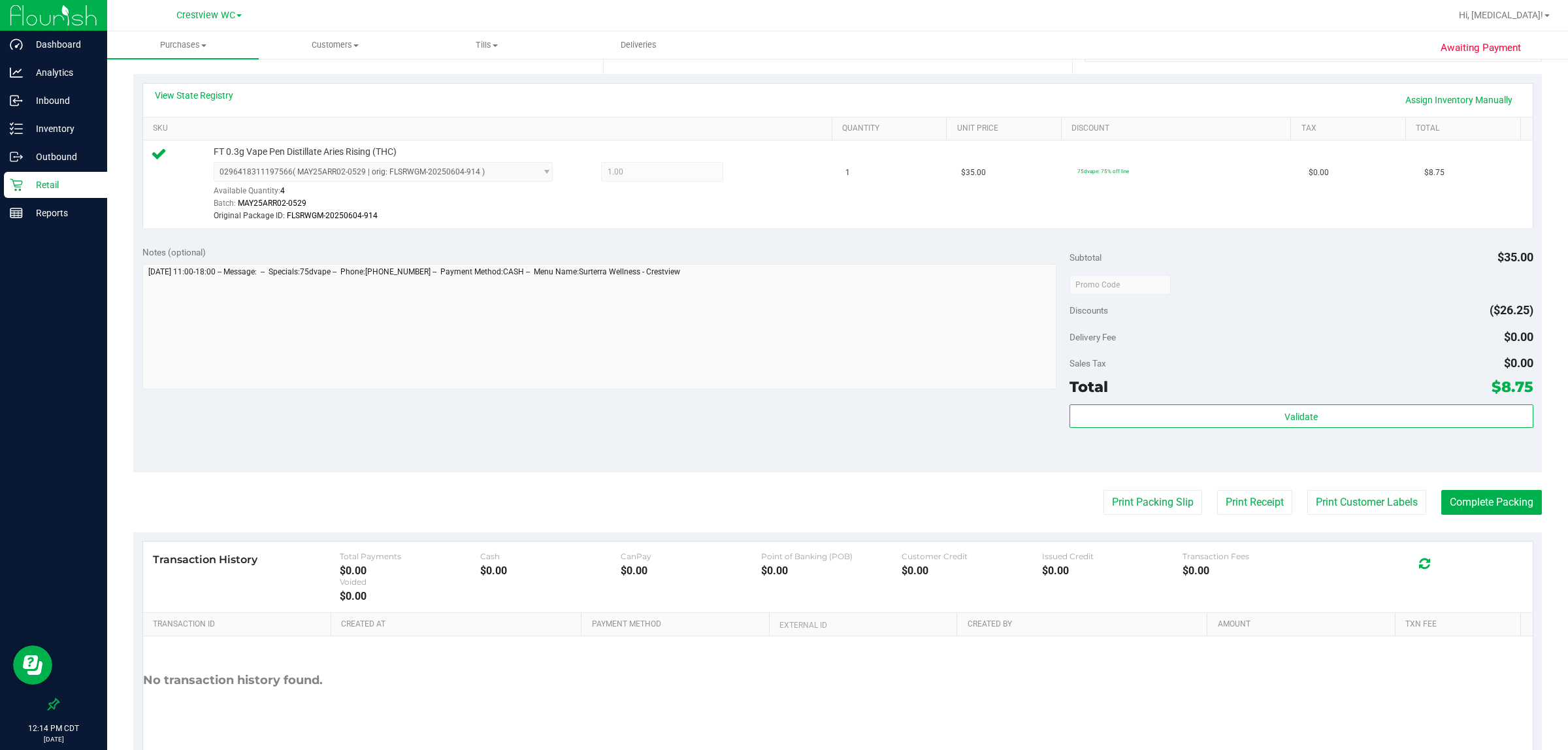
scroll to position [330, 0]
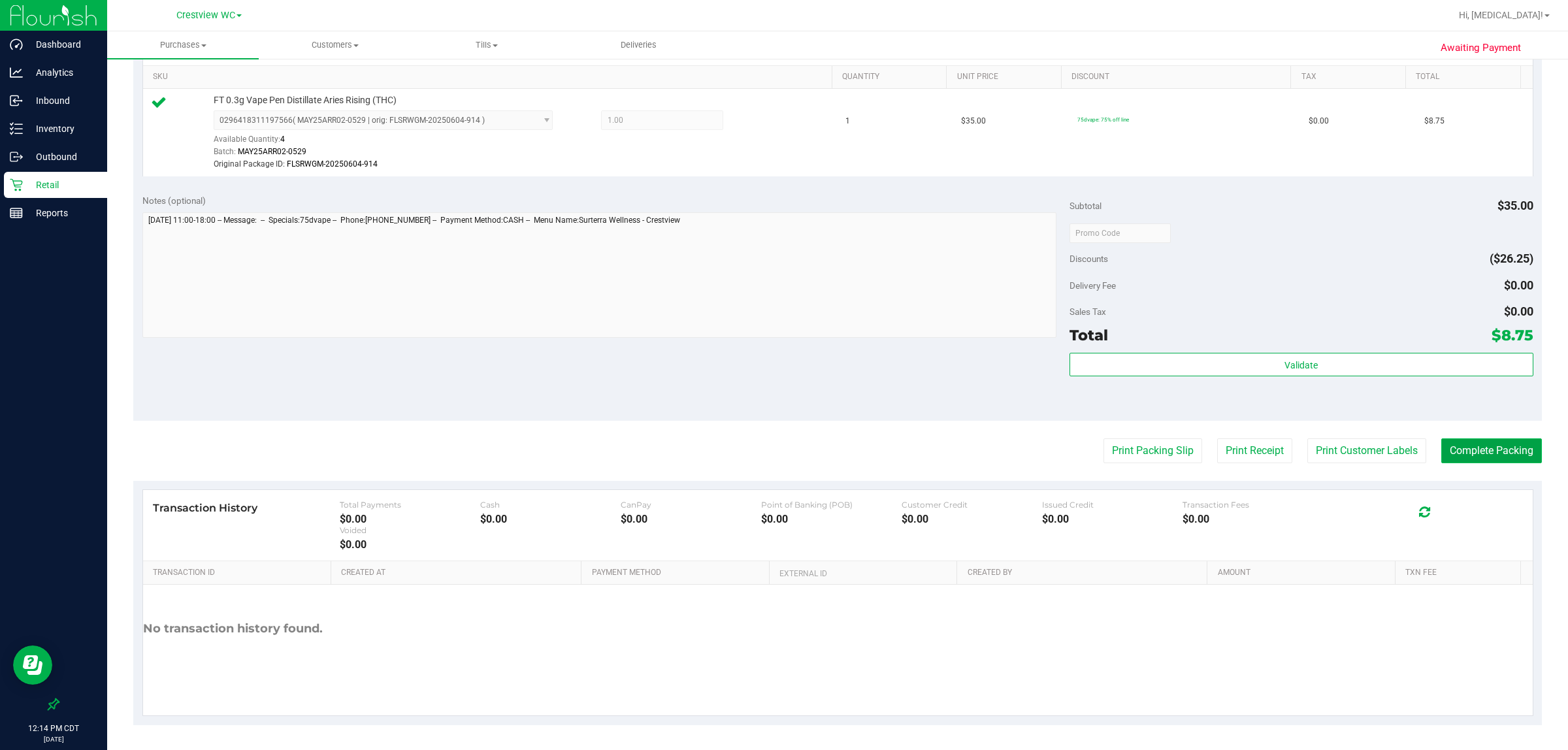
click at [781, 452] on button "Complete Packing" at bounding box center [1492, 450] width 101 height 25
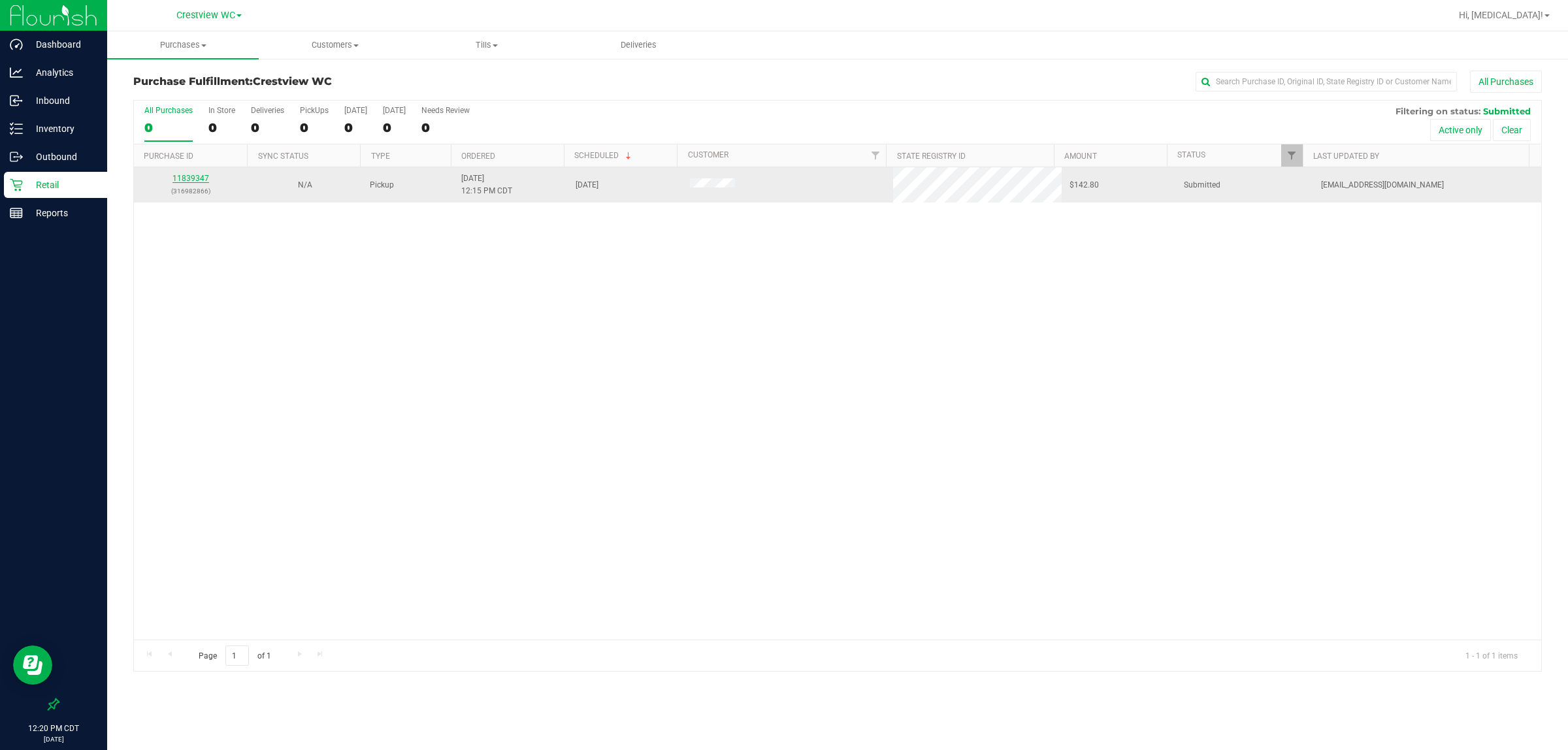
click at [185, 177] on link "11839347" at bounding box center [191, 178] width 37 height 9
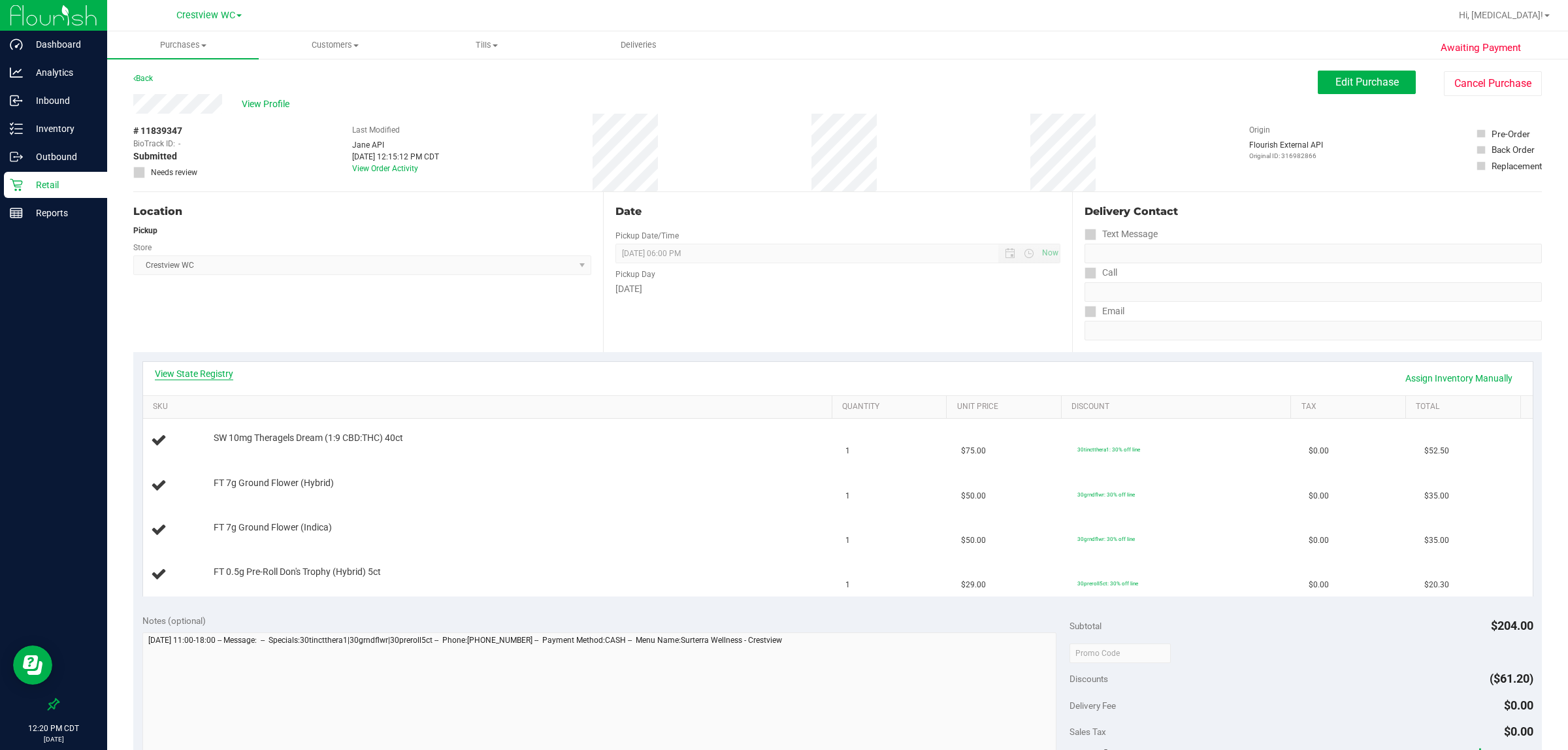
click at [193, 378] on link "View State Registry" at bounding box center [194, 374] width 78 height 13
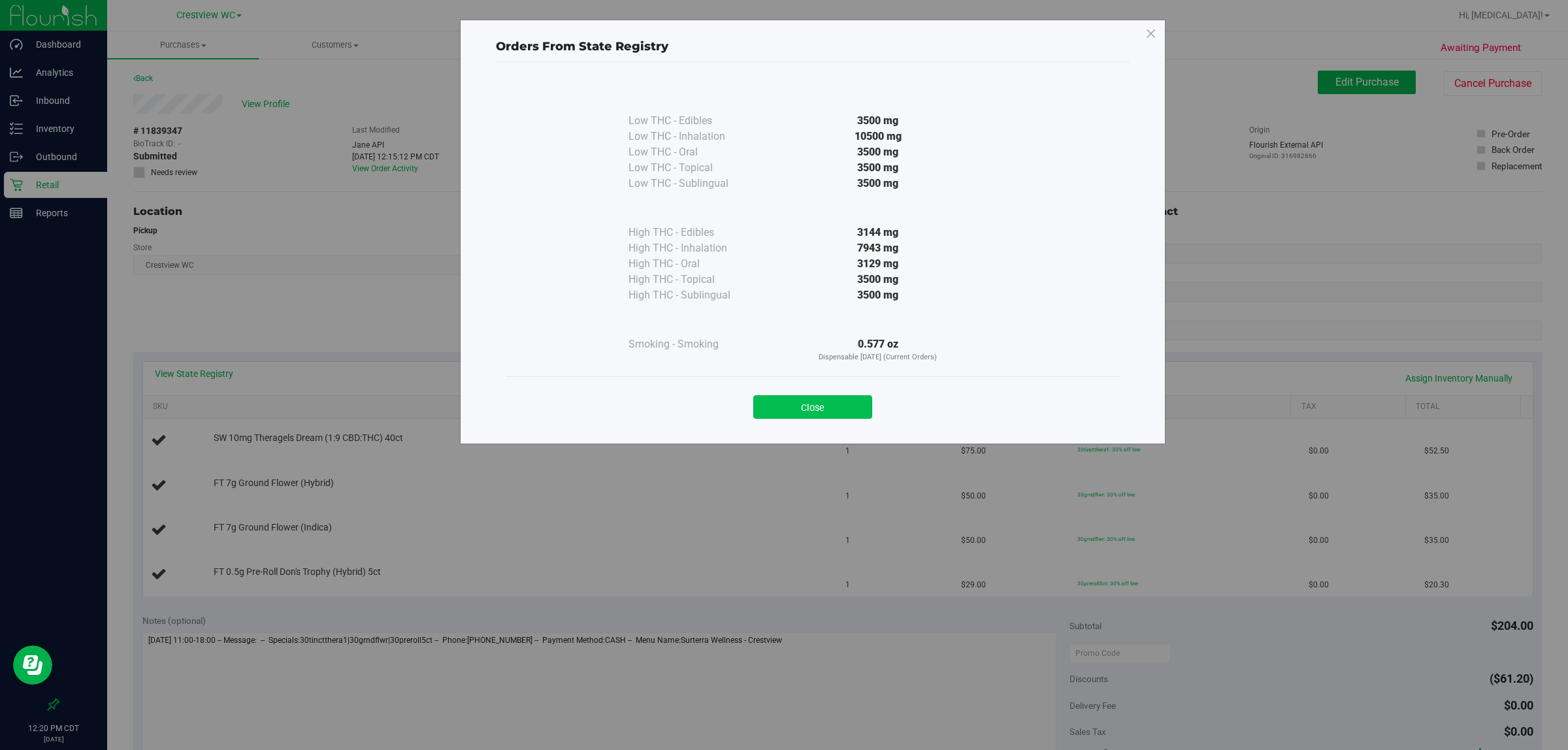
click at [781, 402] on button "Close" at bounding box center [813, 407] width 119 height 24
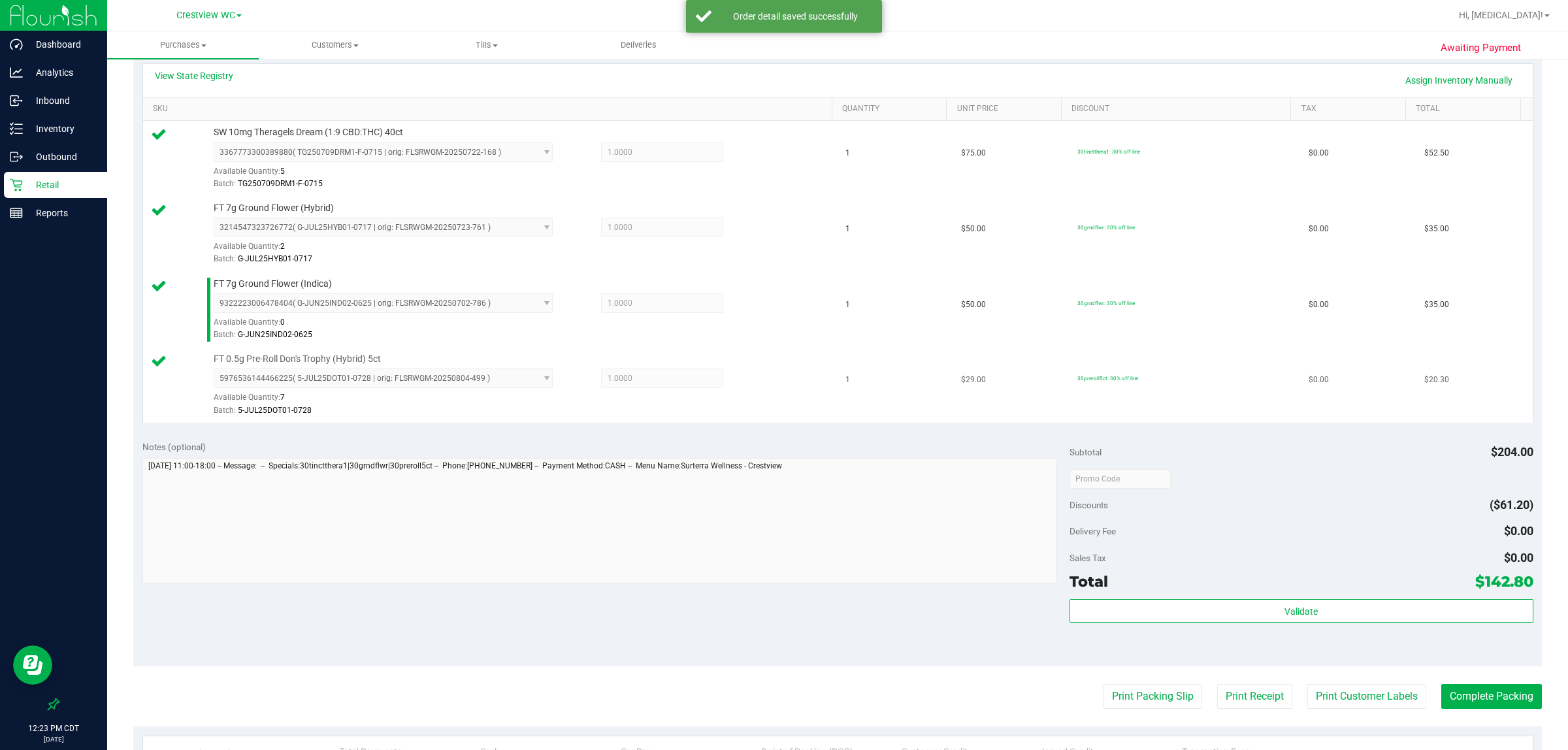
scroll to position [327, 0]
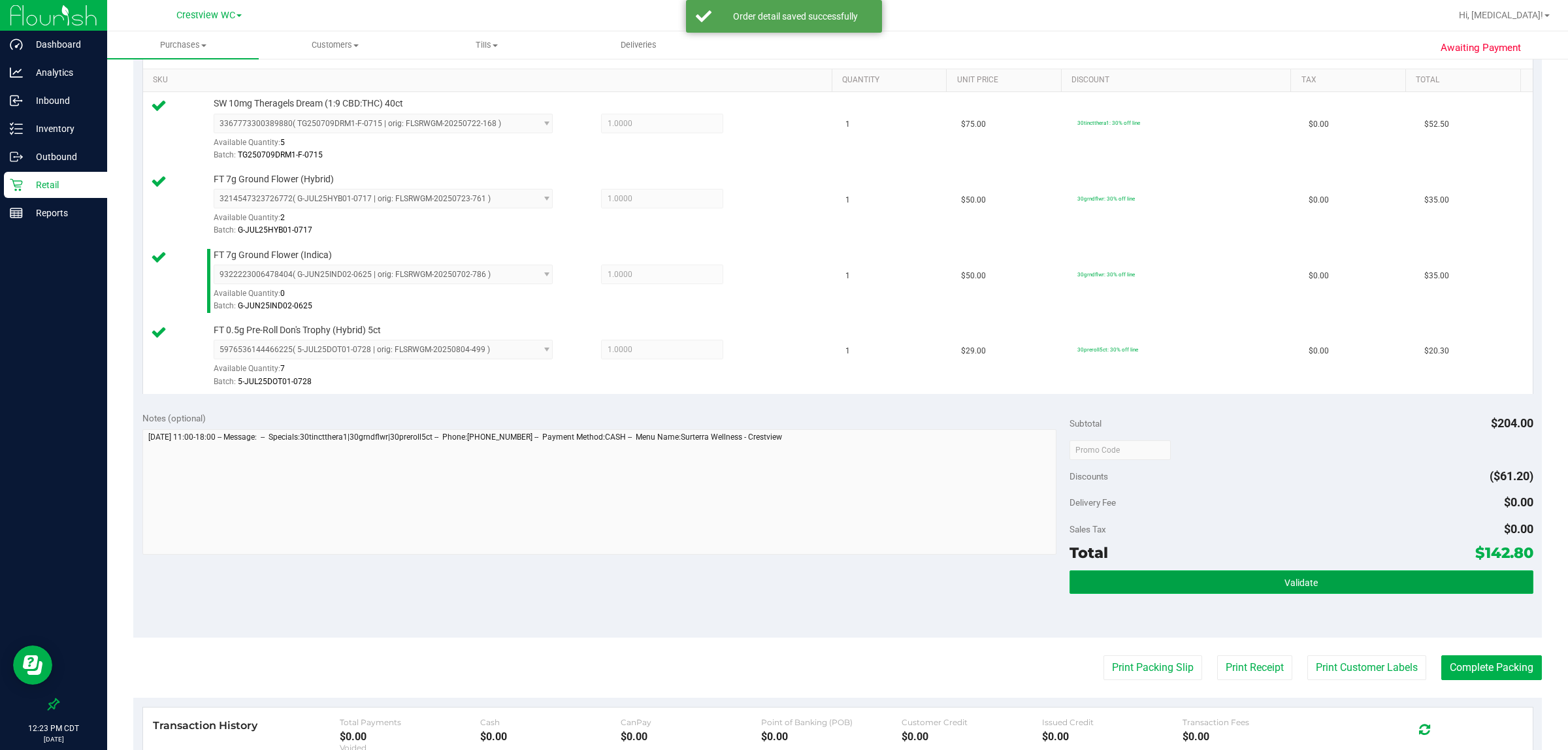
click at [781, 587] on button "Validate" at bounding box center [1301, 582] width 464 height 24
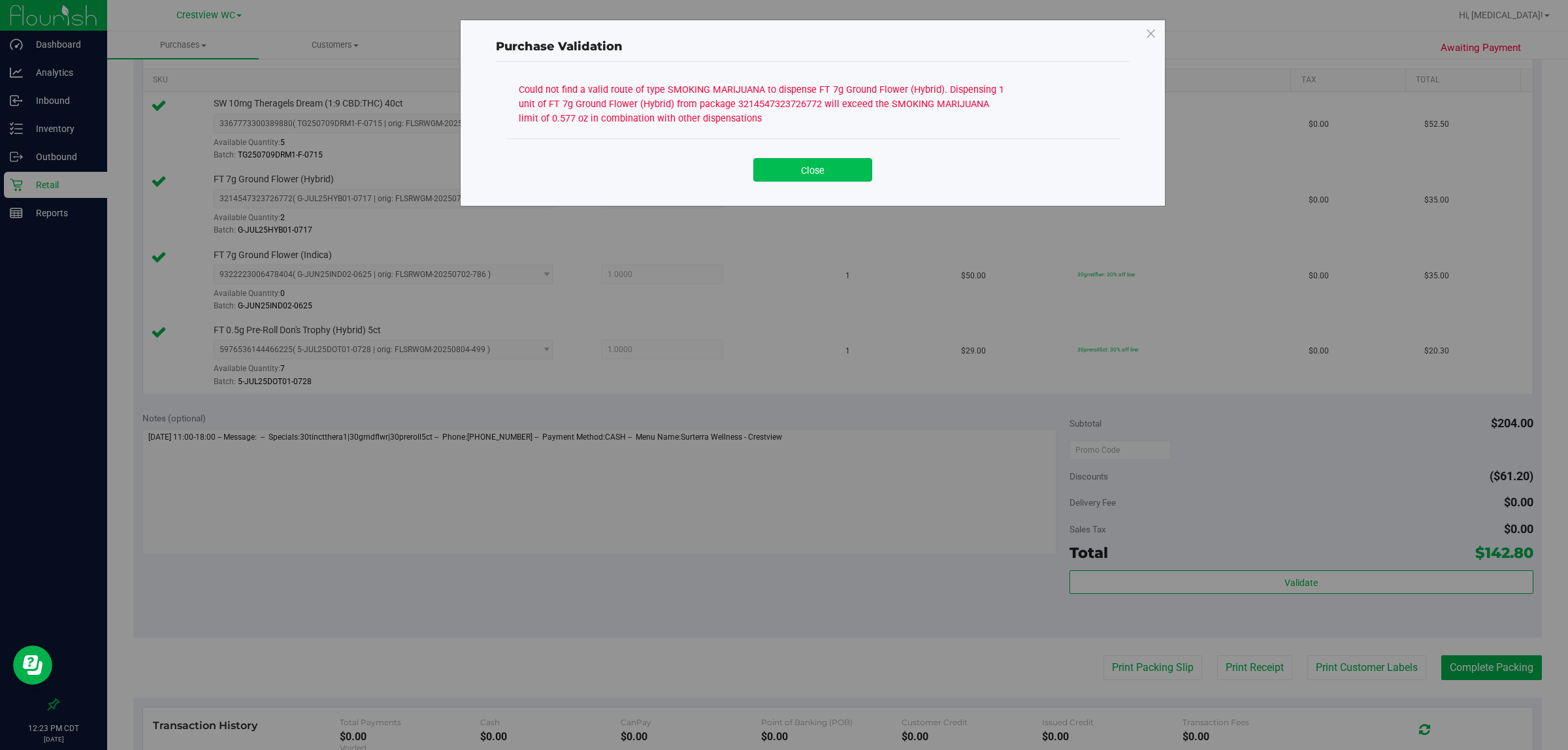
click at [781, 179] on button "Close" at bounding box center [813, 170] width 119 height 24
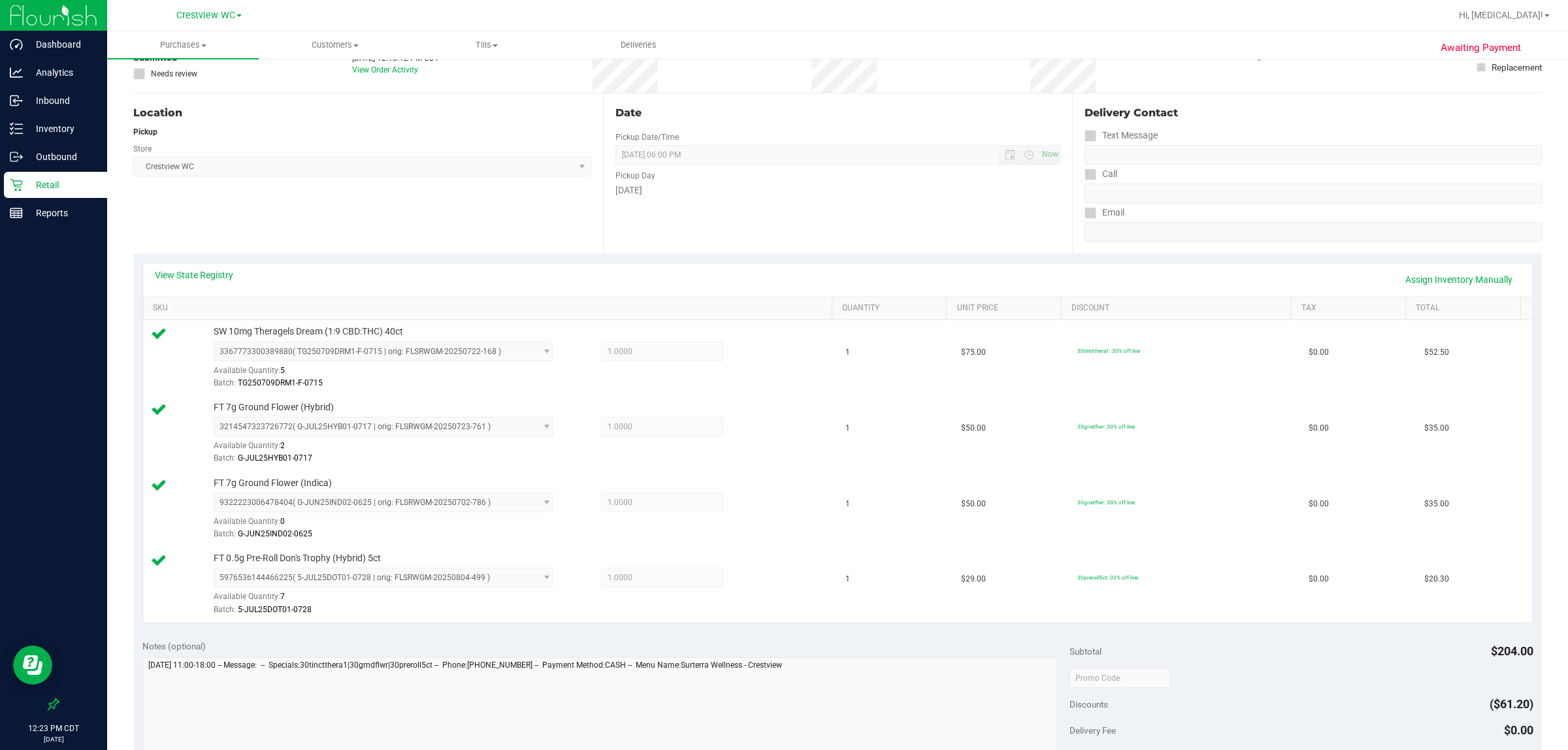
scroll to position [0, 0]
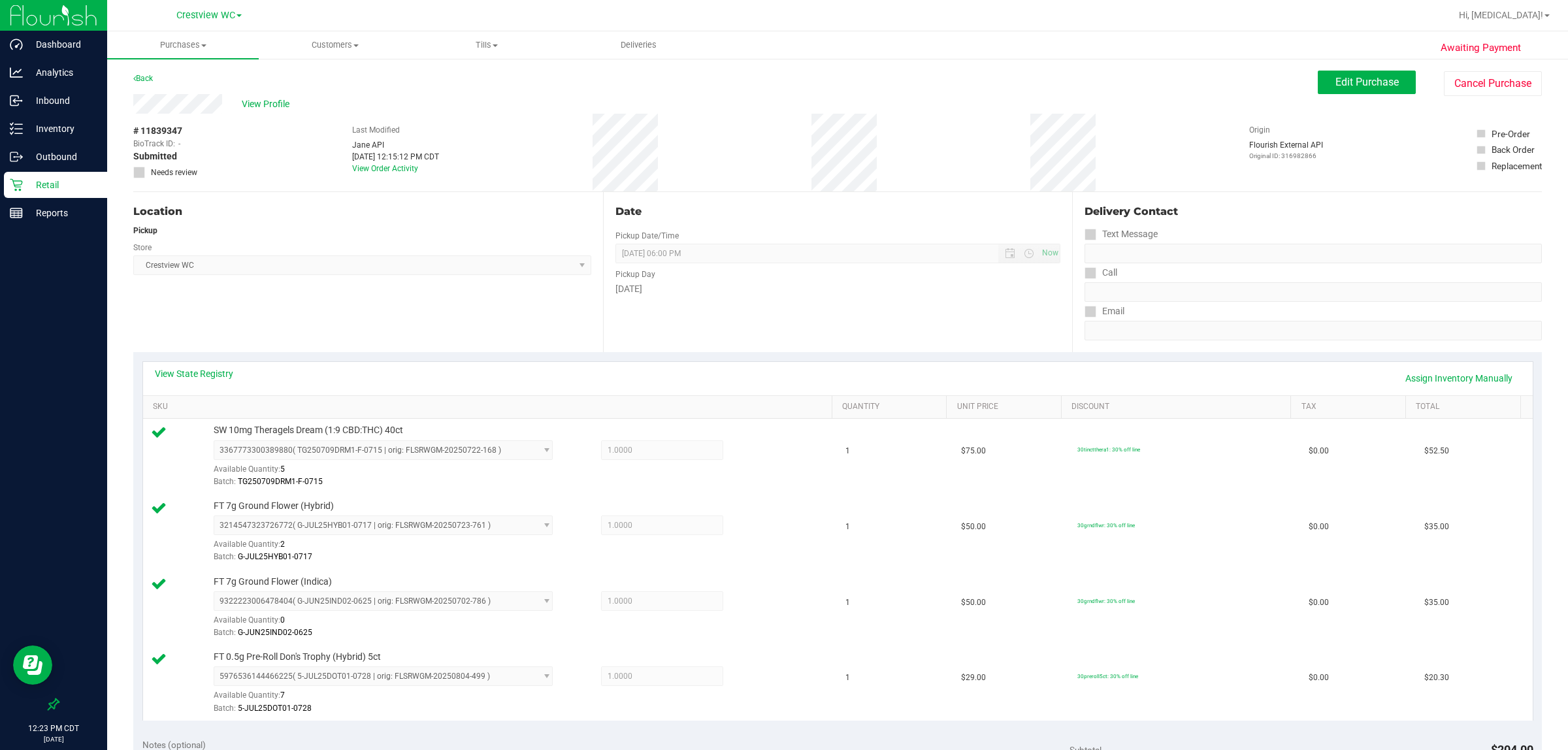
click at [188, 386] on div "View State Registry Assign Inventory Manually" at bounding box center [838, 378] width 1366 height 22
click at [191, 374] on link "View State Registry" at bounding box center [194, 374] width 78 height 13
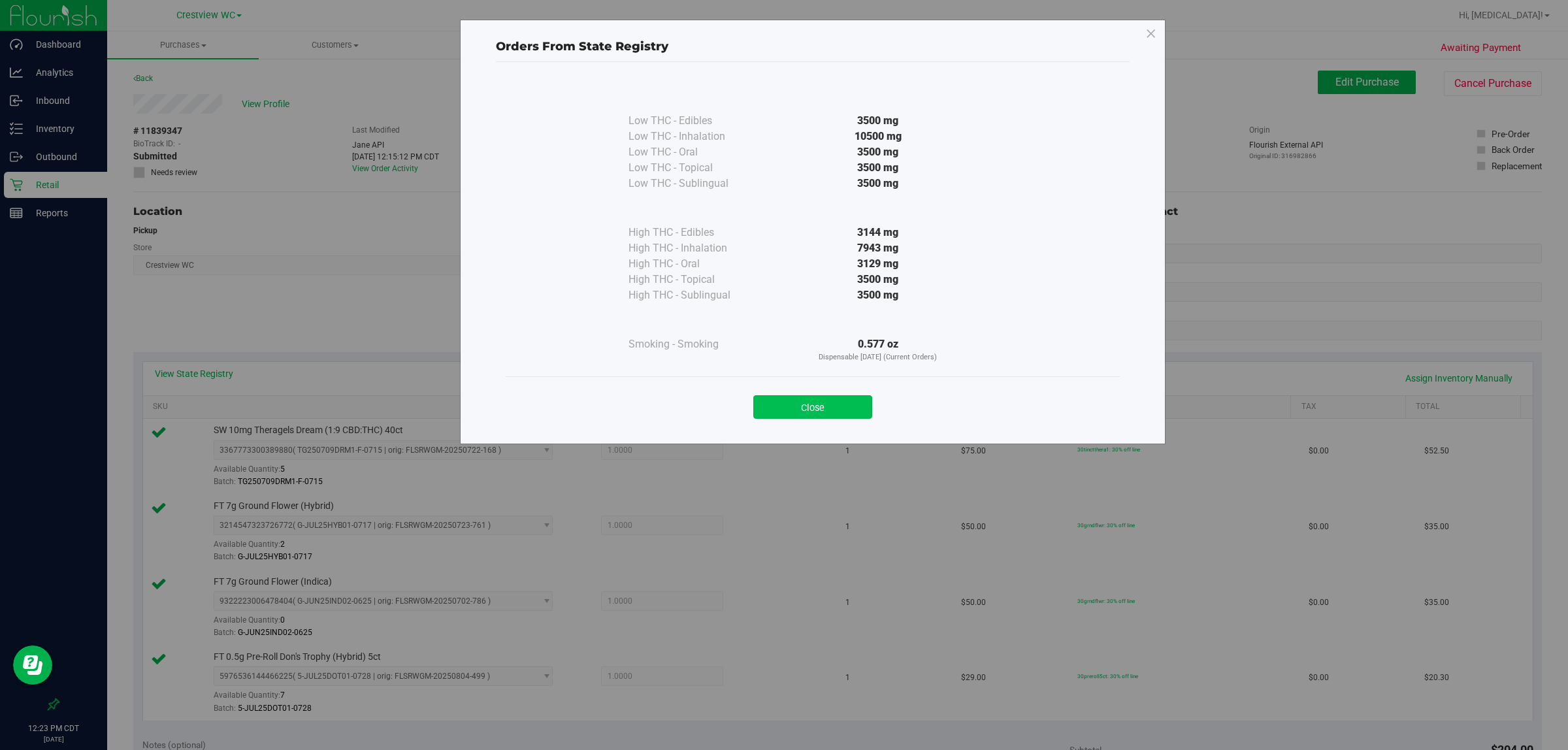
click at [781, 410] on button "Close" at bounding box center [813, 407] width 119 height 24
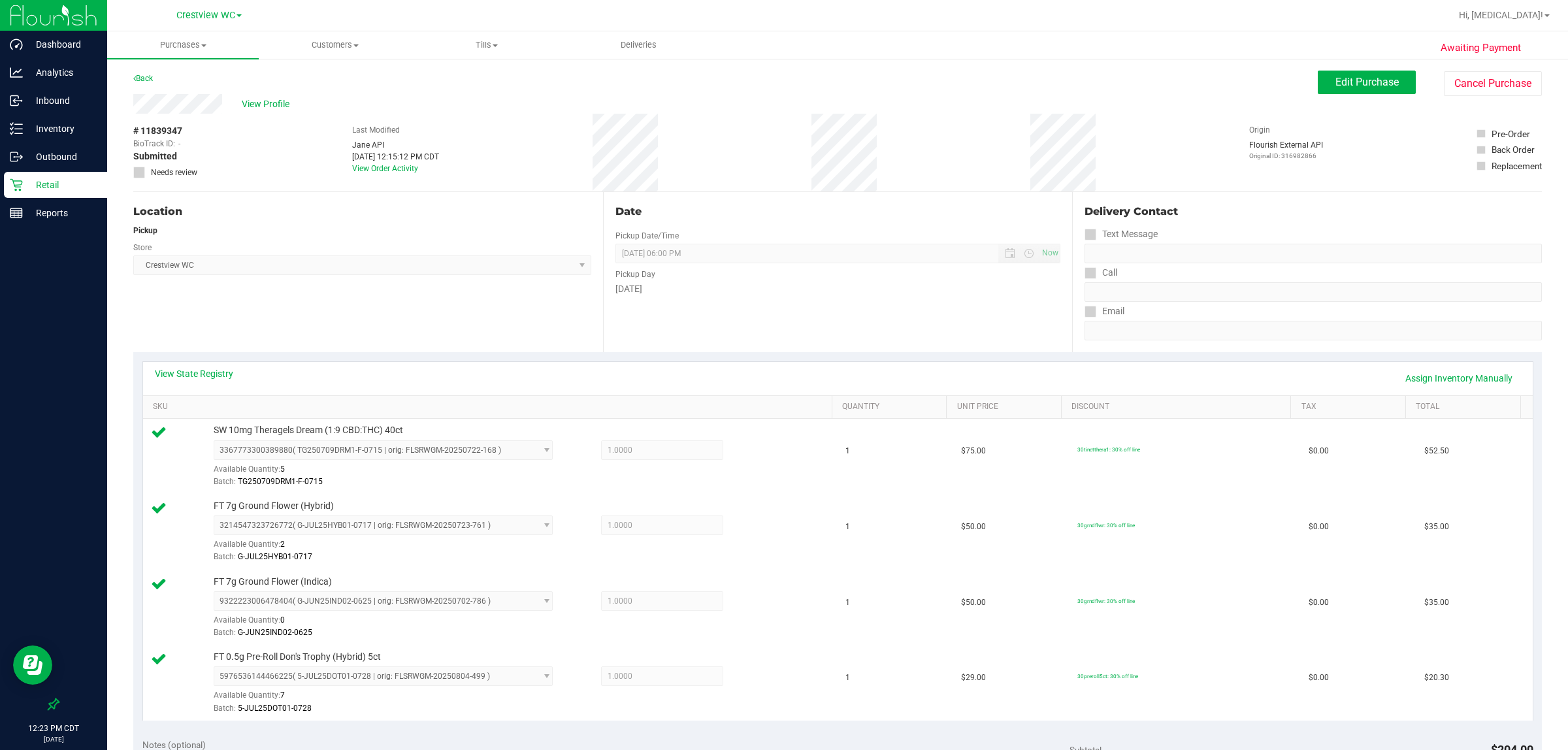
click at [781, 341] on div "Date Pickup Date/Time [DATE] Now [DATE] 06:00 PM Now Pickup Day [DATE]" at bounding box center [838, 272] width 470 height 160
drag, startPoint x: 626, startPoint y: 325, endPoint x: 183, endPoint y: 367, distance: 445.0
click at [624, 325] on div "Date Pickup Date/Time [DATE] Now [DATE] 06:00 PM Now Pickup Day [DATE]" at bounding box center [838, 272] width 470 height 160
click at [188, 369] on link "View State Registry" at bounding box center [194, 374] width 78 height 13
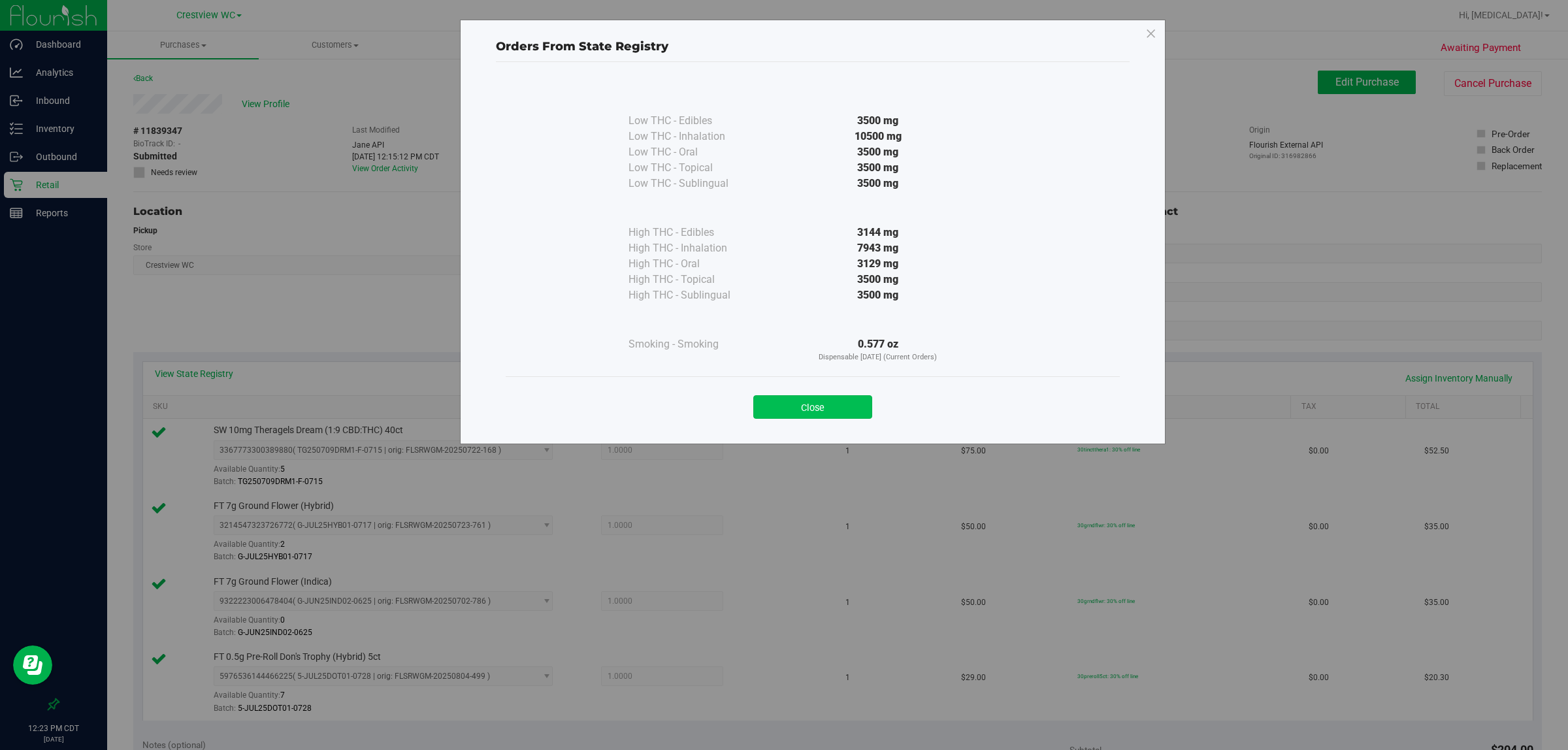
click at [781, 407] on button "Close" at bounding box center [813, 407] width 119 height 24
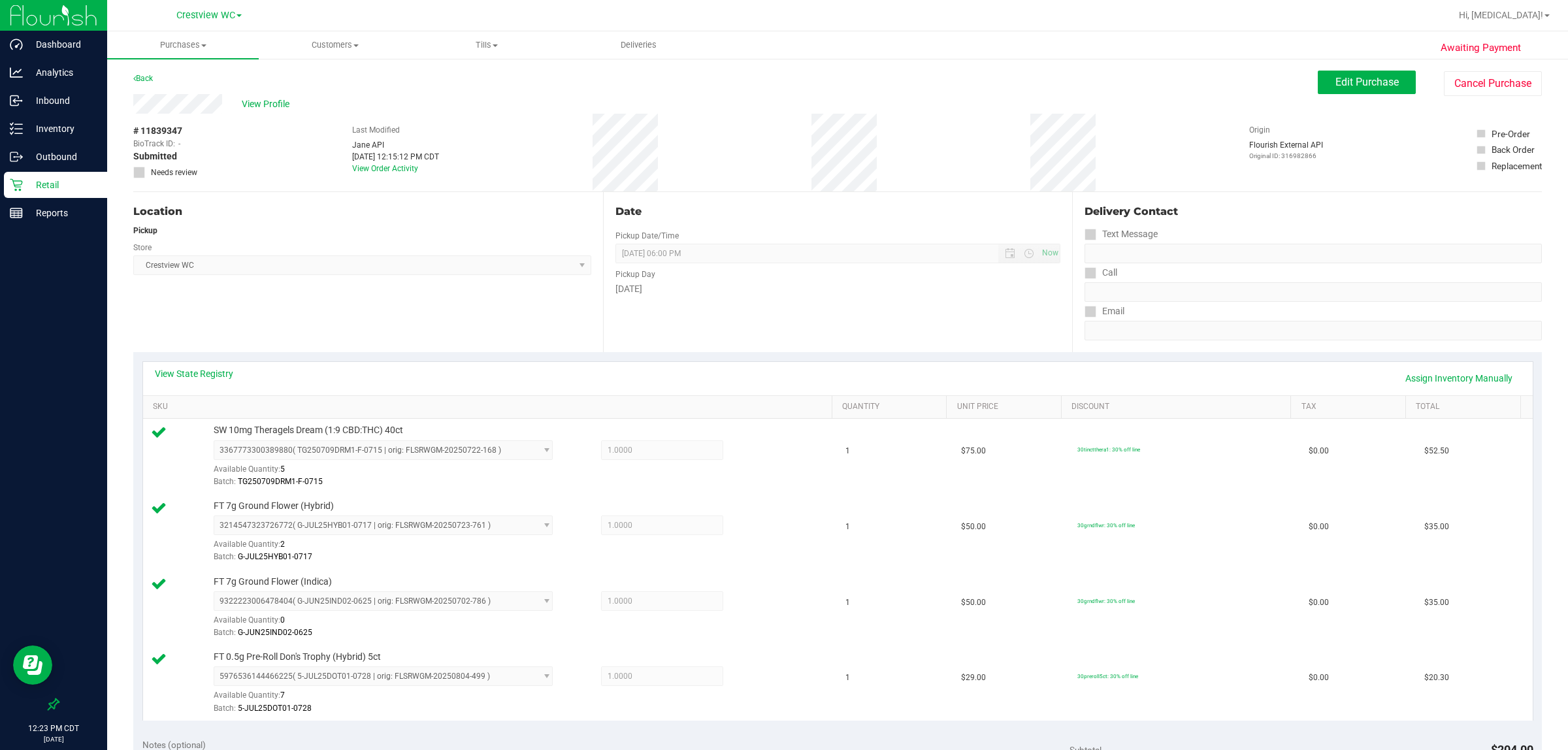
click at [484, 306] on div "Location Pickup Store Crestview WC Select Store [PERSON_NAME][GEOGRAPHIC_DATA] …" at bounding box center [368, 272] width 470 height 160
click at [781, 380] on link "Assign Inventory Manually" at bounding box center [1459, 378] width 124 height 22
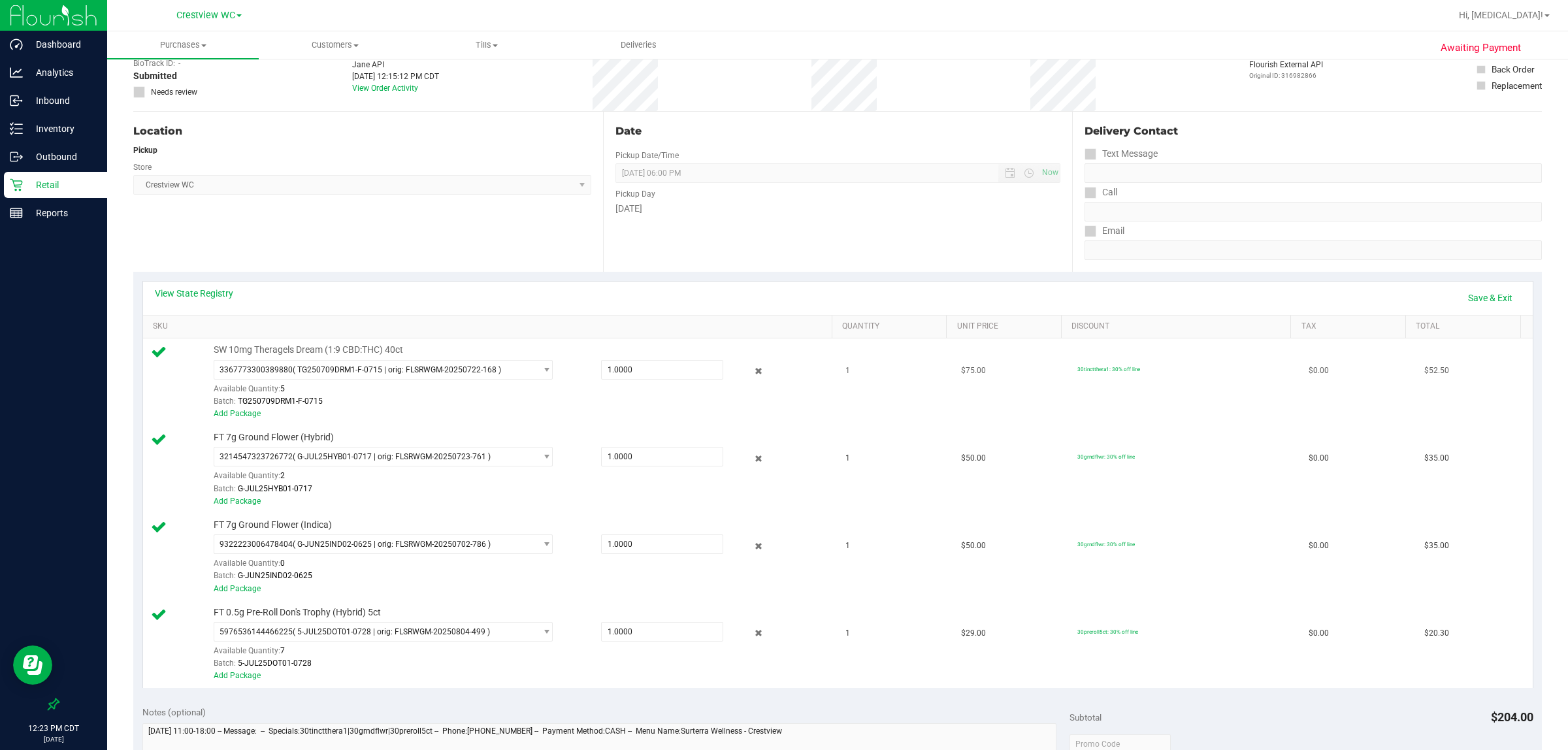
scroll to position [82, 0]
click at [178, 298] on link "View State Registry" at bounding box center [194, 291] width 78 height 13
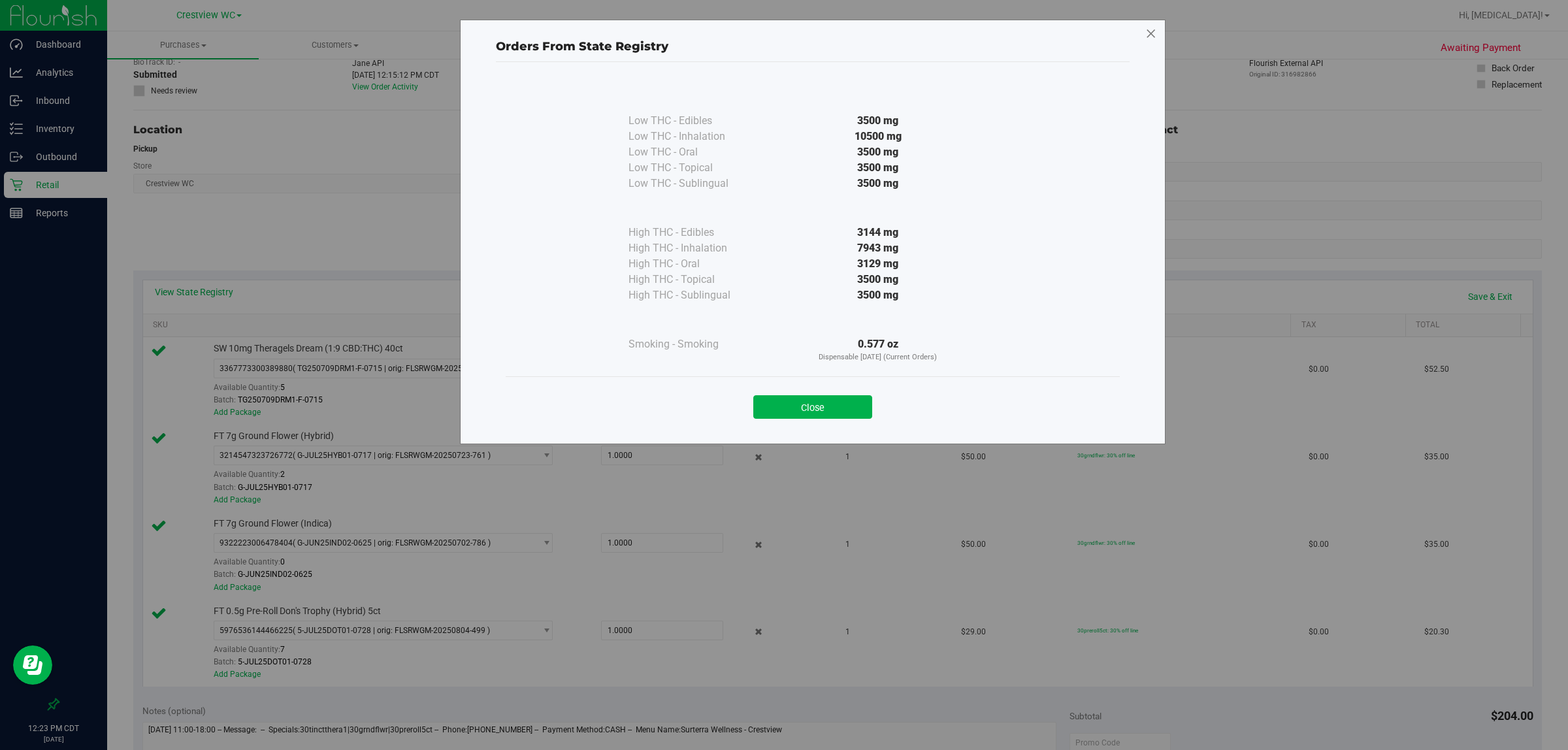
click at [781, 33] on icon at bounding box center [1151, 34] width 12 height 21
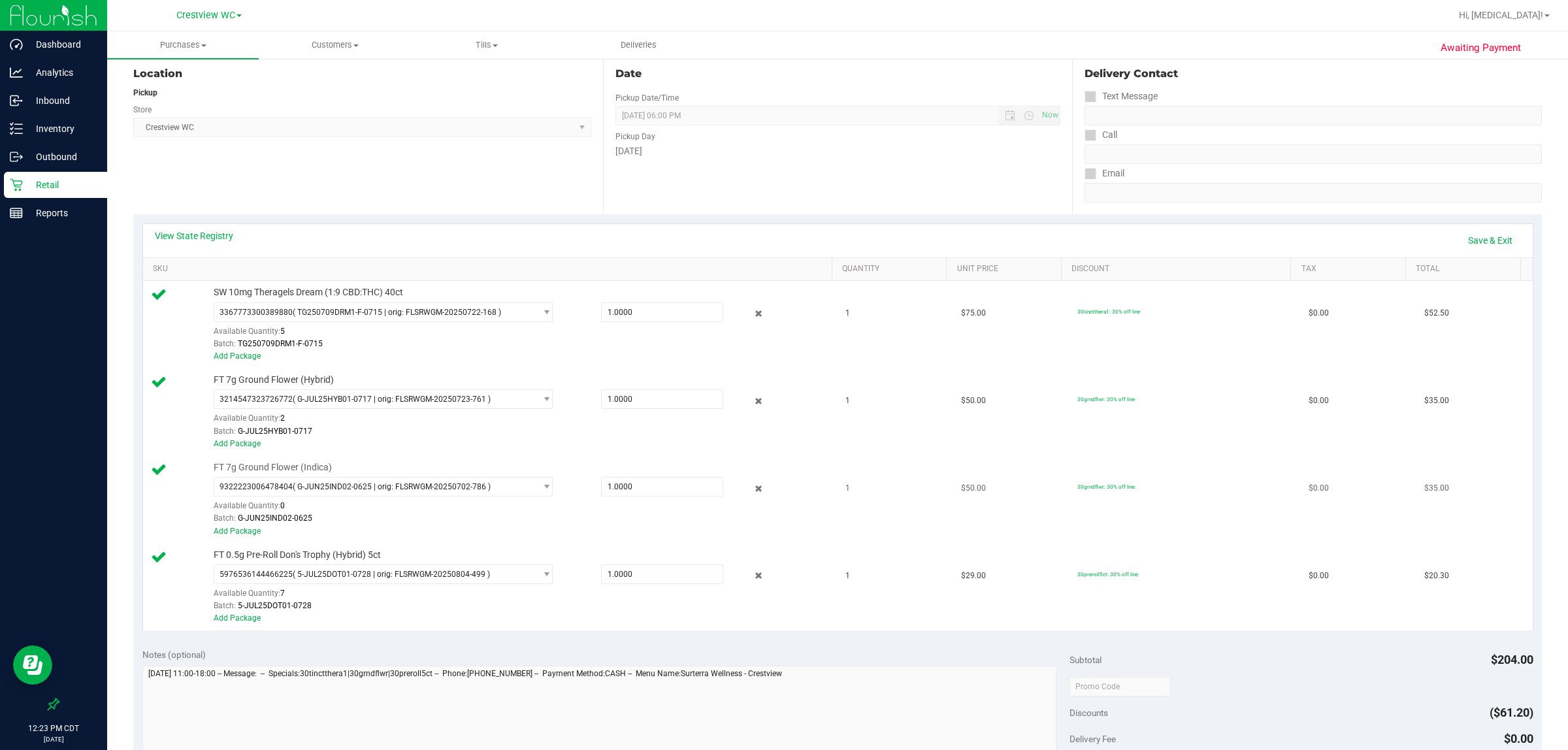
scroll to position [245, 0]
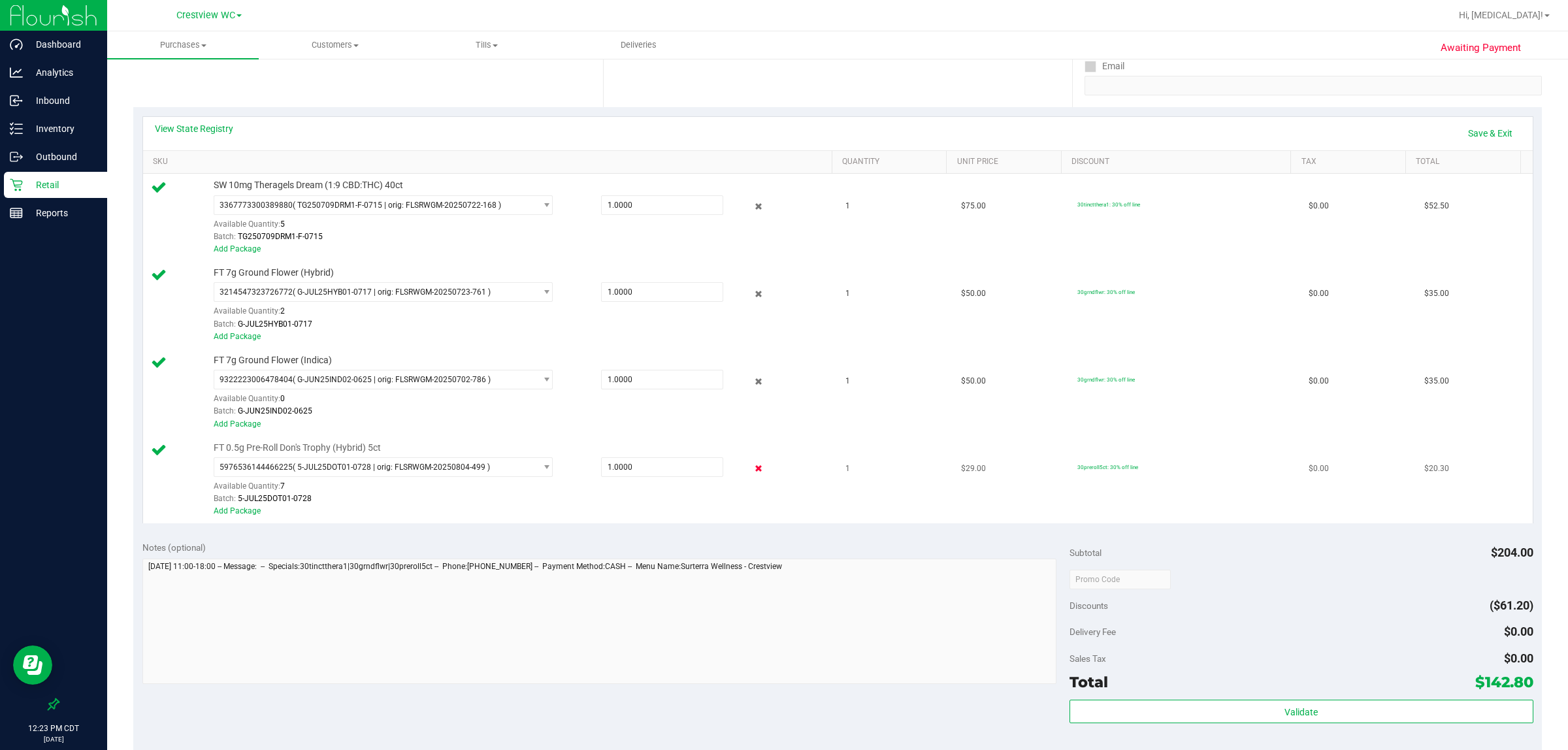
click at [751, 471] on icon at bounding box center [758, 469] width 14 height 15
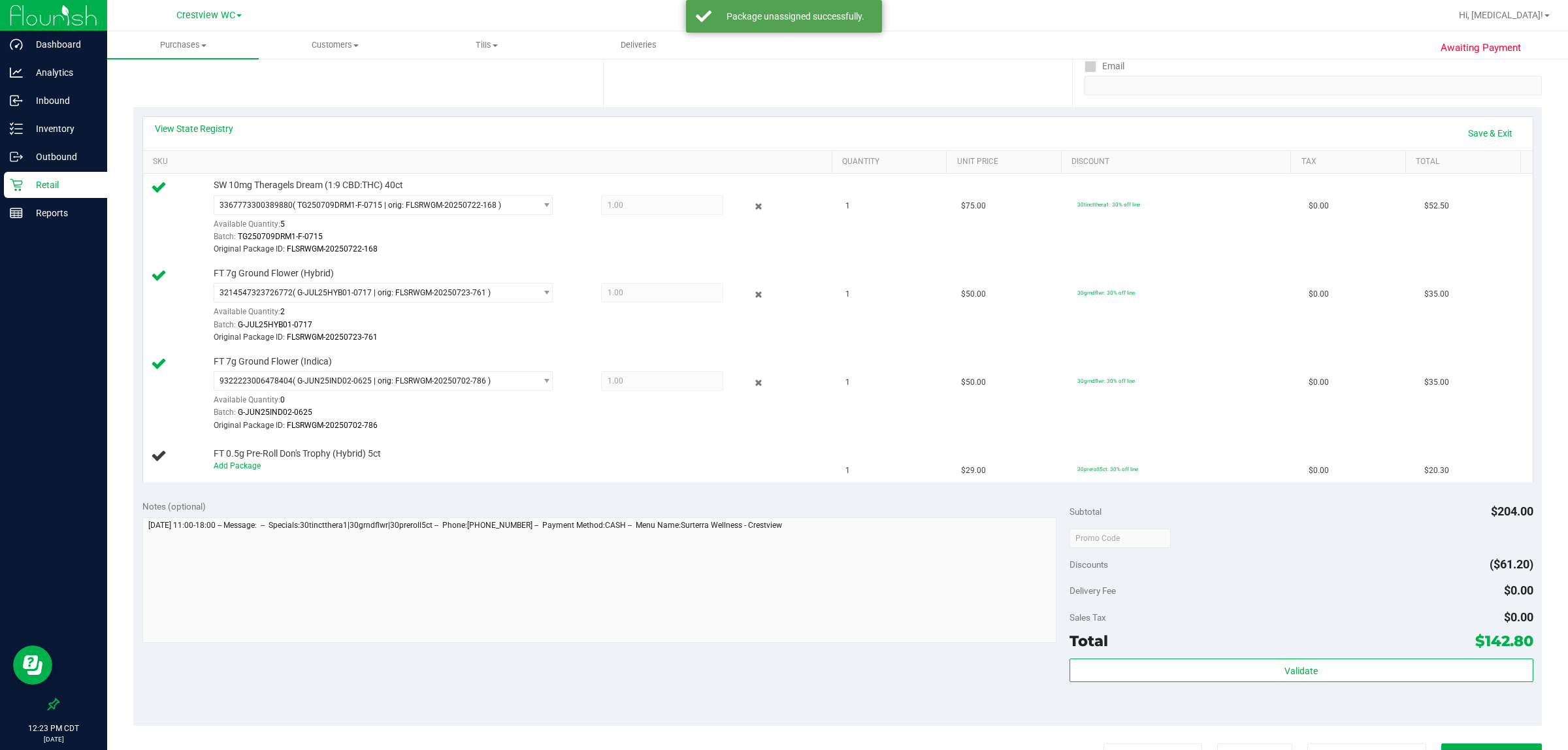
scroll to position [0, 0]
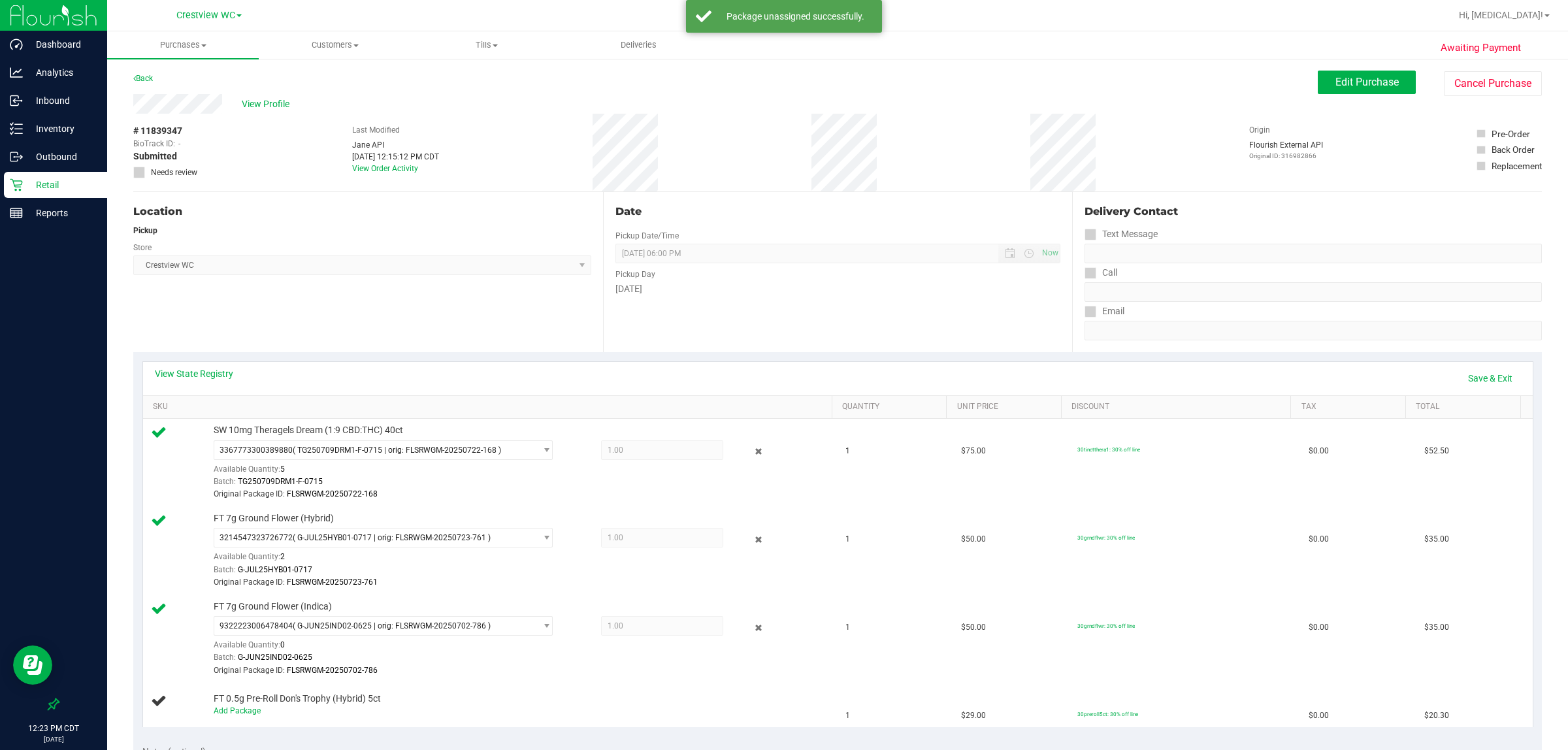
click at [168, 171] on span "Needs review" at bounding box center [174, 172] width 46 height 12
click at [781, 381] on link "Save & Exit" at bounding box center [1491, 378] width 61 height 22
click at [781, 86] on span "Edit Purchase" at bounding box center [1367, 82] width 63 height 12
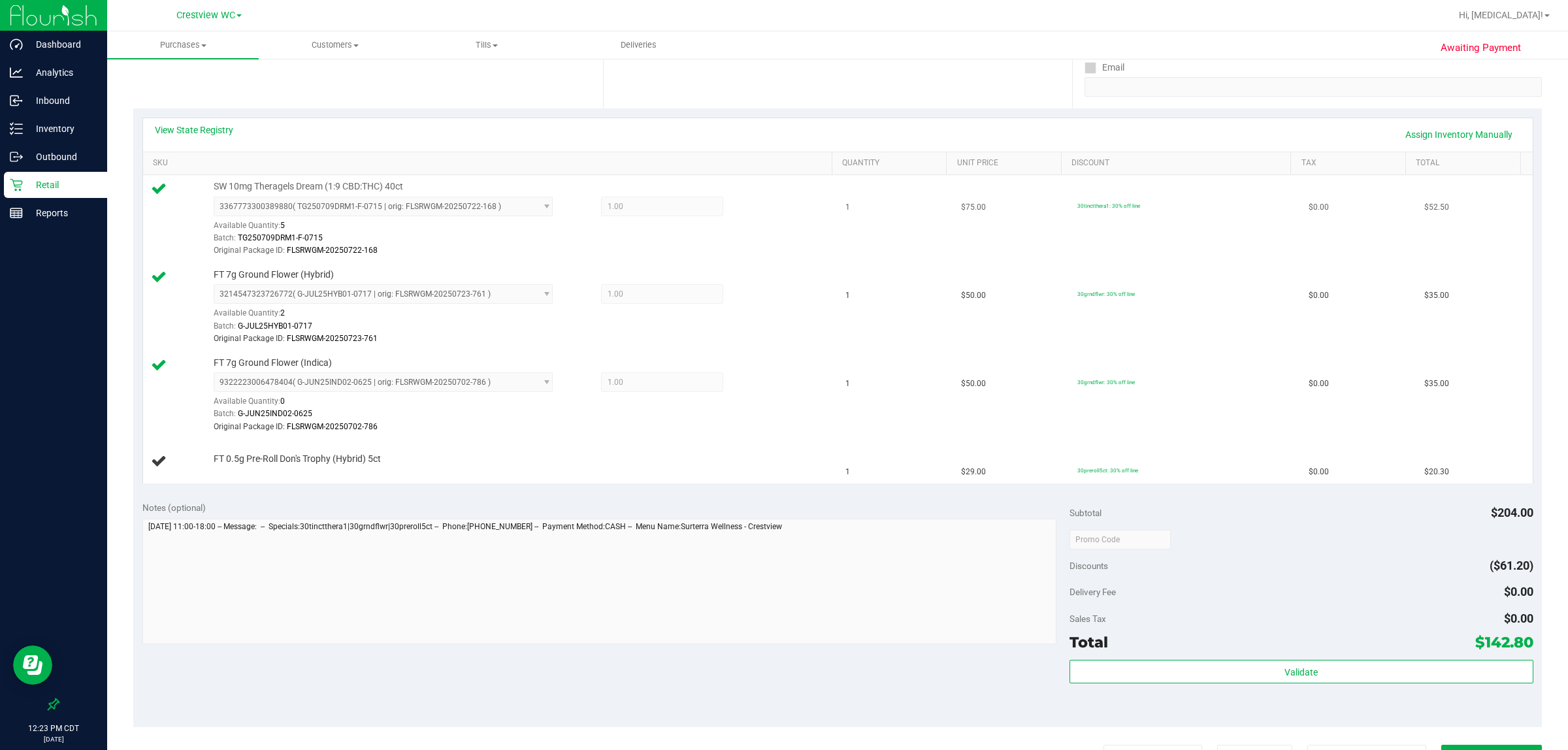
scroll to position [245, 0]
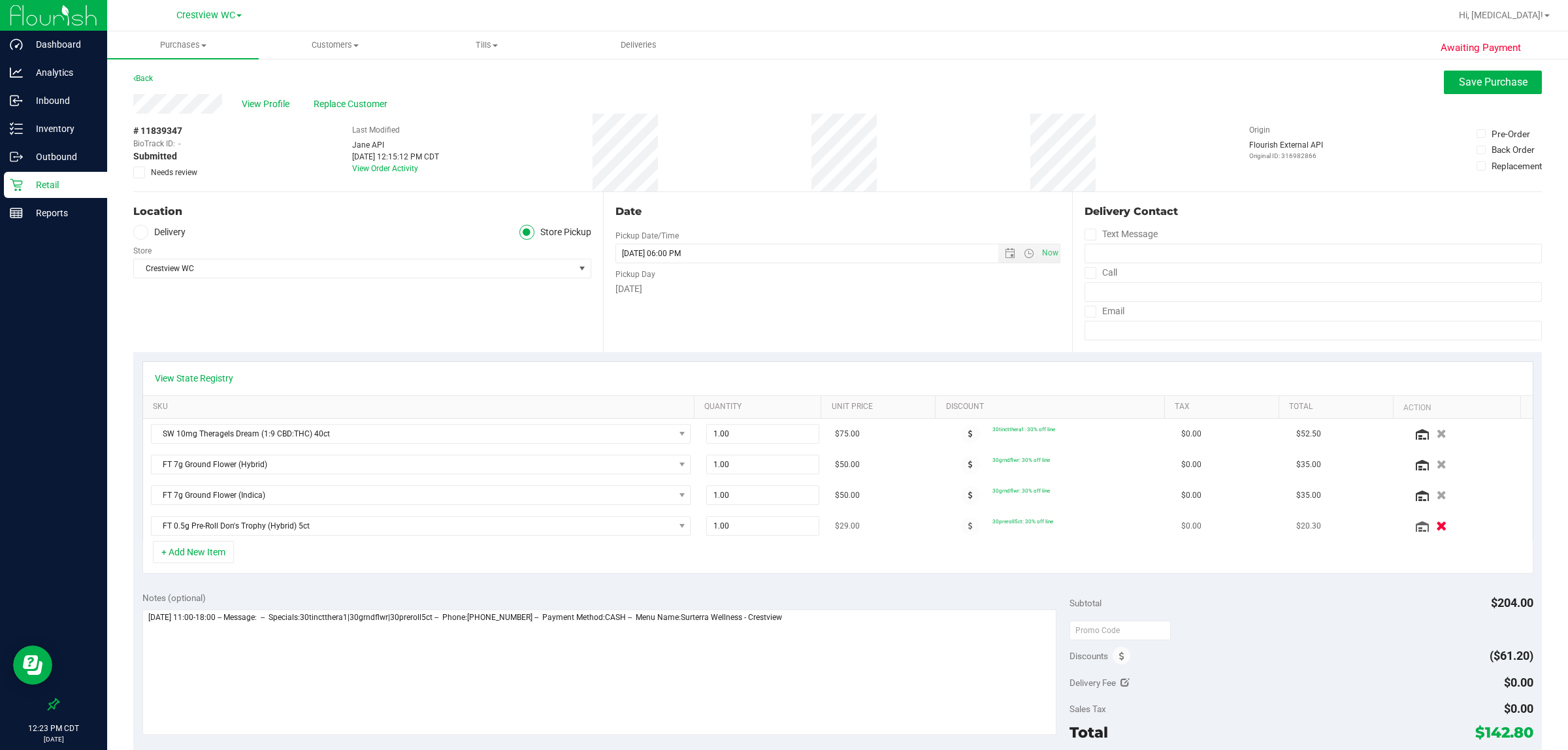
click at [781, 524] on icon "button" at bounding box center [1442, 526] width 11 height 10
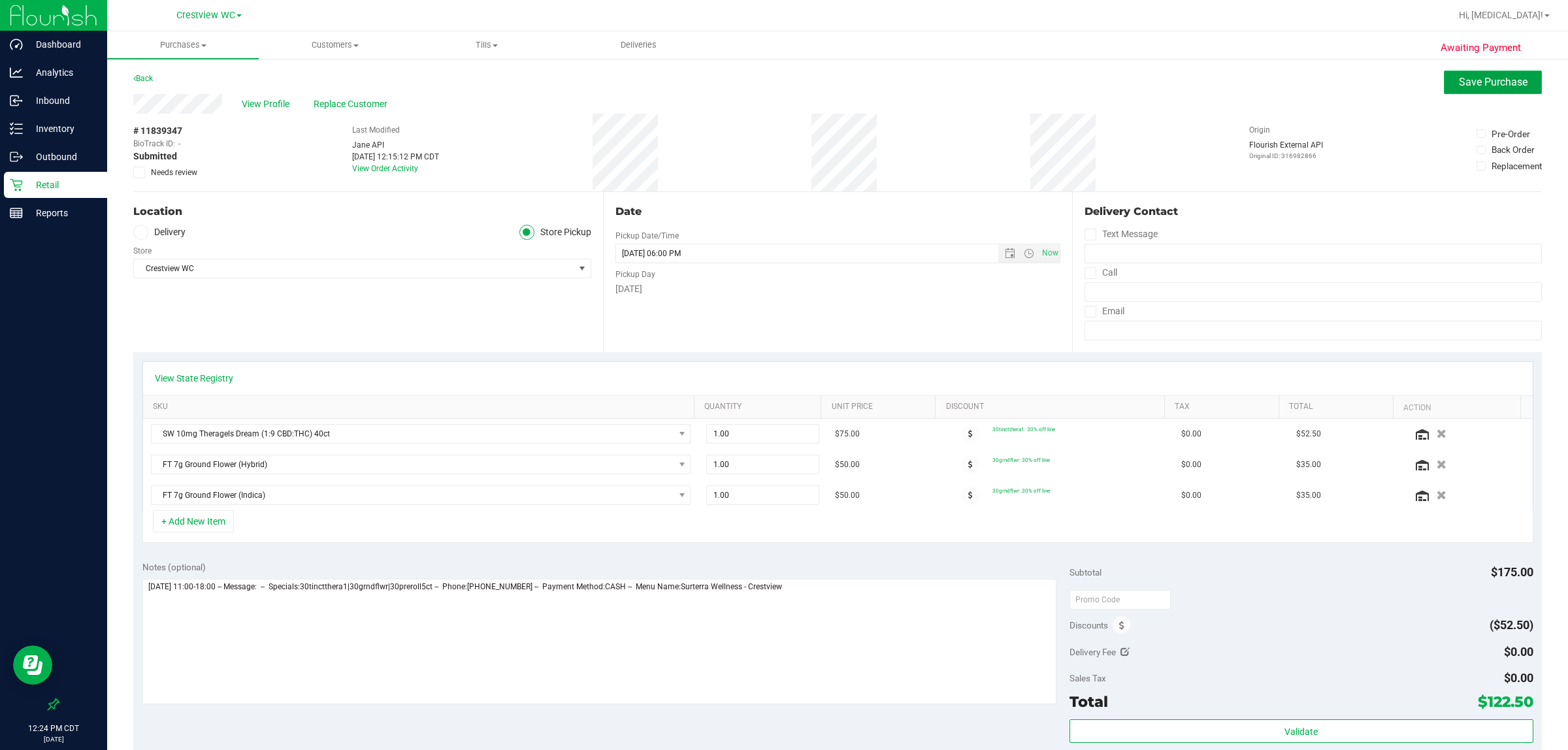
click at [781, 72] on button "Save Purchase" at bounding box center [1493, 82] width 98 height 24
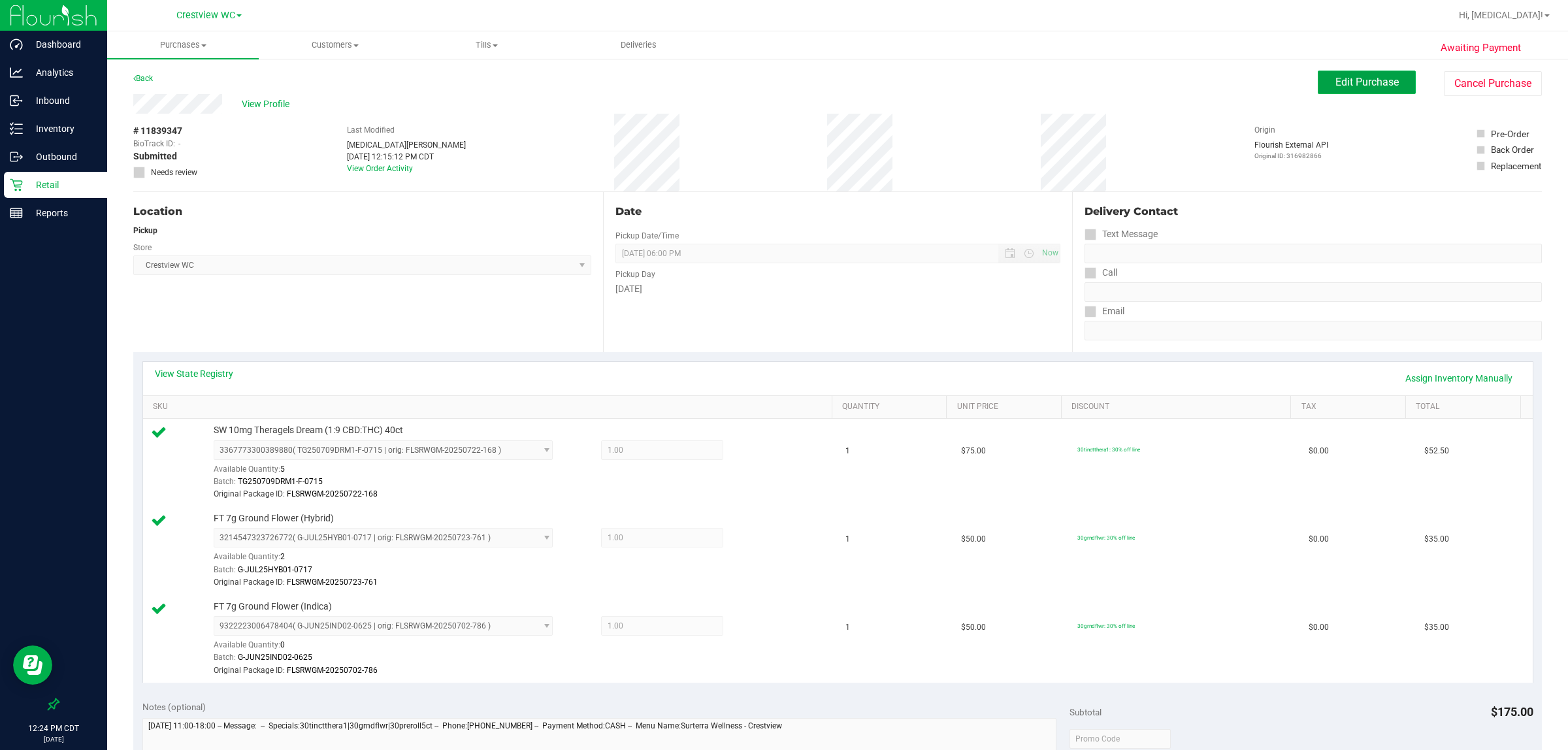
click at [781, 90] on button "Edit Purchase" at bounding box center [1367, 82] width 98 height 24
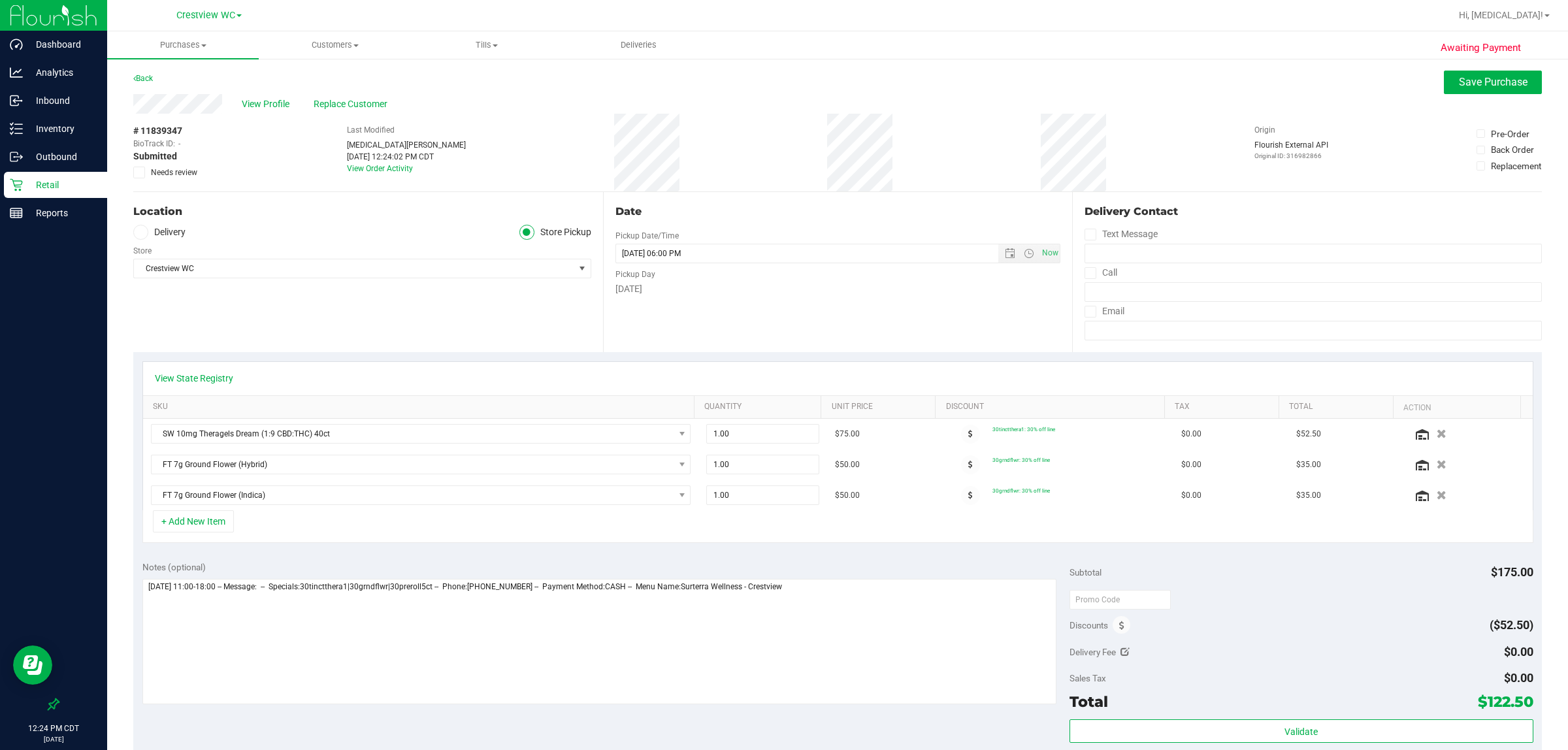
click at [171, 173] on span "Needs review" at bounding box center [174, 172] width 46 height 12
click at [0, 0] on input "Needs review" at bounding box center [0, 0] width 0 height 0
click at [781, 660] on textarea at bounding box center [600, 641] width 914 height 126
type textarea "[DATE] 11:00-18:00 -- Message: -- Specials:30tinctthera1|30grndflwr|30preroll5c…"
click at [781, 80] on span "Save Purchase" at bounding box center [1493, 82] width 69 height 12
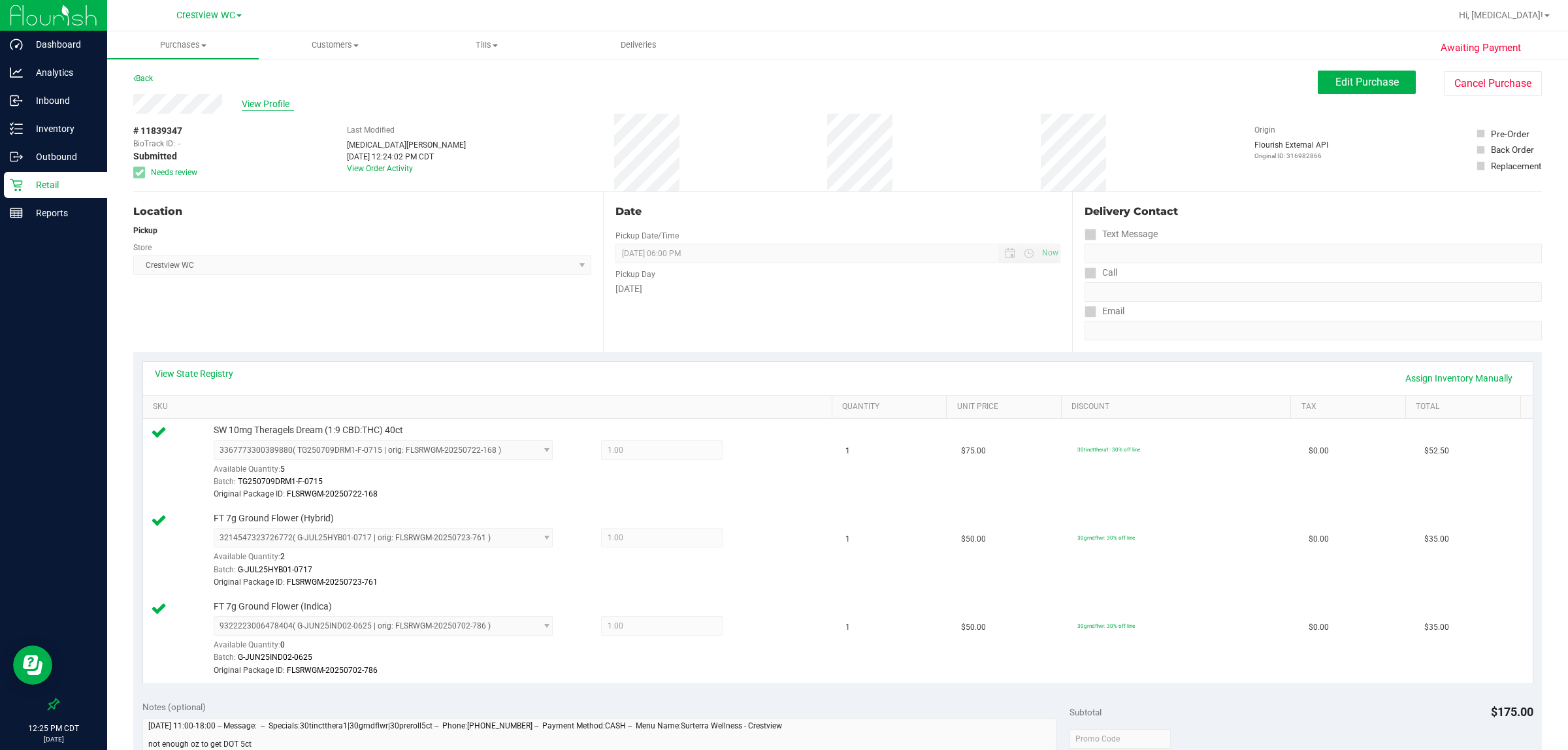
click at [268, 105] on span "View Profile" at bounding box center [268, 104] width 52 height 14
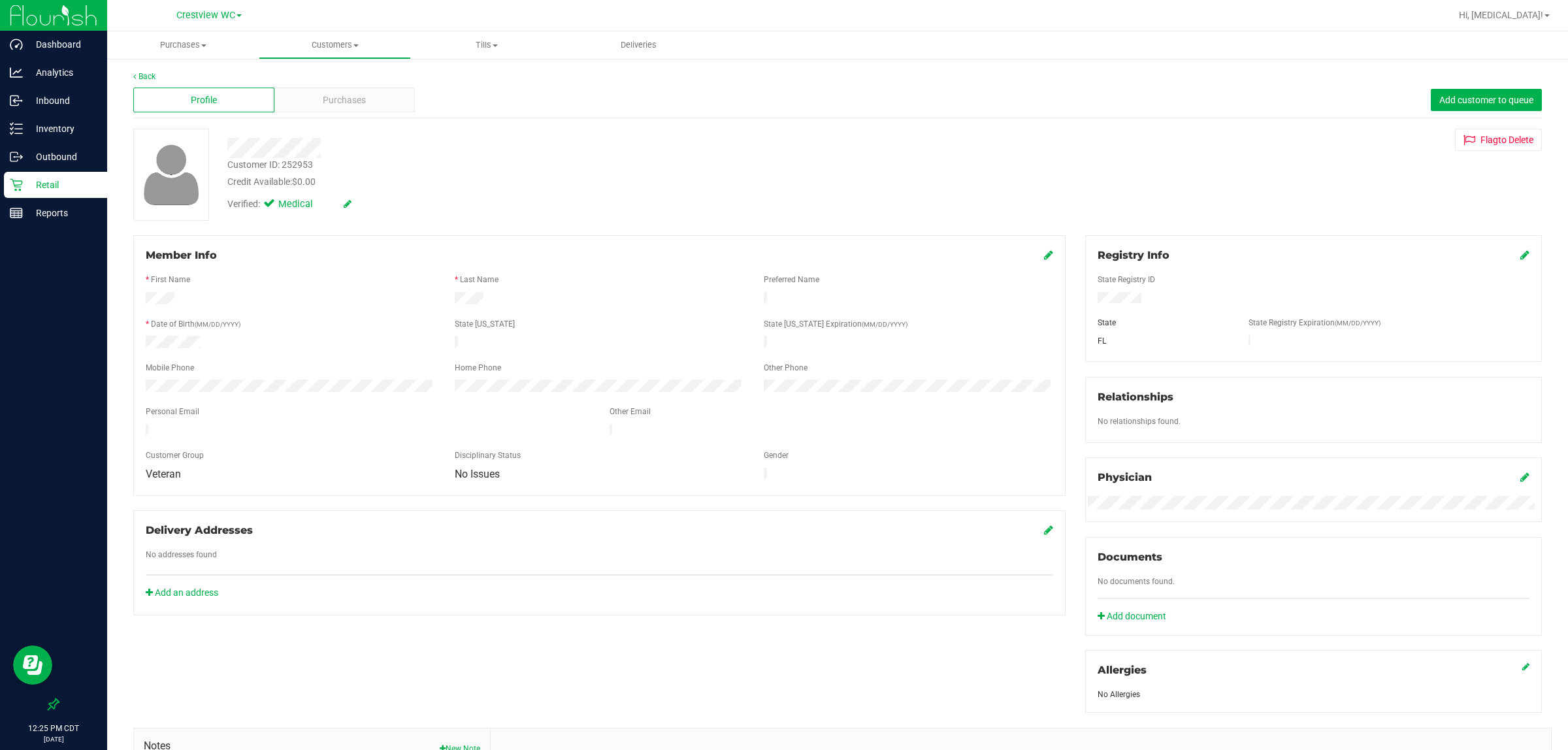
click at [296, 164] on div "Customer ID: 252953" at bounding box center [270, 165] width 86 height 14
copy div "252953"
drag, startPoint x: 514, startPoint y: 175, endPoint x: 152, endPoint y: 110, distance: 367.8
click at [493, 175] on div "Credit Available: $0.00" at bounding box center [575, 182] width 694 height 14
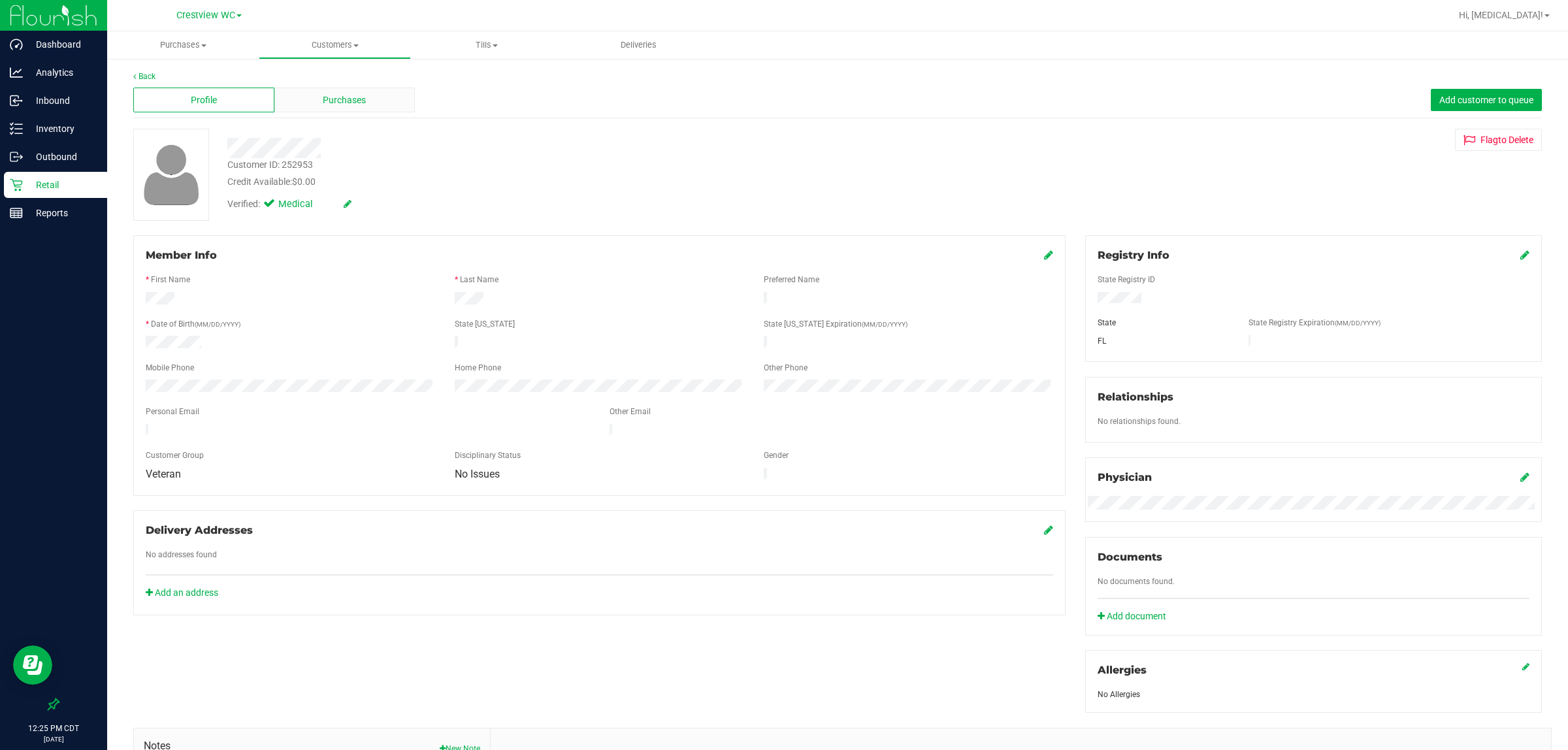
click at [314, 92] on div "Purchases" at bounding box center [345, 100] width 141 height 25
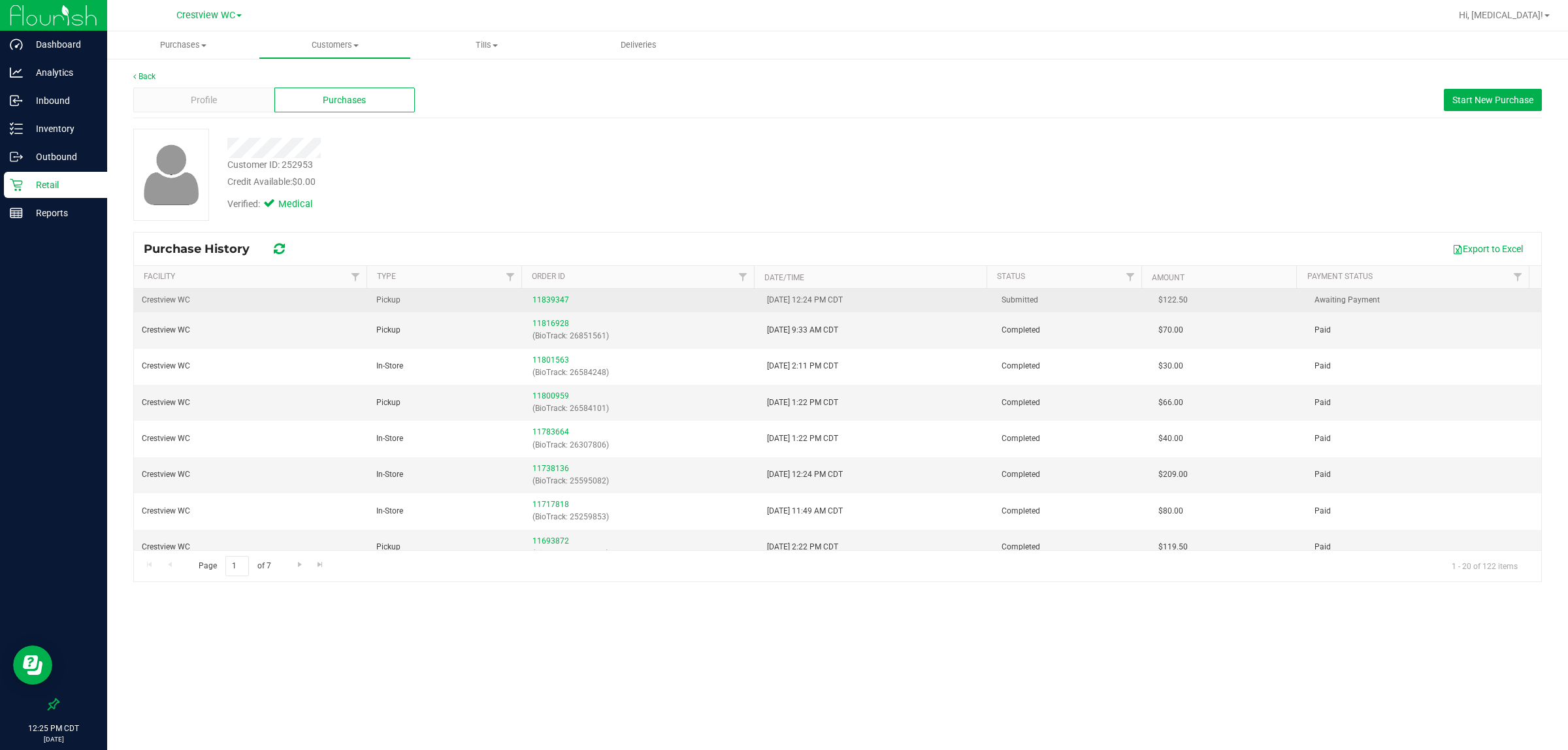
click at [544, 305] on div "11839347" at bounding box center [642, 300] width 219 height 12
click at [547, 299] on link "11839347" at bounding box center [551, 300] width 37 height 9
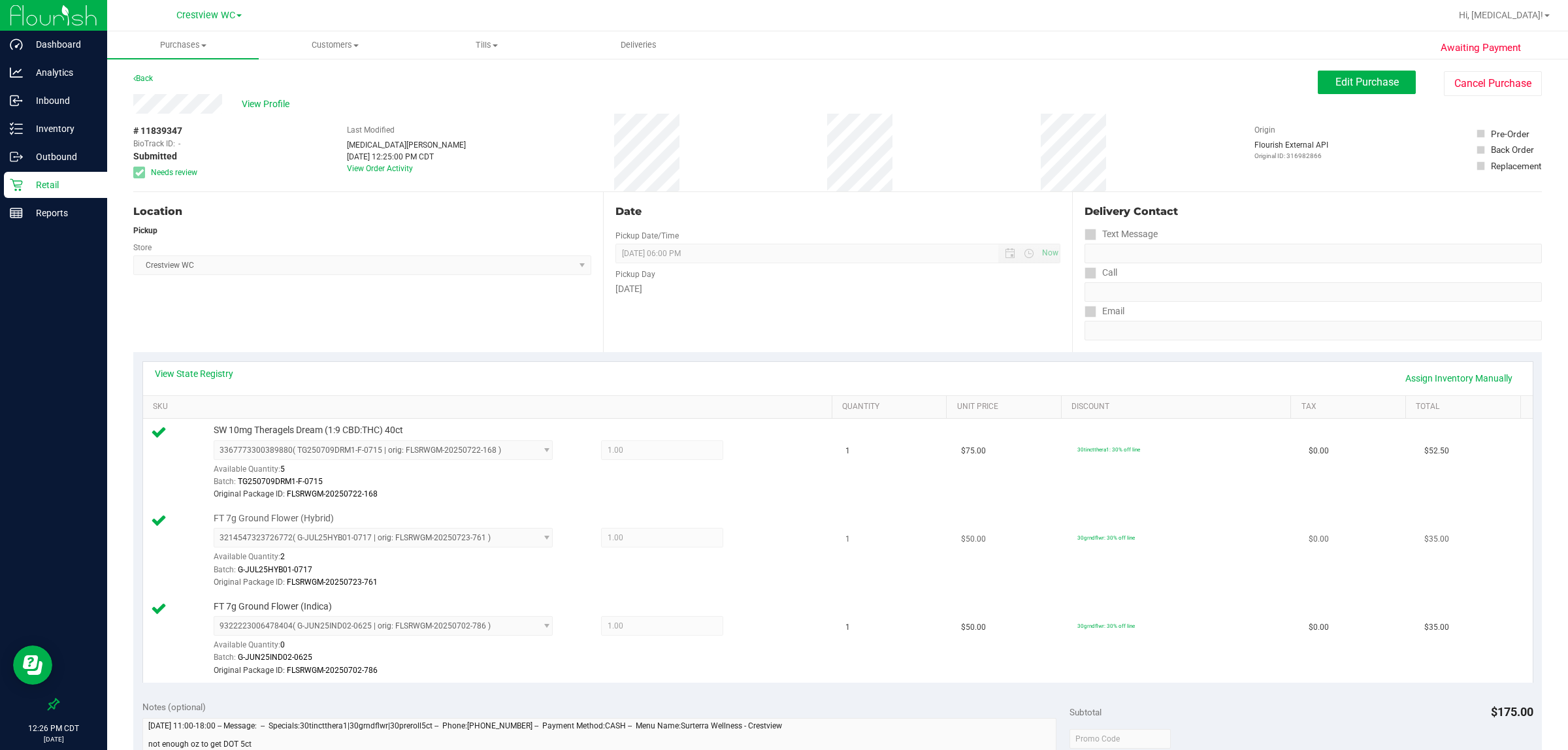
scroll to position [245, 0]
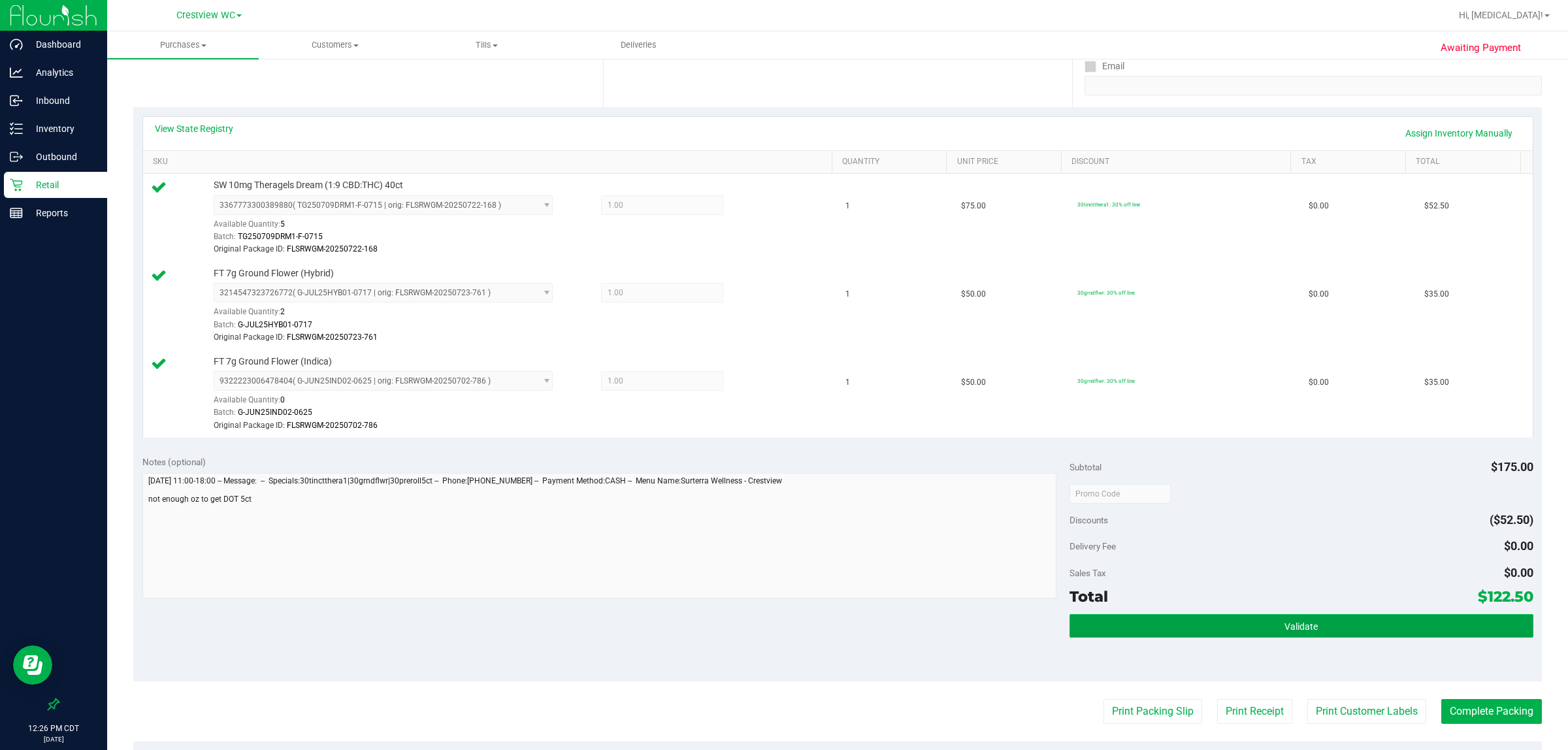
click at [781, 629] on button "Validate" at bounding box center [1301, 626] width 464 height 24
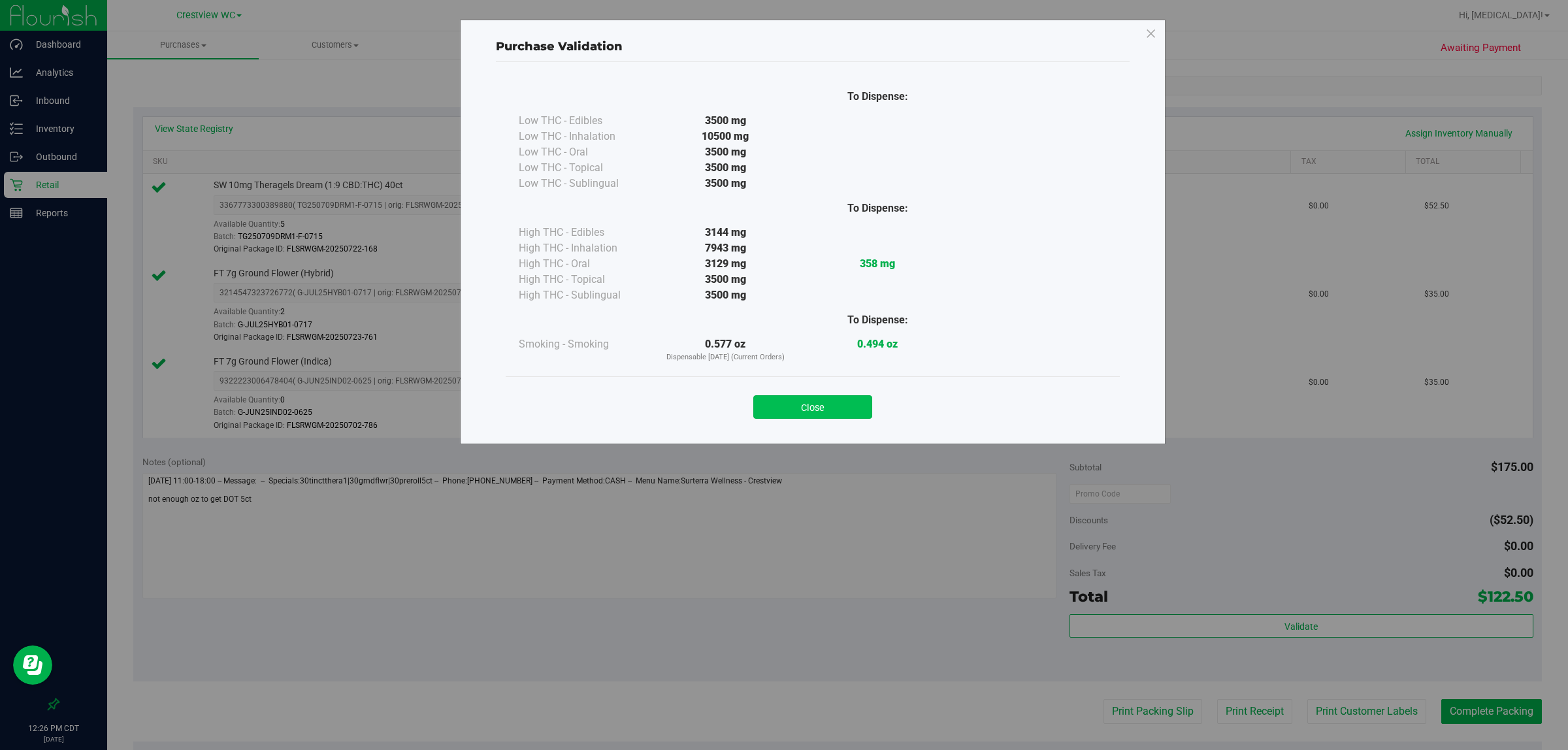
click at [781, 412] on button "Close" at bounding box center [813, 407] width 119 height 24
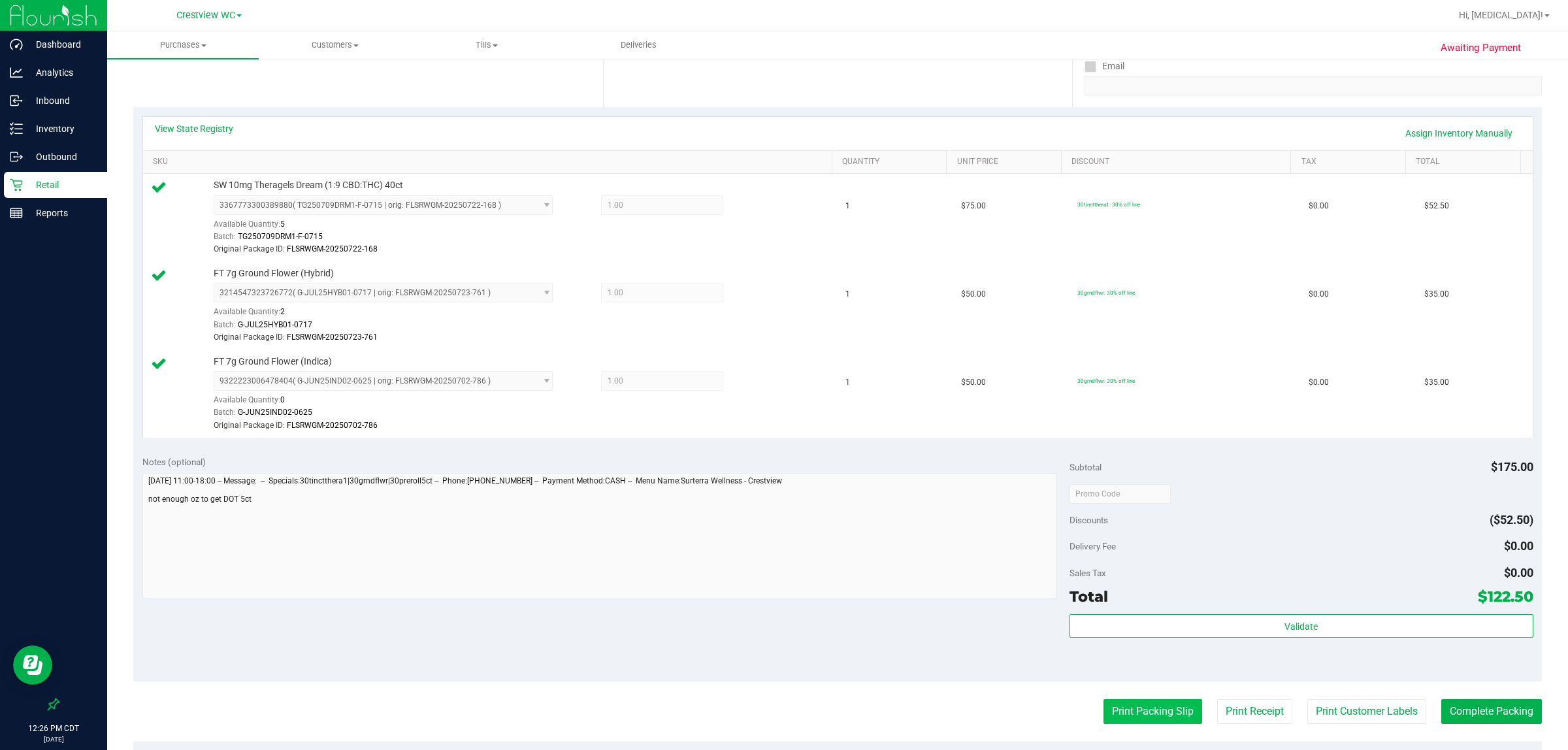
click at [781, 717] on button "Print Packing Slip" at bounding box center [1152, 711] width 99 height 25
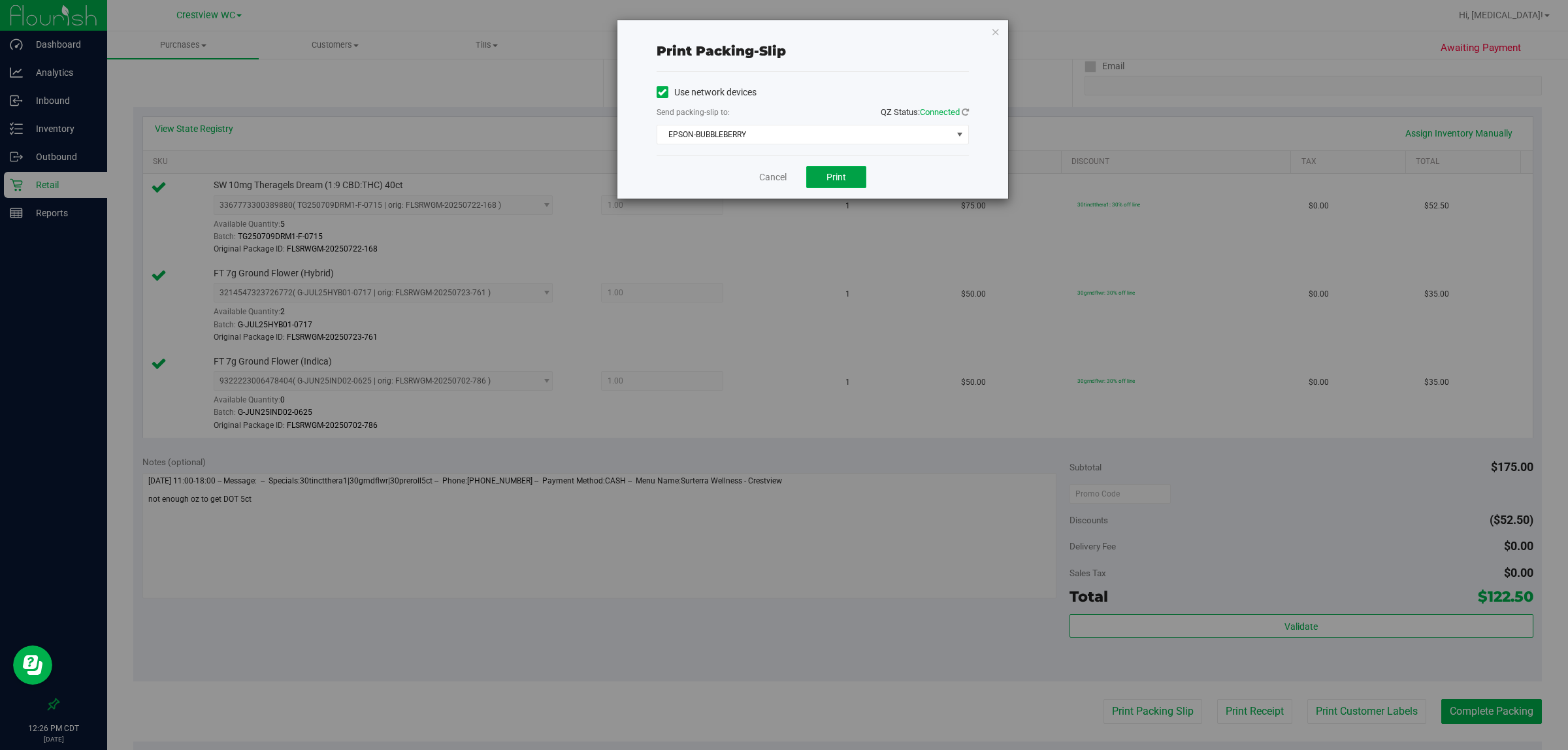
click at [781, 179] on span "Print" at bounding box center [836, 177] width 20 height 10
click at [770, 177] on link "Cancel" at bounding box center [773, 177] width 27 height 14
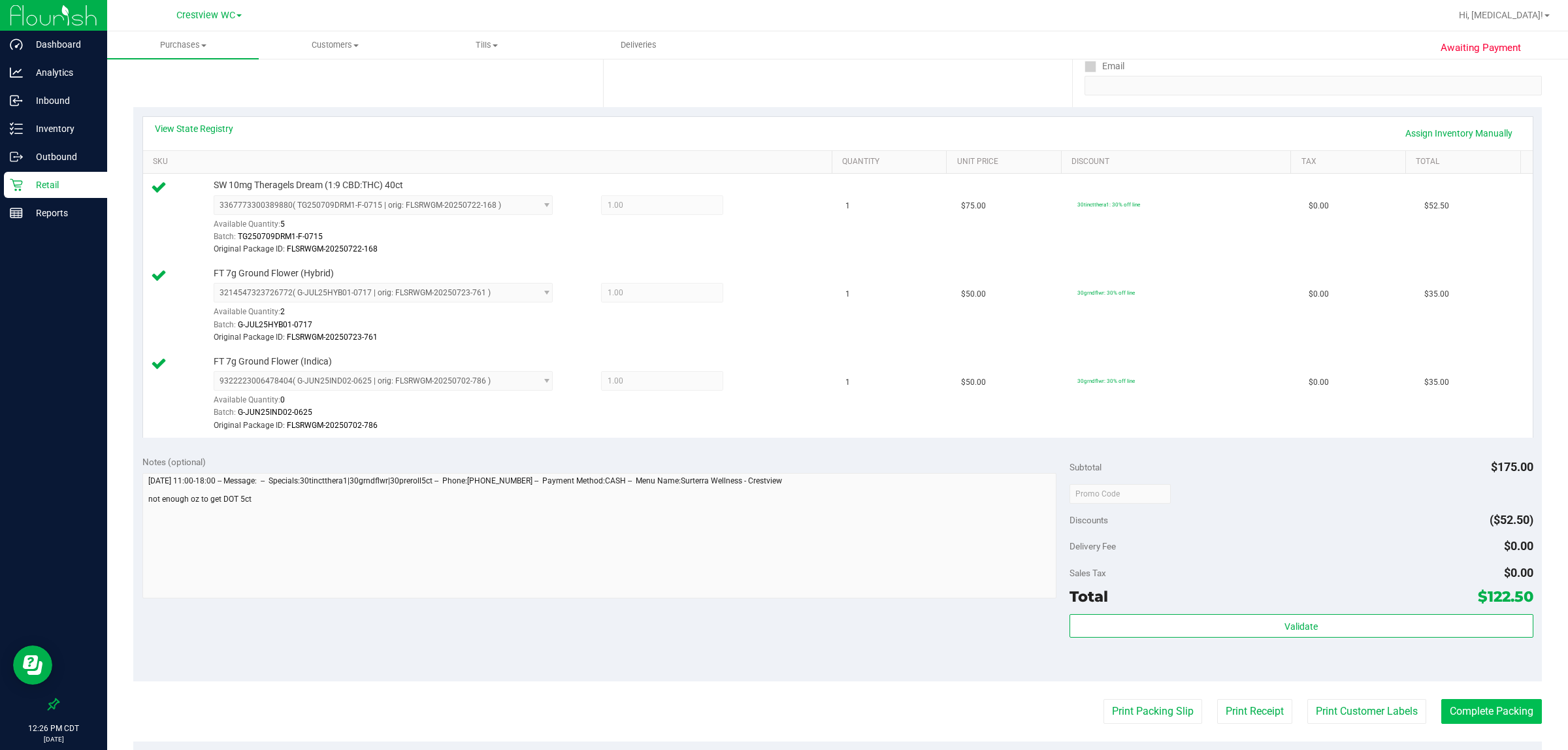
click at [781, 724] on button "Complete Packing" at bounding box center [1492, 711] width 101 height 25
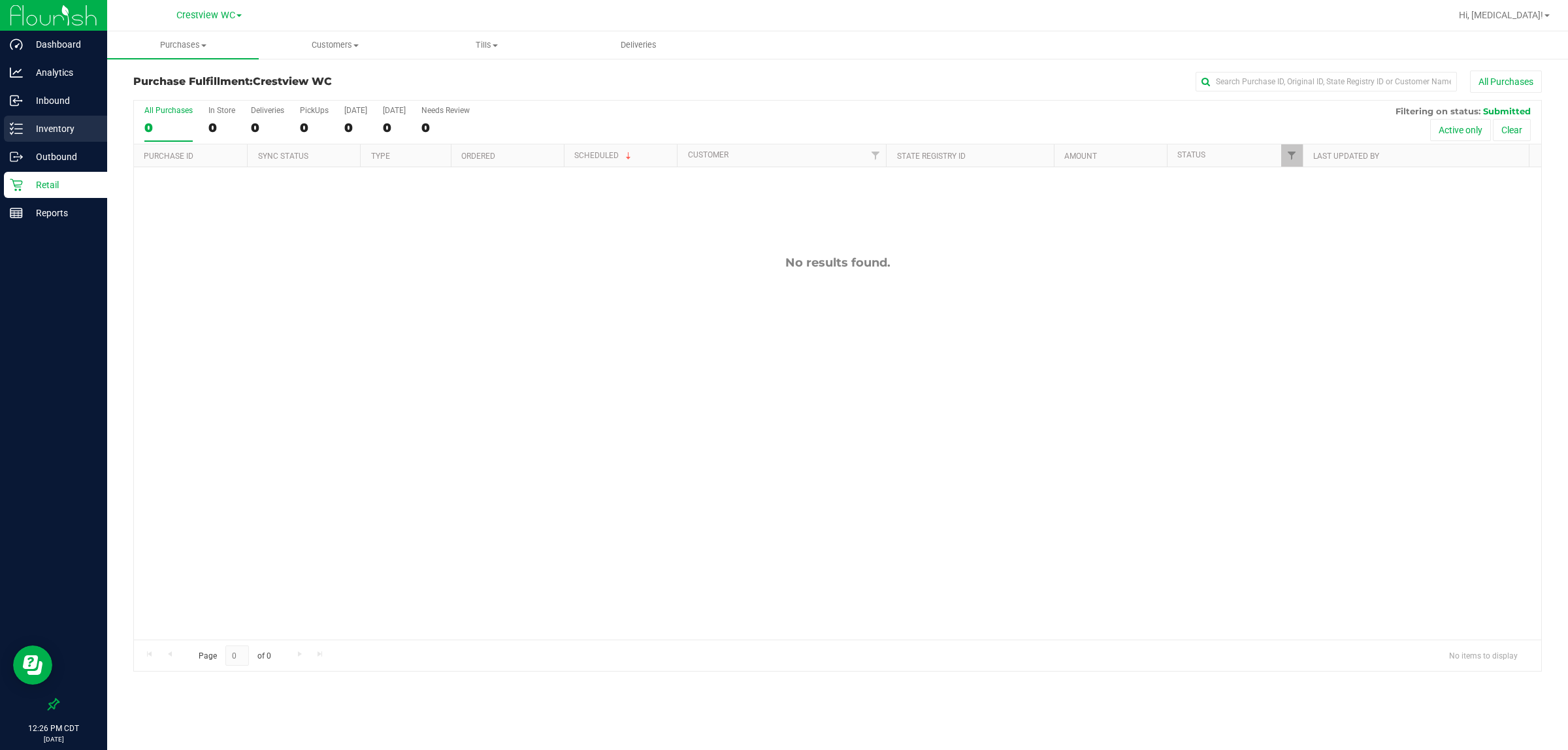
click at [41, 132] on p "Inventory" at bounding box center [62, 128] width 78 height 16
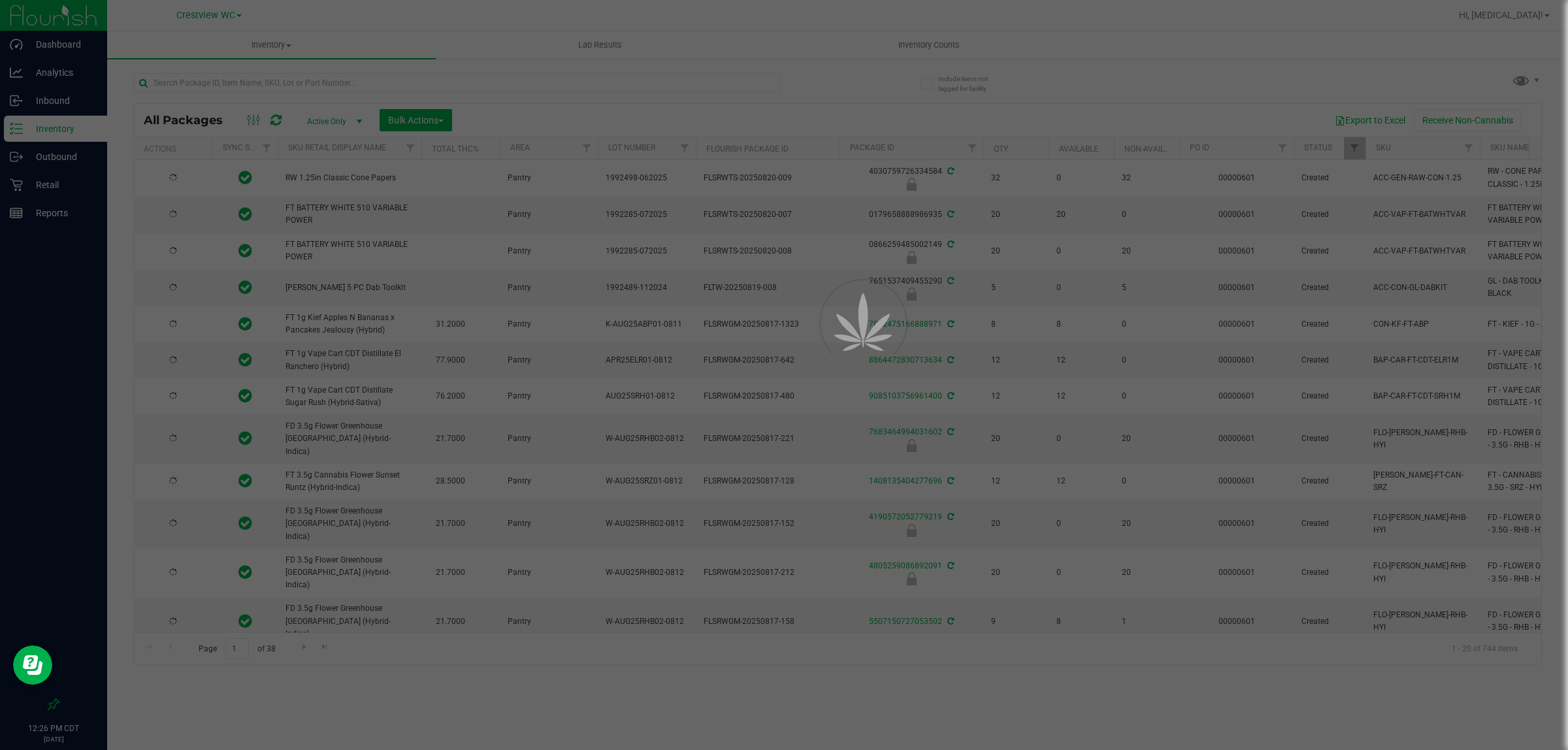
drag, startPoint x: 213, startPoint y: 78, endPoint x: 192, endPoint y: 79, distance: 21.0
click at [213, 77] on div at bounding box center [784, 375] width 1568 height 750
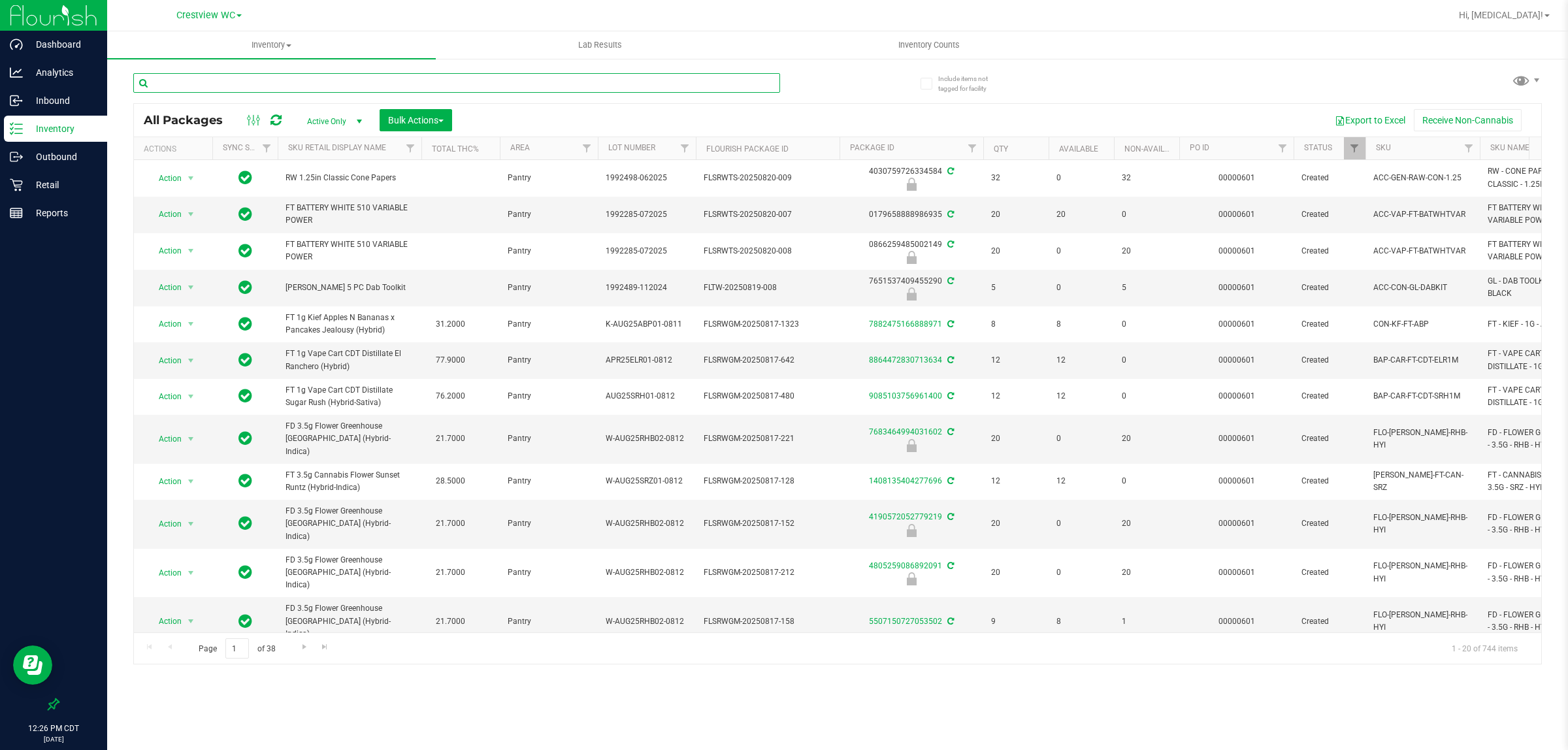
click at [192, 79] on input "text" at bounding box center [457, 83] width 647 height 20
click at [191, 83] on input "text" at bounding box center [457, 83] width 647 height 20
type input "9293890181906912"
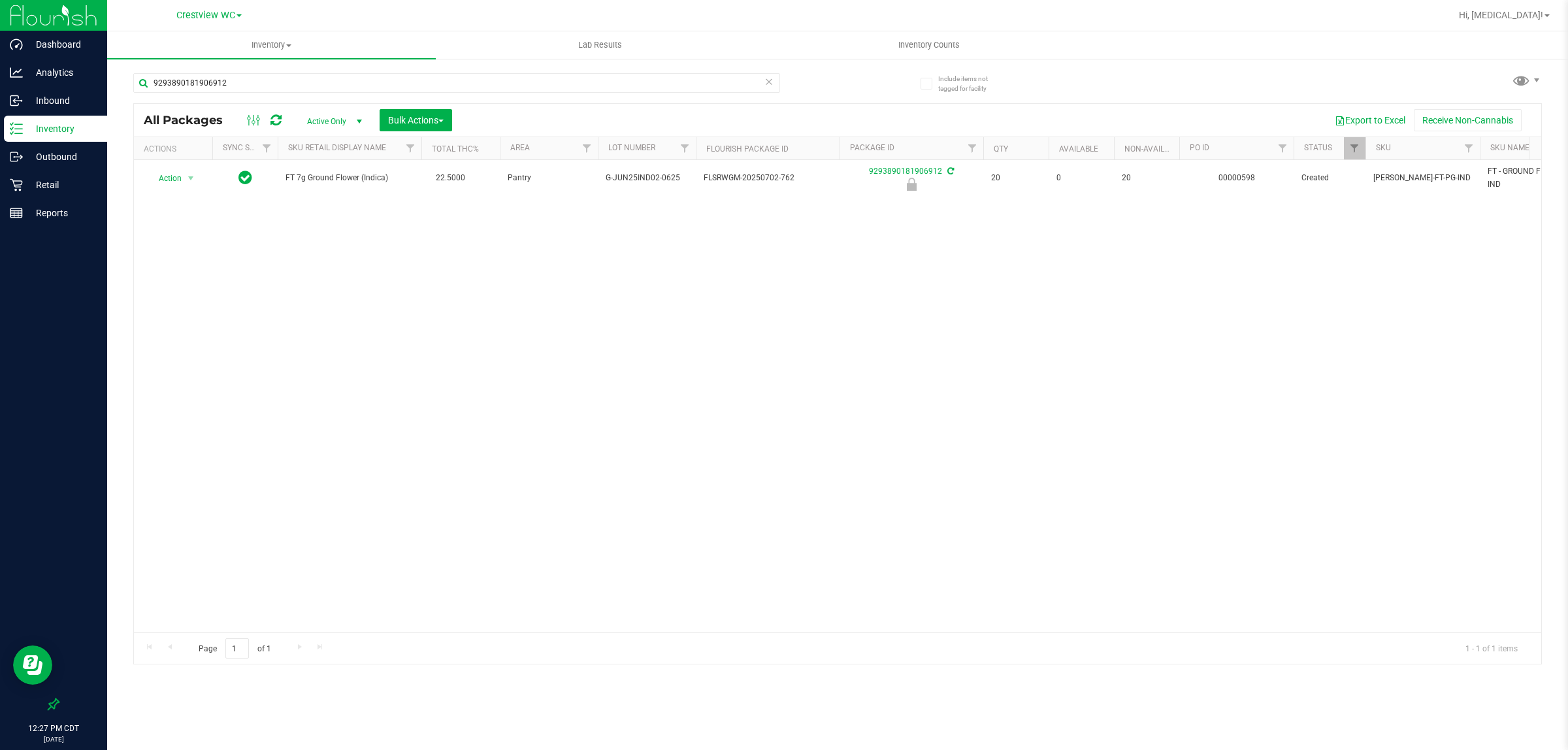
drag, startPoint x: 603, startPoint y: 533, endPoint x: 517, endPoint y: 361, distance: 192.3
click at [603, 533] on div "Action Action Edit attributes Global inventory Locate package Package audit log…" at bounding box center [838, 396] width 1408 height 472
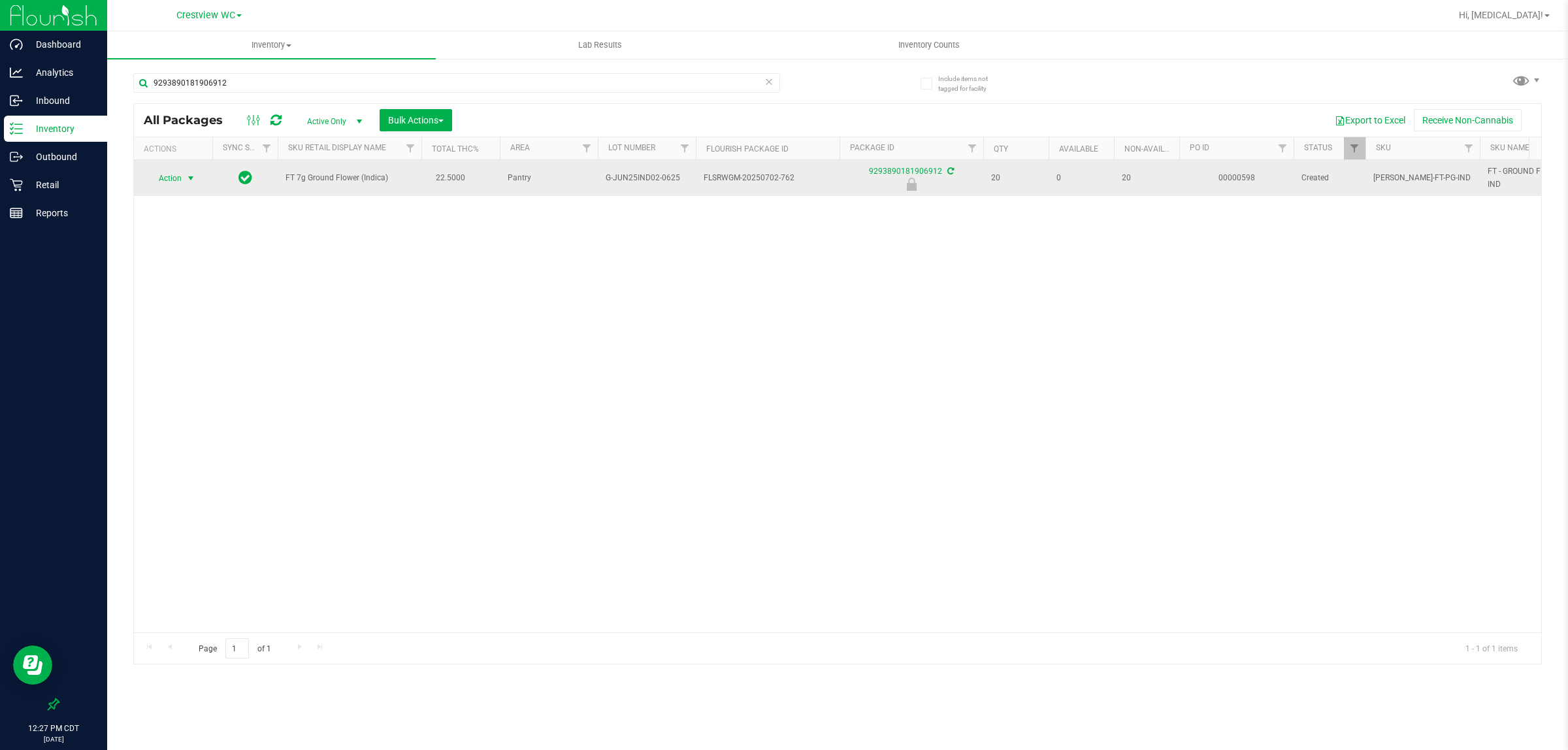
click at [178, 185] on span "Action" at bounding box center [164, 178] width 35 height 18
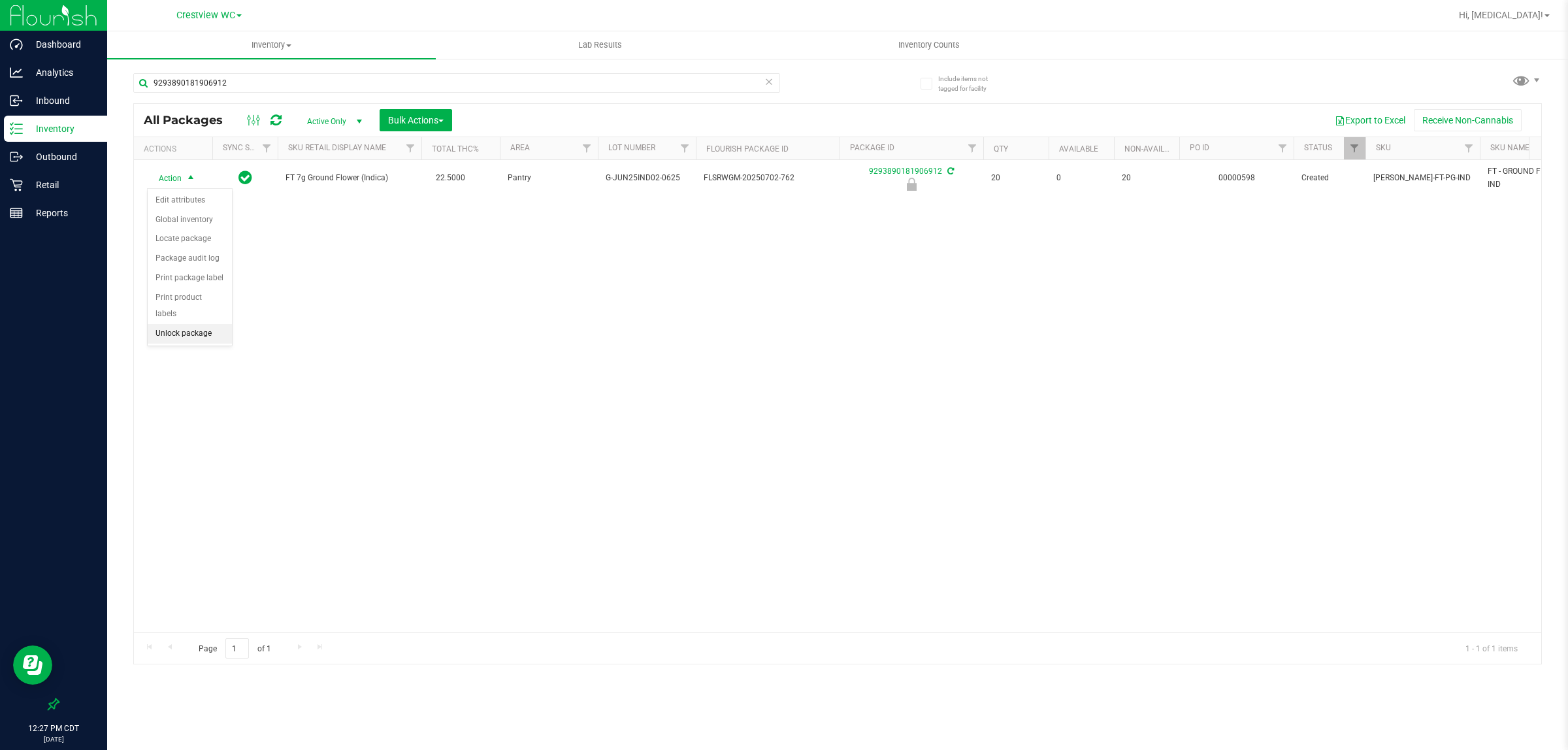
click at [177, 324] on li "Unlock package" at bounding box center [190, 334] width 84 height 20
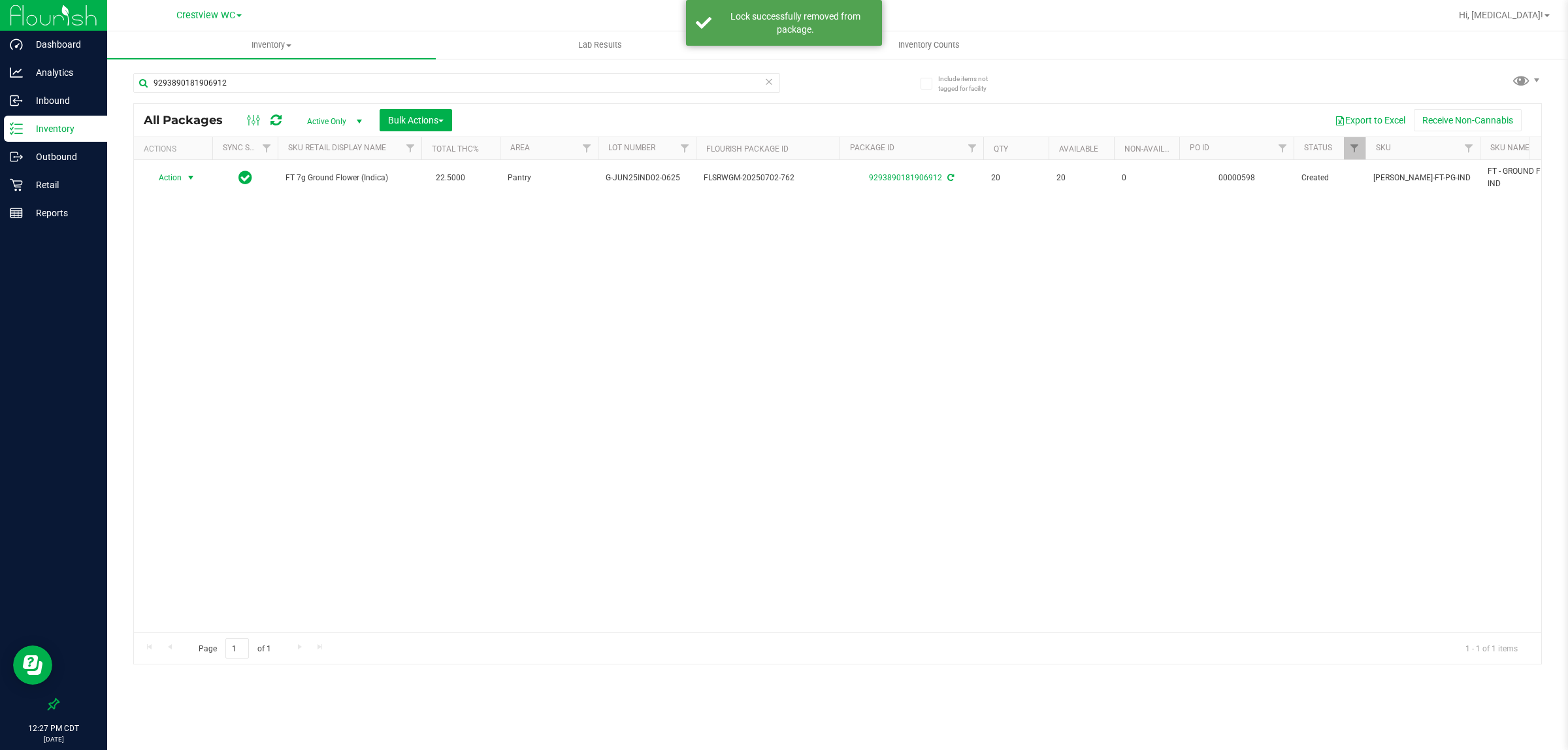
click at [180, 179] on span "Action" at bounding box center [164, 177] width 35 height 18
click at [200, 340] on li "Print package label" at bounding box center [198, 336] width 101 height 20
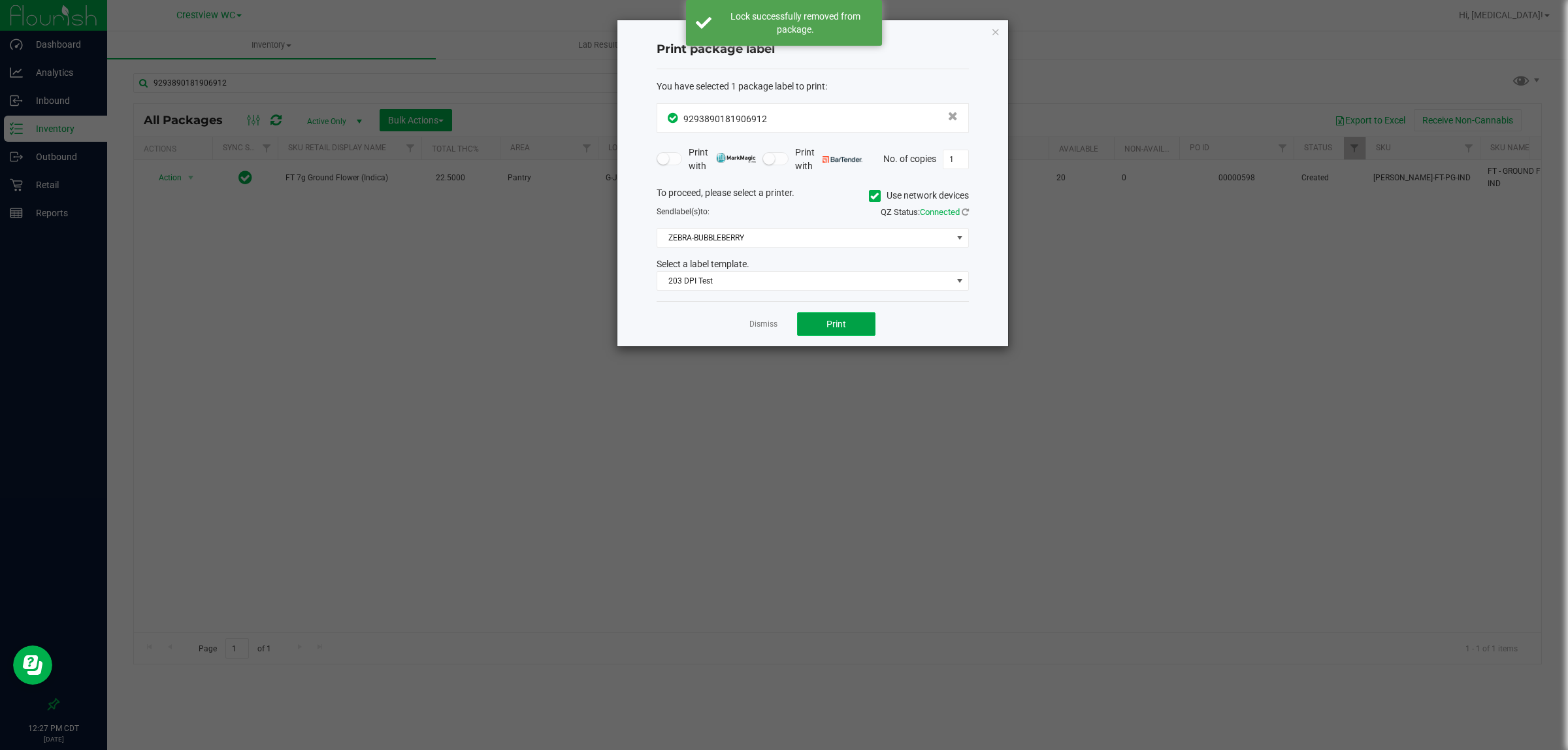
click at [781, 318] on button "Print" at bounding box center [836, 324] width 78 height 24
click at [762, 324] on link "Dismiss" at bounding box center [763, 324] width 28 height 11
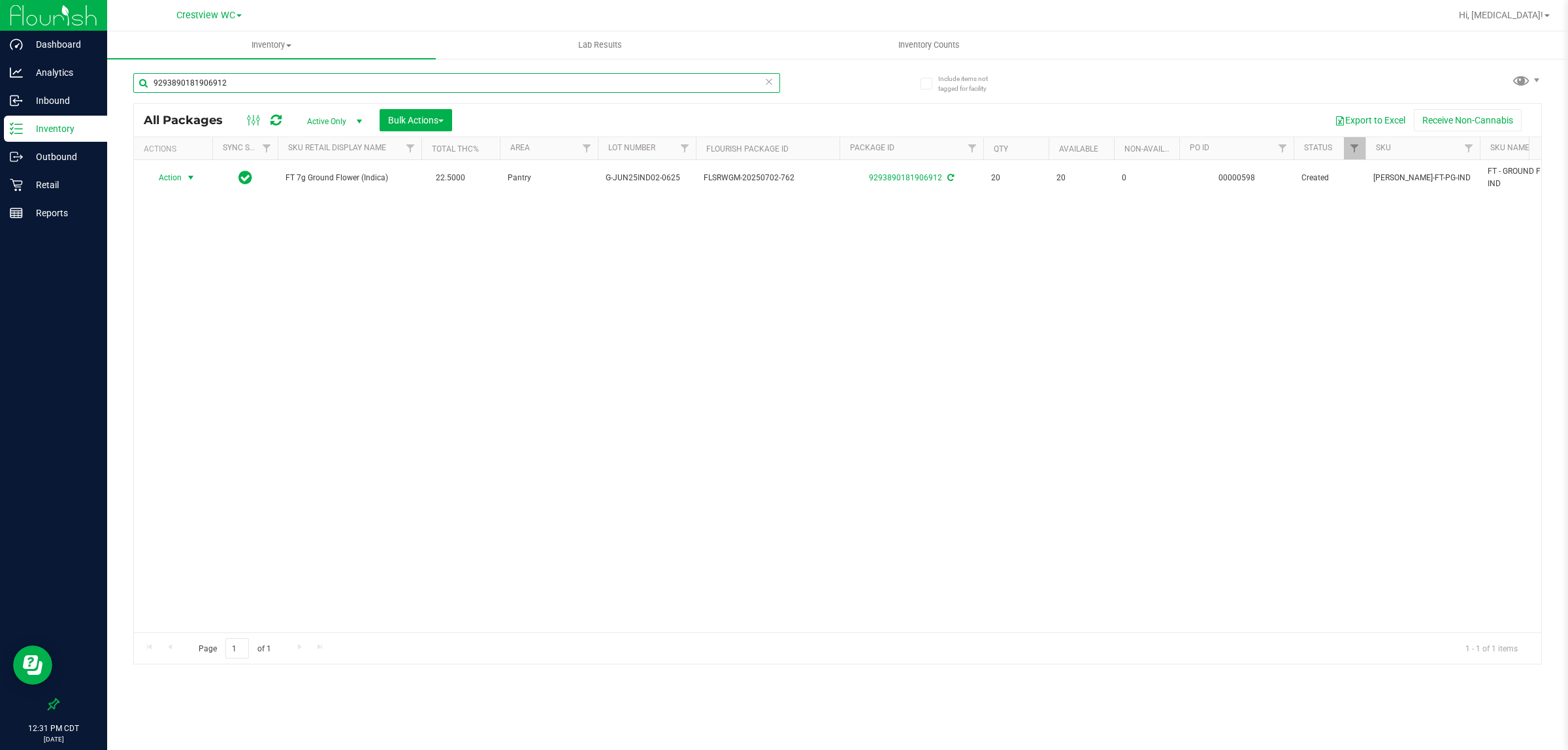
click at [538, 84] on input "9293890181906912" at bounding box center [457, 83] width 647 height 20
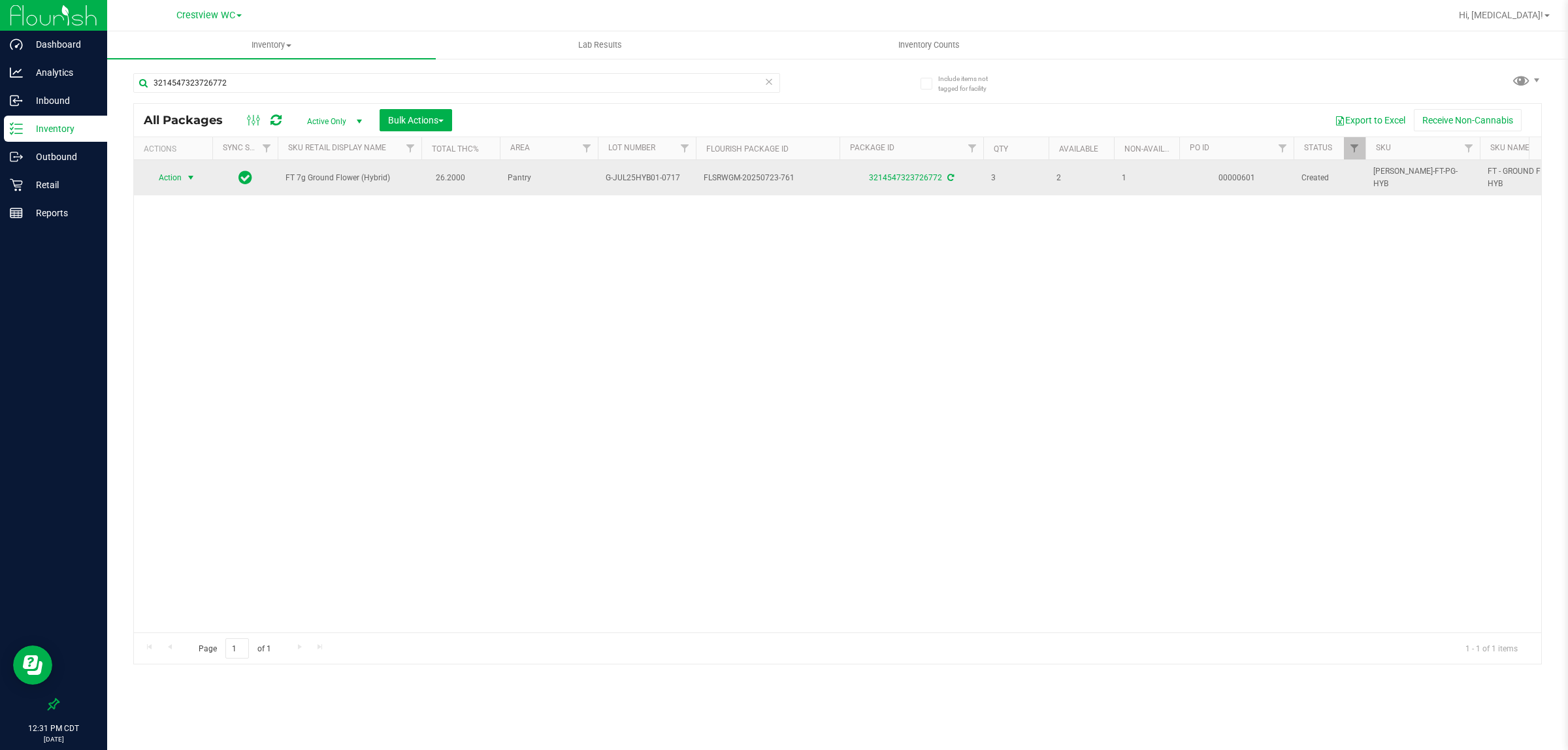
click at [177, 179] on span "Action" at bounding box center [164, 177] width 35 height 18
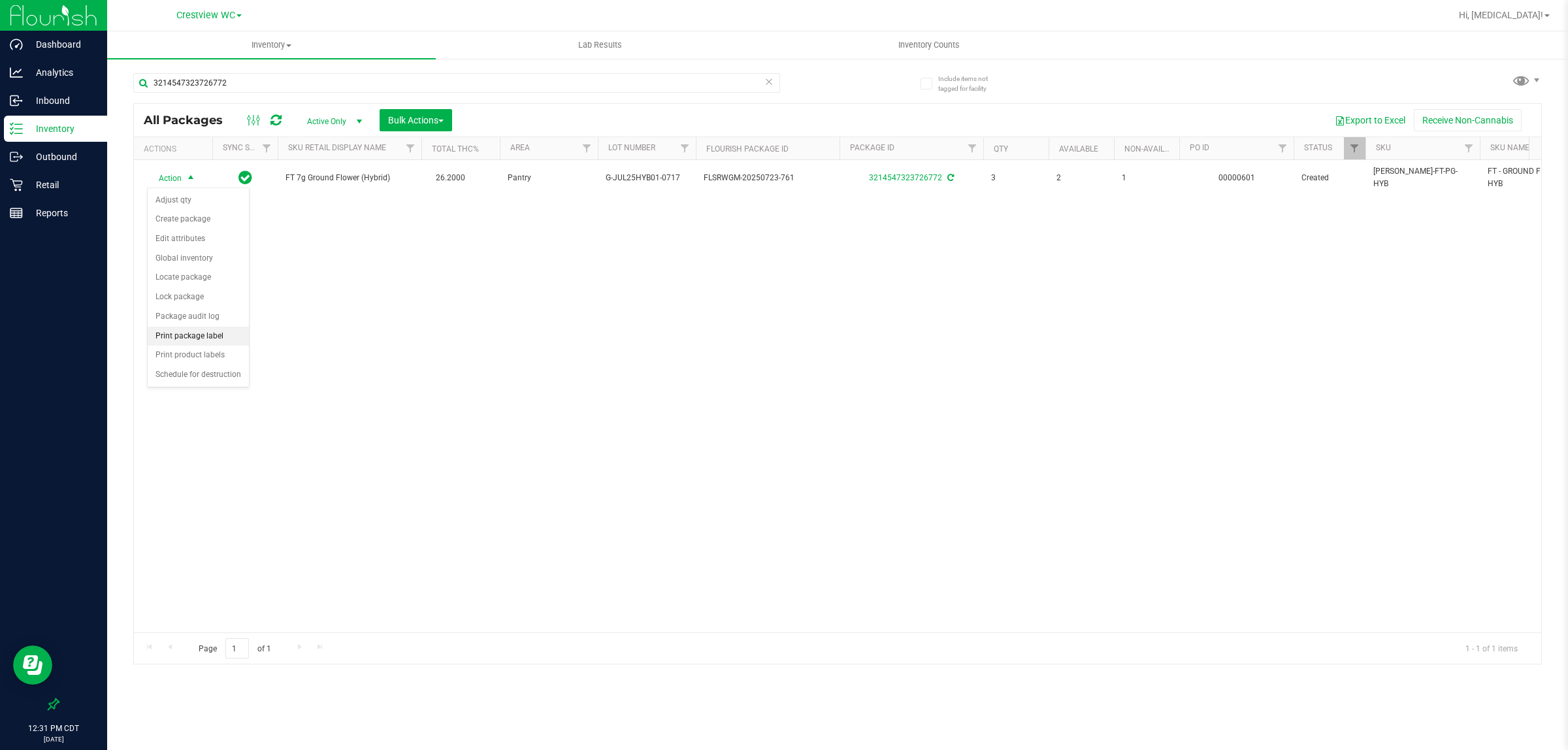
click at [195, 338] on li "Print package label" at bounding box center [198, 336] width 101 height 20
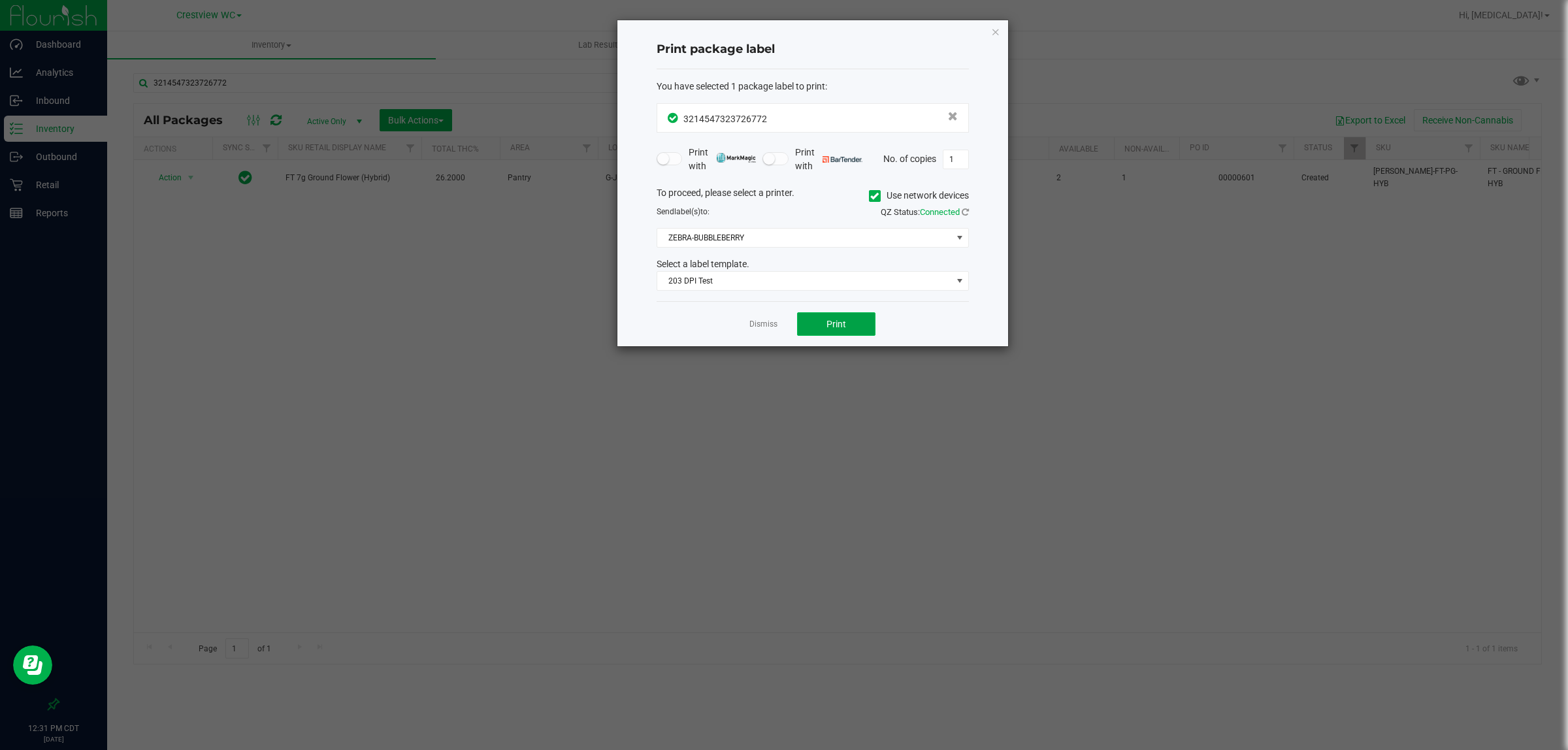
click at [781, 328] on button "Print" at bounding box center [836, 324] width 78 height 24
click at [762, 325] on link "Dismiss" at bounding box center [763, 324] width 28 height 11
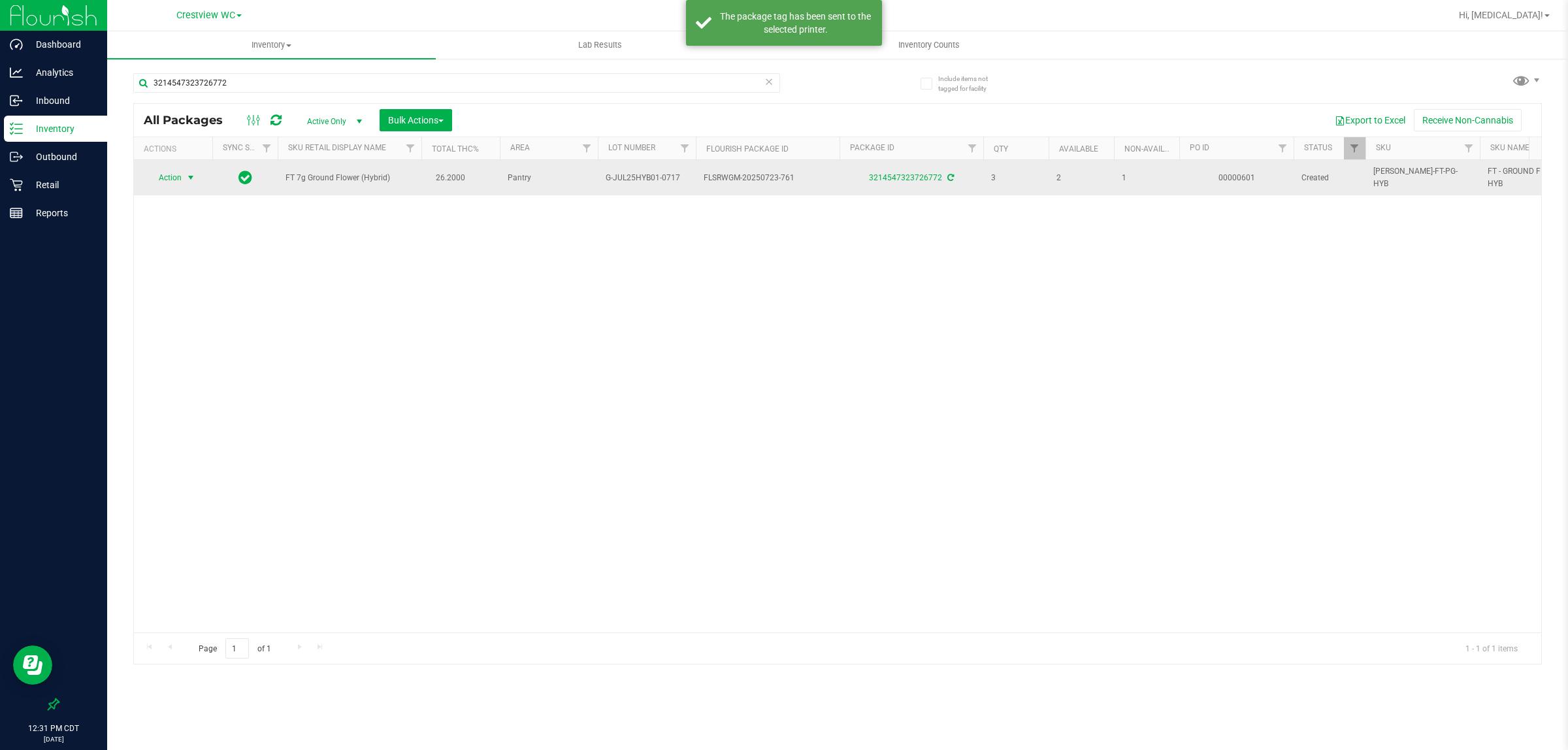
click at [334, 181] on span "FT 7g Ground Flower (Hybrid)" at bounding box center [349, 178] width 128 height 12
click at [334, 183] on span "FT 7g Ground Flower (Hybrid)" at bounding box center [349, 178] width 128 height 12
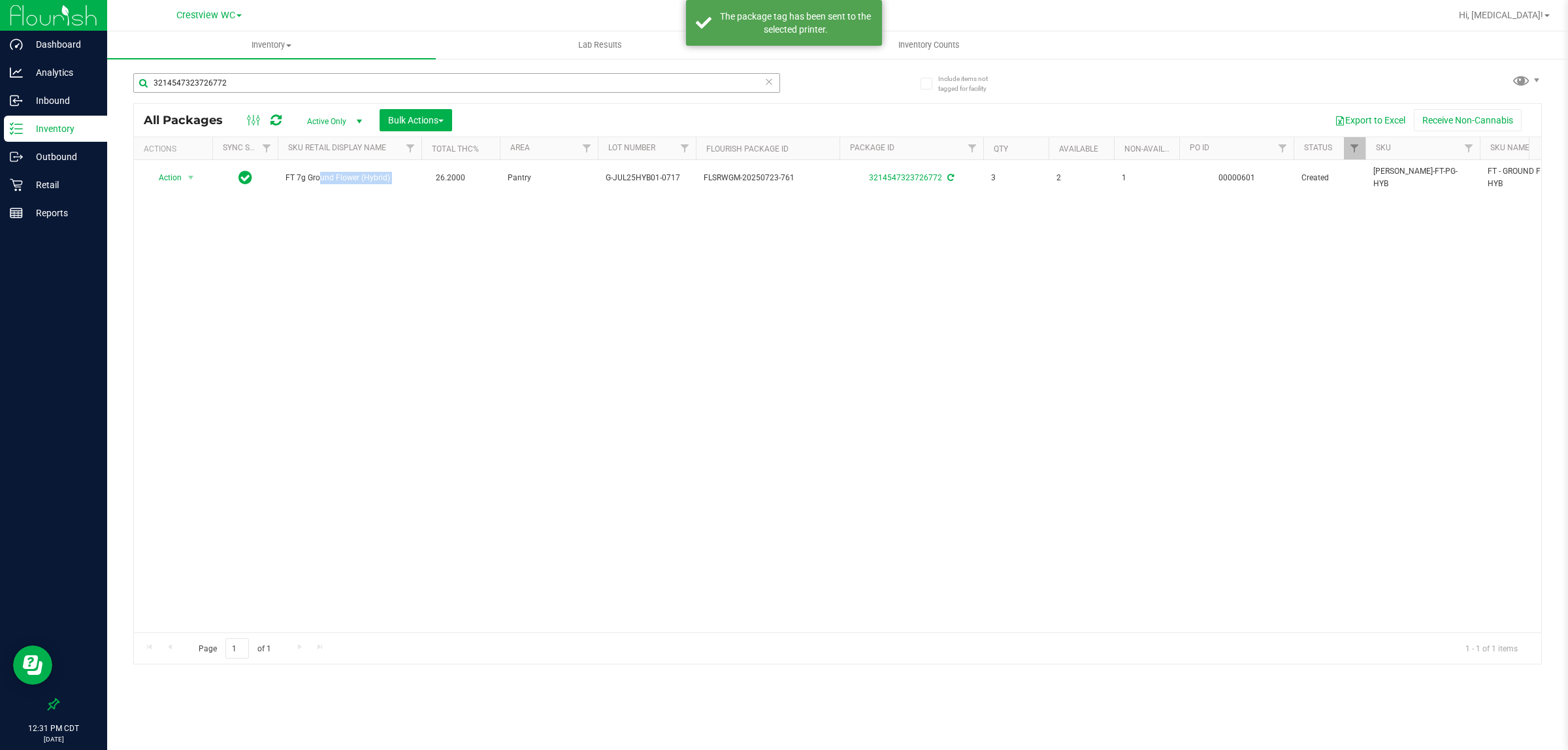
copy td "FT 7g Ground Flower (Hybrid)"
click at [340, 82] on input "3214547323726772" at bounding box center [457, 83] width 647 height 20
paste input "FT 7g Ground Flower (Hybrid)"
type input "FT 7g Ground Flower (Hybrid)"
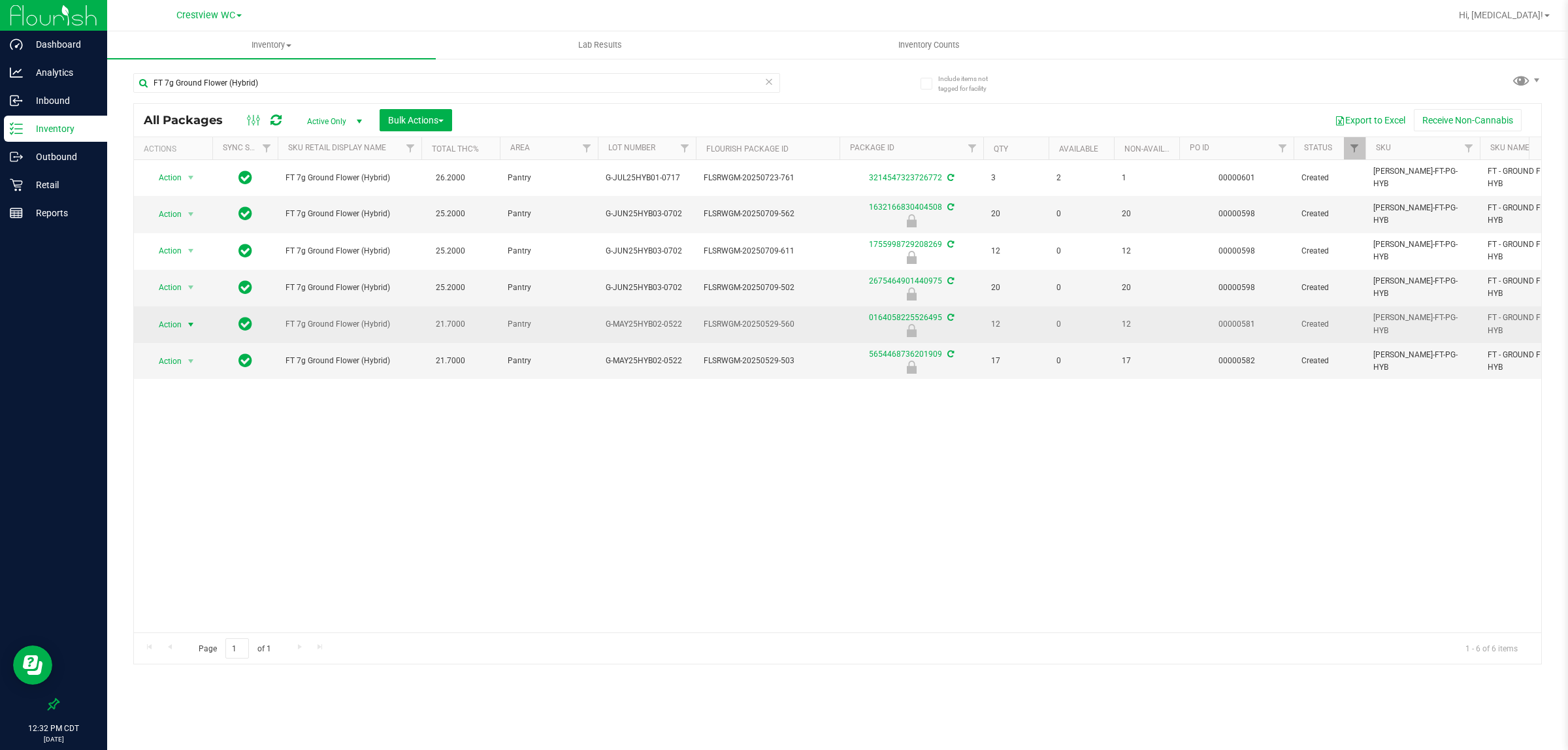
click at [183, 325] on span "select" at bounding box center [191, 325] width 16 height 18
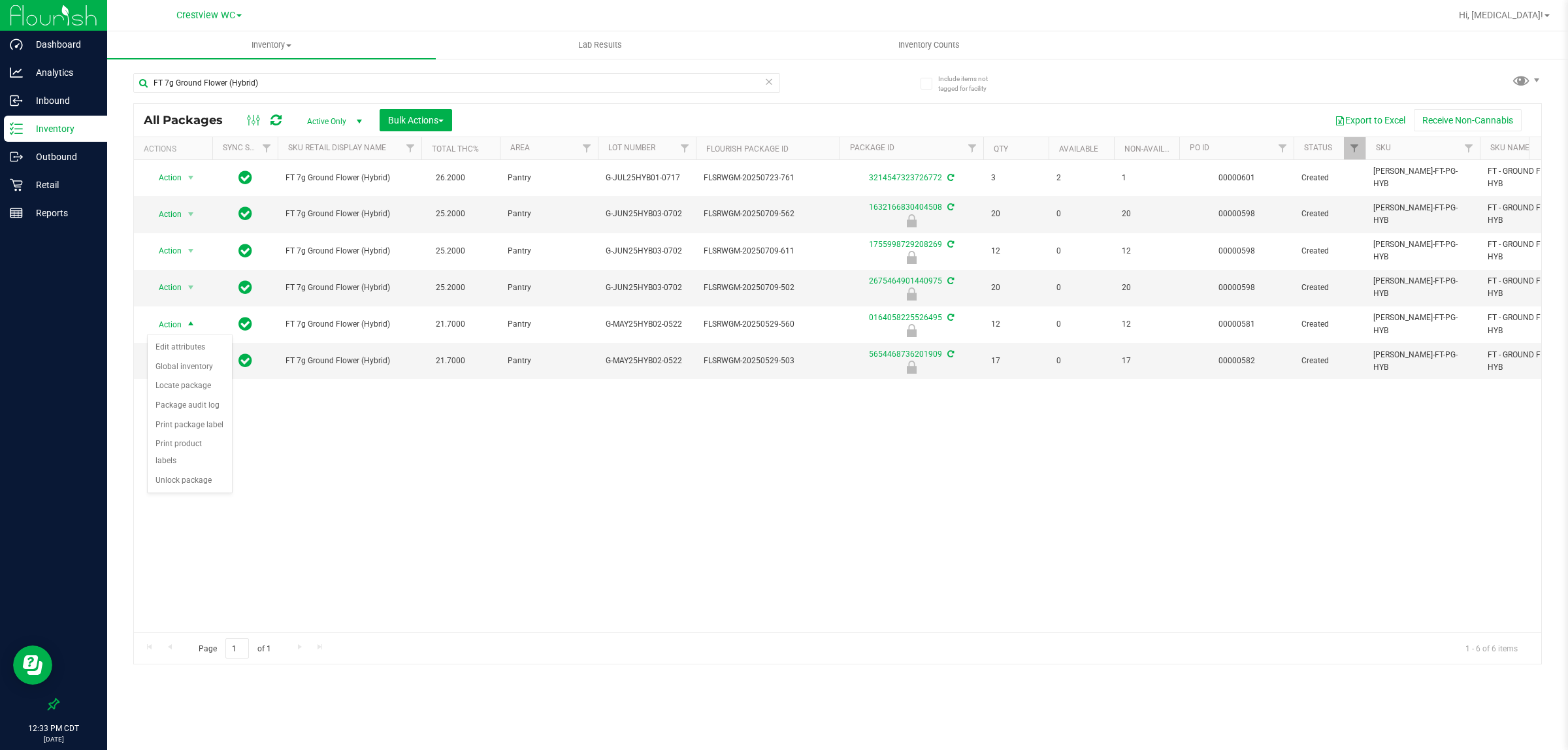
click at [444, 442] on div "Action Action Adjust qty Create package Edit attributes Global inventory Locate…" at bounding box center [838, 396] width 1408 height 472
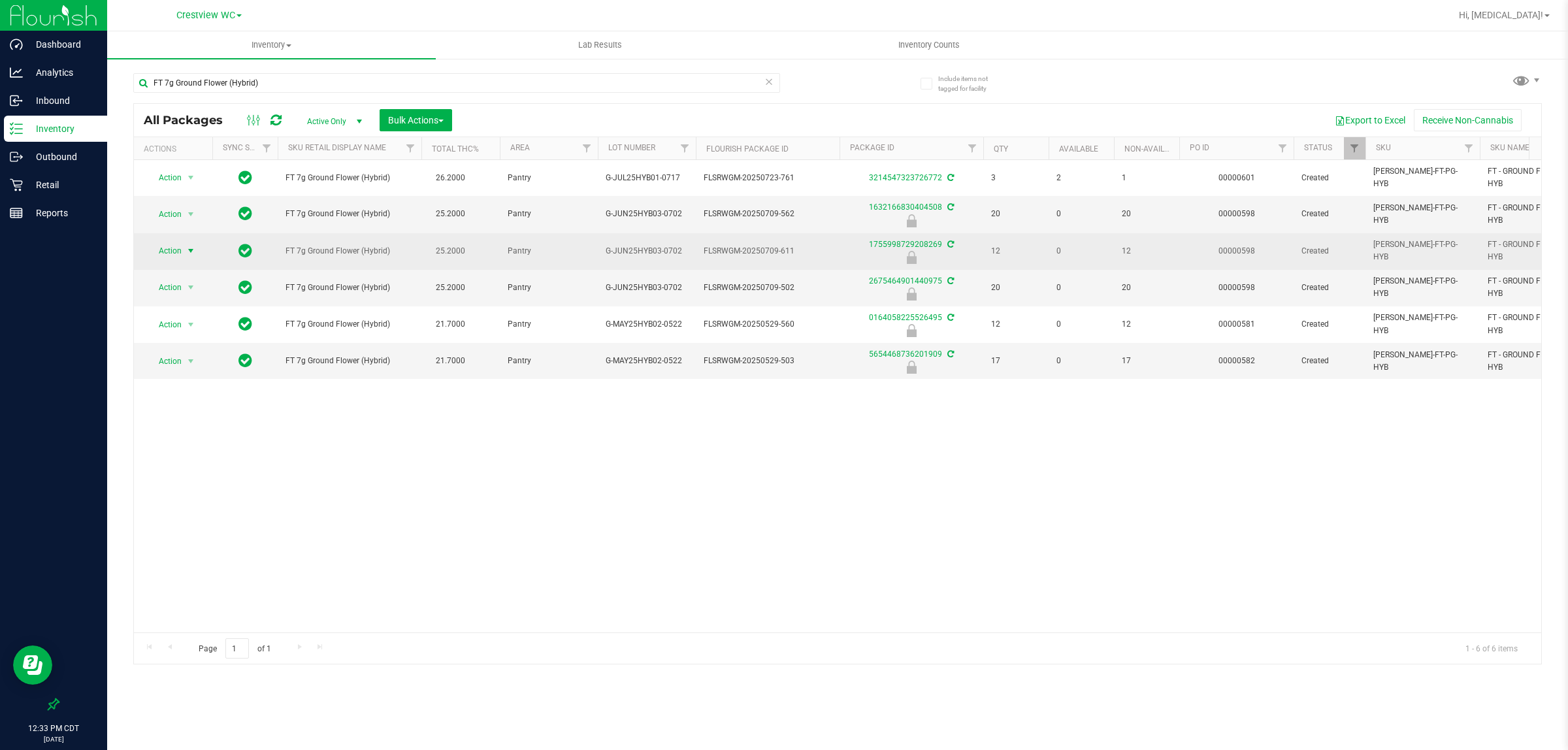
click at [171, 253] on span "Action" at bounding box center [164, 251] width 35 height 18
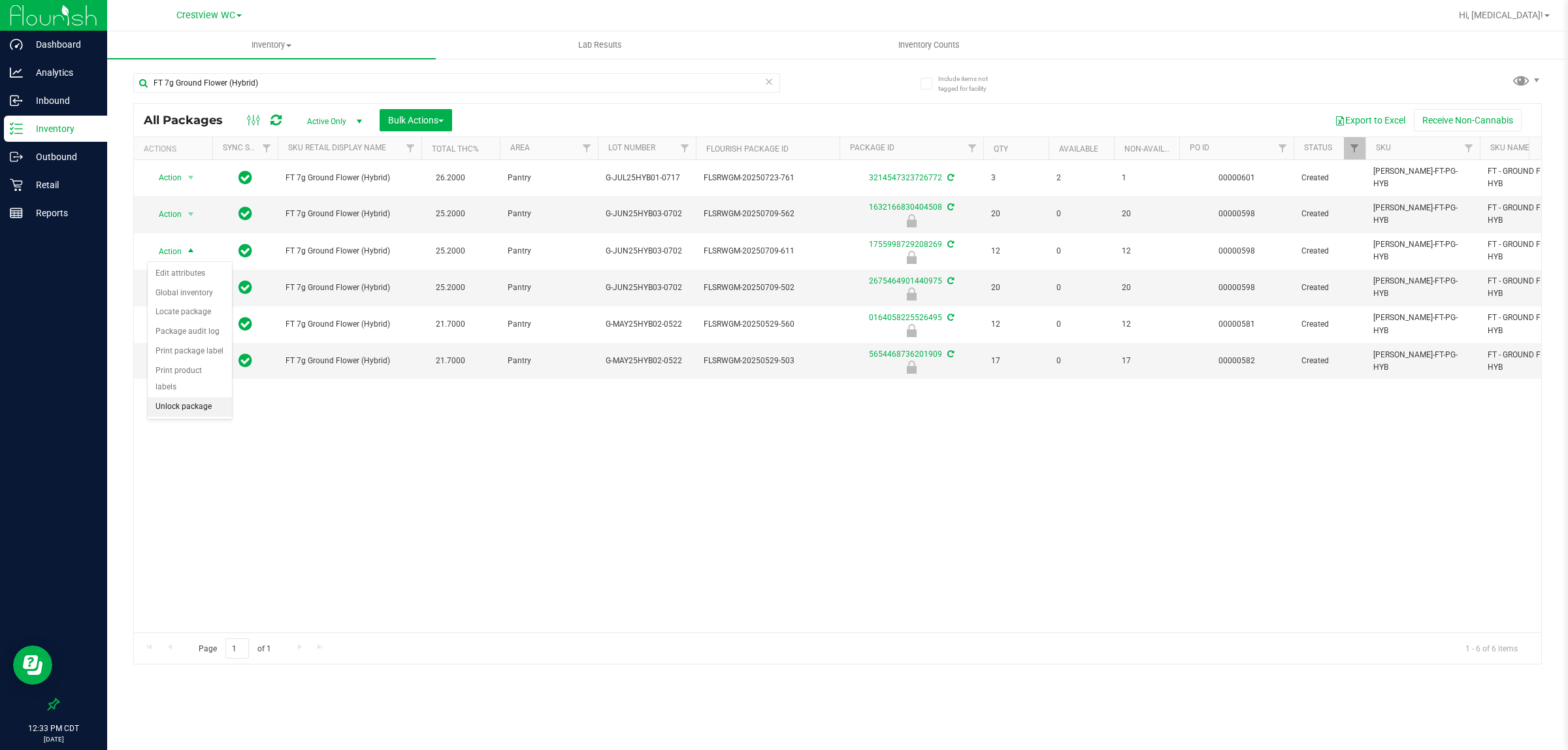
click at [186, 397] on li "Unlock package" at bounding box center [190, 407] width 84 height 20
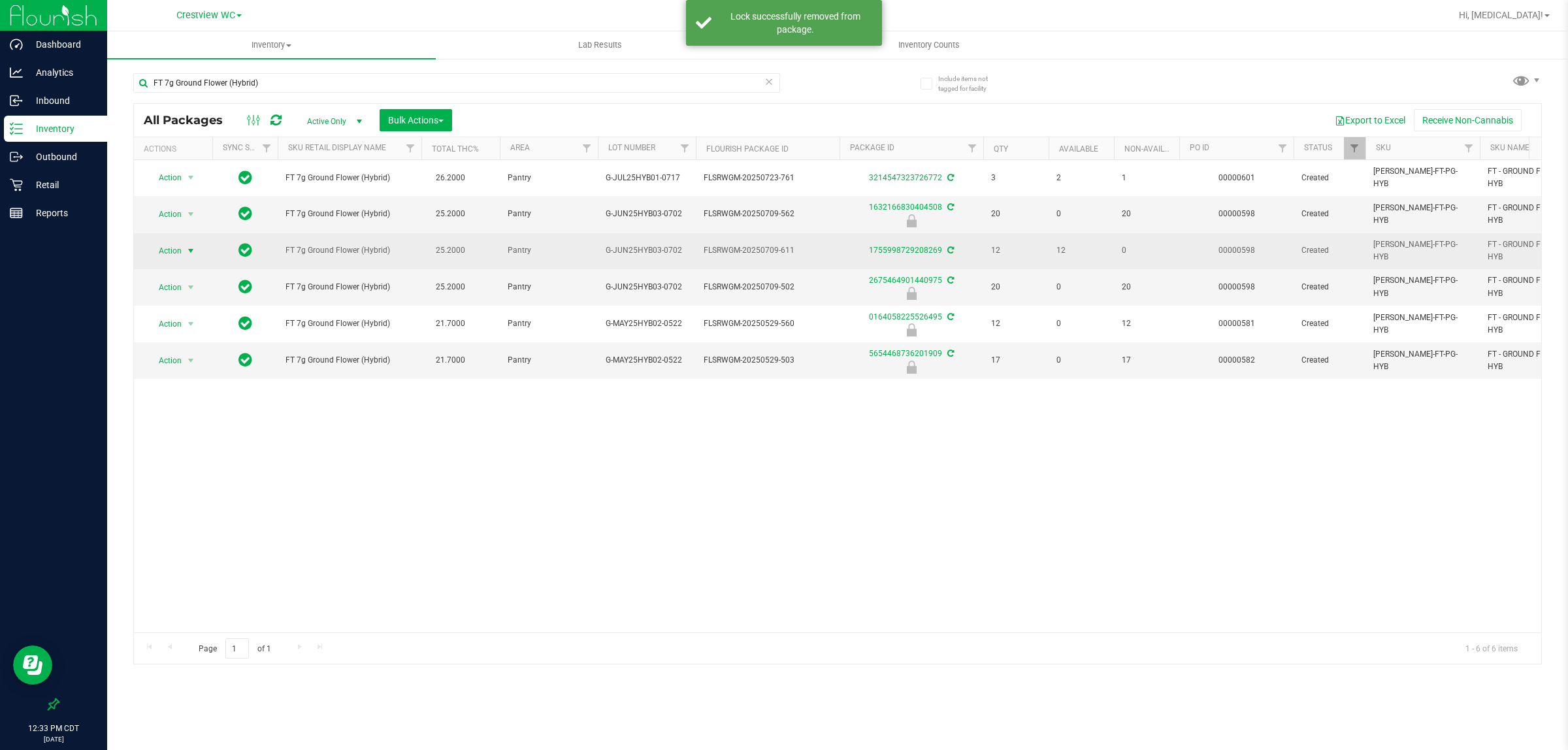
click at [174, 252] on span "Action" at bounding box center [164, 251] width 35 height 18
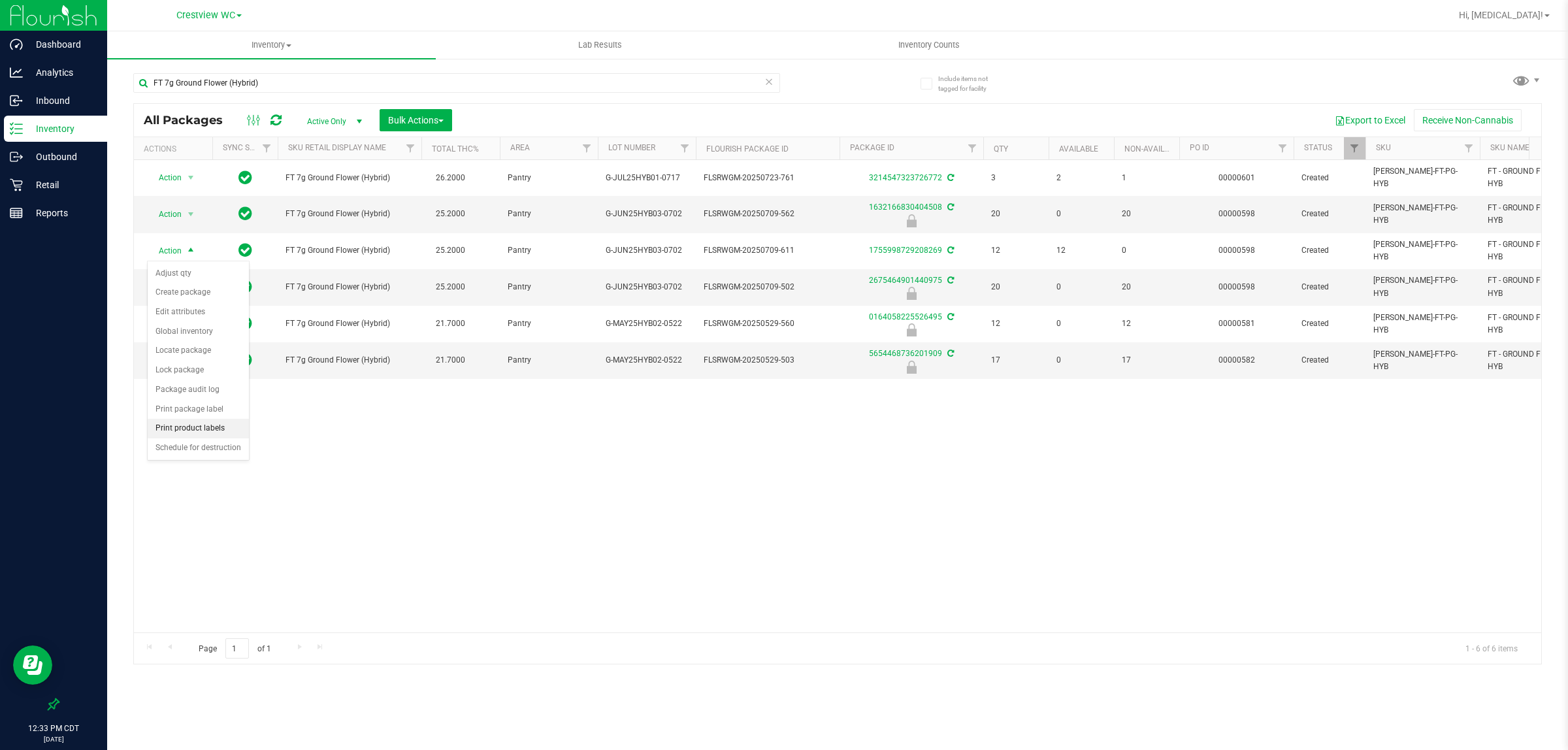
click at [188, 431] on li "Print product labels" at bounding box center [198, 429] width 101 height 20
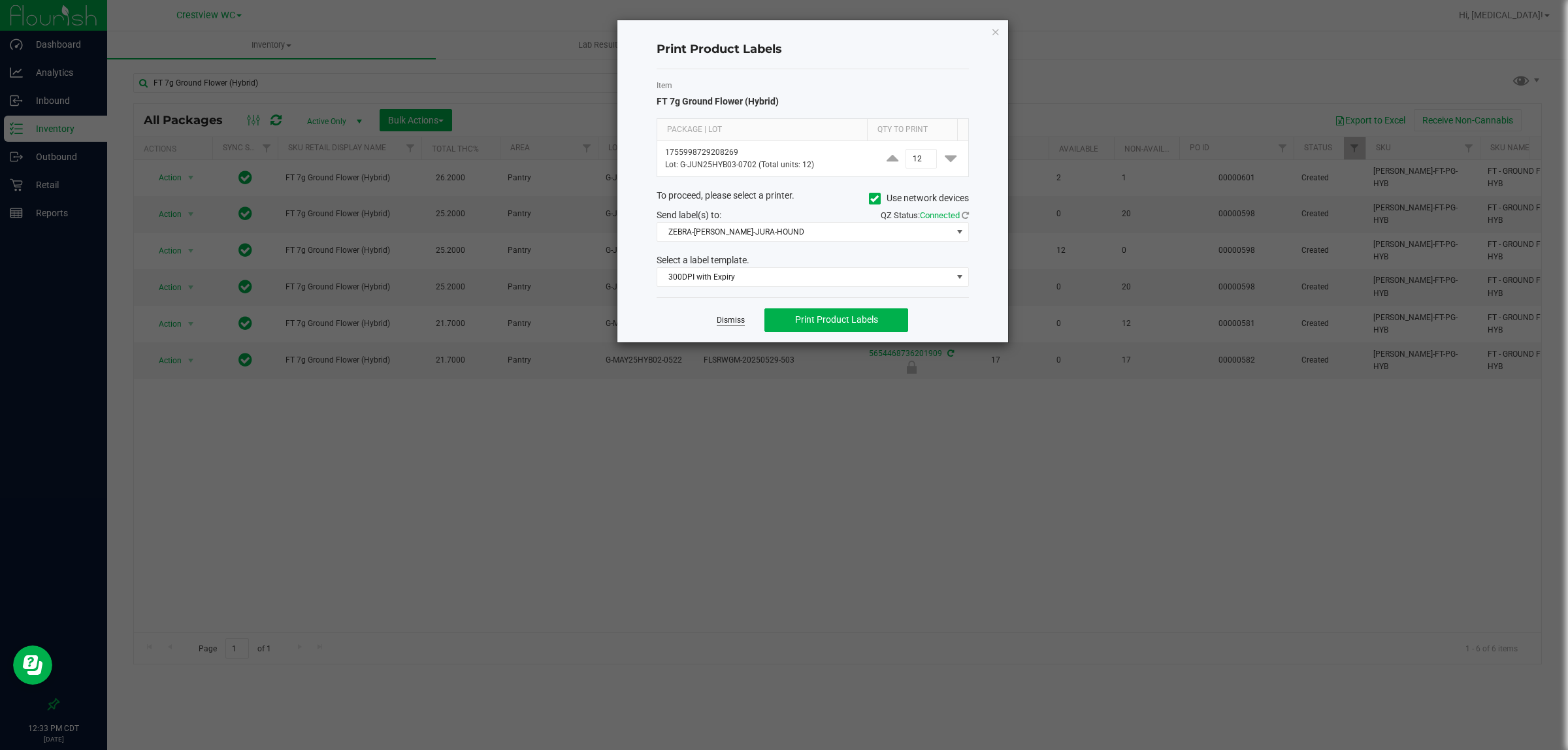
click at [726, 317] on link "Dismiss" at bounding box center [730, 321] width 28 height 11
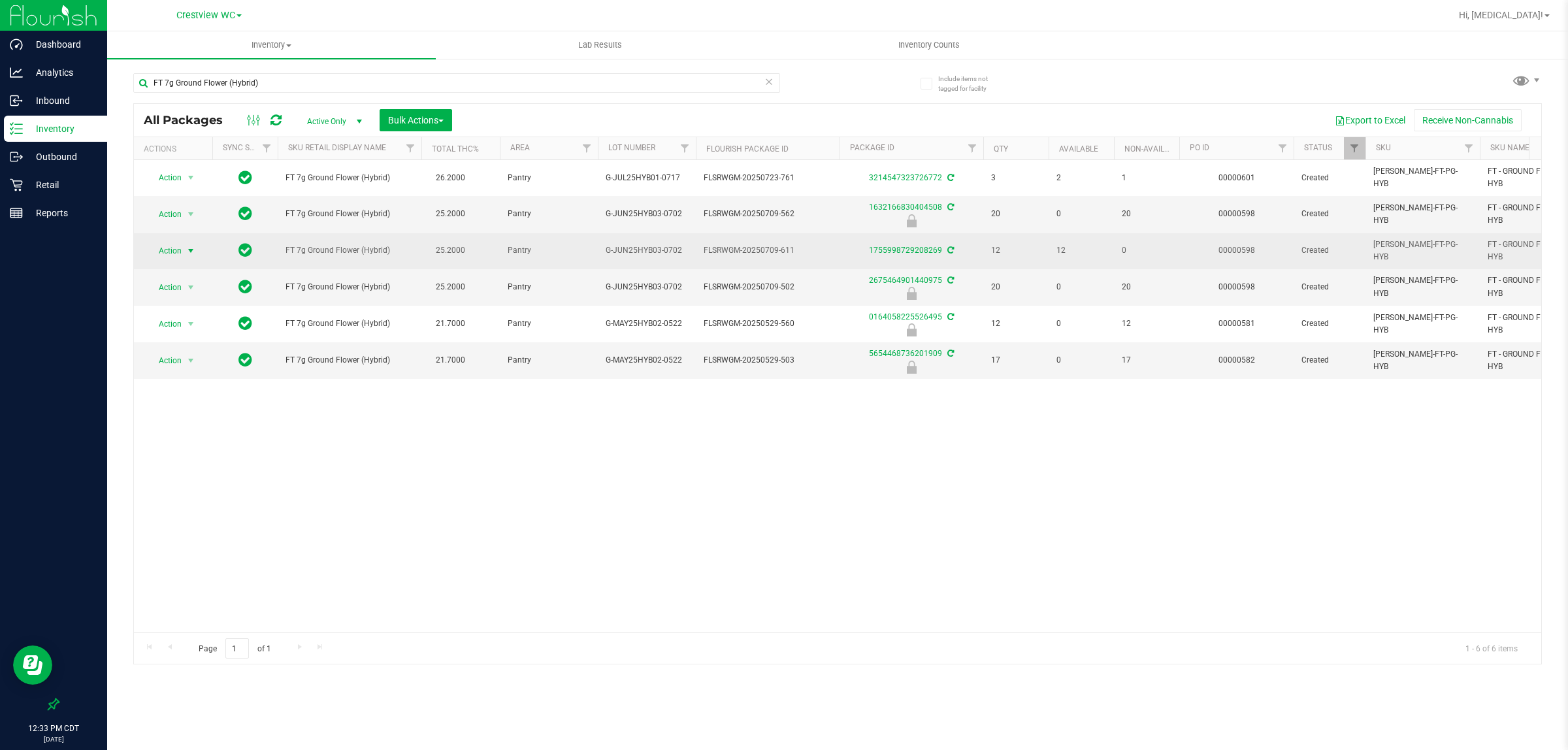
click at [187, 252] on span "select" at bounding box center [190, 251] width 10 height 10
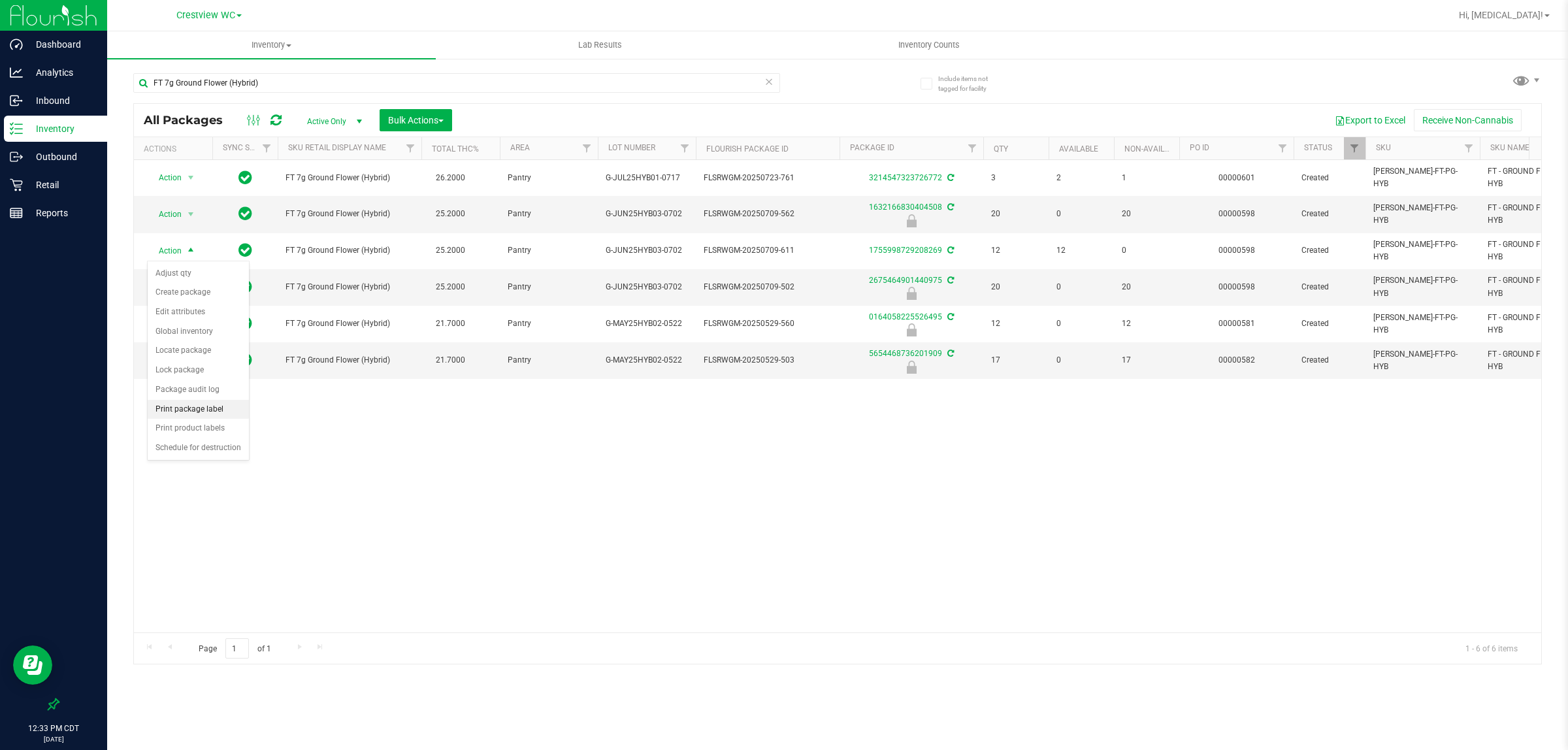
click at [186, 416] on li "Print package label" at bounding box center [198, 410] width 101 height 20
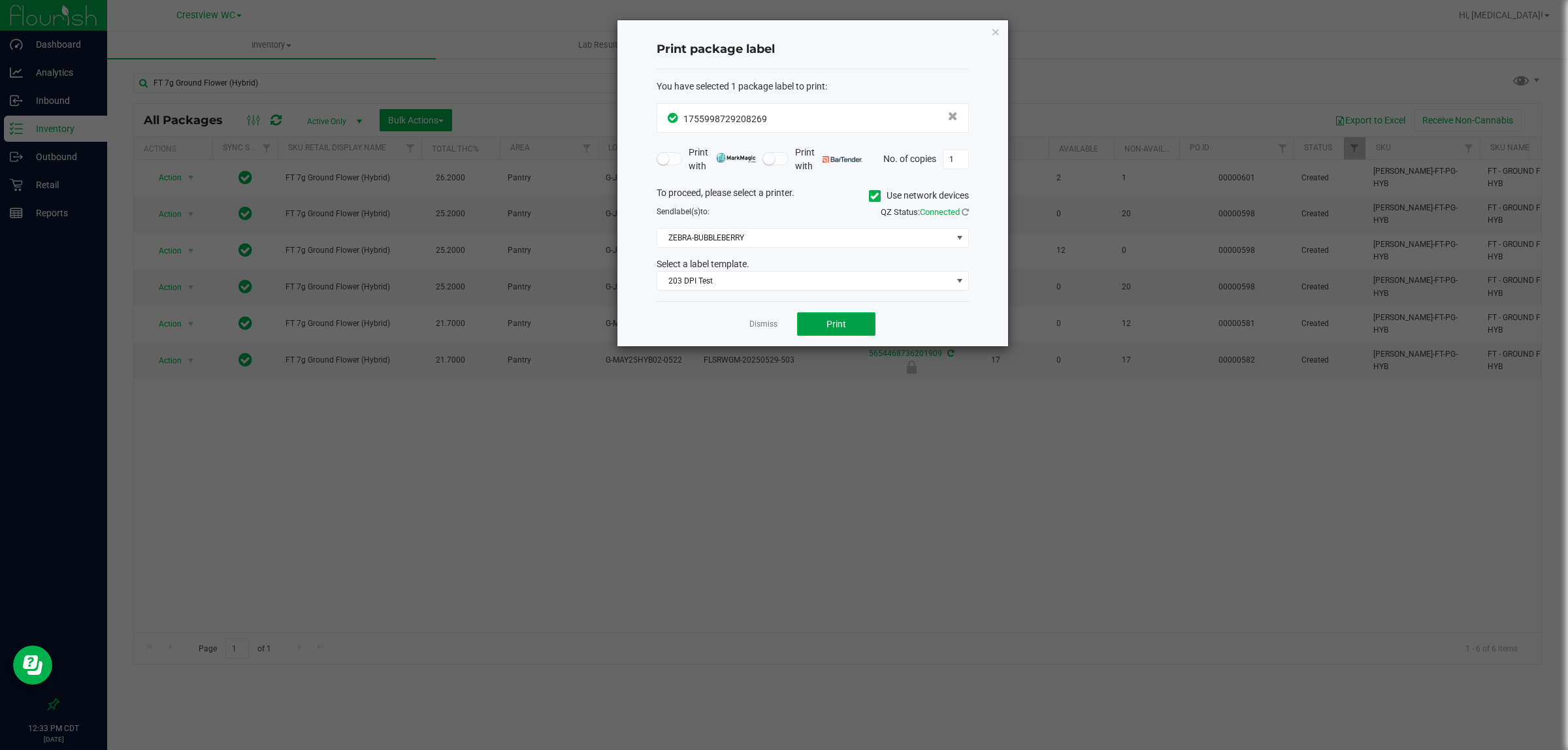
click at [781, 332] on button "Print" at bounding box center [836, 324] width 78 height 24
click at [762, 330] on link "Dismiss" at bounding box center [763, 324] width 28 height 11
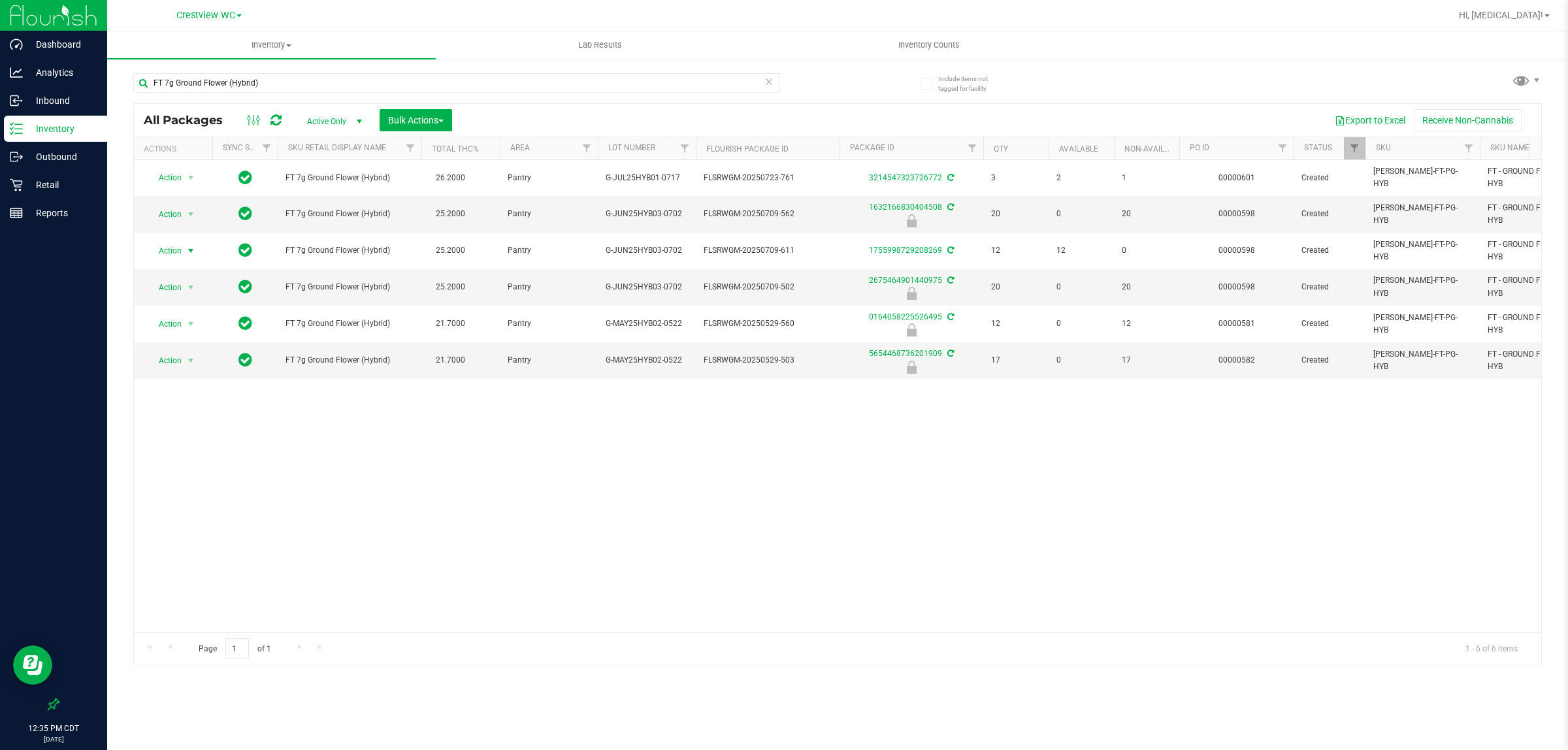
click at [659, 467] on div "Action Action Adjust qty Create package Edit attributes Global inventory Locate…" at bounding box center [838, 396] width 1408 height 472
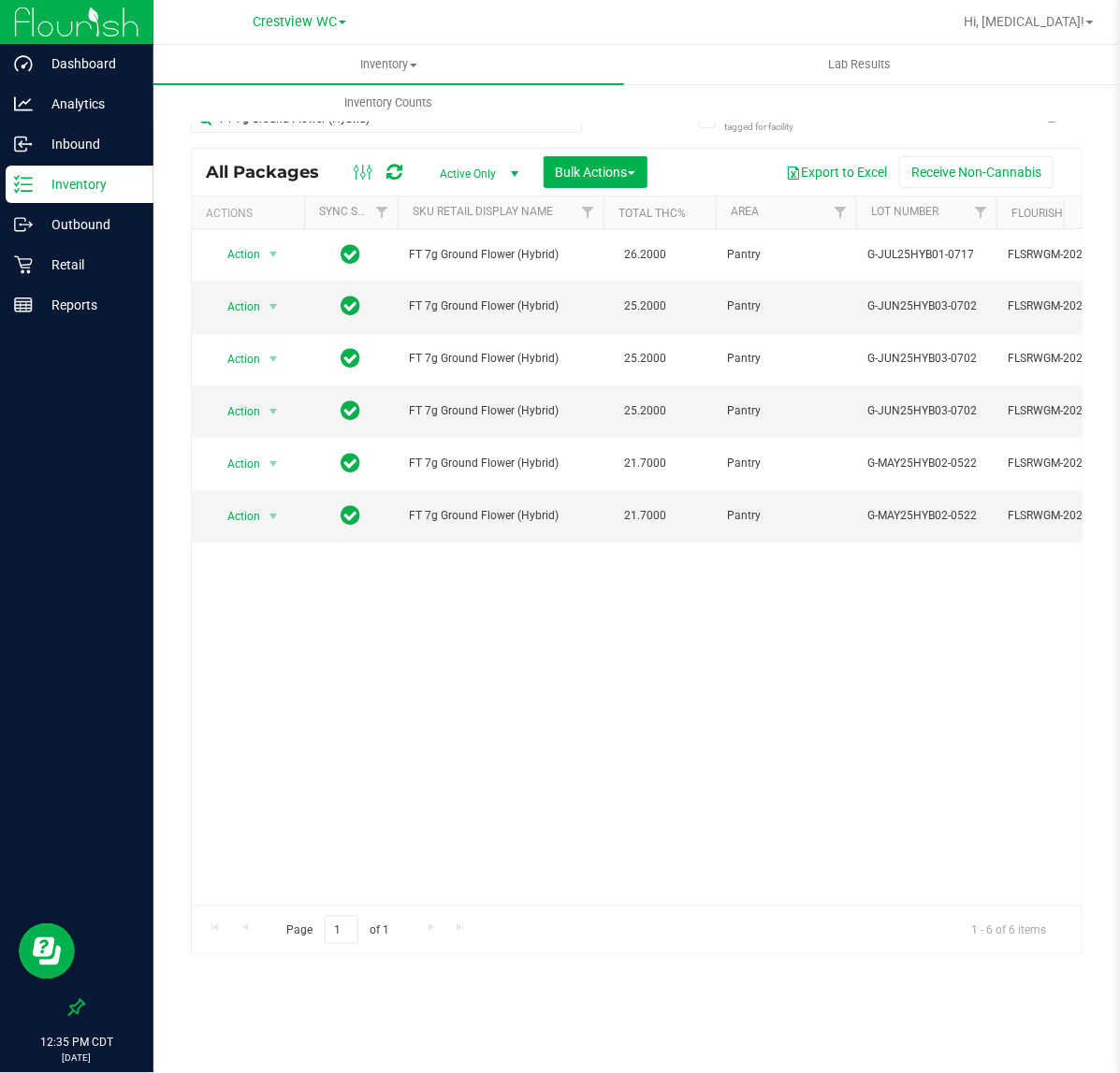
click at [450, 610] on div "Action Action Adjust qty Create package Edit attributes Global inventory Locate…" at bounding box center [636, 567] width 890 height 676
click at [61, 269] on p "Retail" at bounding box center [89, 265] width 112 height 22
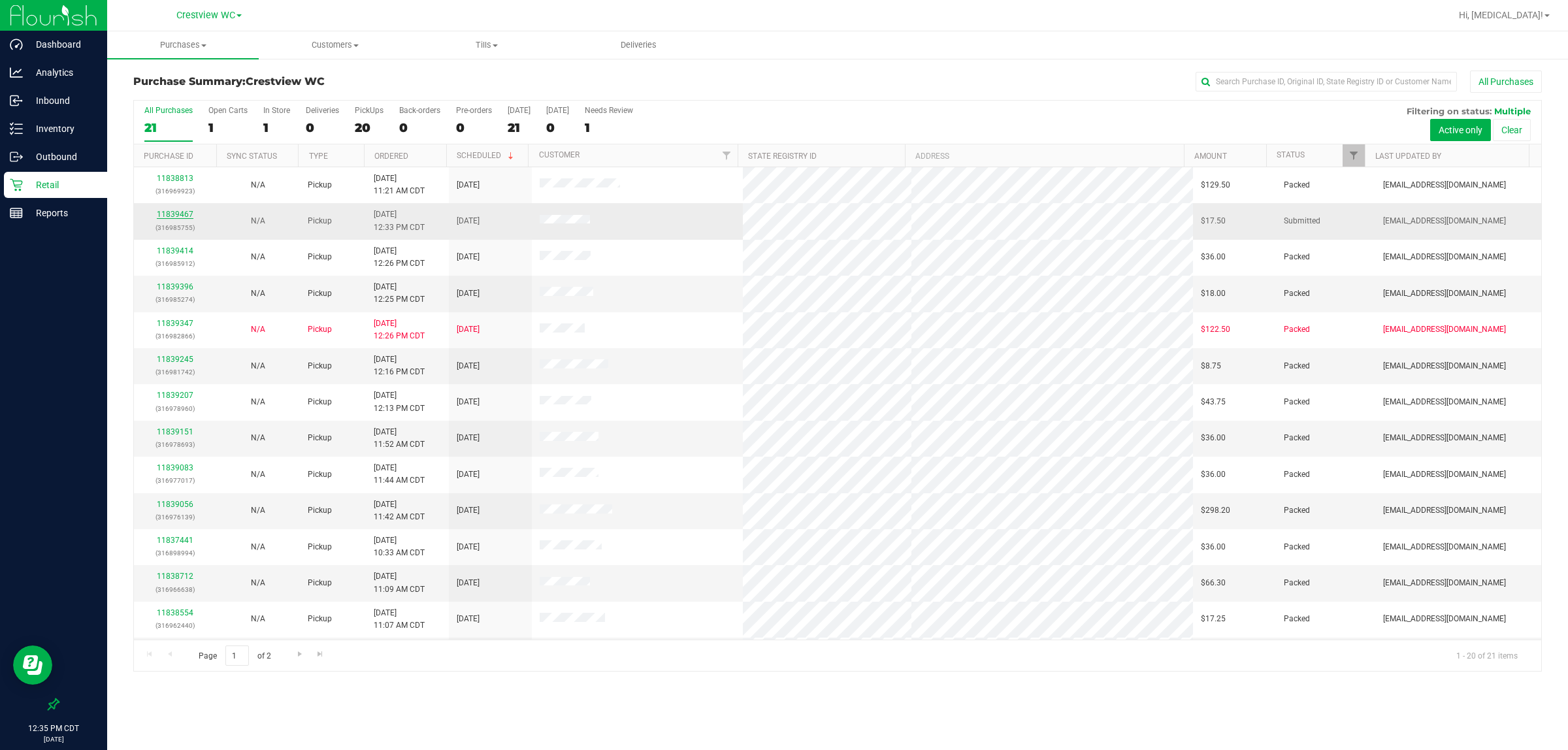
click at [181, 215] on link "11839467" at bounding box center [175, 214] width 37 height 9
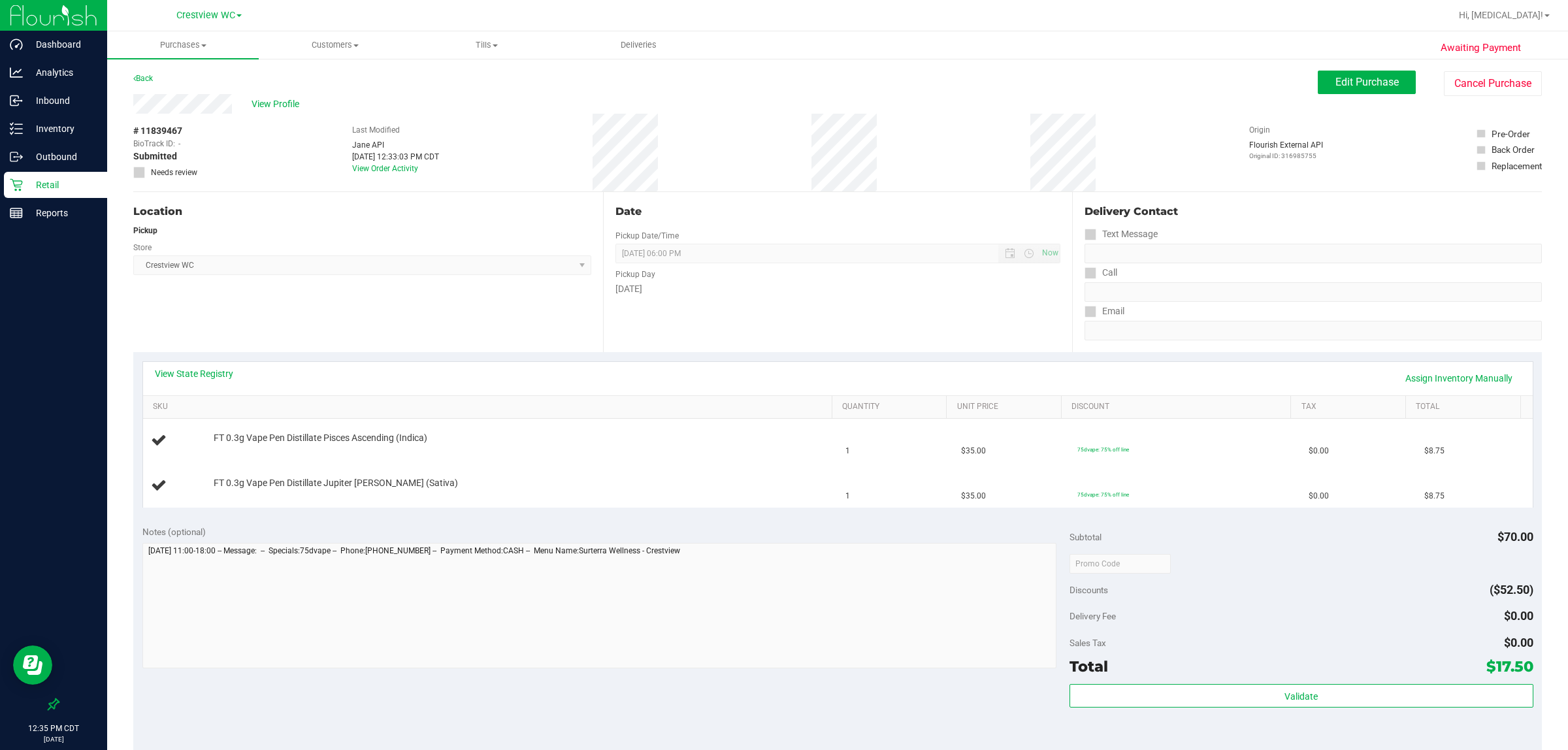
click at [207, 366] on div "View State Registry Assign Inventory Manually" at bounding box center [838, 378] width 1390 height 33
click at [203, 371] on link "View State Registry" at bounding box center [194, 374] width 78 height 13
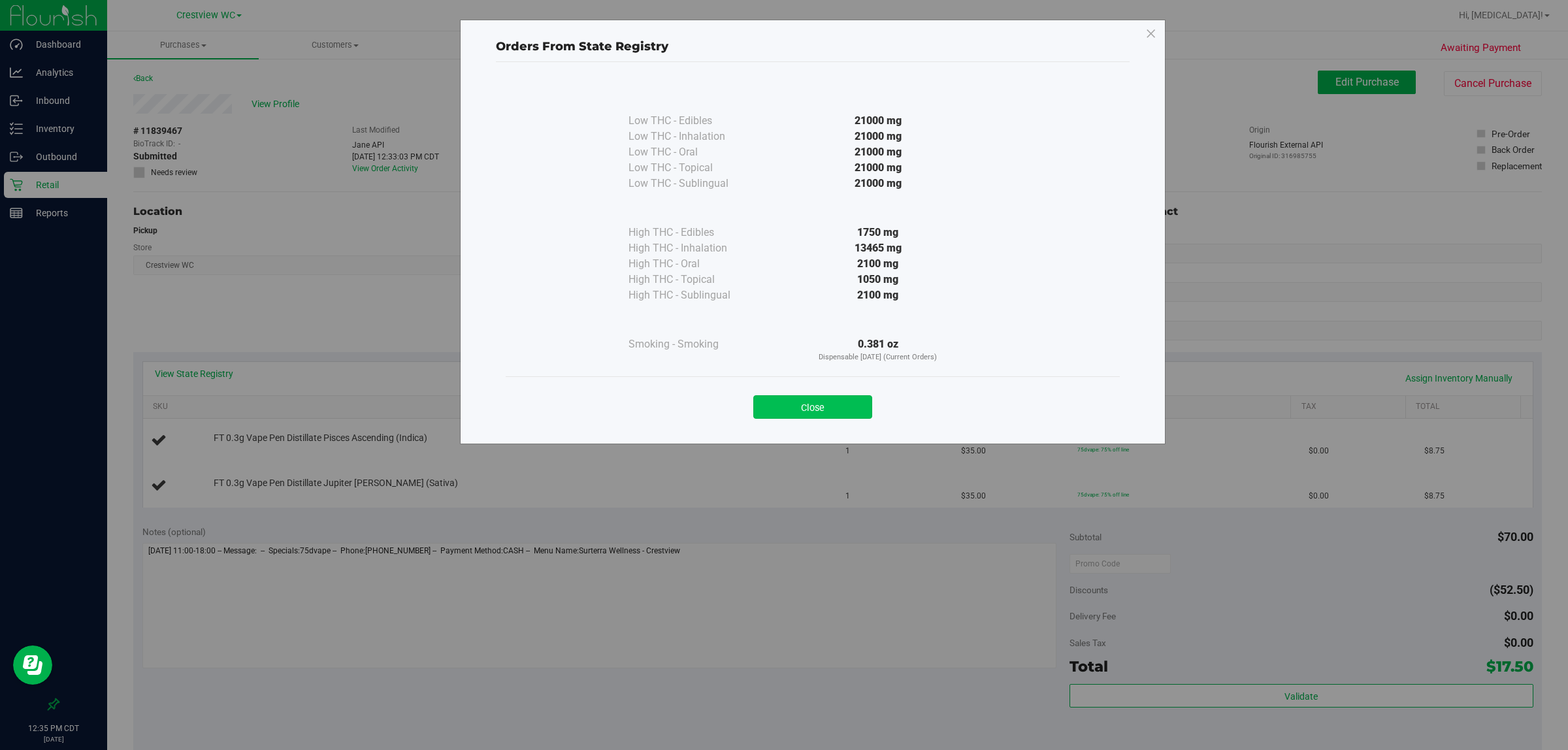
click at [781, 412] on button "Close" at bounding box center [813, 407] width 119 height 24
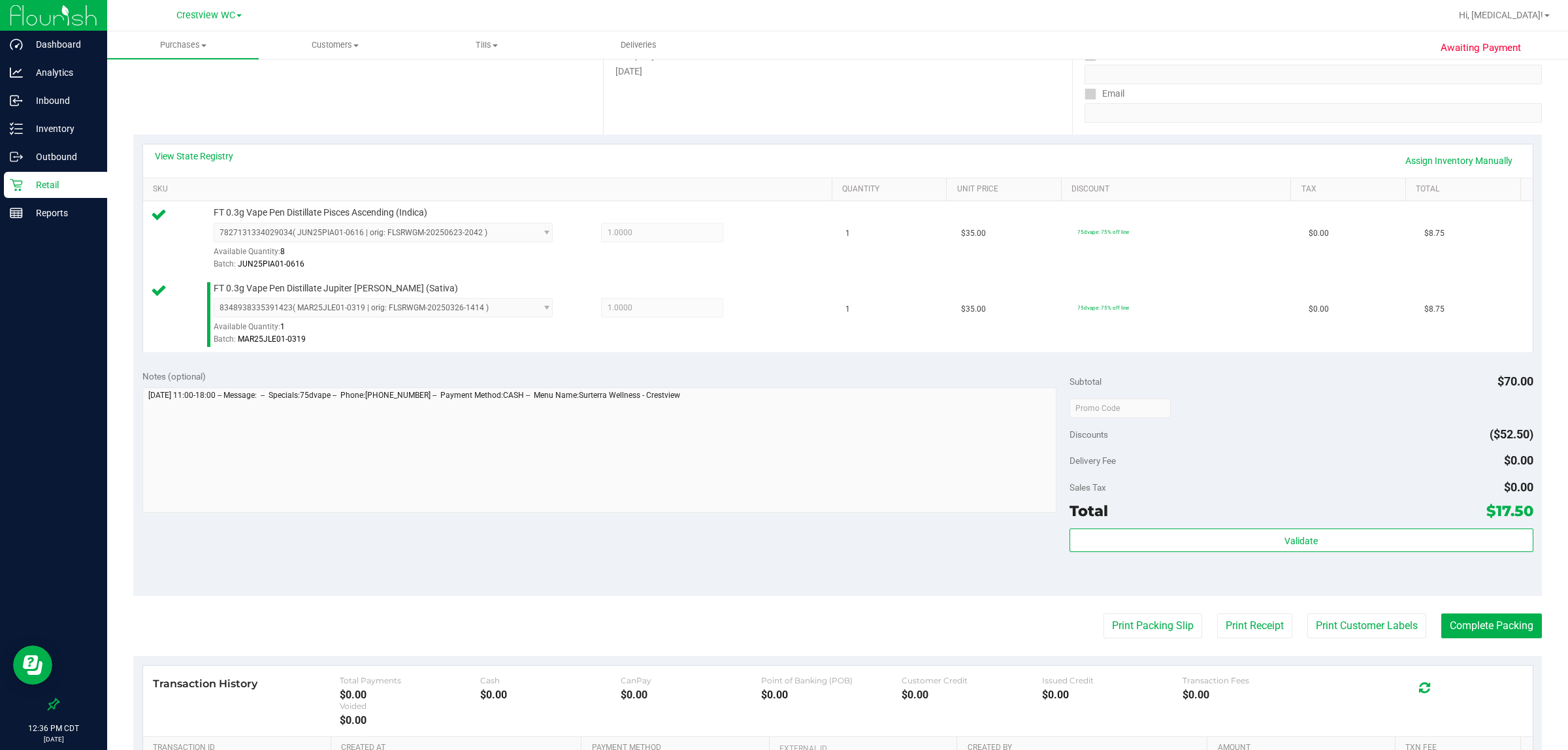
scroll to position [231, 0]
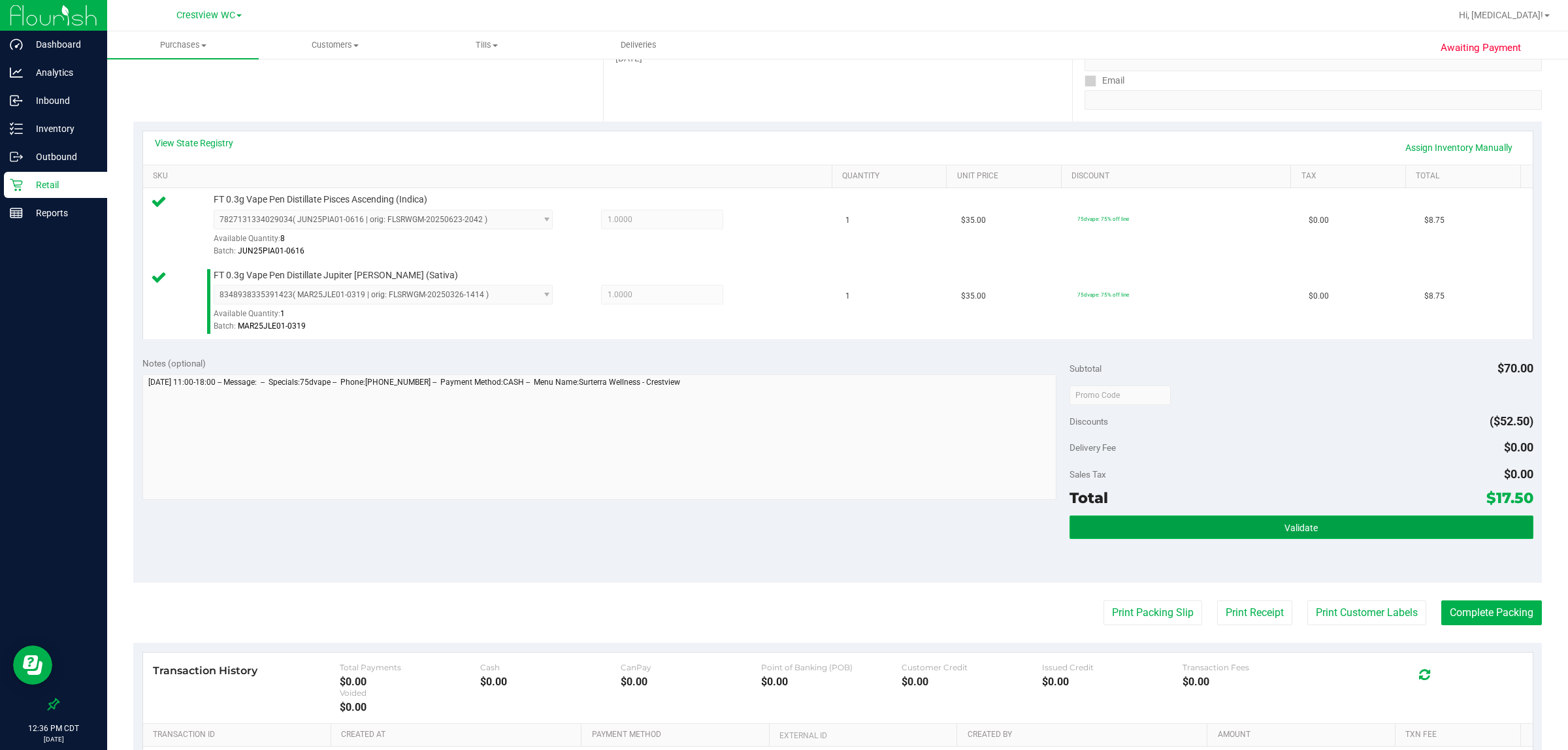
click at [781, 531] on button "Validate" at bounding box center [1301, 527] width 464 height 24
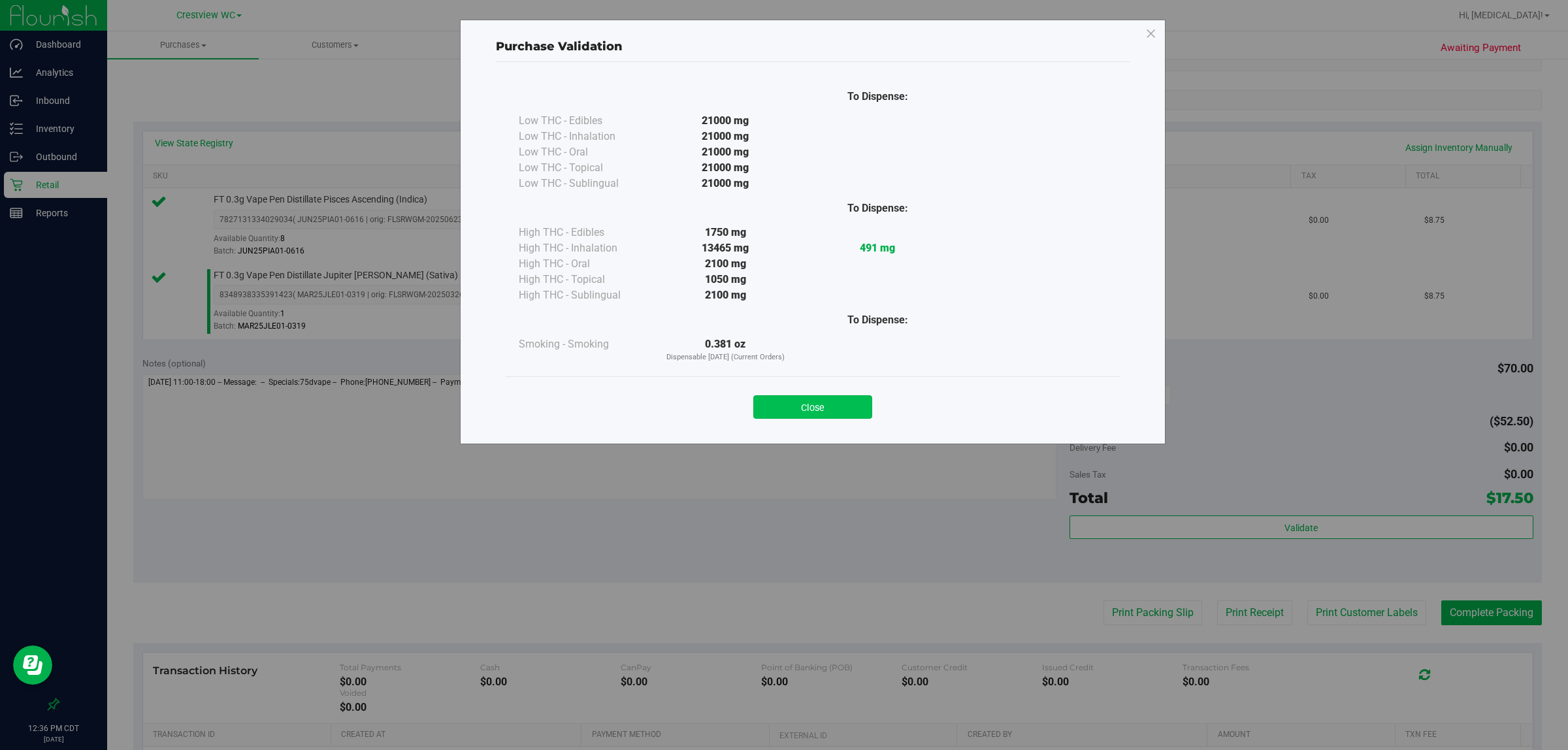
click at [781, 405] on button "Close" at bounding box center [813, 407] width 119 height 24
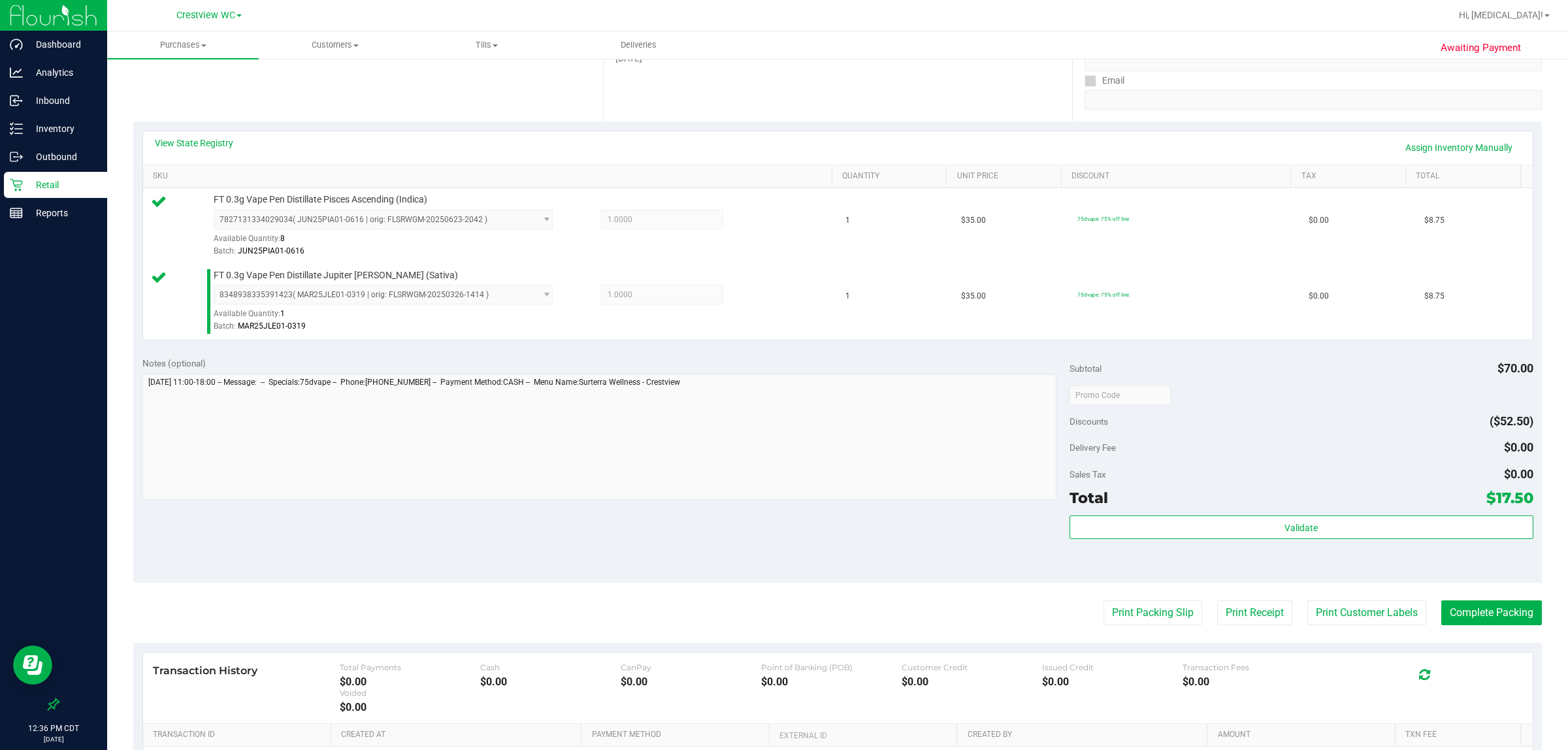
click at [781, 521] on div "Notes (optional) Subtotal $70.00 Discounts ($52.50) Delivery Fee $0.00 Sales Ta…" at bounding box center [838, 465] width 1409 height 235
click at [781, 613] on button "Print Packing Slip" at bounding box center [1152, 613] width 99 height 25
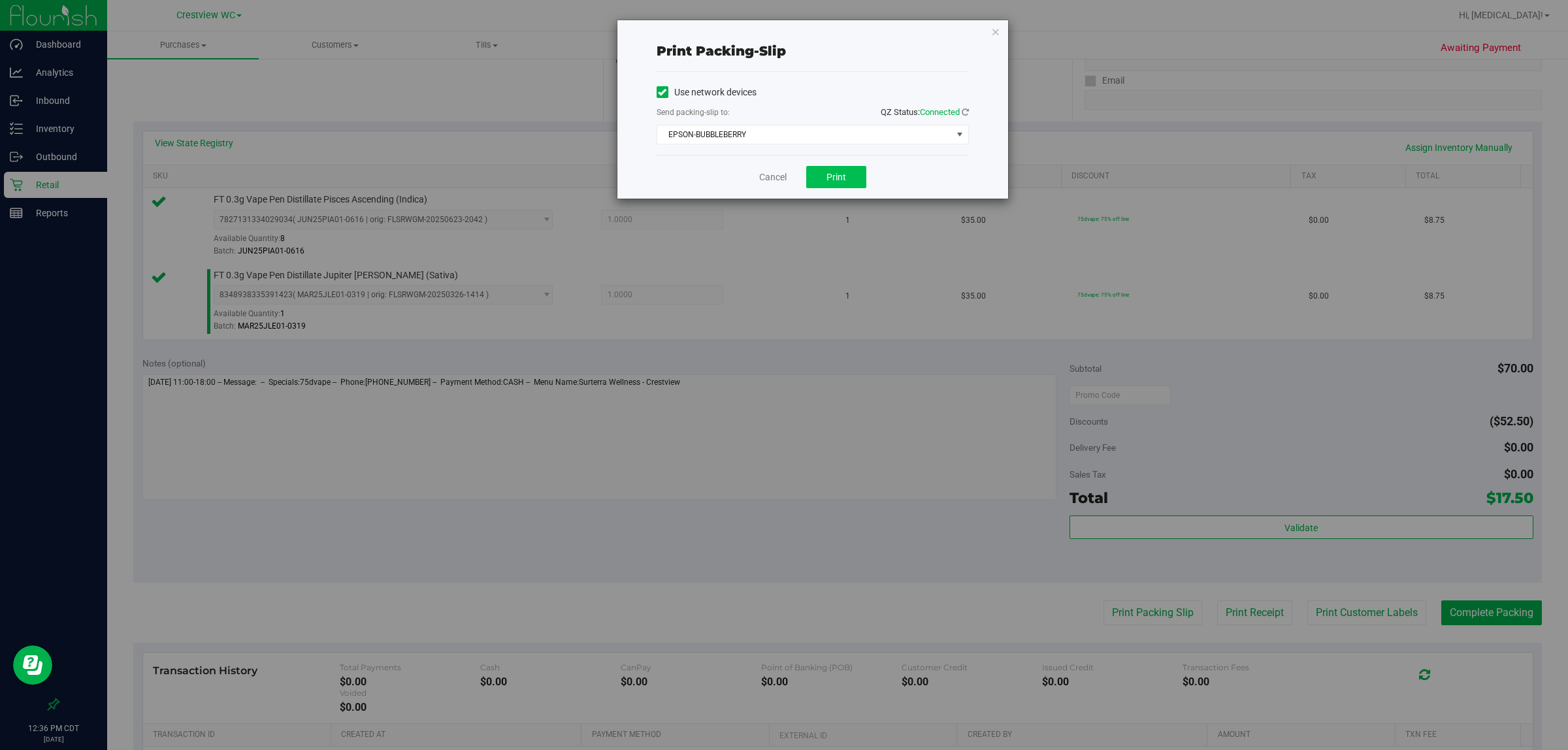
click at [781, 175] on span "Print" at bounding box center [836, 177] width 20 height 10
click at [762, 177] on link "Cancel" at bounding box center [773, 177] width 27 height 14
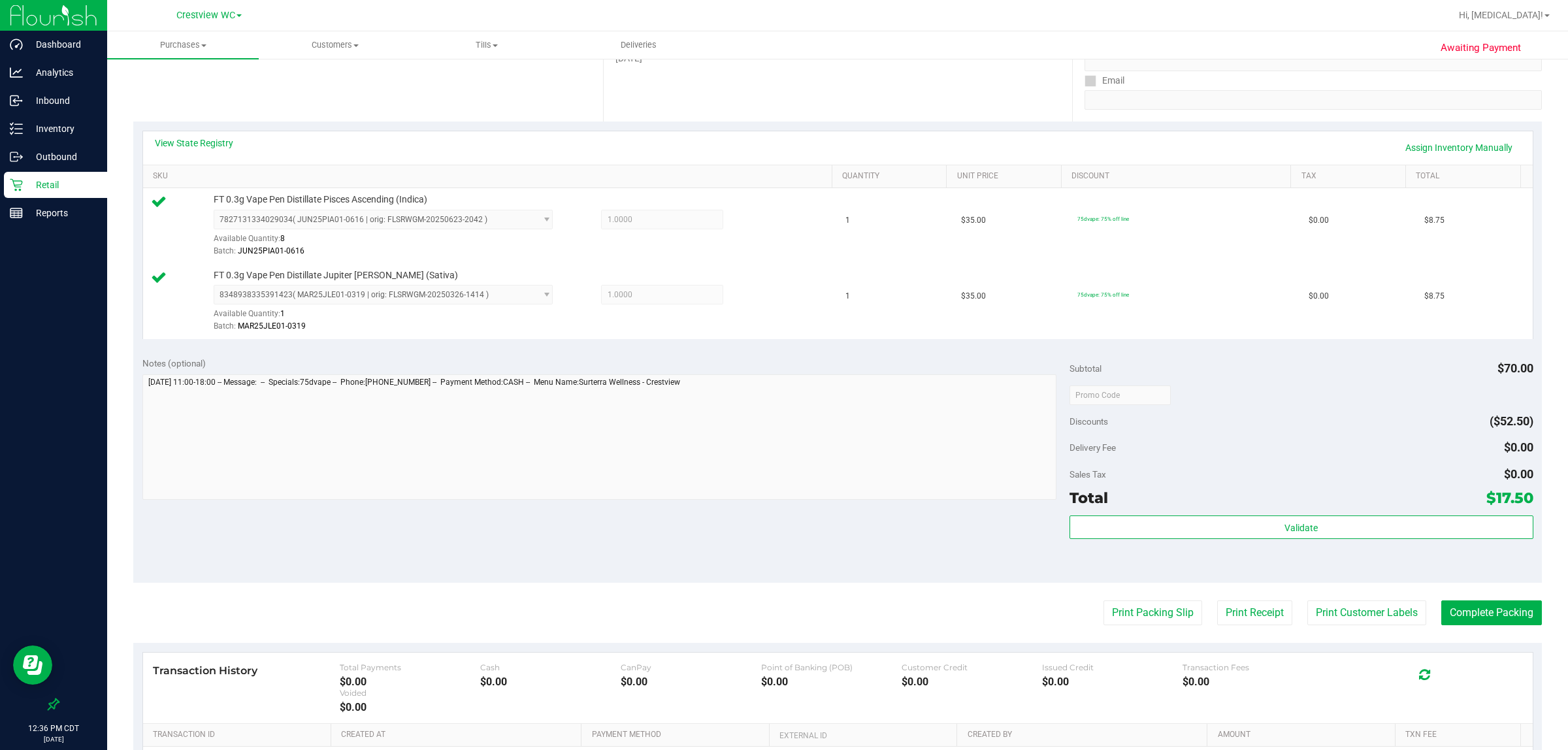
click at [751, 536] on div "Notes (optional) Subtotal $70.00 Discounts ($52.50) Delivery Fee $0.00 Sales Ta…" at bounding box center [838, 465] width 1409 height 235
click at [781, 612] on button "Complete Packing" at bounding box center [1492, 613] width 101 height 25
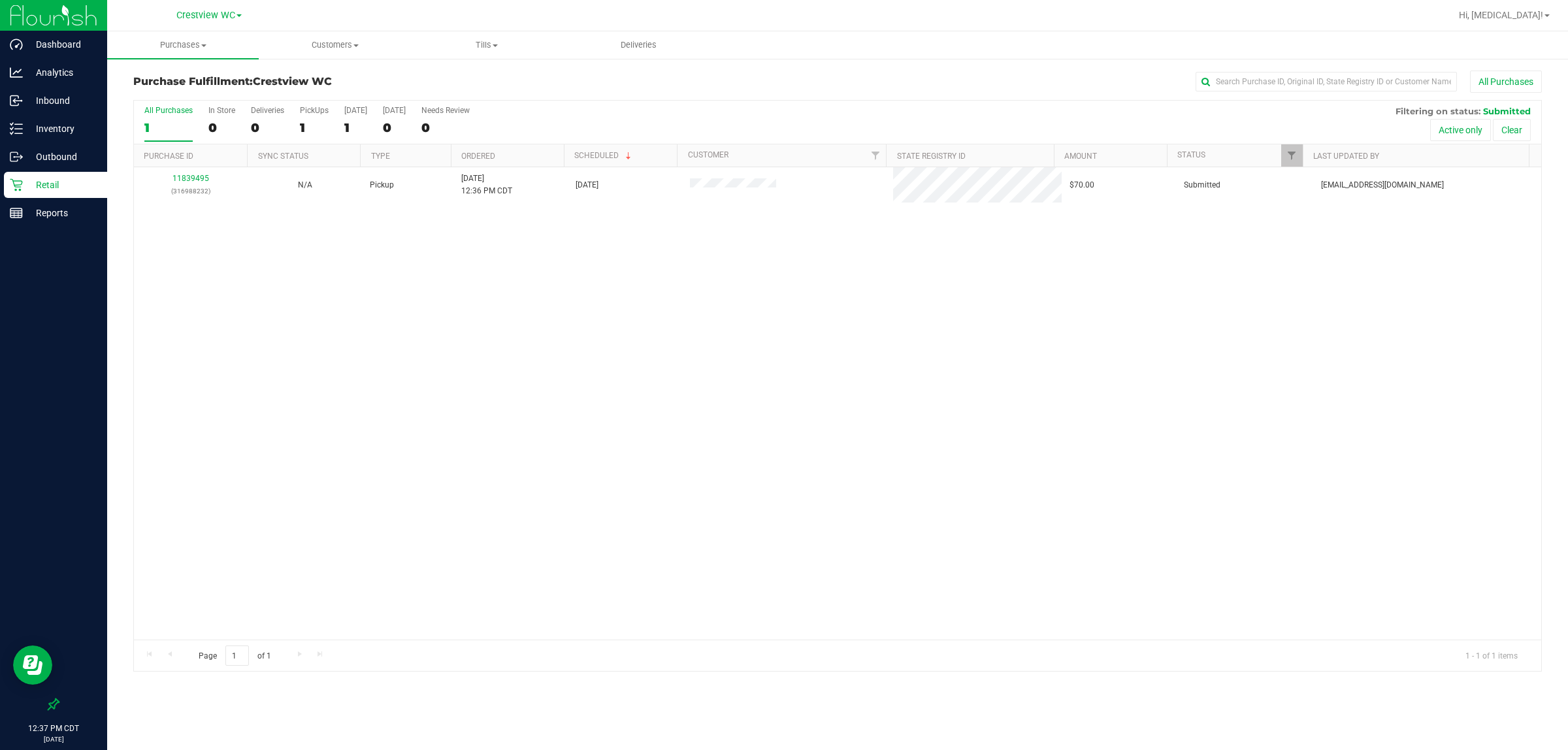
click at [35, 188] on p "Retail" at bounding box center [62, 185] width 78 height 16
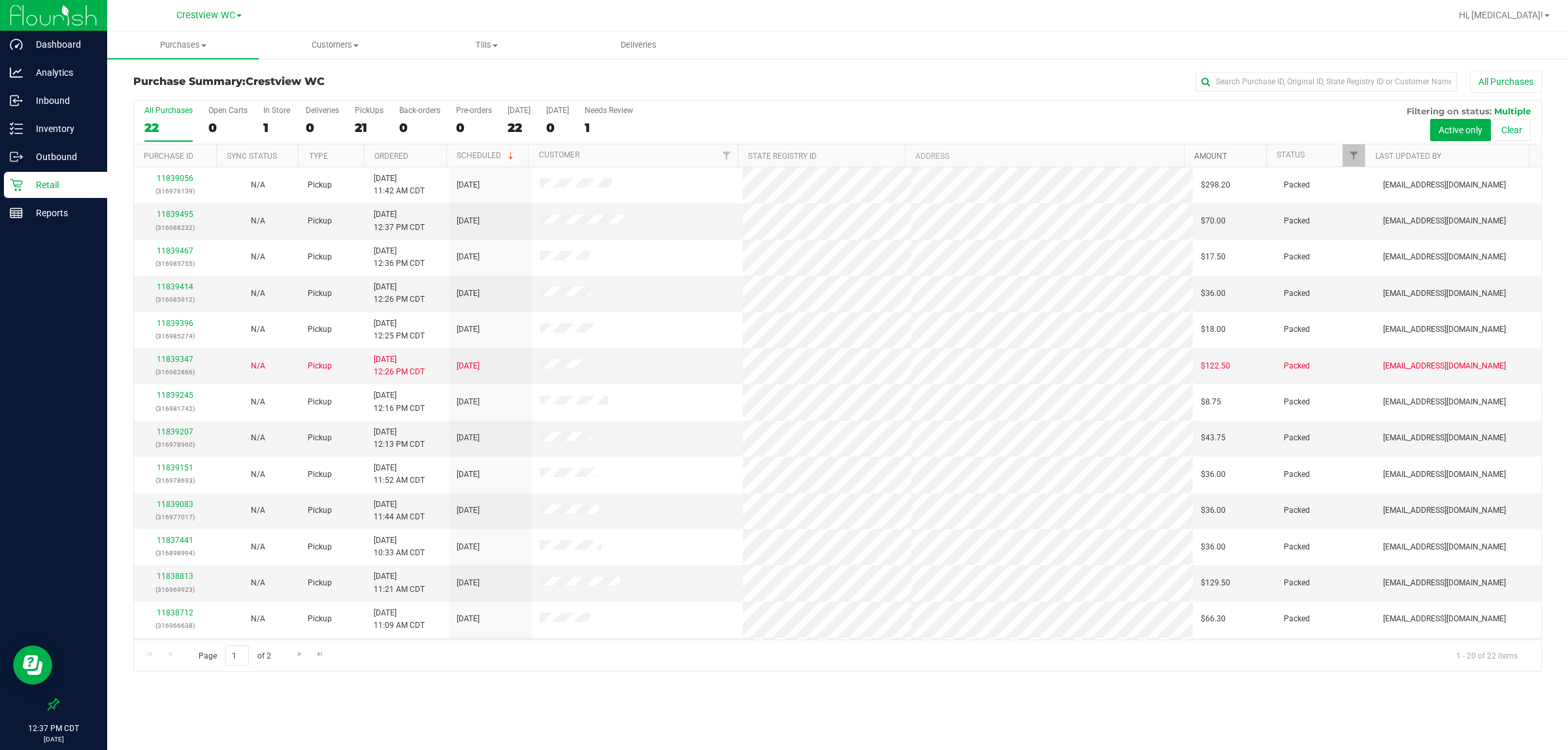
click at [781, 158] on link "Amount" at bounding box center [1211, 156] width 33 height 9
click at [781, 155] on link "Amount" at bounding box center [1218, 155] width 48 height 9
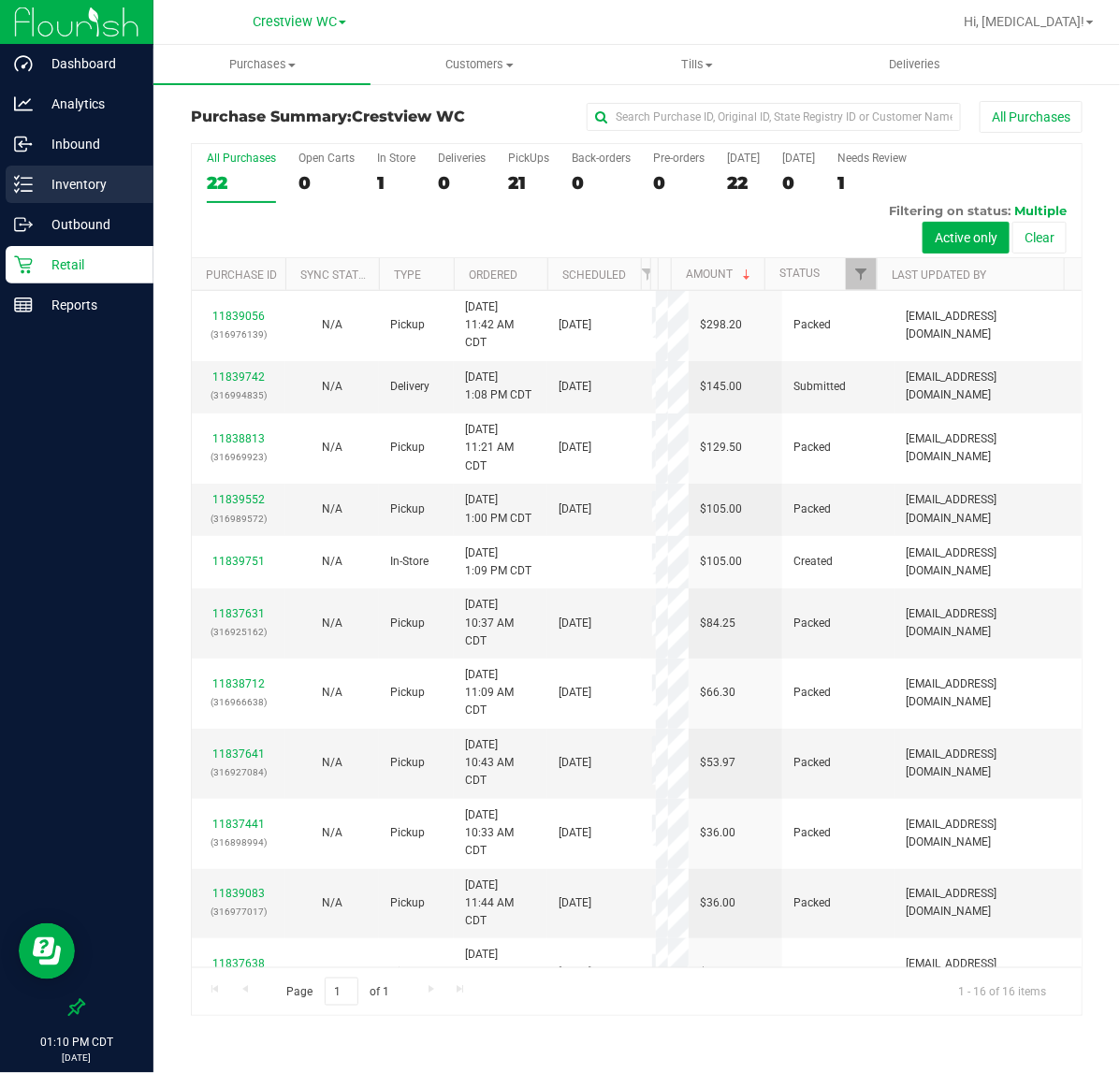
click at [86, 188] on p "Inventory" at bounding box center [89, 184] width 112 height 22
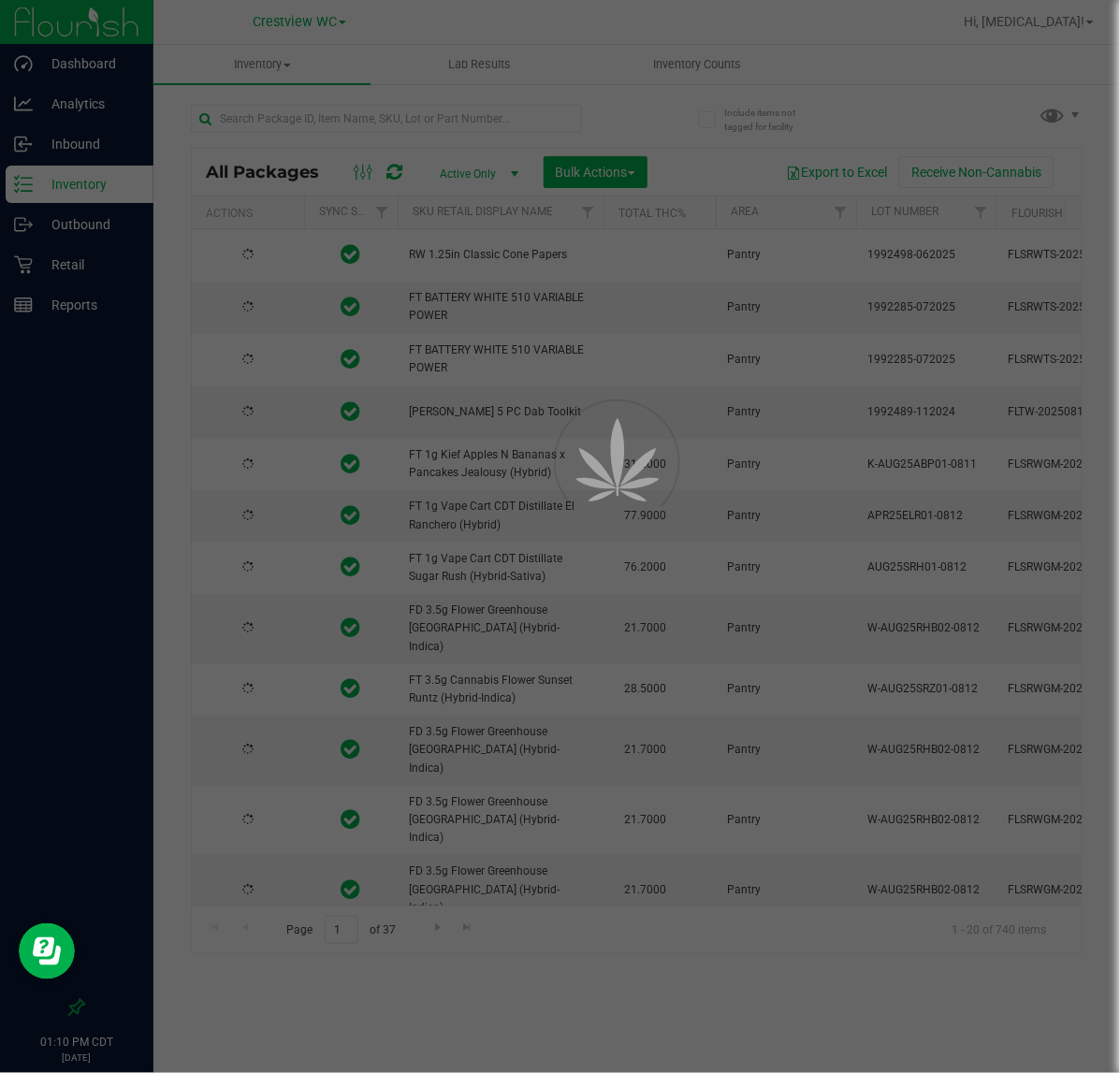
click at [318, 115] on div at bounding box center [560, 536] width 1120 height 1073
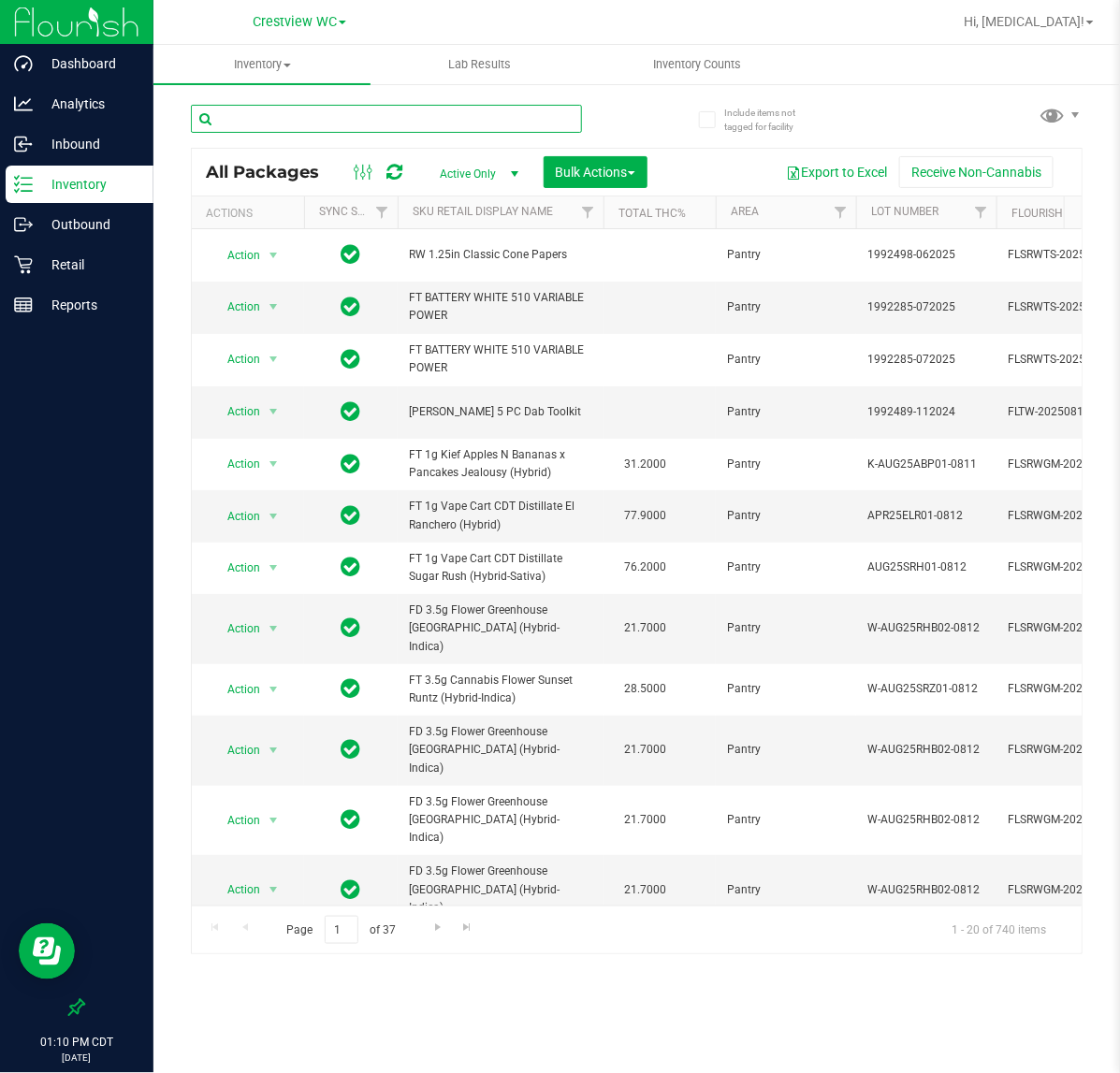
click at [438, 120] on input "text" at bounding box center [386, 119] width 391 height 28
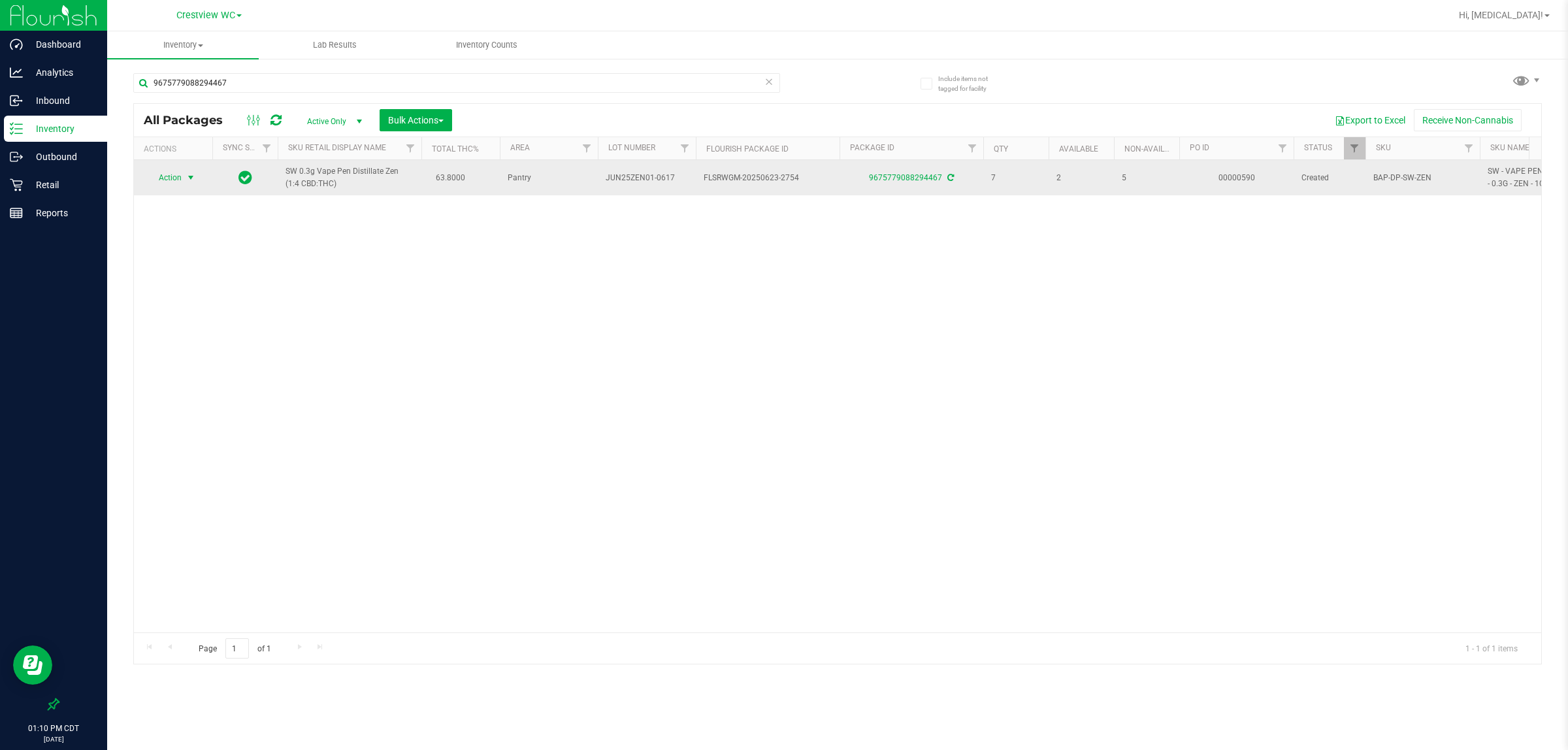
click at [177, 181] on span "Action" at bounding box center [164, 177] width 35 height 18
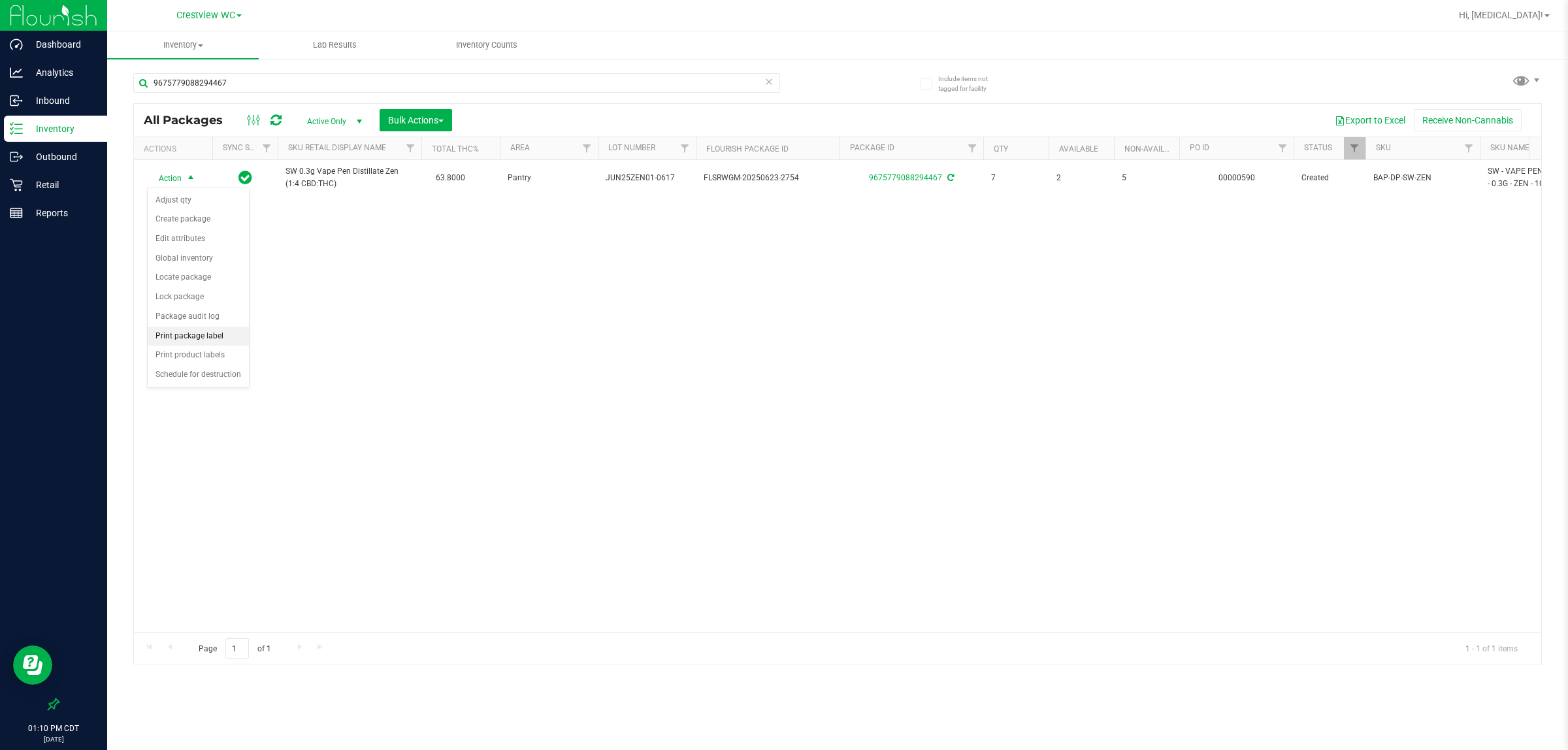
click at [200, 341] on li "Print package label" at bounding box center [198, 336] width 101 height 20
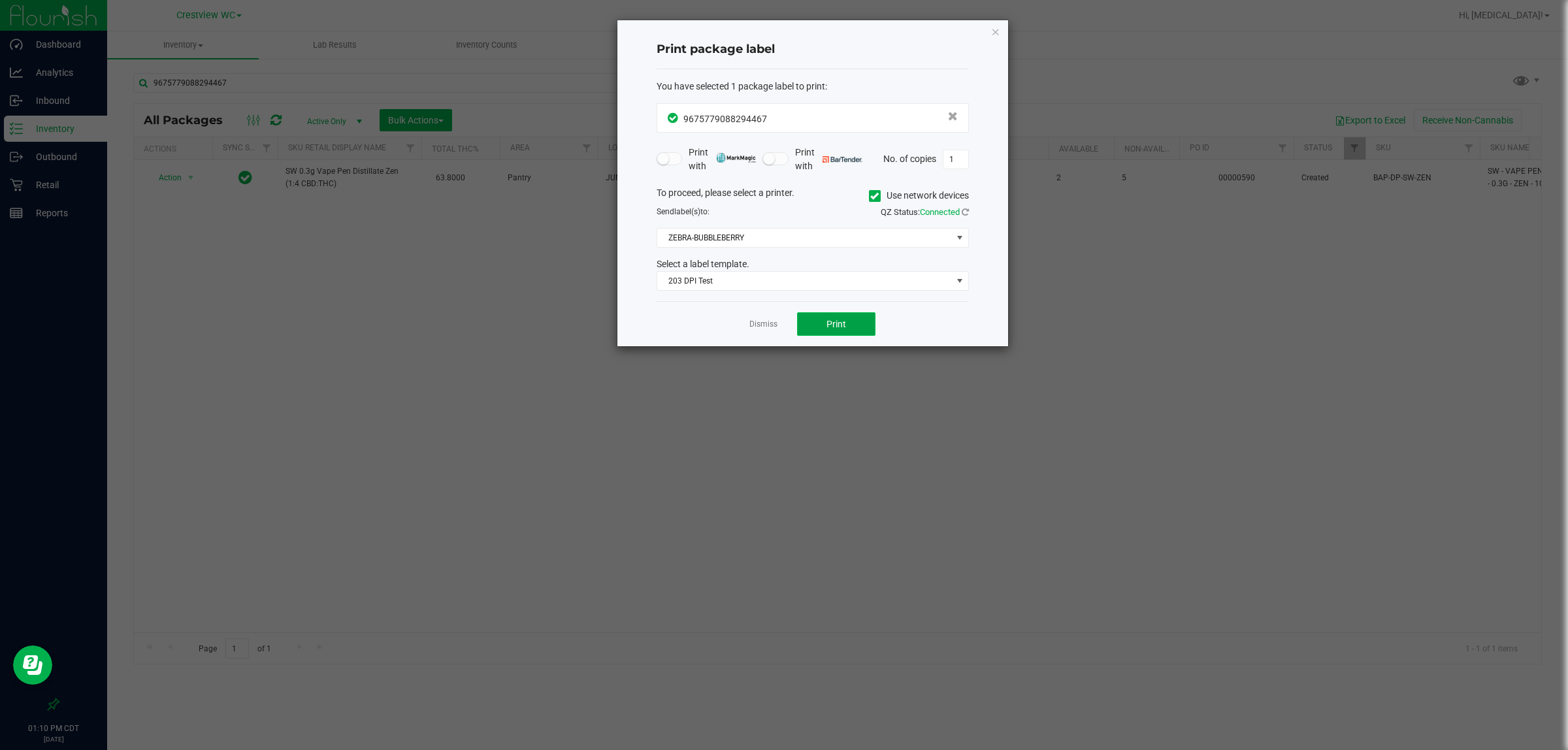
click at [781, 325] on span "Print" at bounding box center [836, 323] width 20 height 10
click at [764, 329] on link "Dismiss" at bounding box center [763, 324] width 28 height 11
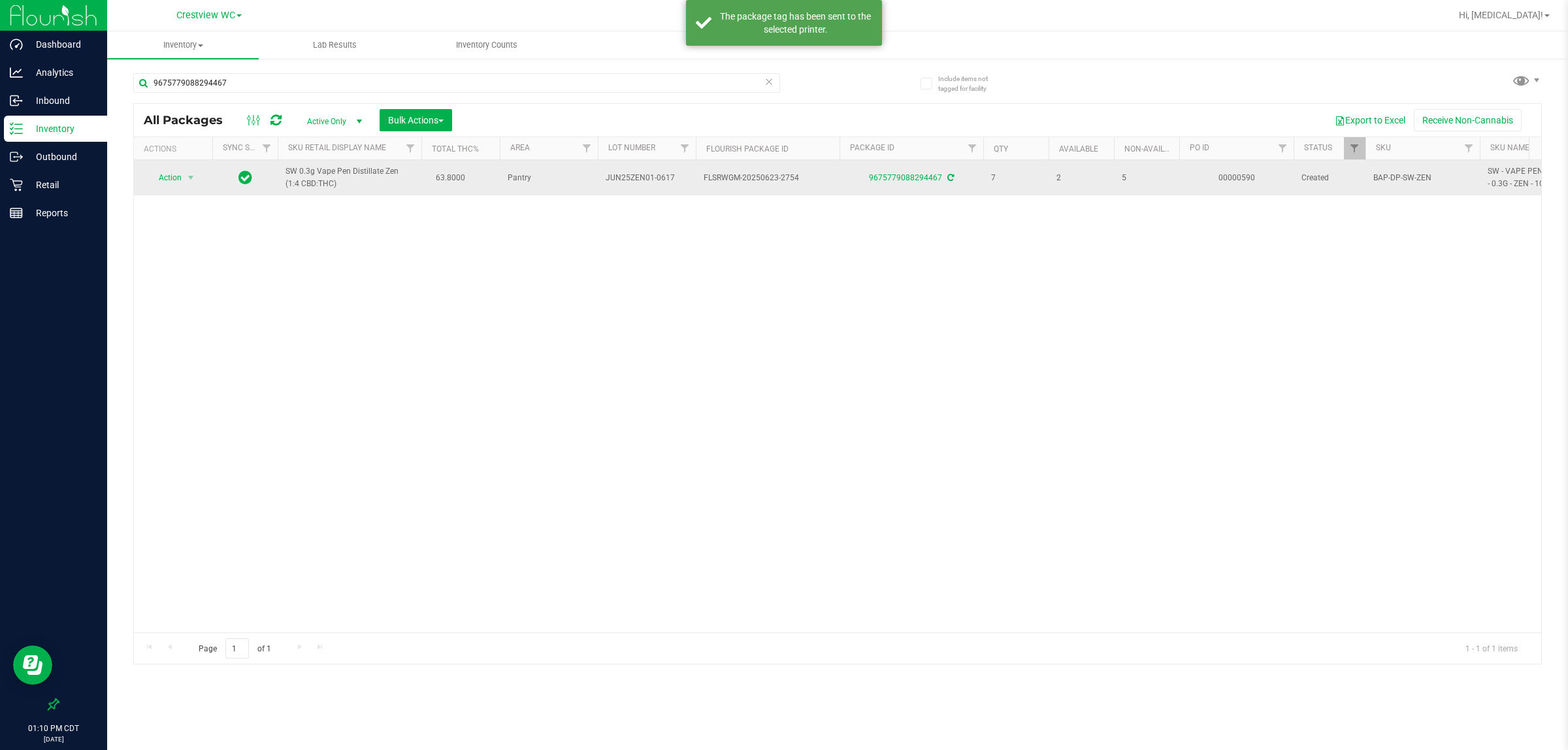
click at [308, 180] on span "SW 0.3g Vape Pen Distillate Zen (1:4 CBD:THC)" at bounding box center [349, 177] width 128 height 25
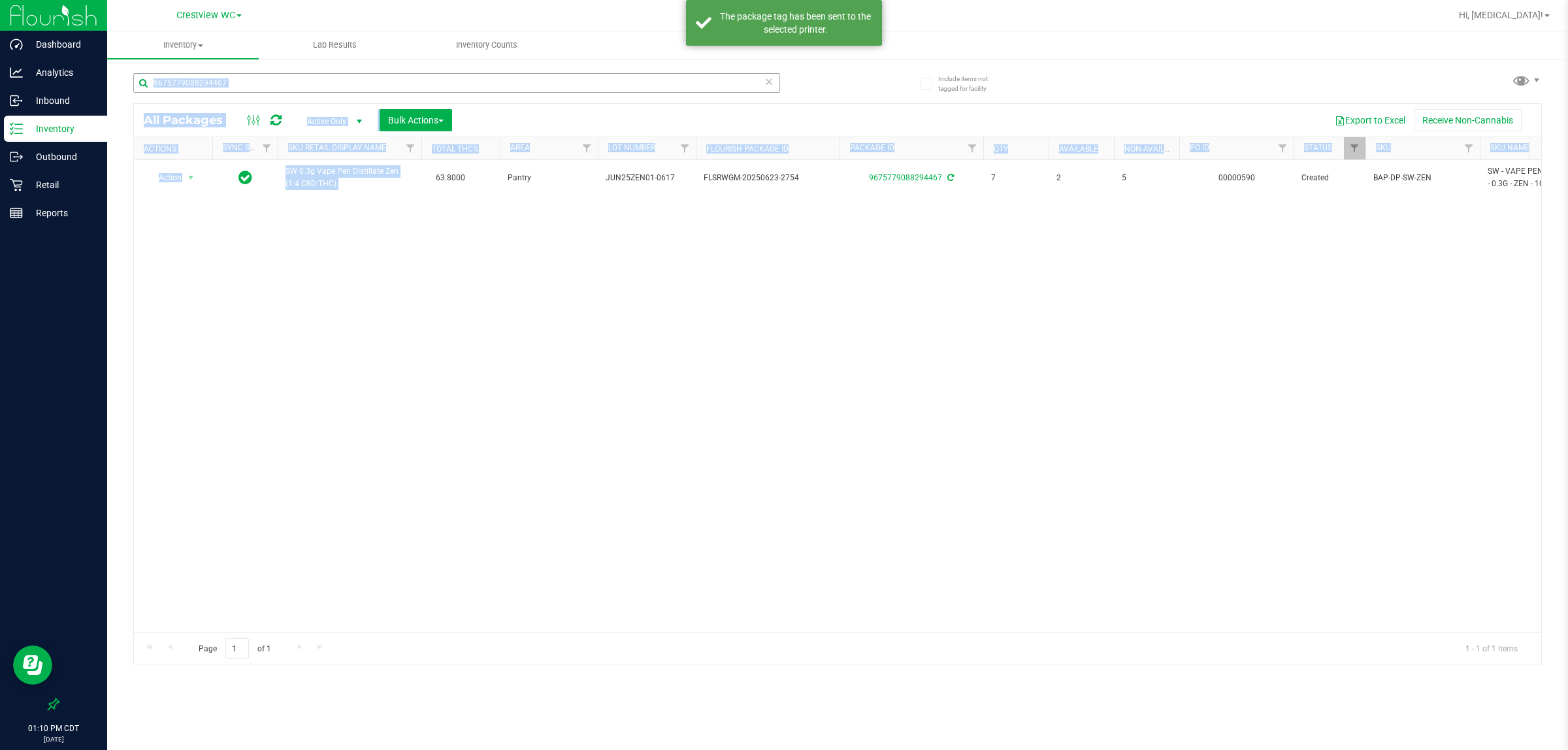
drag, startPoint x: 308, startPoint y: 180, endPoint x: 260, endPoint y: 83, distance: 108.2
click at [260, 83] on div "9675779088294467 All Packages Active Only Active Only Lab Samples Locked All Ex…" at bounding box center [838, 362] width 1409 height 604
drag, startPoint x: 353, startPoint y: 301, endPoint x: 332, endPoint y: 207, distance: 96.3
click at [353, 300] on div "Action Action Adjust qty Create package Edit attributes Global inventory Locate…" at bounding box center [838, 396] width 1408 height 472
click at [351, 265] on div "Action Action Adjust qty Create package Edit attributes Global inventory Locate…" at bounding box center [838, 396] width 1408 height 472
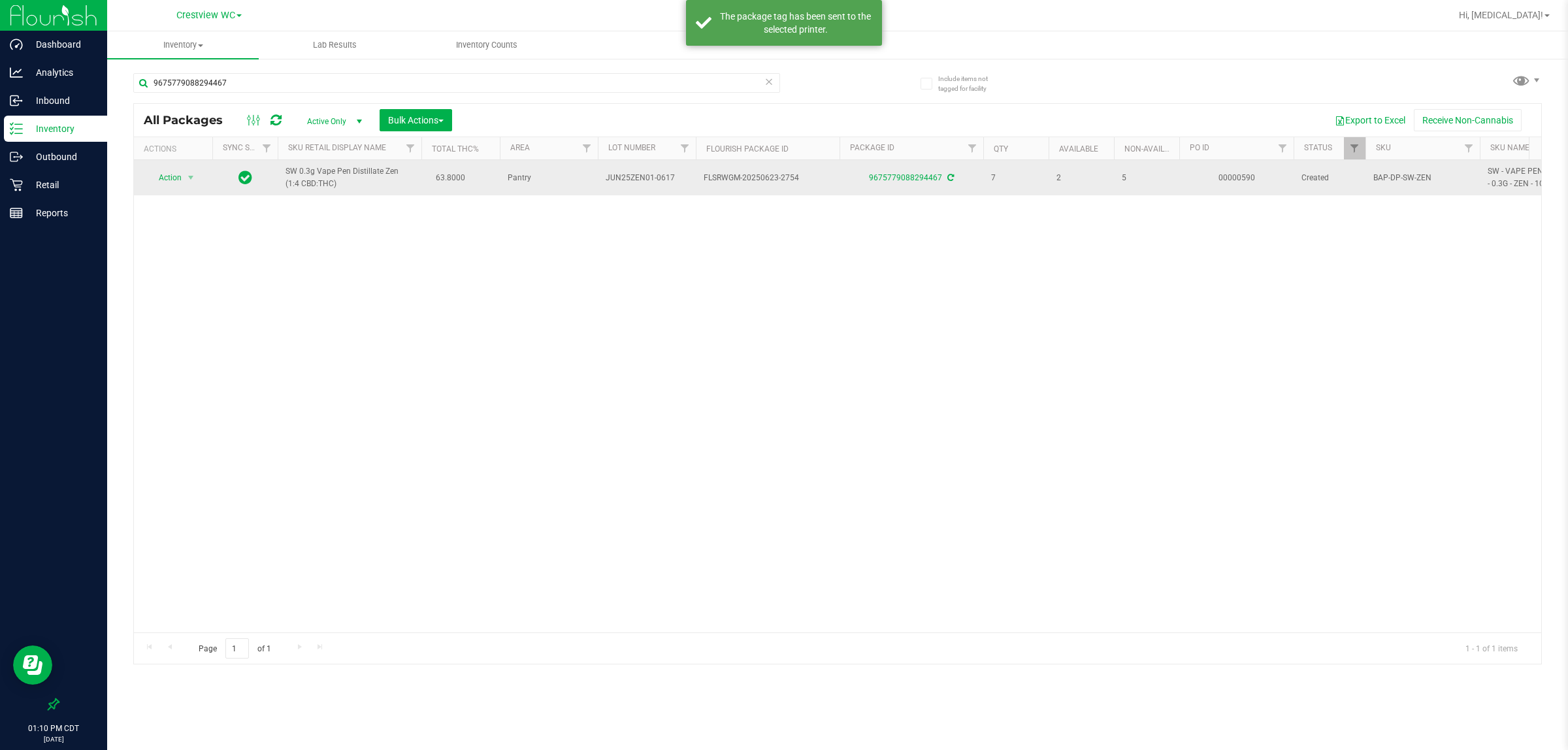
click at [310, 181] on span "SW 0.3g Vape Pen Distillate Zen (1:4 CBD:THC)" at bounding box center [349, 177] width 128 height 25
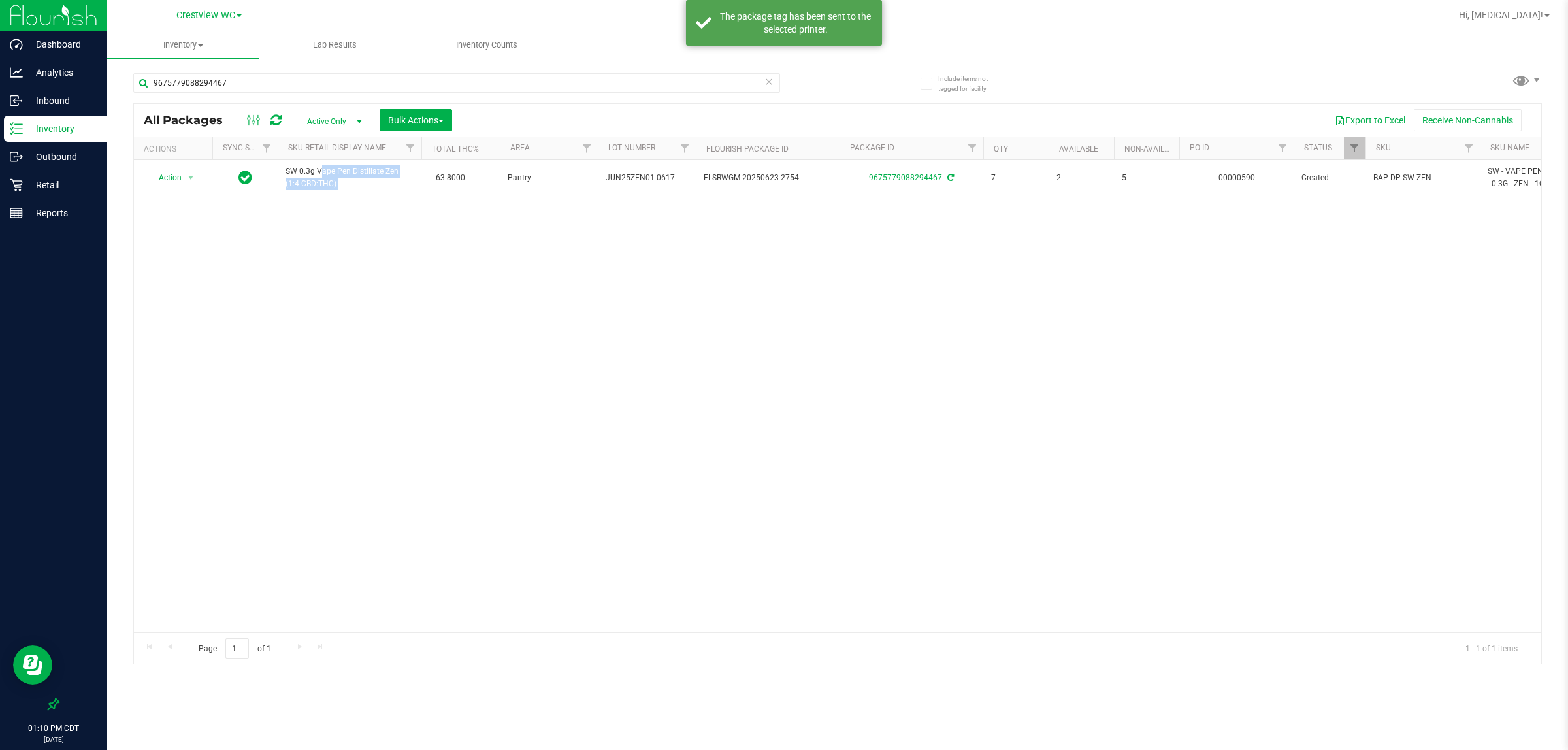
copy td "SW 0.3g Vape Pen Distillate Zen (1:4 CBD:THC)"
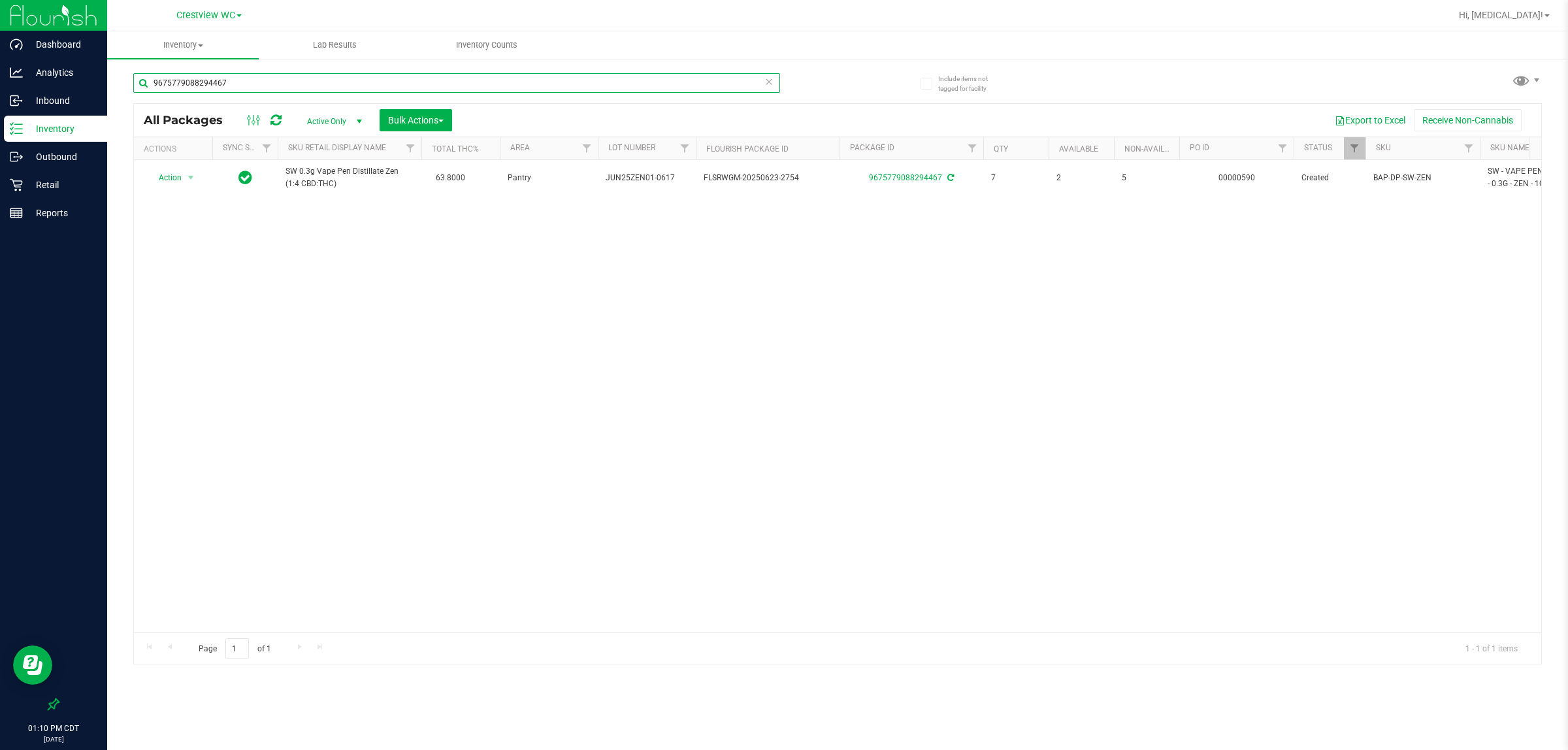
click at [281, 82] on input "9675779088294467" at bounding box center [457, 83] width 647 height 20
paste input "SW 0.3g Vape Pen Distillate Zen (1:4 CBD:THC)"
type input "SW 0.3g Vape Pen Distillate Zen (1:4 CBD:THC)"
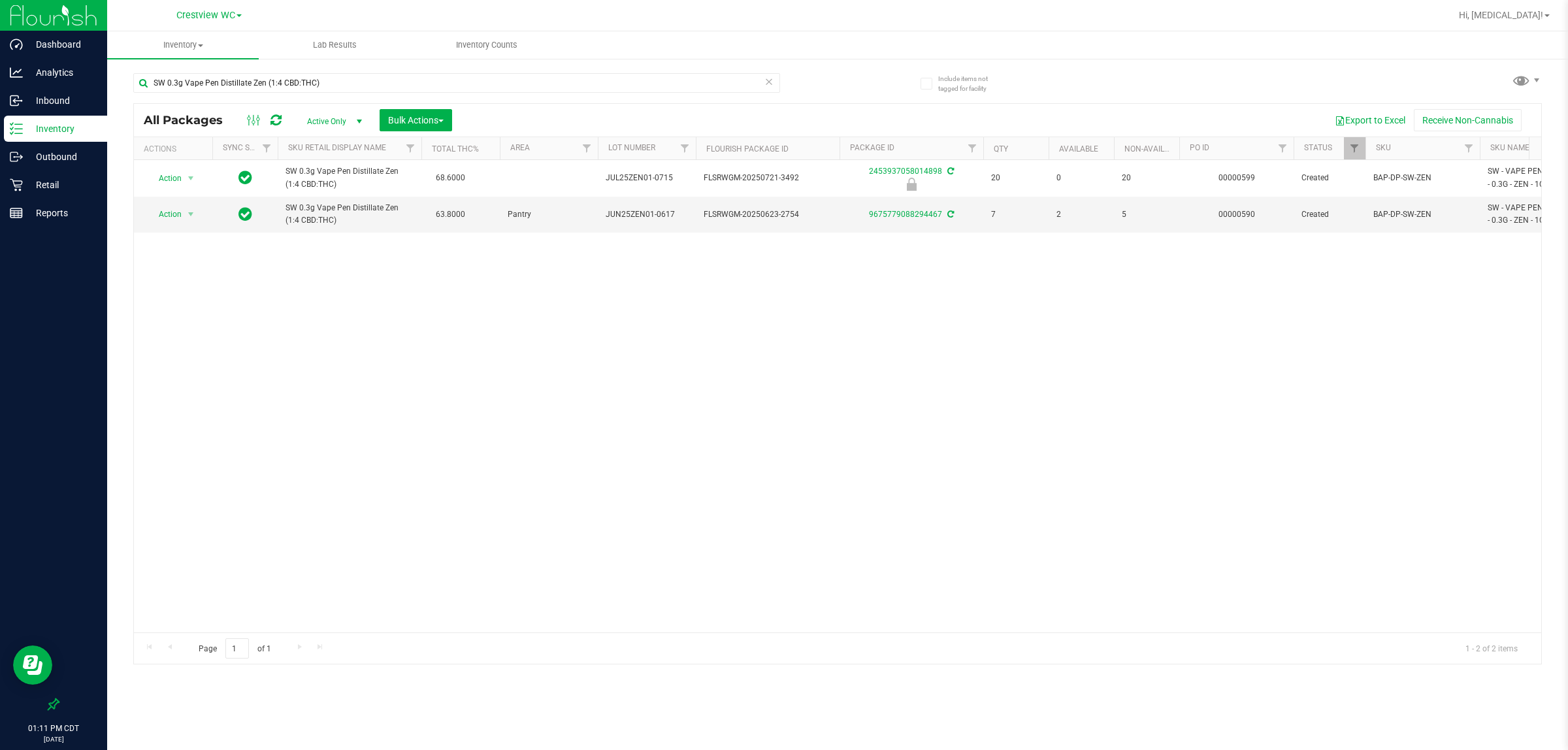
click at [781, 493] on div "Action Action Edit attributes Global inventory Locate package Package audit log…" at bounding box center [838, 396] width 1408 height 472
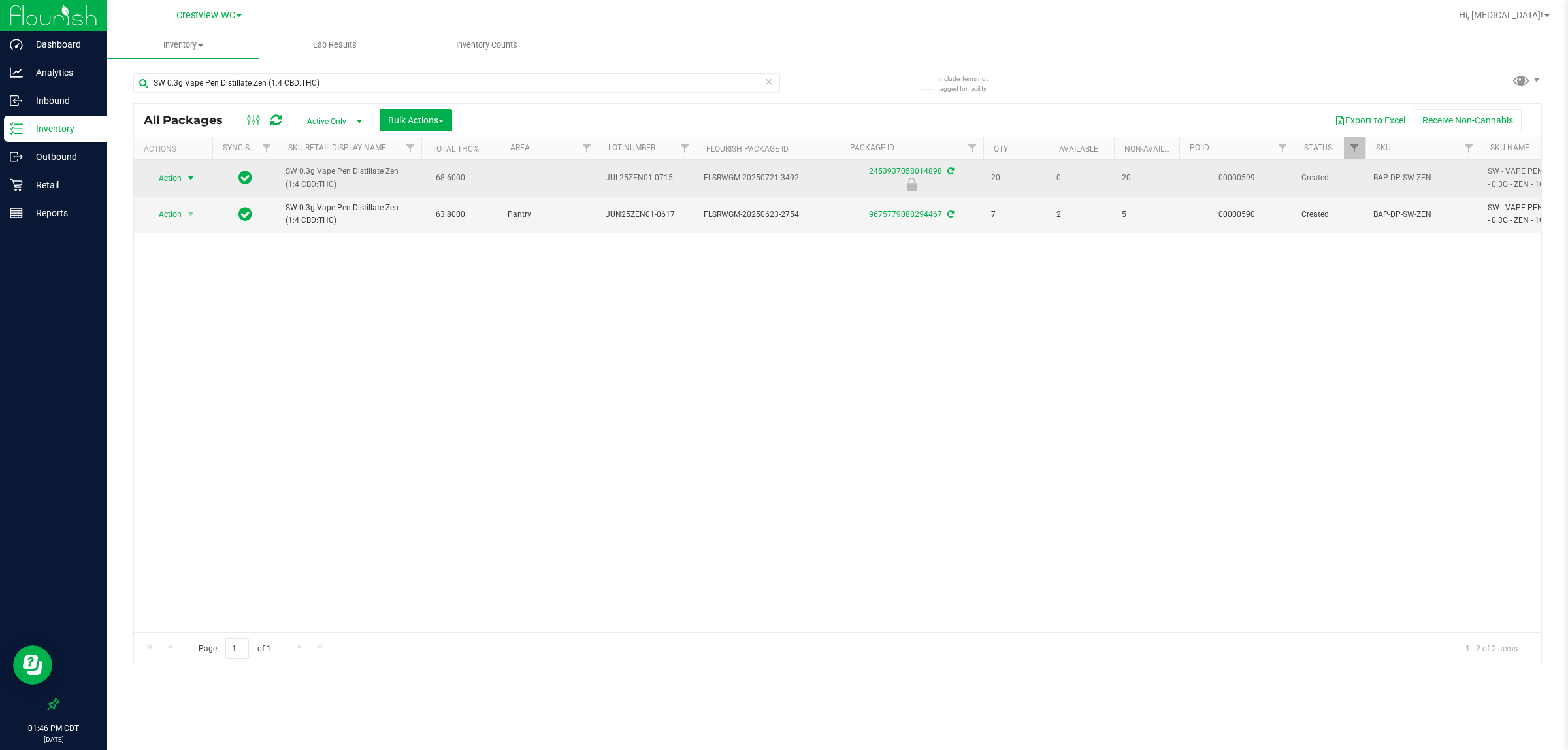
click at [184, 178] on span "select" at bounding box center [191, 178] width 16 height 18
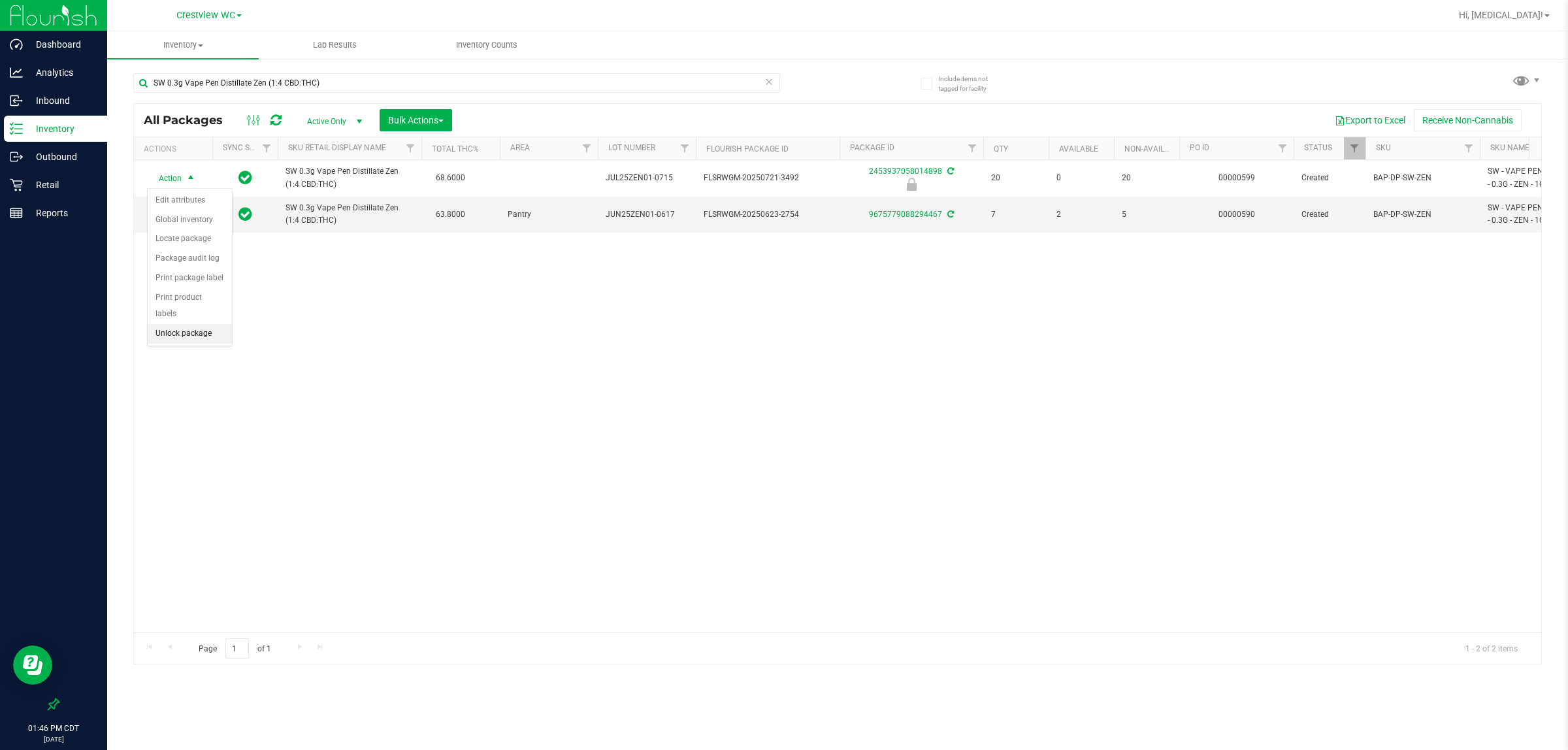
click at [196, 327] on li "Unlock package" at bounding box center [190, 334] width 84 height 20
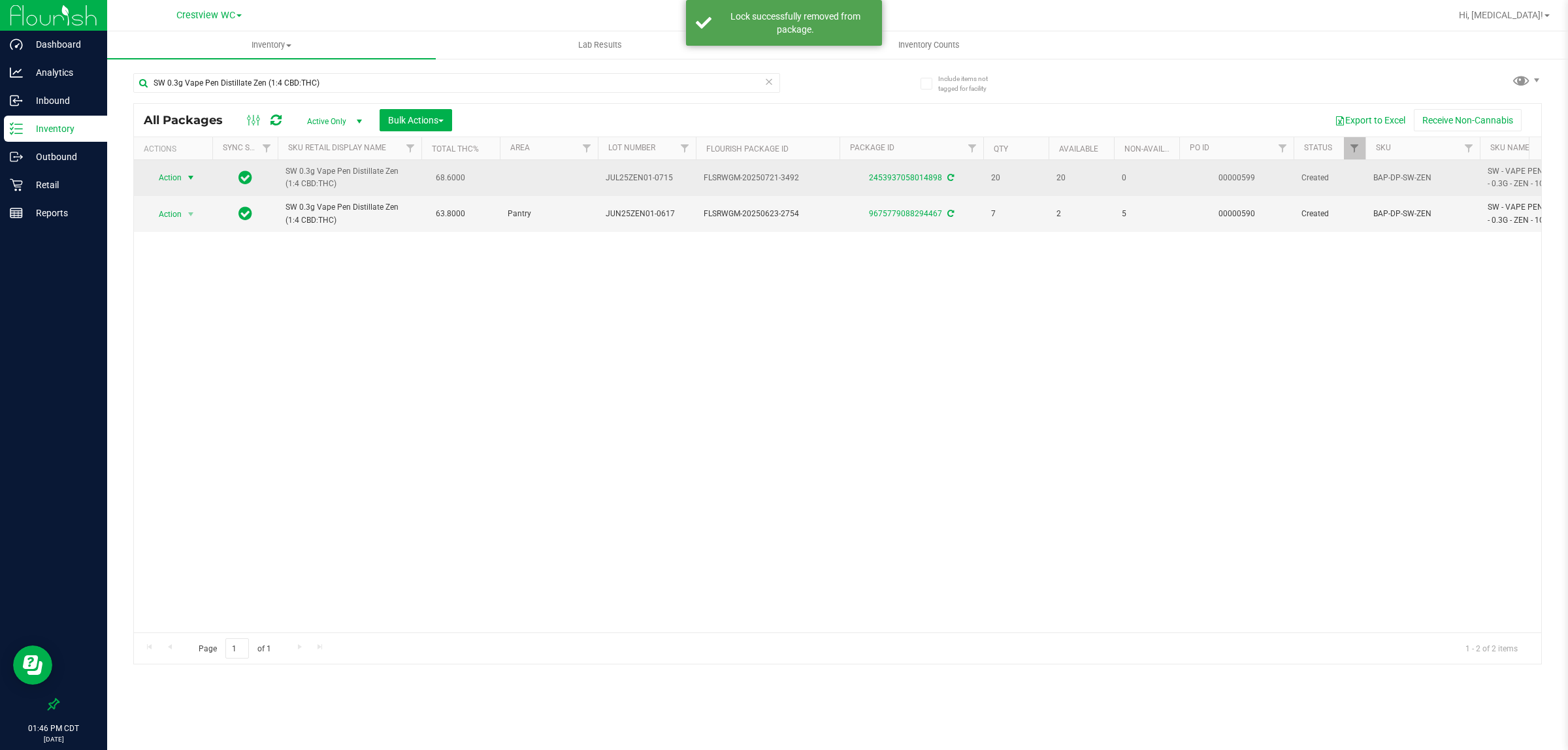
click at [171, 177] on span "Action" at bounding box center [164, 177] width 35 height 18
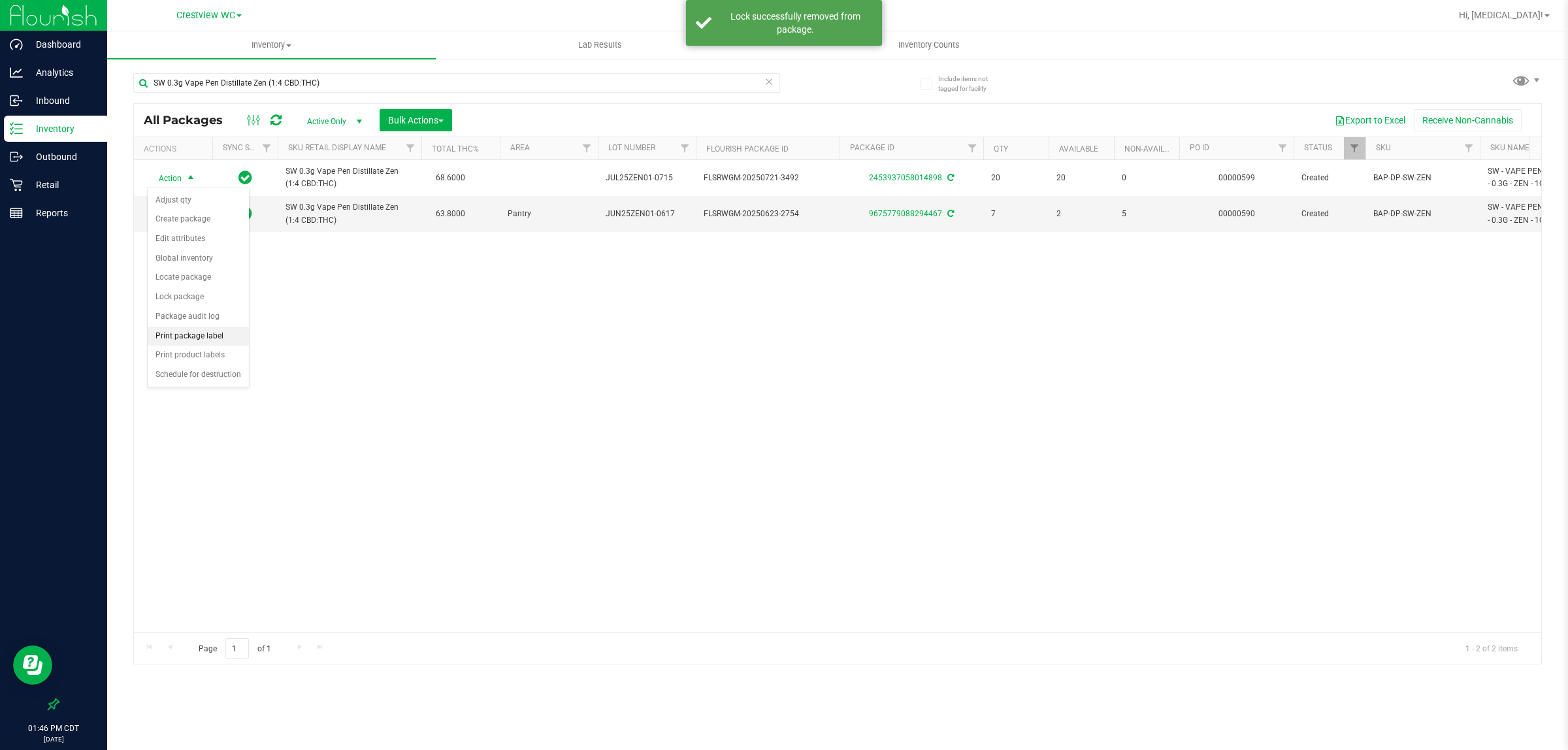
click at [202, 340] on li "Print package label" at bounding box center [198, 336] width 101 height 20
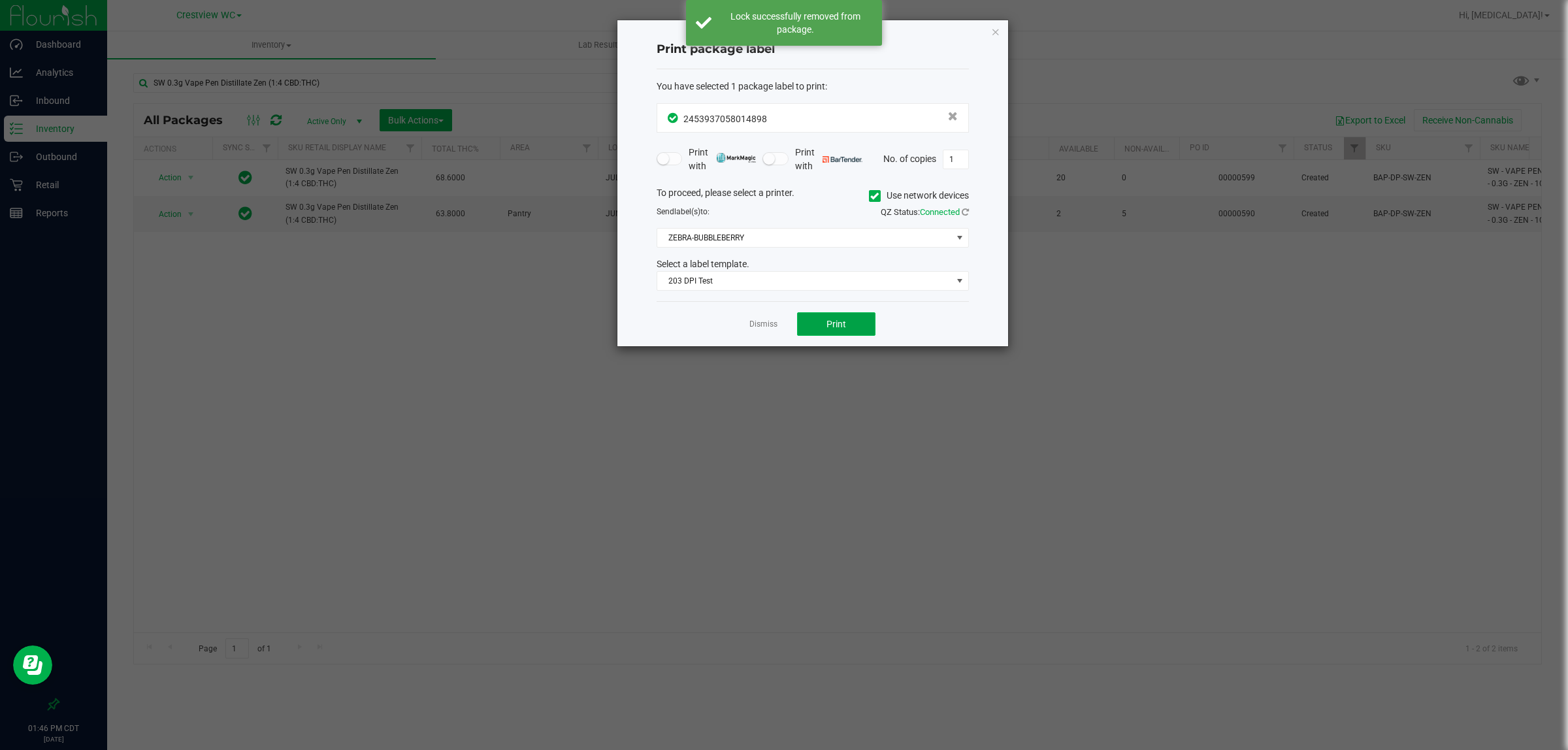
click at [781, 319] on button "Print" at bounding box center [836, 324] width 78 height 24
click at [774, 327] on link "Dismiss" at bounding box center [763, 324] width 28 height 11
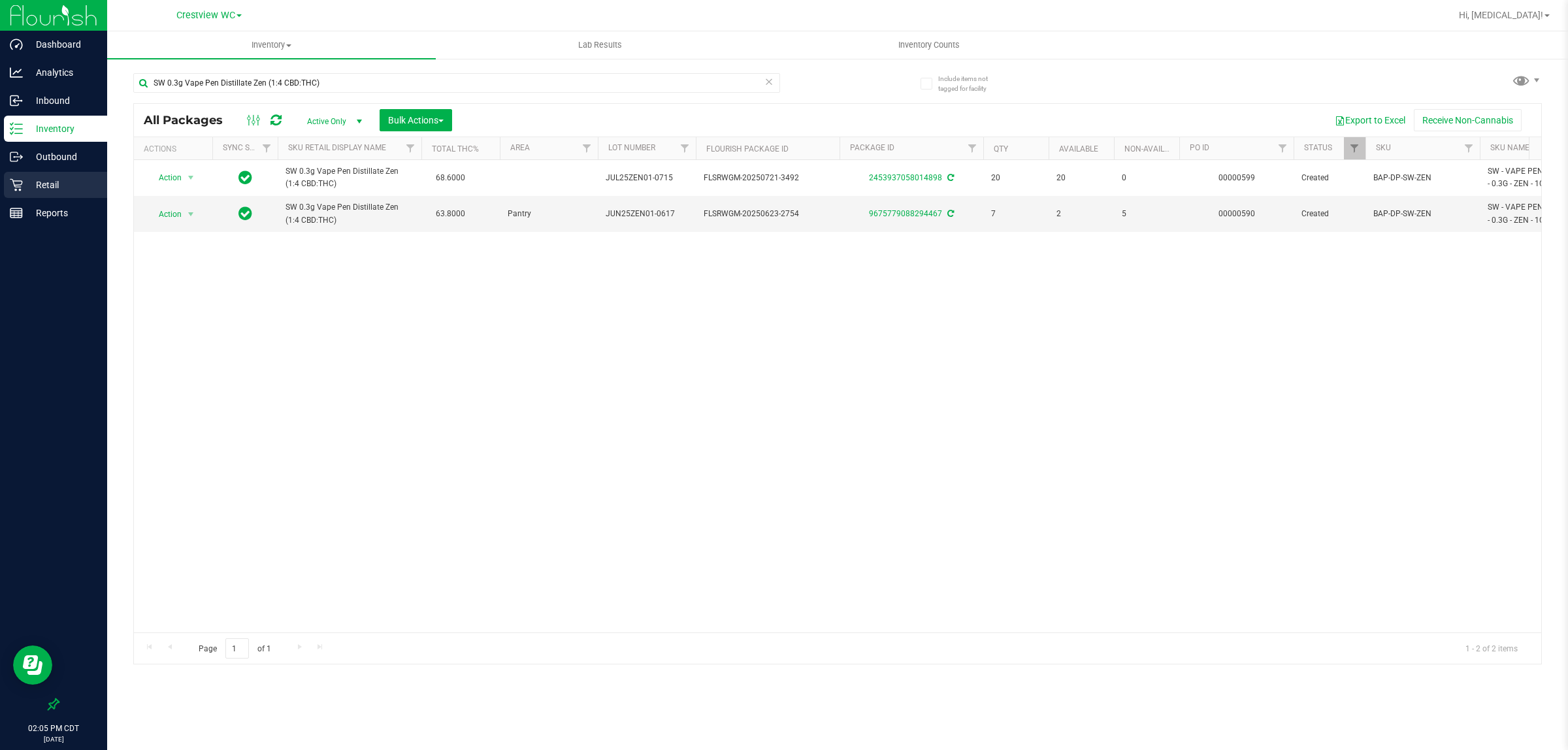
click at [64, 190] on p "Retail" at bounding box center [62, 185] width 78 height 16
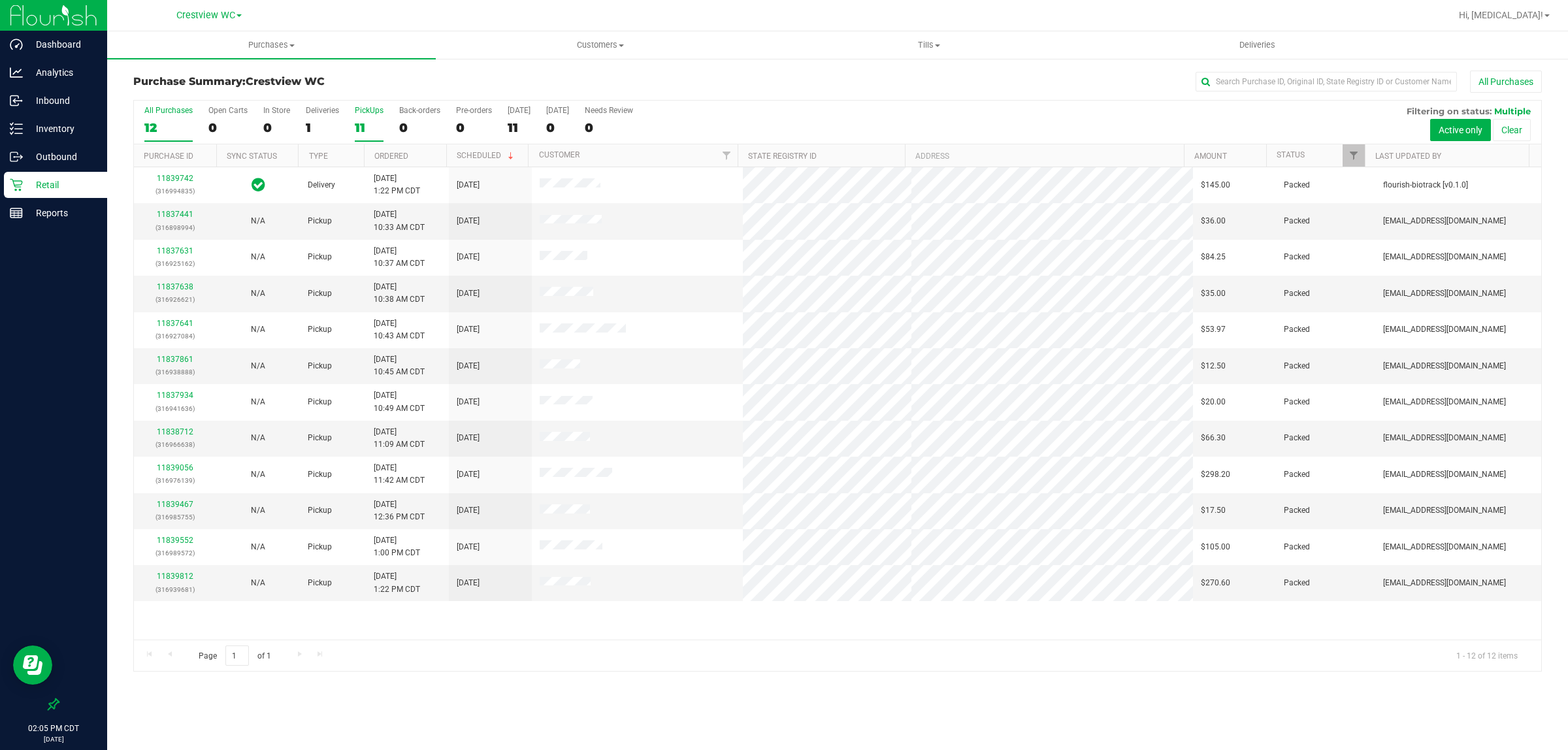
click at [369, 118] on label "PickUps 11" at bounding box center [369, 124] width 29 height 36
click at [0, 0] on input "PickUps 11" at bounding box center [0, 0] width 0 height 0
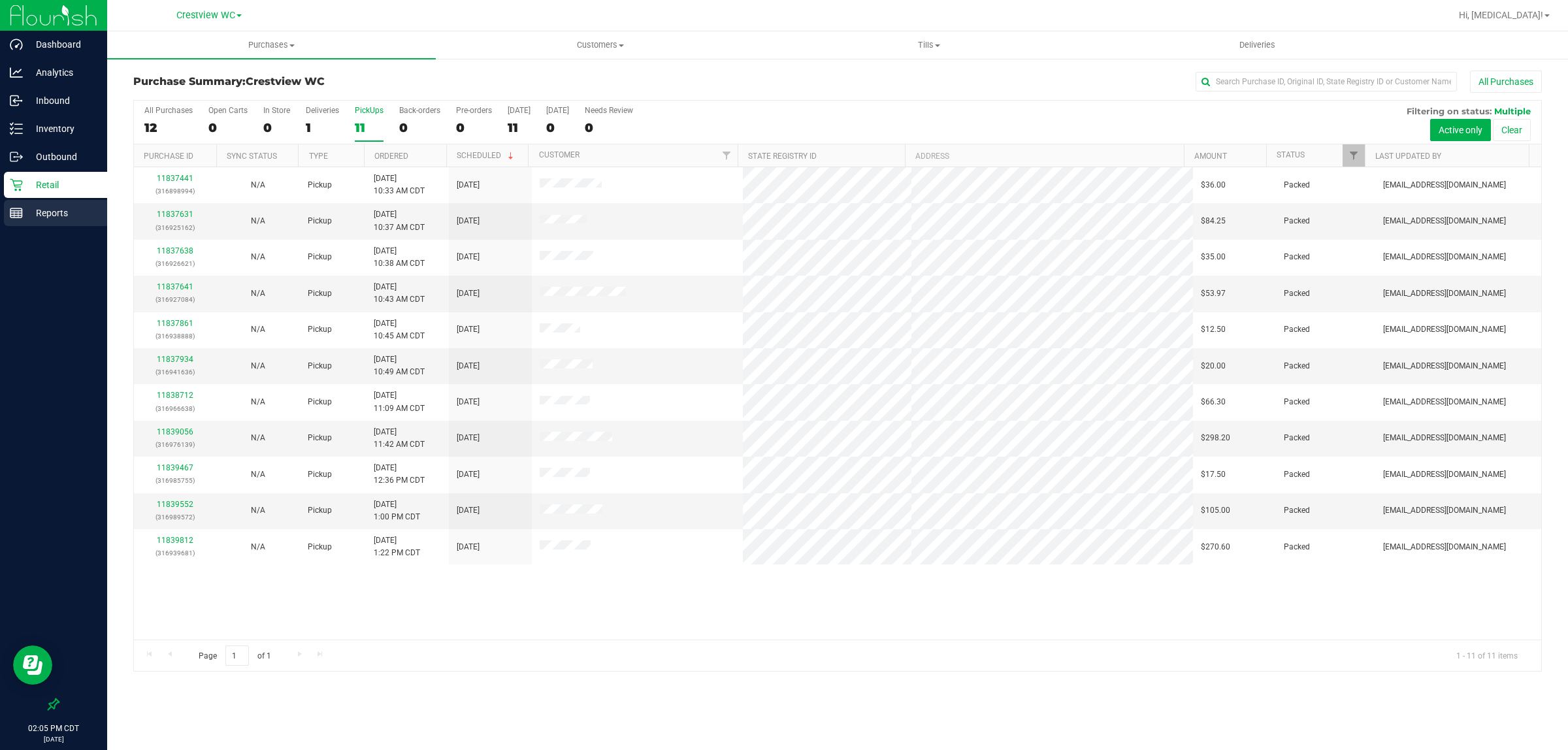
click at [53, 215] on p "Reports" at bounding box center [62, 213] width 78 height 16
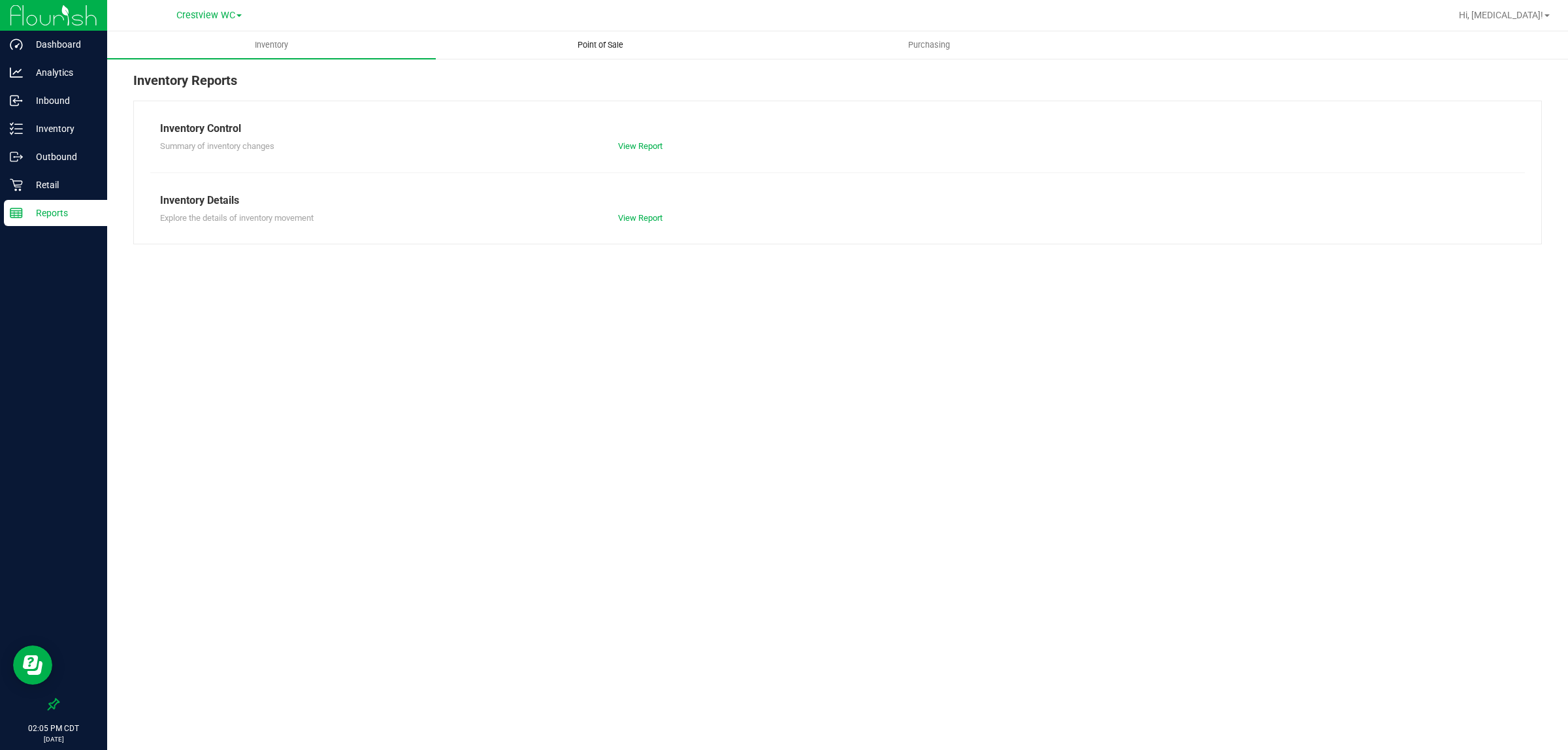
click at [586, 53] on uib-tab-heading "Point of Sale" at bounding box center [600, 45] width 327 height 26
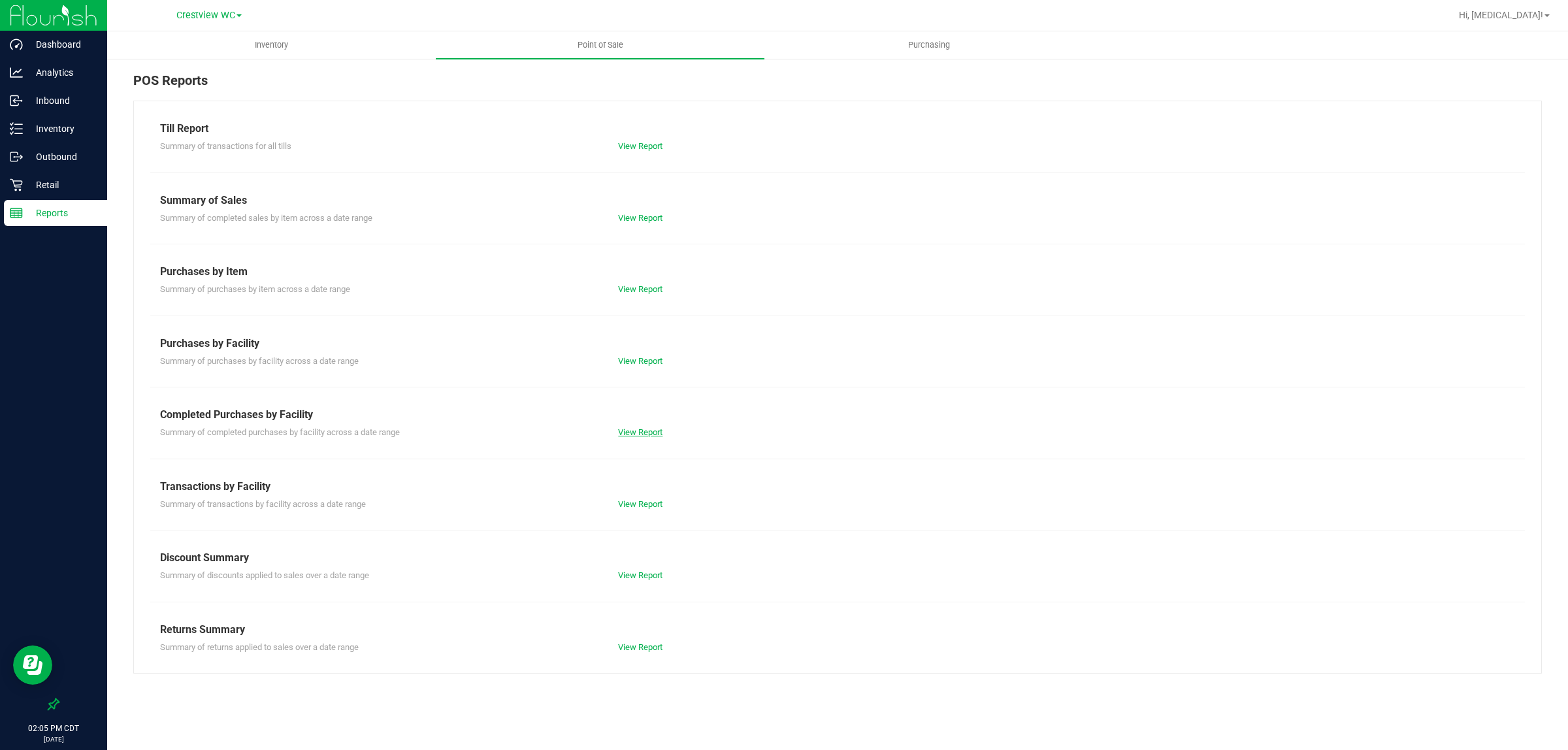
click at [642, 432] on link "View Report" at bounding box center [640, 432] width 44 height 10
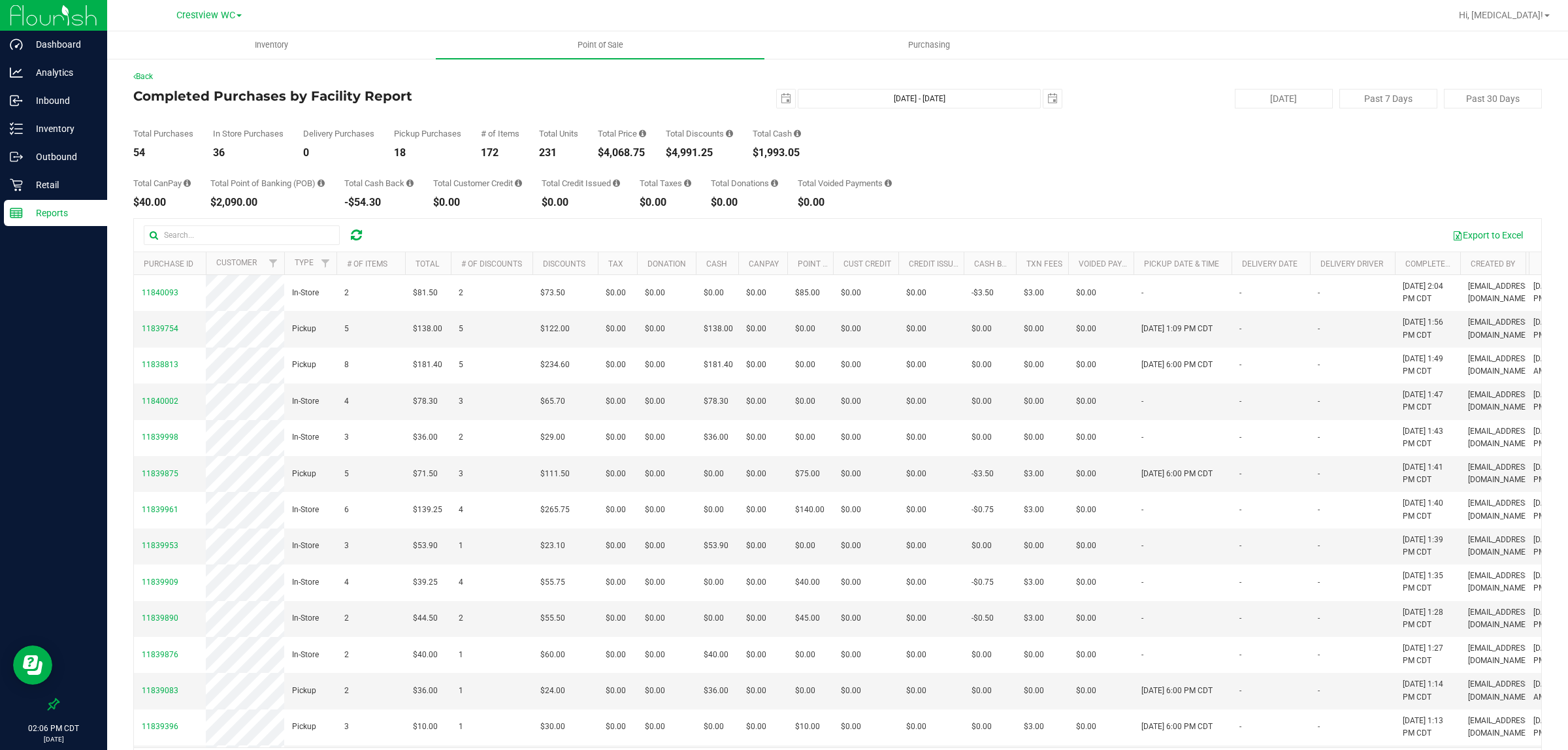
click at [658, 120] on div "Total Purchases 54 In Store Purchases 36 Delivery Purchases 0 Pickup Purchases …" at bounding box center [838, 133] width 1409 height 50
click at [75, 183] on p "Retail" at bounding box center [62, 185] width 78 height 16
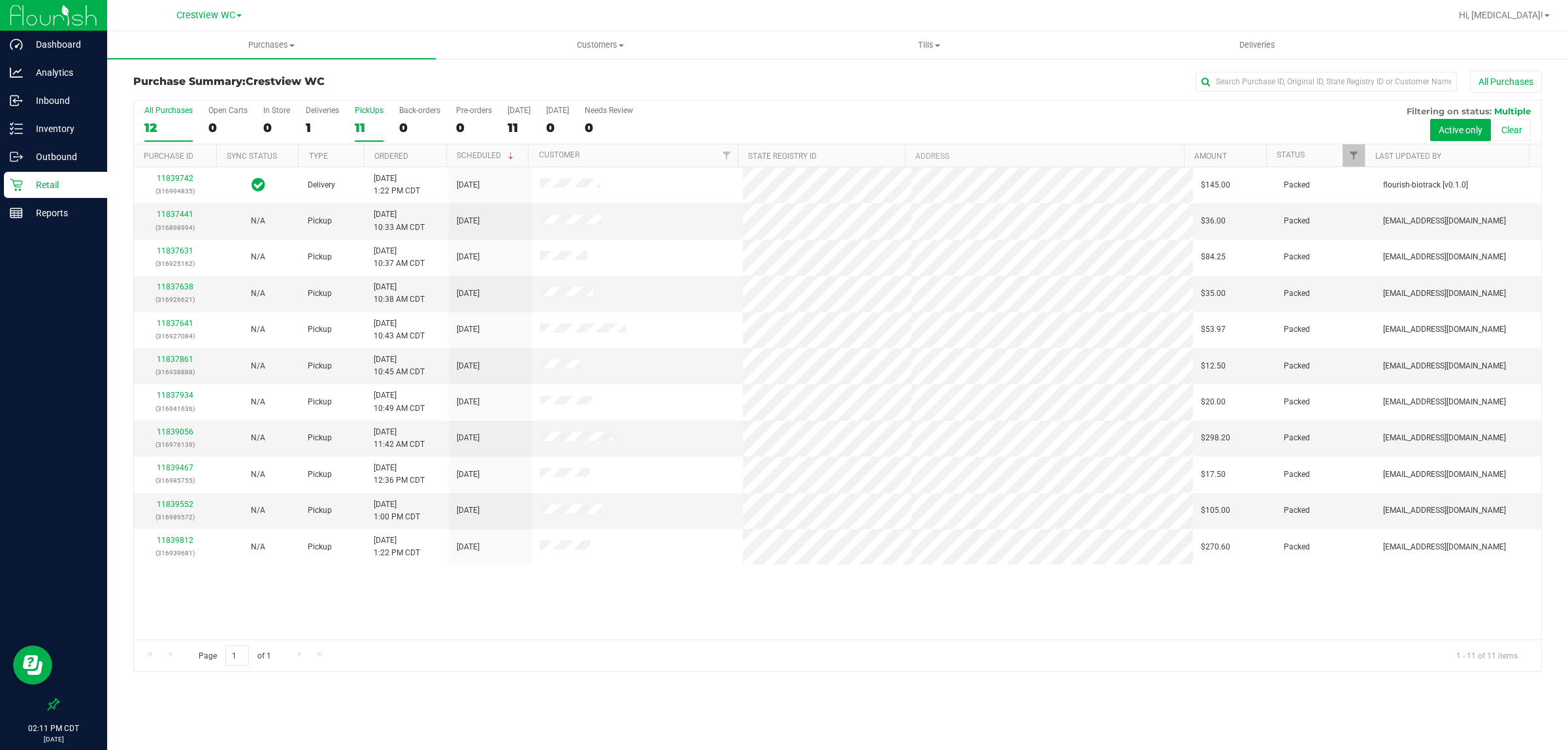
click at [361, 114] on div "PickUps" at bounding box center [369, 110] width 29 height 9
click at [0, 0] on input "PickUps 11" at bounding box center [0, 0] width 0 height 0
click at [596, 609] on div "11837441 (316898994) N/A Pickup [DATE] 10:33 AM CDT 8/24/2025 $36.00 Packed [EM…" at bounding box center [838, 403] width 1408 height 472
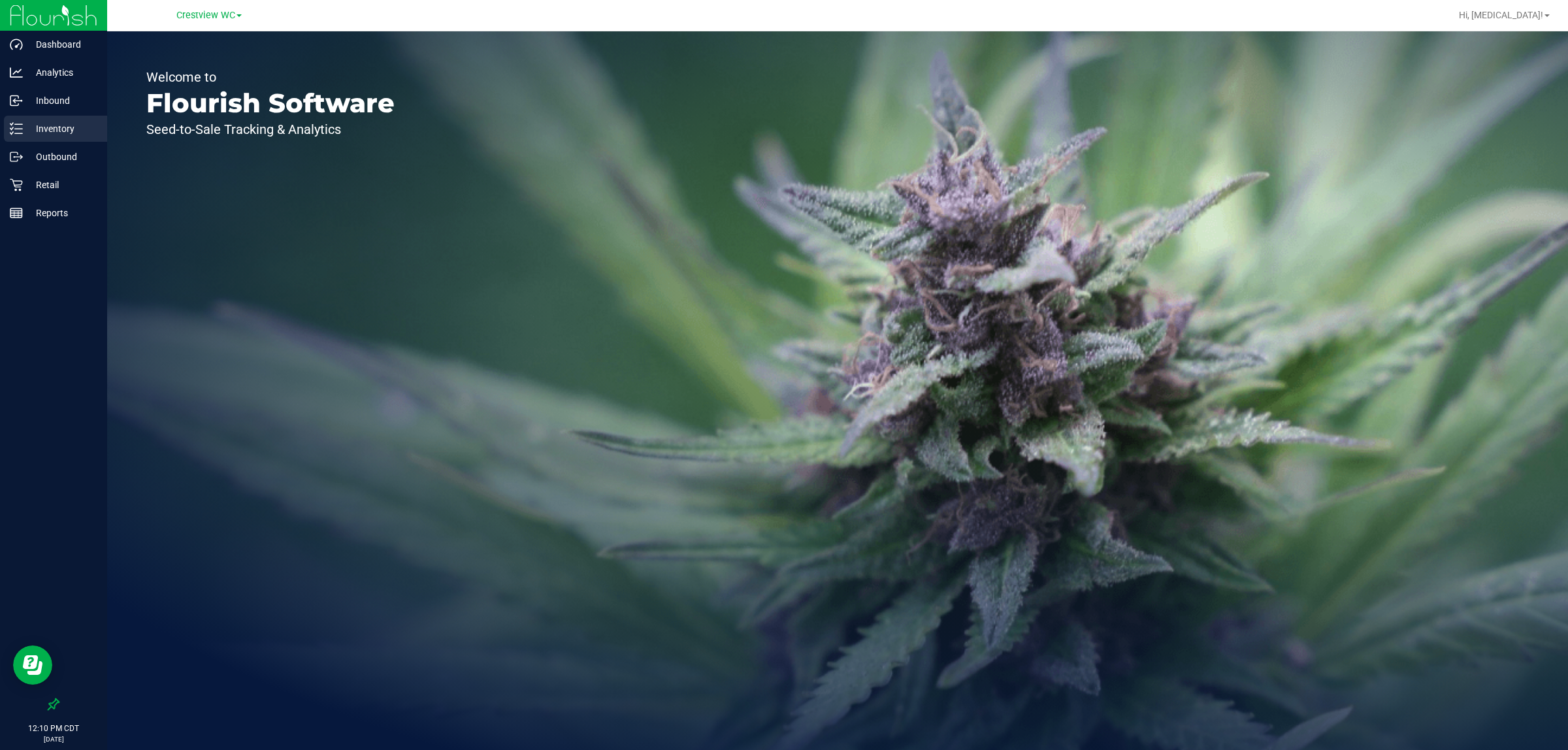
click at [63, 132] on p "Inventory" at bounding box center [62, 128] width 78 height 16
